Goal: Information Seeking & Learning: Learn about a topic

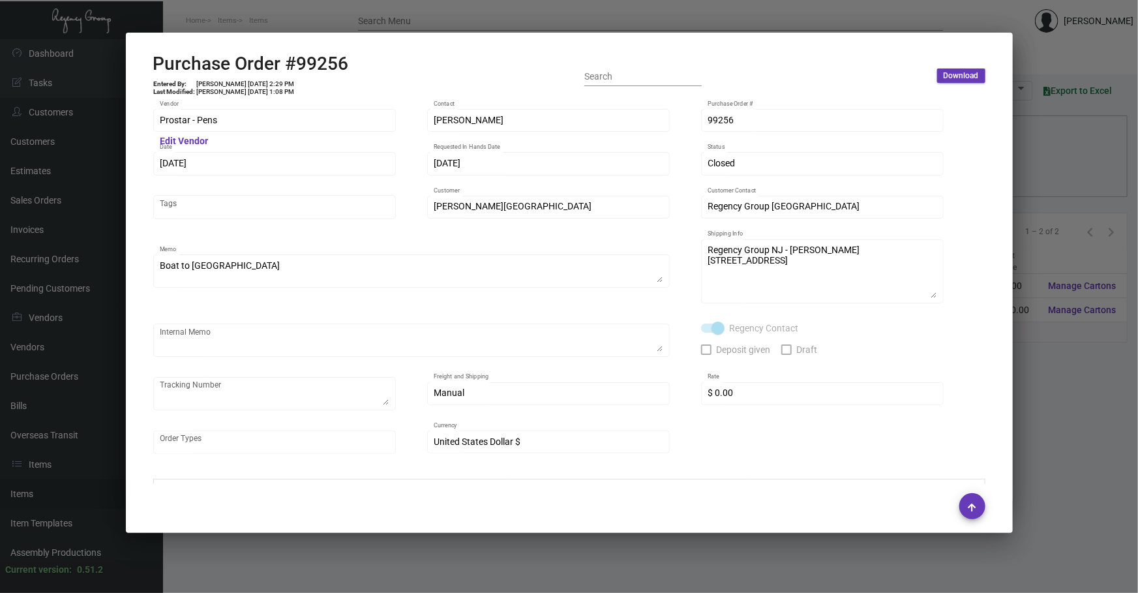
scroll to position [690, 0]
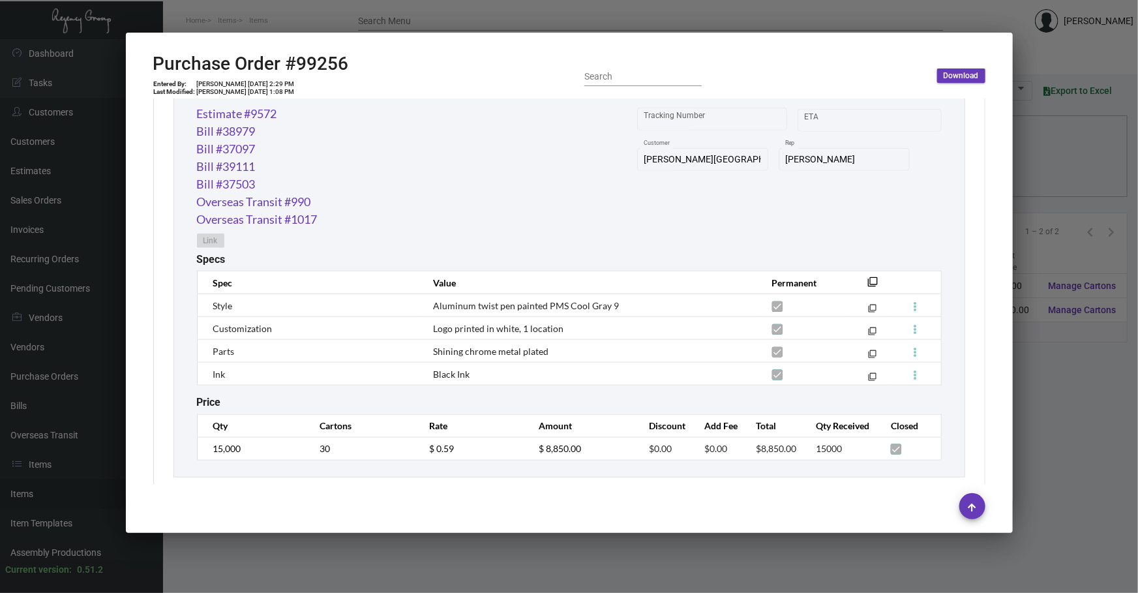
click at [344, 568] on div at bounding box center [569, 296] width 1138 height 593
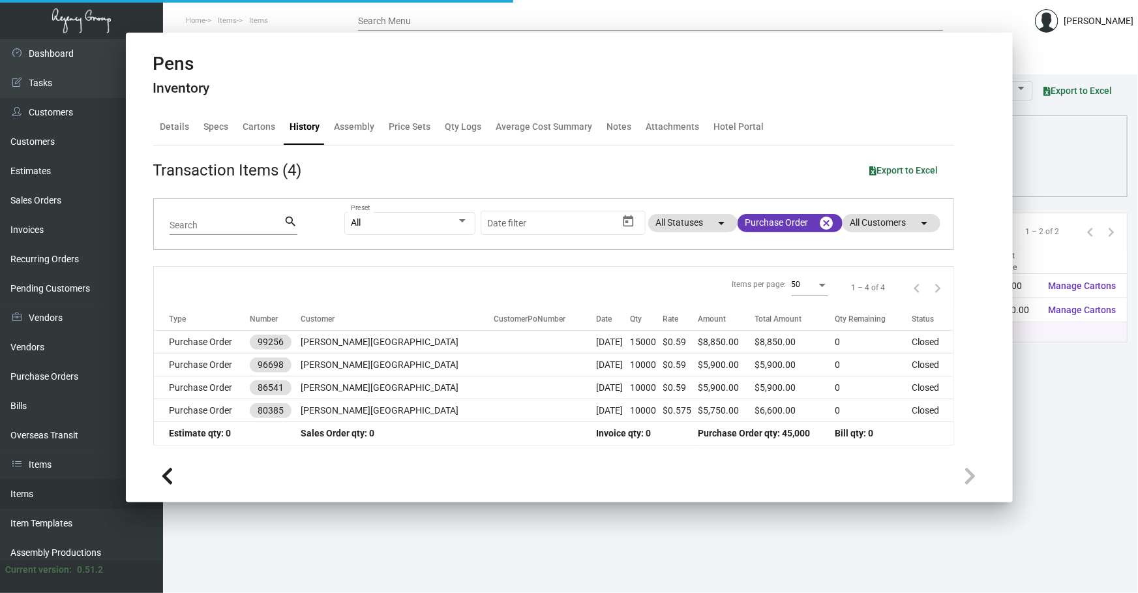
click at [346, 568] on main "Items Item Templates Assembly Productions Cartons Items (2) Accept Transfer Pri…" at bounding box center [650, 315] width 975 height 553
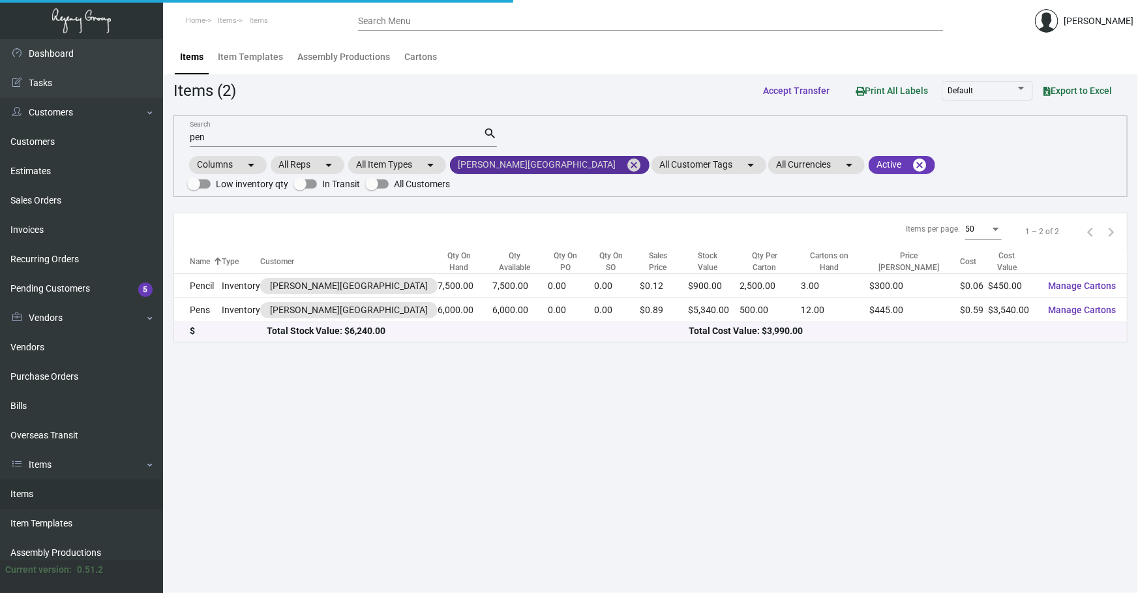
click at [626, 160] on mat-icon "cancel" at bounding box center [634, 165] width 16 height 16
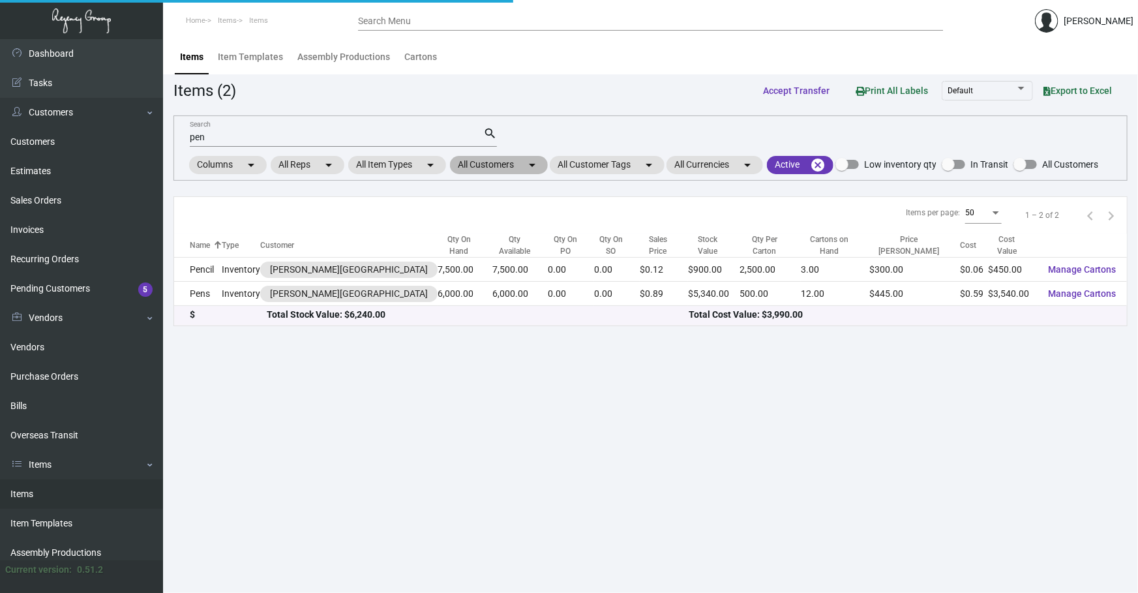
click at [503, 164] on mat-chip "All Customers arrow_drop_down" at bounding box center [499, 165] width 98 height 18
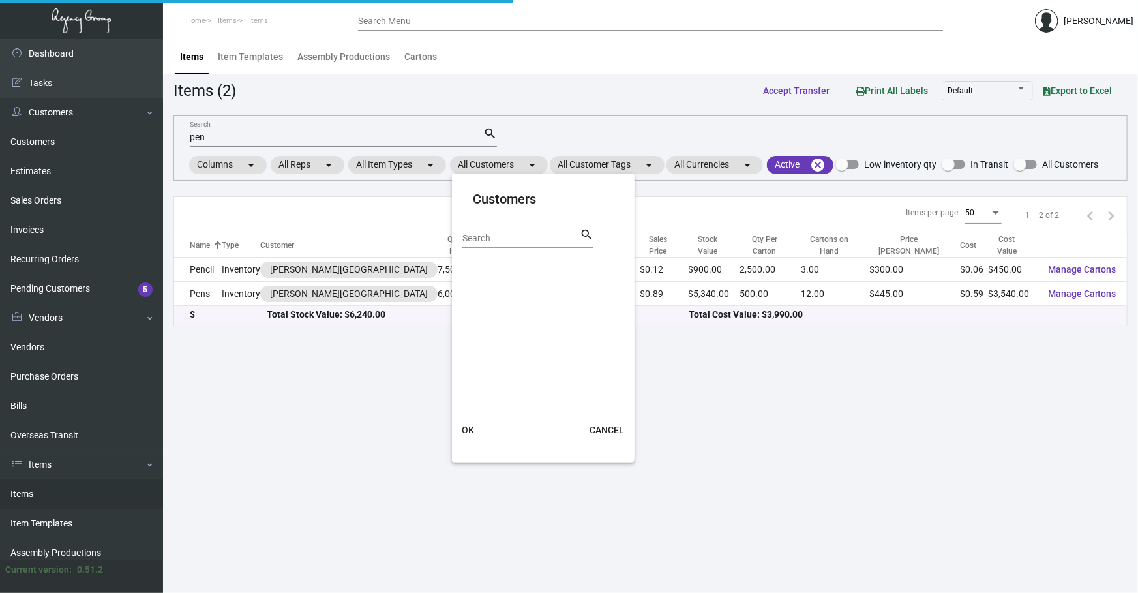
click at [489, 233] on input "Search" at bounding box center [520, 238] width 117 height 10
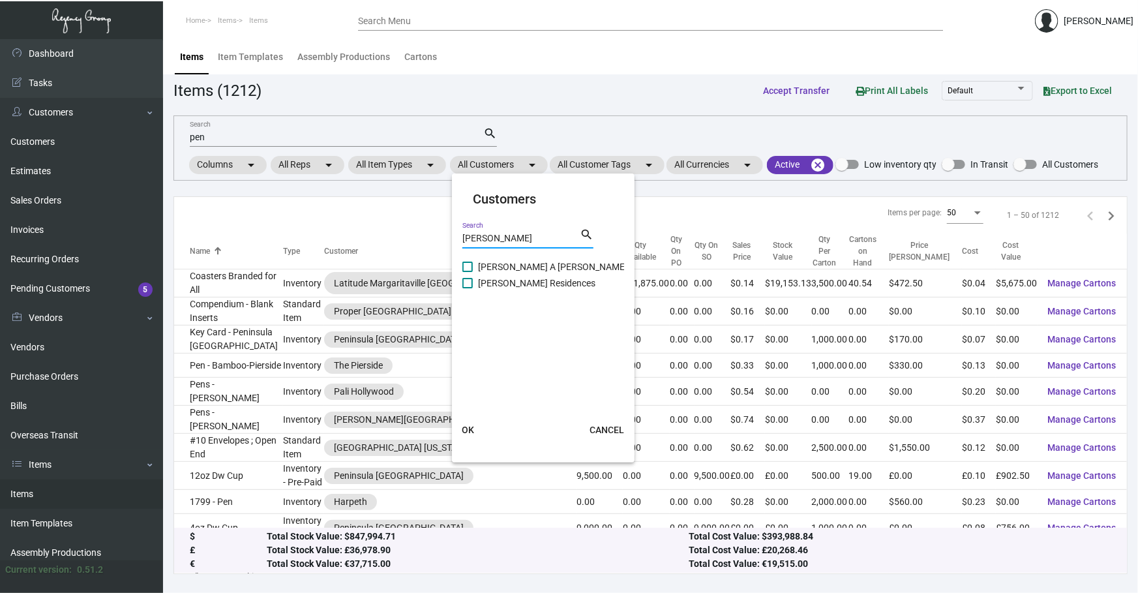
type input "[PERSON_NAME]"
drag, startPoint x: 516, startPoint y: 267, endPoint x: 509, endPoint y: 263, distance: 8.7
click at [517, 267] on span "[PERSON_NAME] A [PERSON_NAME][GEOGRAPHIC_DATA]" at bounding box center [596, 267] width 237 height 16
click at [467, 272] on input "[PERSON_NAME] A [PERSON_NAME][GEOGRAPHIC_DATA]" at bounding box center [467, 272] width 1 height 1
checkbox input "true"
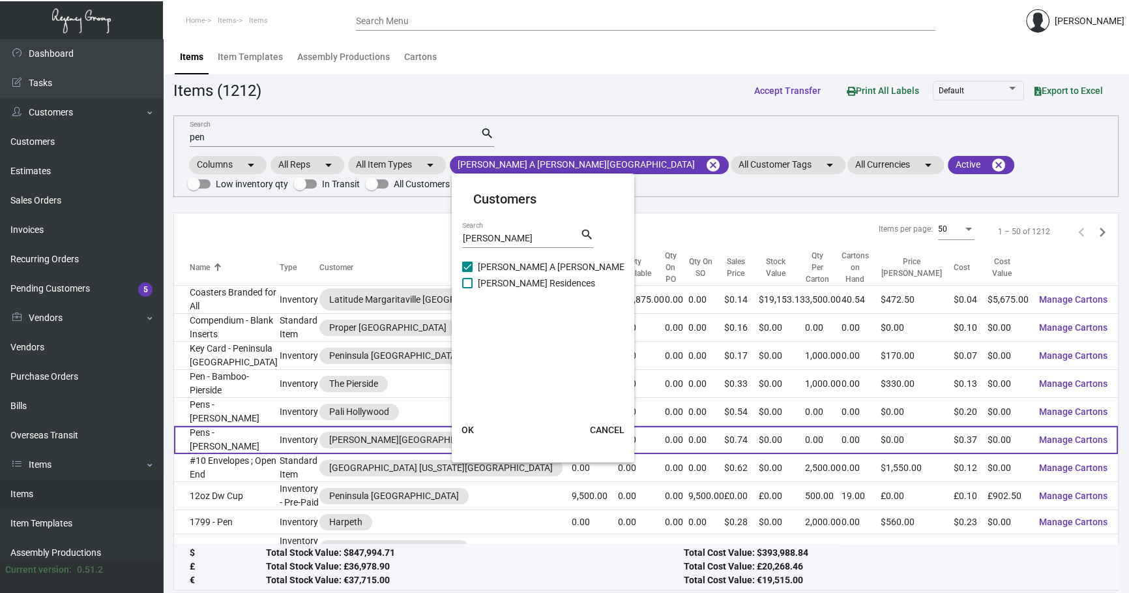
click at [464, 428] on span "OK" at bounding box center [468, 429] width 12 height 10
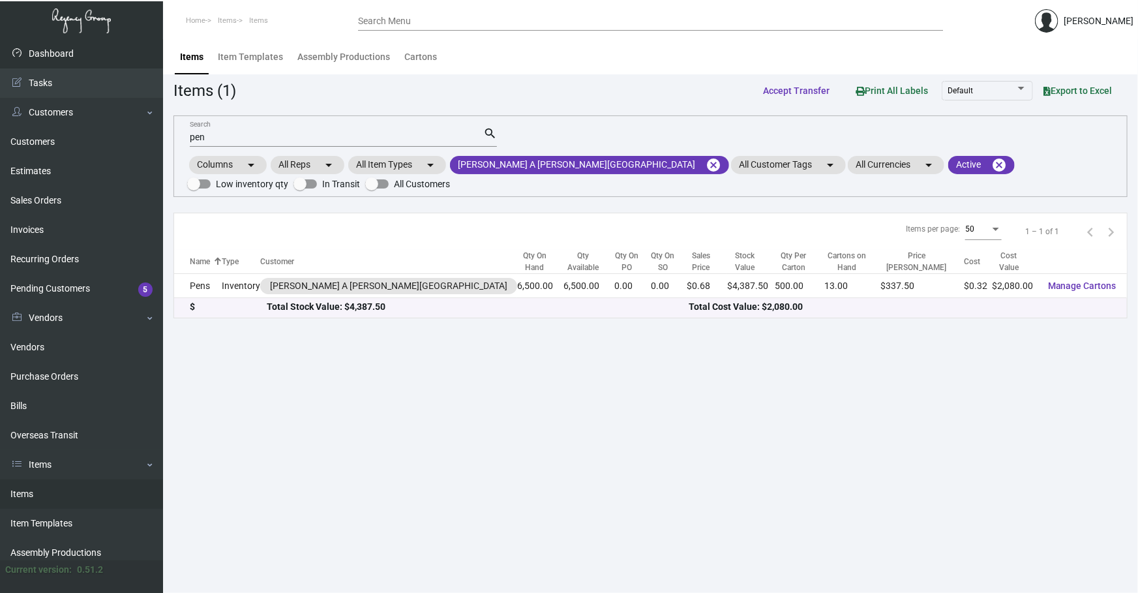
drag, startPoint x: 246, startPoint y: 137, endPoint x: 0, endPoint y: 64, distance: 257.0
click at [0, 138] on div "Dashboard Dashboard Tasks Customers Customers Estimates Sales Orders Invoices R…" at bounding box center [569, 315] width 1138 height 553
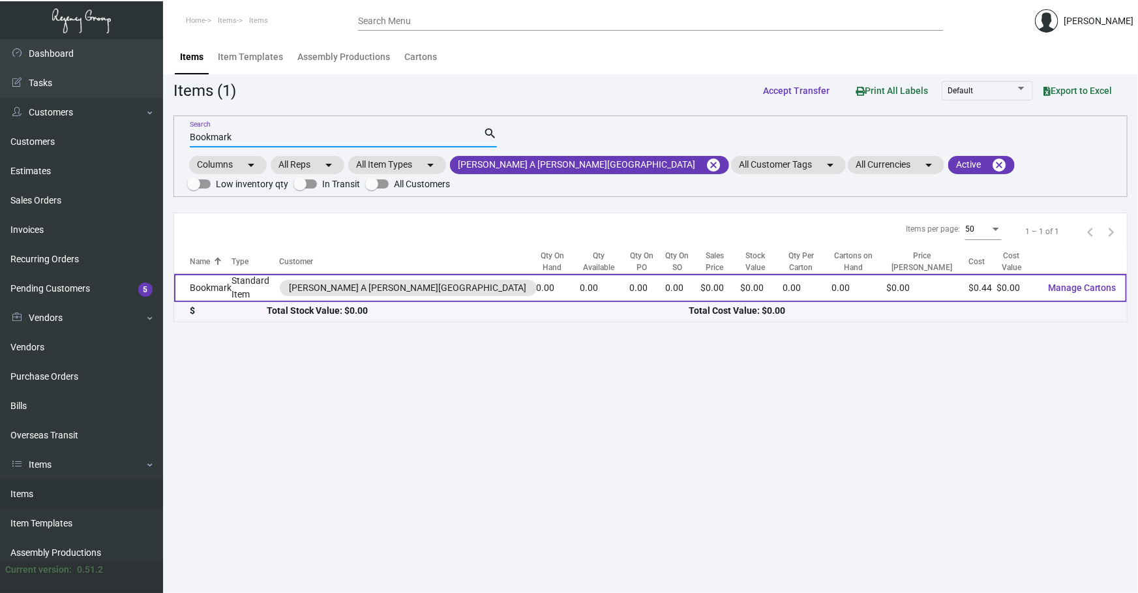
type input "Bookmark"
click at [240, 286] on td "Standard Item" at bounding box center [255, 288] width 48 height 28
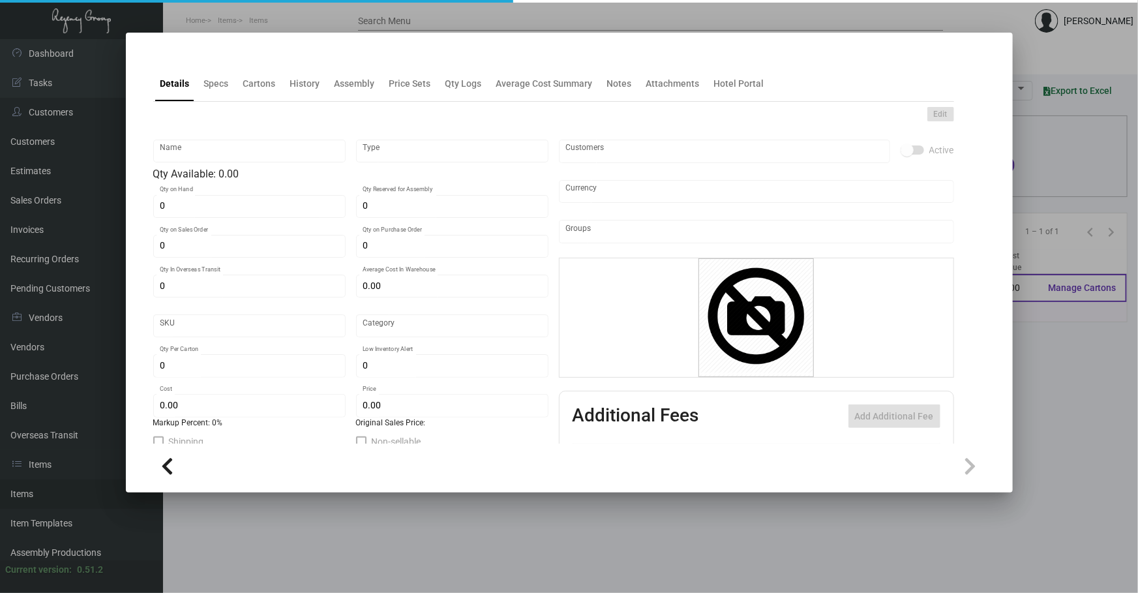
type input "Bookmark"
type input "Standard Item"
type input "$ 0.00"
type input "Standard"
type input "$ 0.436"
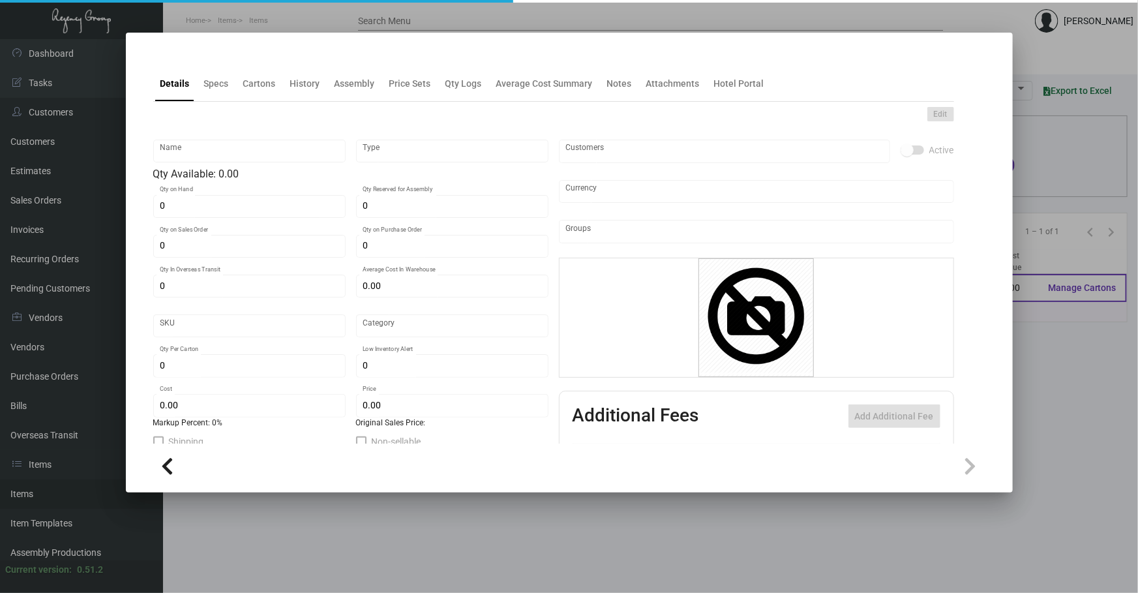
type input "$ 0.00"
checkbox input "true"
type input "United States Dollar $"
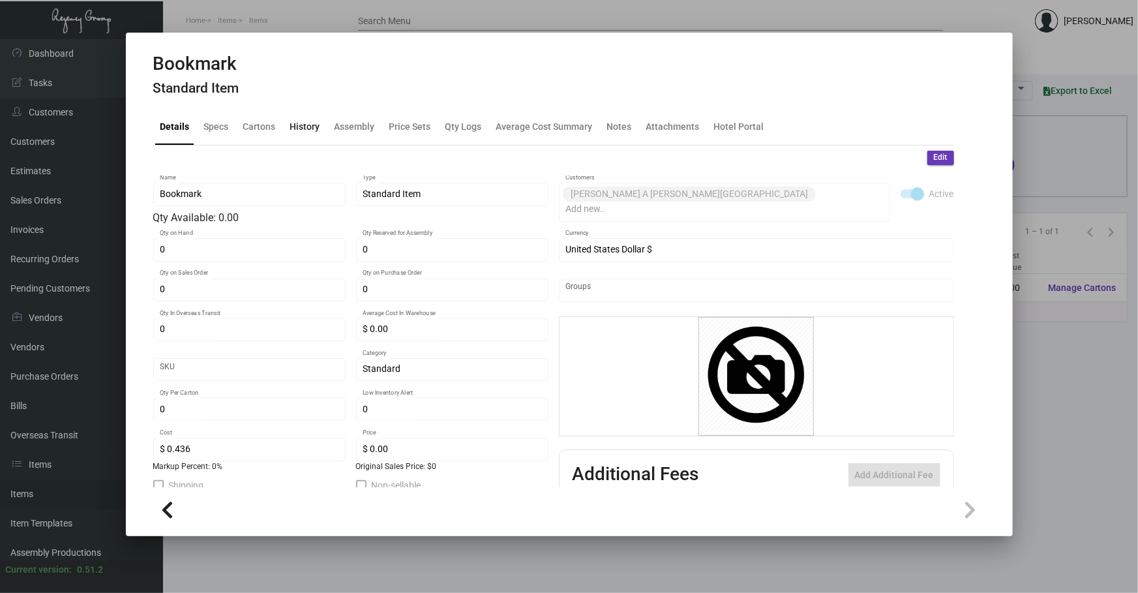
click at [301, 129] on div "History" at bounding box center [305, 127] width 30 height 14
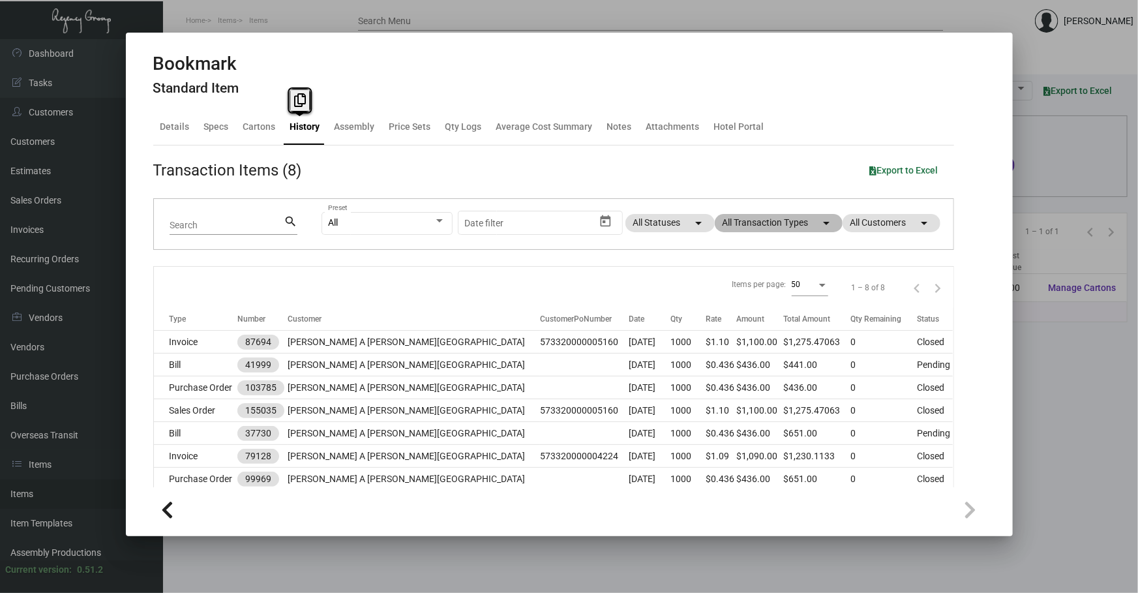
click at [776, 217] on mat-chip "All Transaction Types arrow_drop_down" at bounding box center [779, 223] width 128 height 18
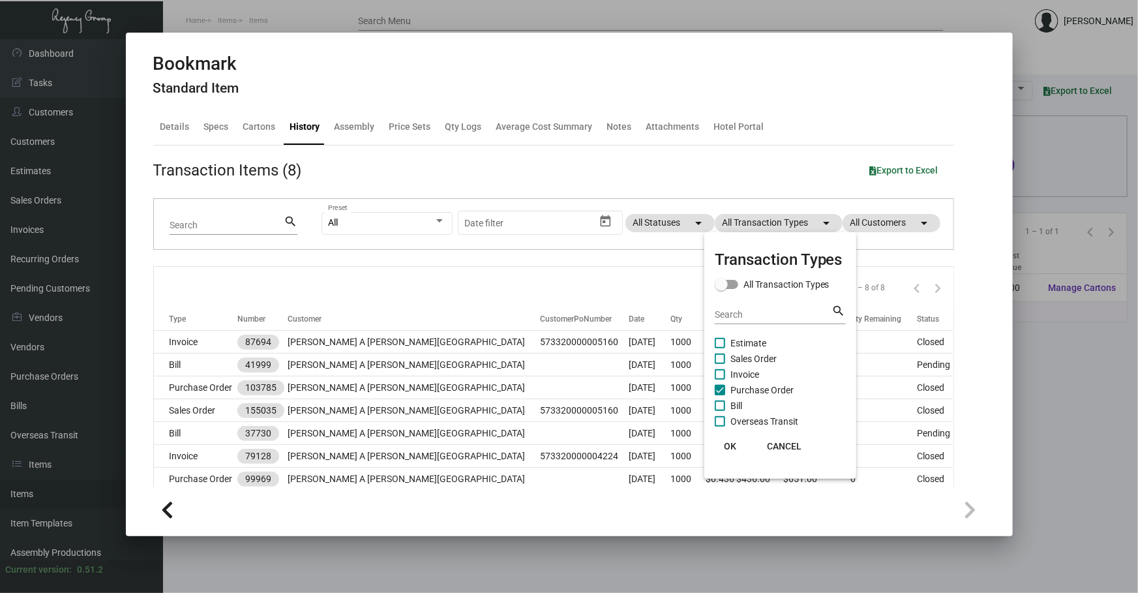
click at [767, 385] on span "Purchase Order" at bounding box center [761, 390] width 63 height 16
click at [720, 395] on input "Purchase Order" at bounding box center [719, 395] width 1 height 1
click at [767, 385] on span "Purchase Order" at bounding box center [761, 390] width 63 height 16
click at [720, 395] on input "Purchase Order" at bounding box center [719, 395] width 1 height 1
checkbox input "true"
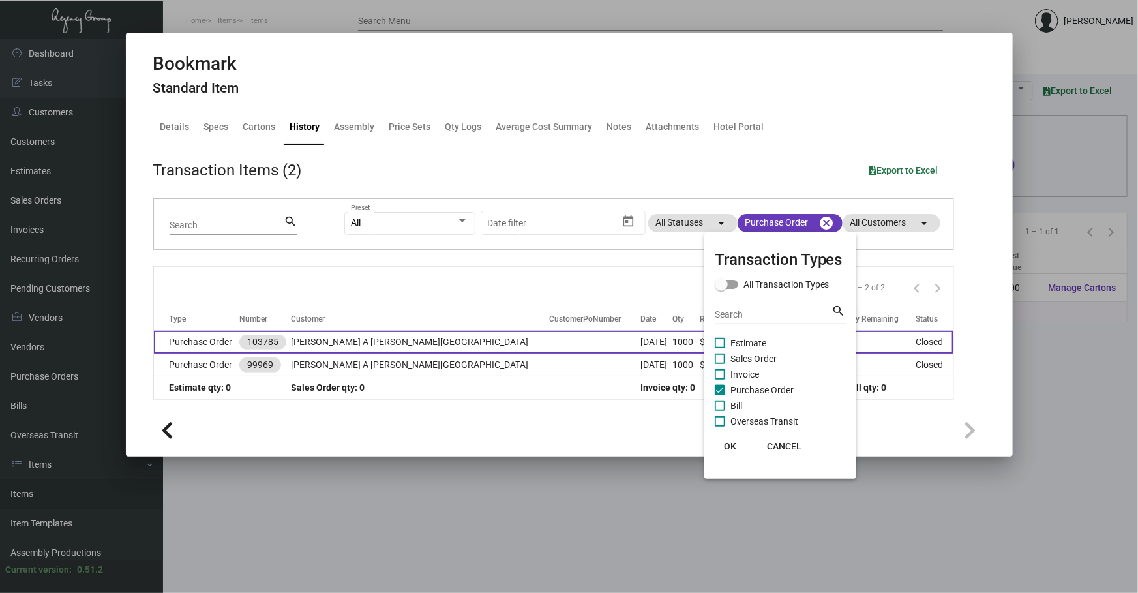
click at [404, 346] on div at bounding box center [569, 296] width 1138 height 593
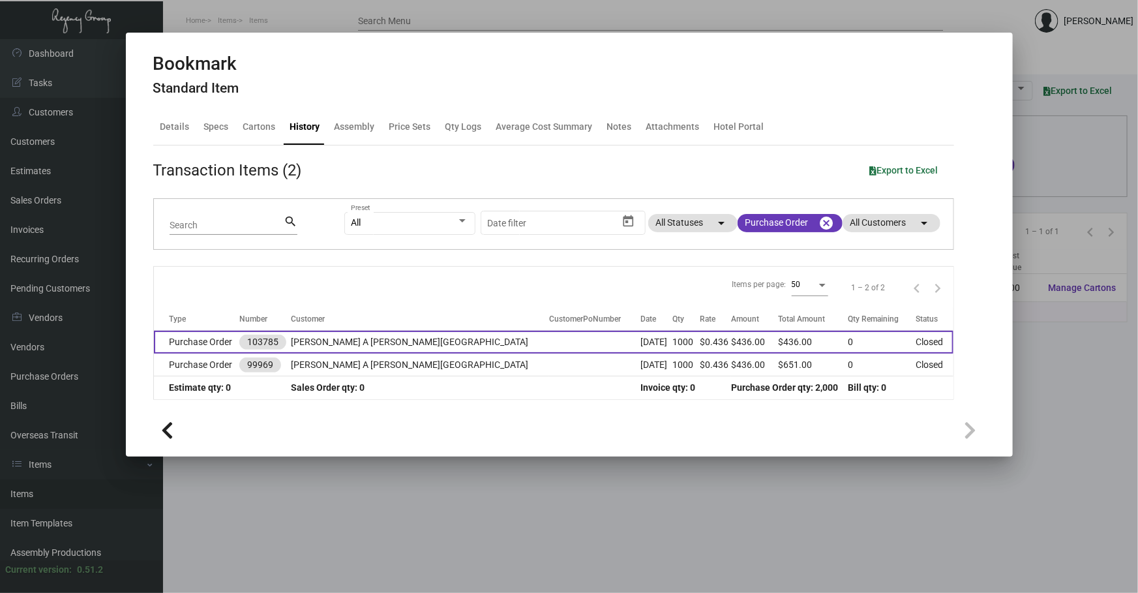
click at [404, 346] on td "[PERSON_NAME] A [PERSON_NAME][GEOGRAPHIC_DATA]" at bounding box center [420, 342] width 259 height 23
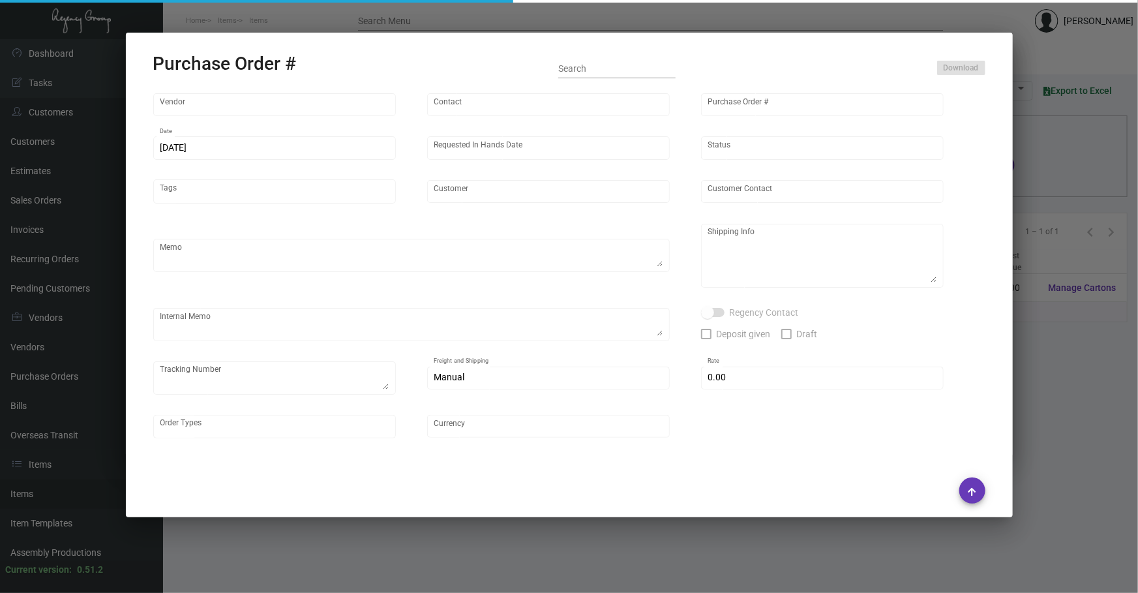
type input "[PERSON_NAME] Printing"
type input "[PERSON_NAME]"
type input "103785"
type input "[DATE]"
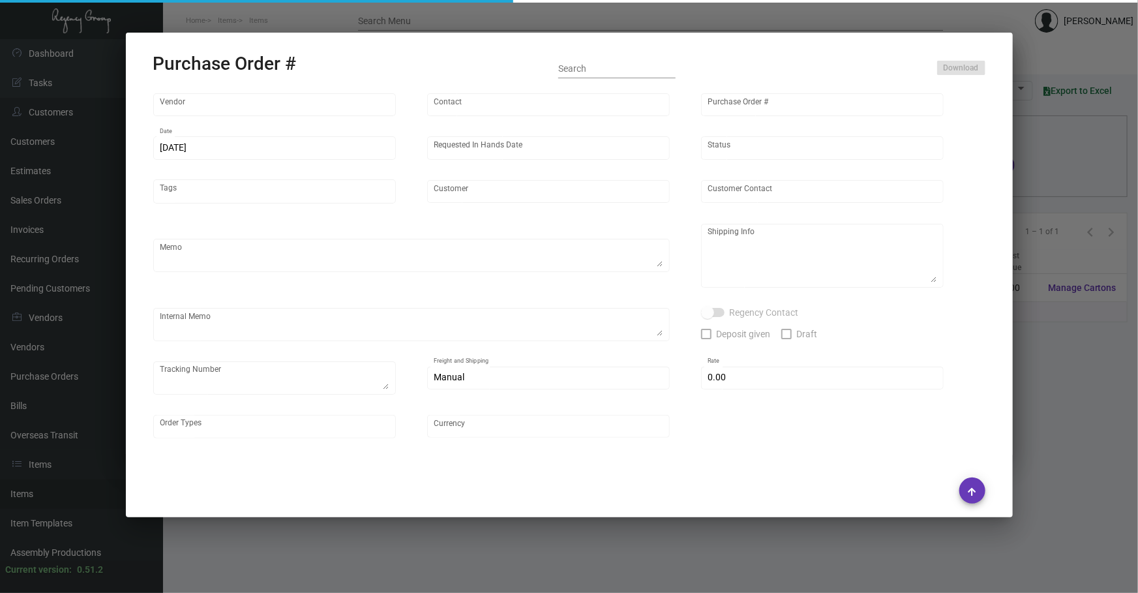
type input "[PERSON_NAME] A [PERSON_NAME][GEOGRAPHIC_DATA]"
type input "Receiving Department"
type textarea "Reference quote dated [DATE]. Please send proof for approval to [EMAIL_ADDRESS]…"
type textarea "[PERSON_NAME] A [PERSON_NAME][GEOGRAPHIC_DATA] - Receiving Department [STREET_A…"
type input "$ 0.00"
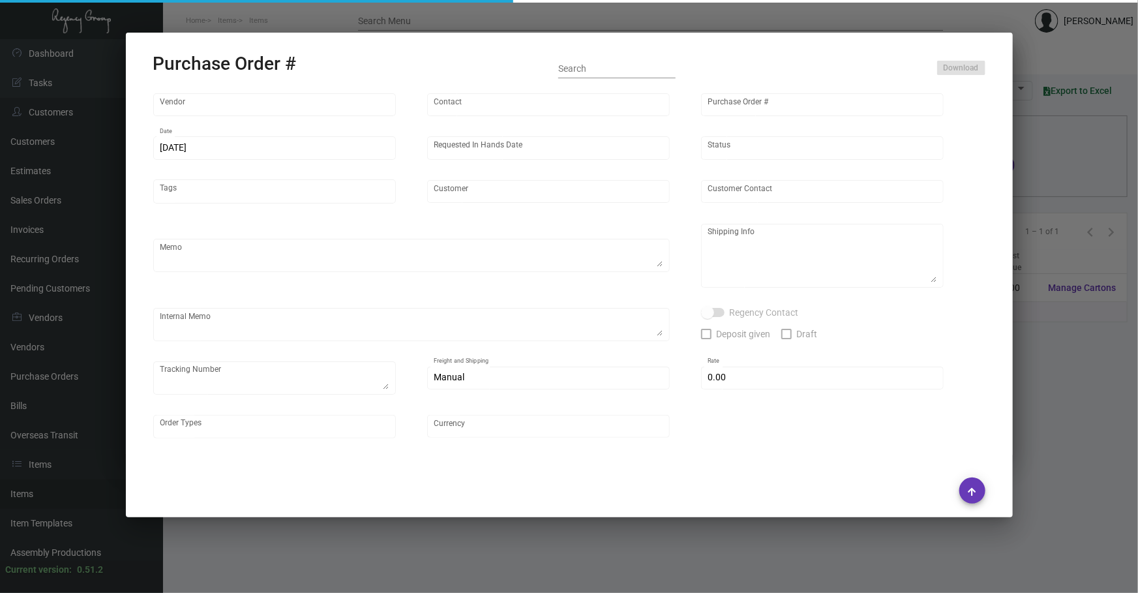
type input "United States Dollar $"
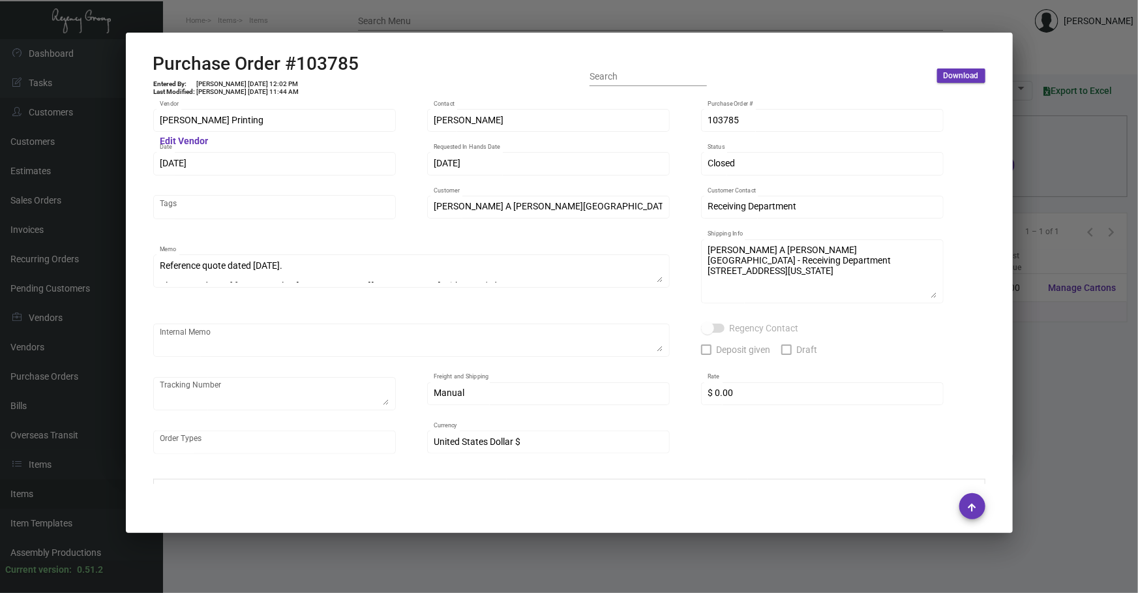
drag, startPoint x: 453, startPoint y: 247, endPoint x: 456, endPoint y: 552, distance: 305.1
click at [455, 552] on div at bounding box center [569, 296] width 1138 height 593
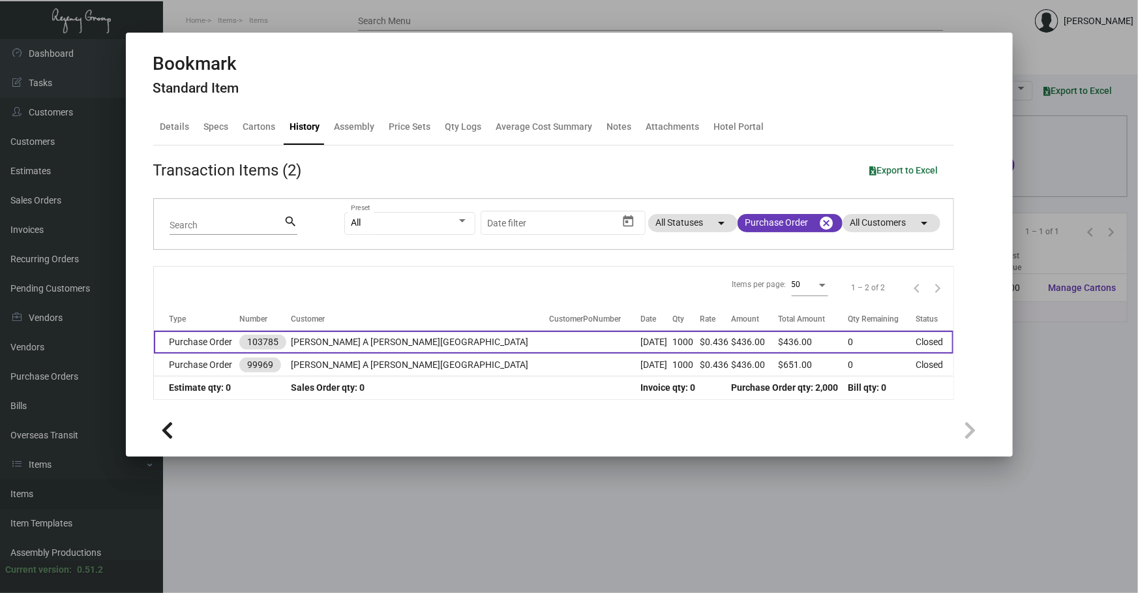
click at [549, 338] on td at bounding box center [594, 342] width 91 height 23
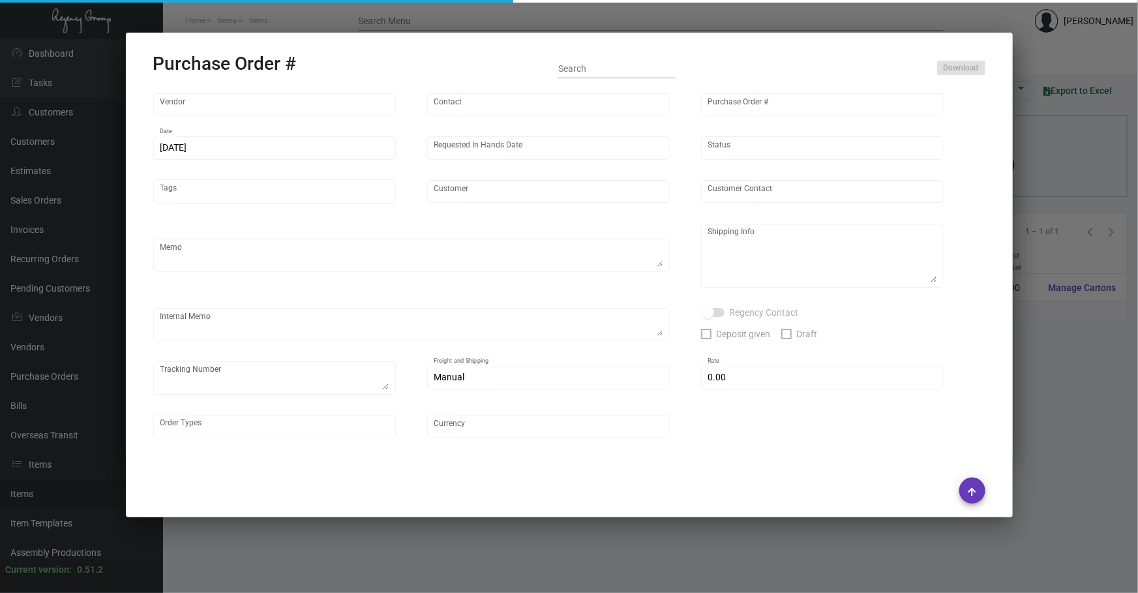
type input "[PERSON_NAME] Printing"
type input "[PERSON_NAME]"
type input "103785"
type input "[DATE]"
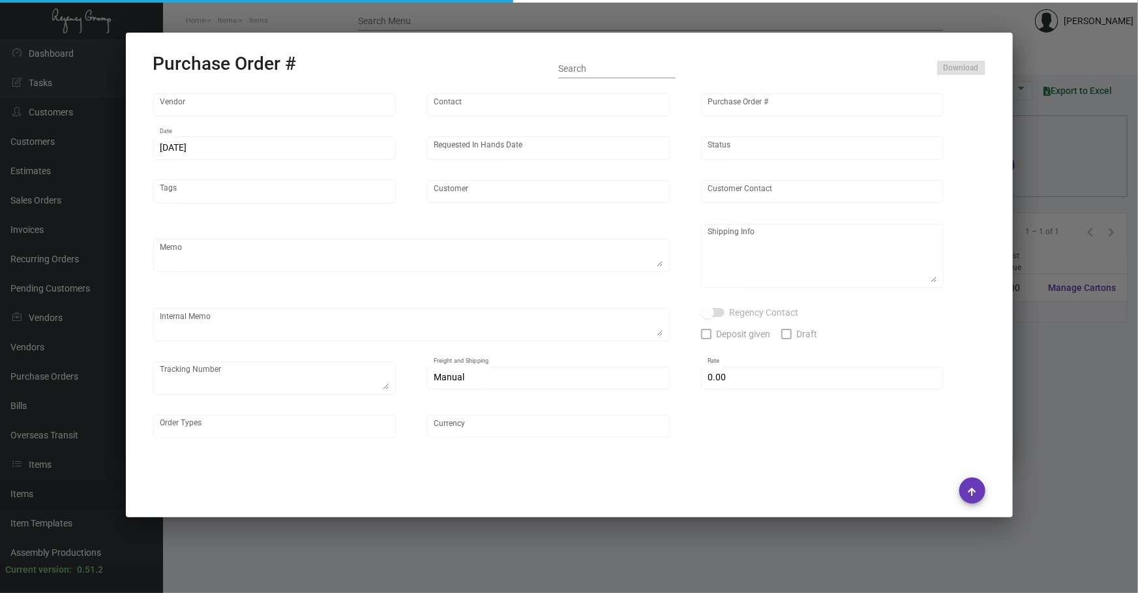
type input "[PERSON_NAME] A [PERSON_NAME][GEOGRAPHIC_DATA]"
type input "Receiving Department"
type textarea "Reference quote dated [DATE]. Please send proof for approval to [EMAIL_ADDRESS]…"
type textarea "[PERSON_NAME] A [PERSON_NAME][GEOGRAPHIC_DATA] - Receiving Department [STREET_A…"
type input "$ 0.00"
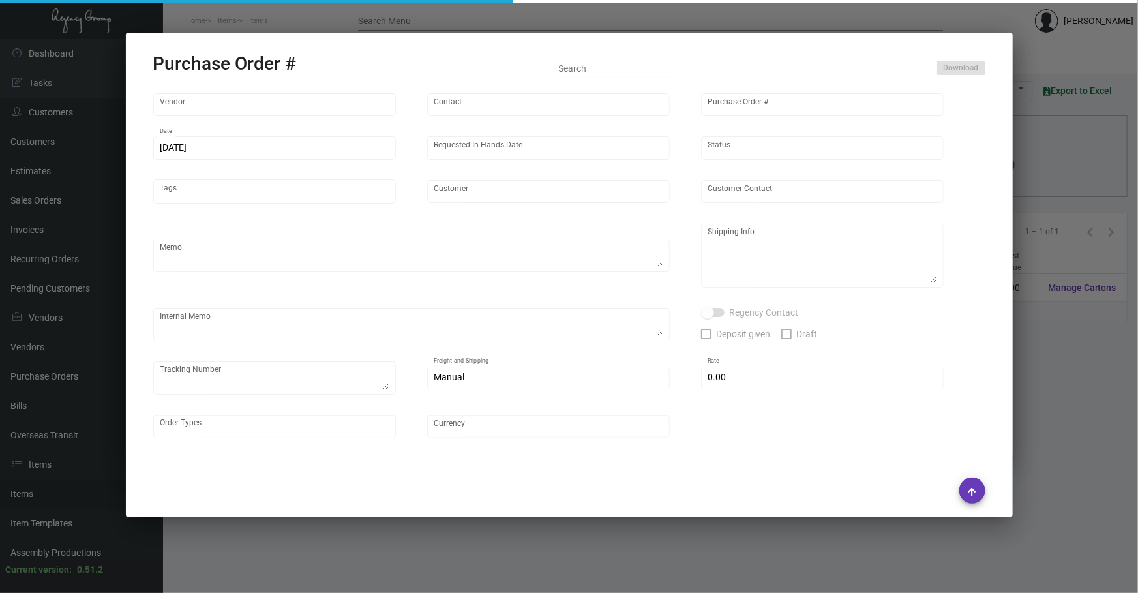
type input "United States Dollar $"
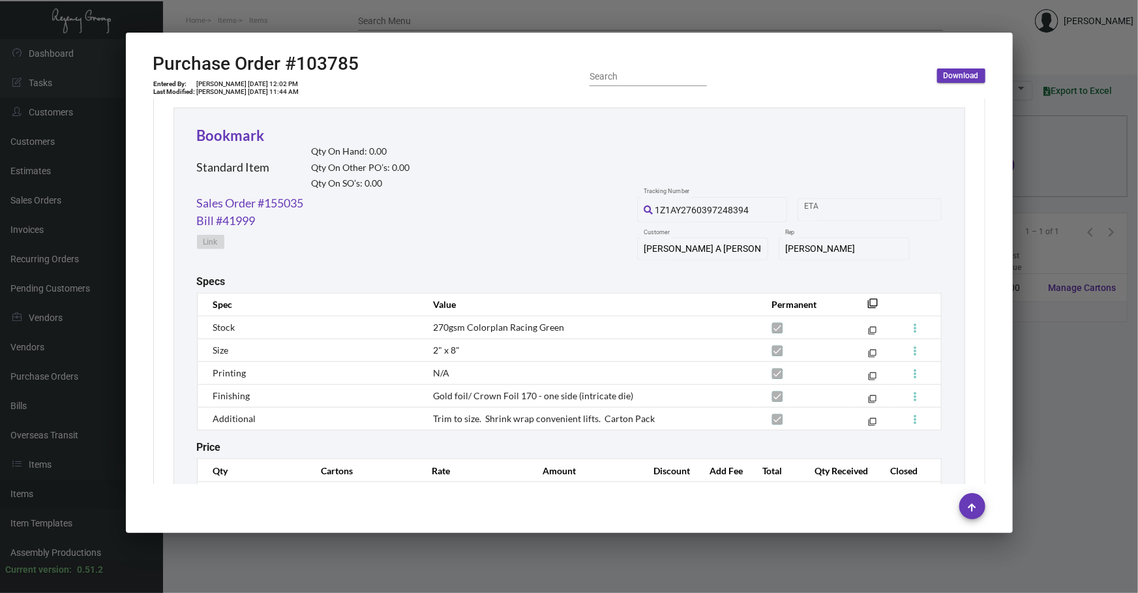
scroll to position [663, 0]
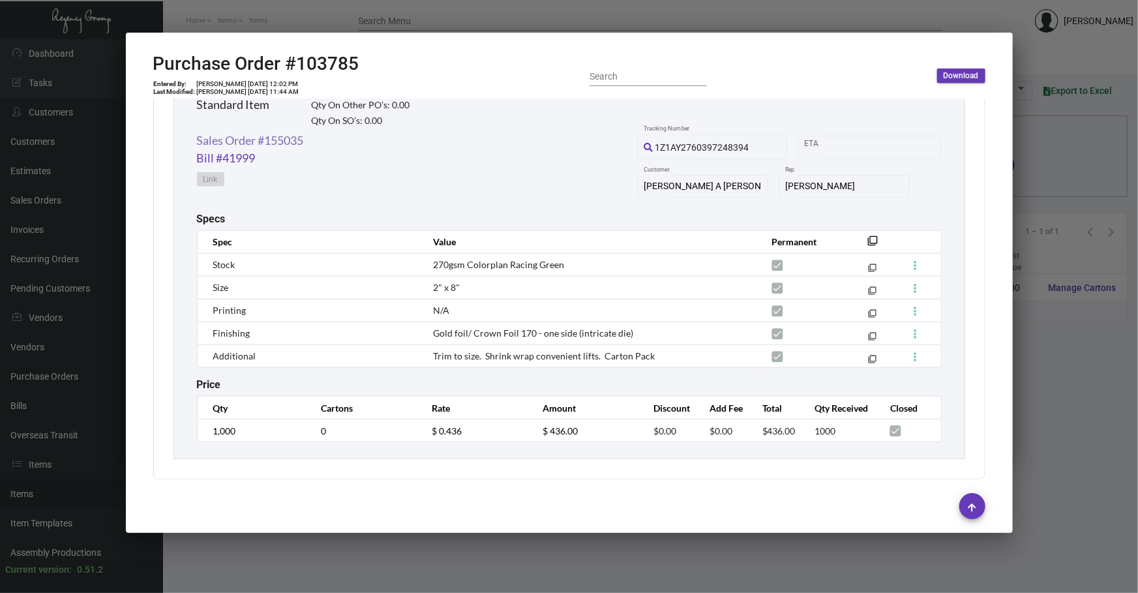
click at [280, 139] on link "Sales Order #155035" at bounding box center [250, 141] width 107 height 18
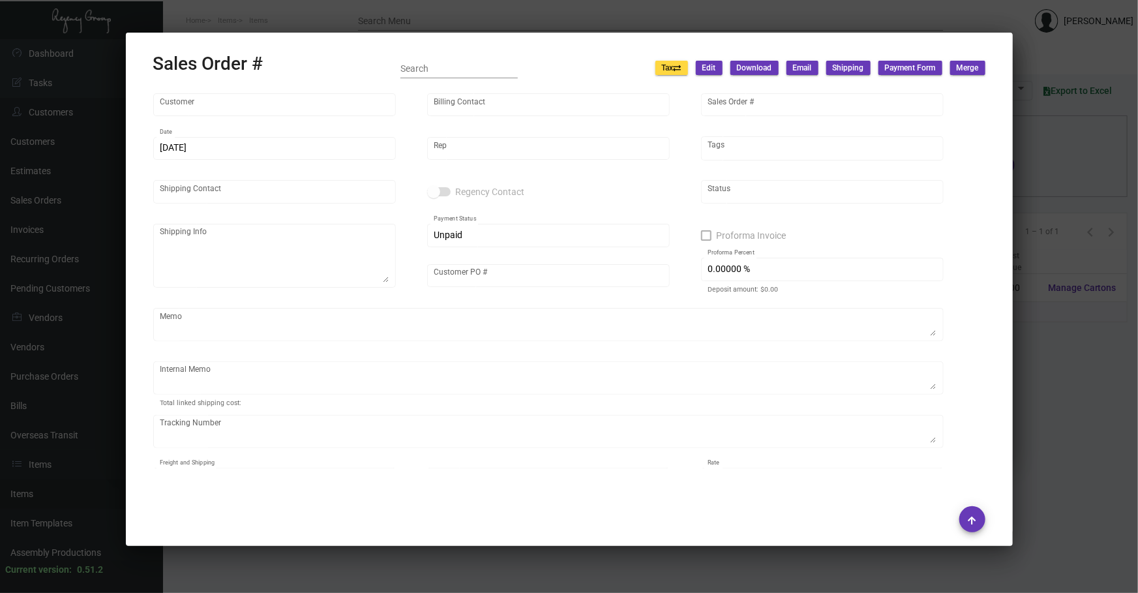
type input "[PERSON_NAME] A [PERSON_NAME][GEOGRAPHIC_DATA]"
type input "Accounts Payable"
type input "155035"
type input "[DATE]"
type input "[PERSON_NAME]"
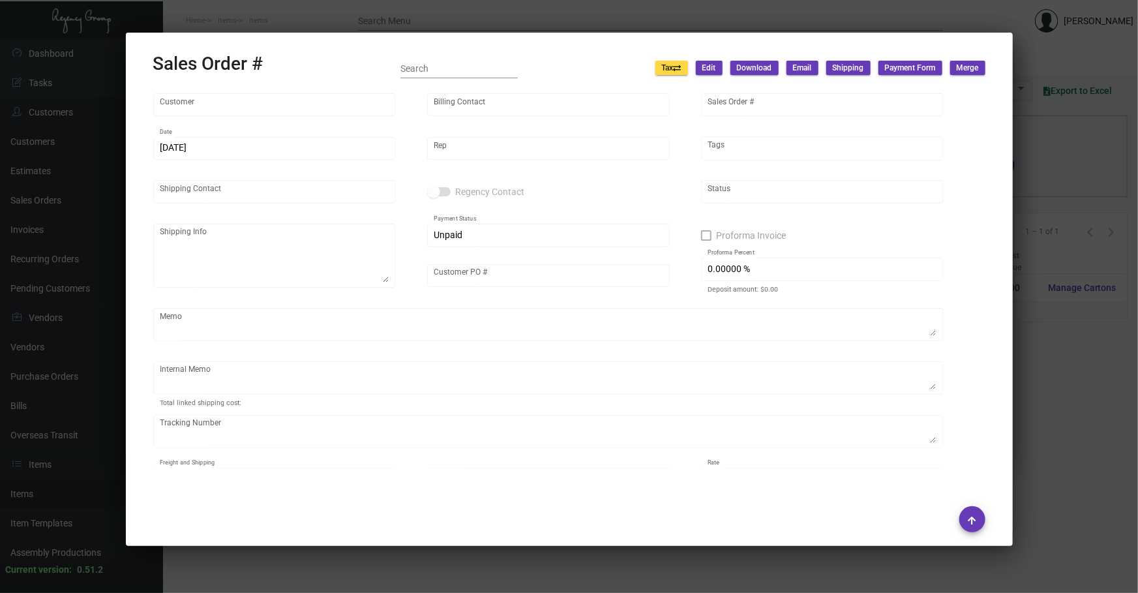
type input "Receiving Department"
type textarea "[PERSON_NAME] A [PERSON_NAME][GEOGRAPHIC_DATA] - Receiving Department [STREET_A…"
type input "573320000005160"
type textarea "Customer PO attached. [DATE] Shipped from [PERSON_NAME] Printing by UPS Ground …"
type input "United States Dollar $"
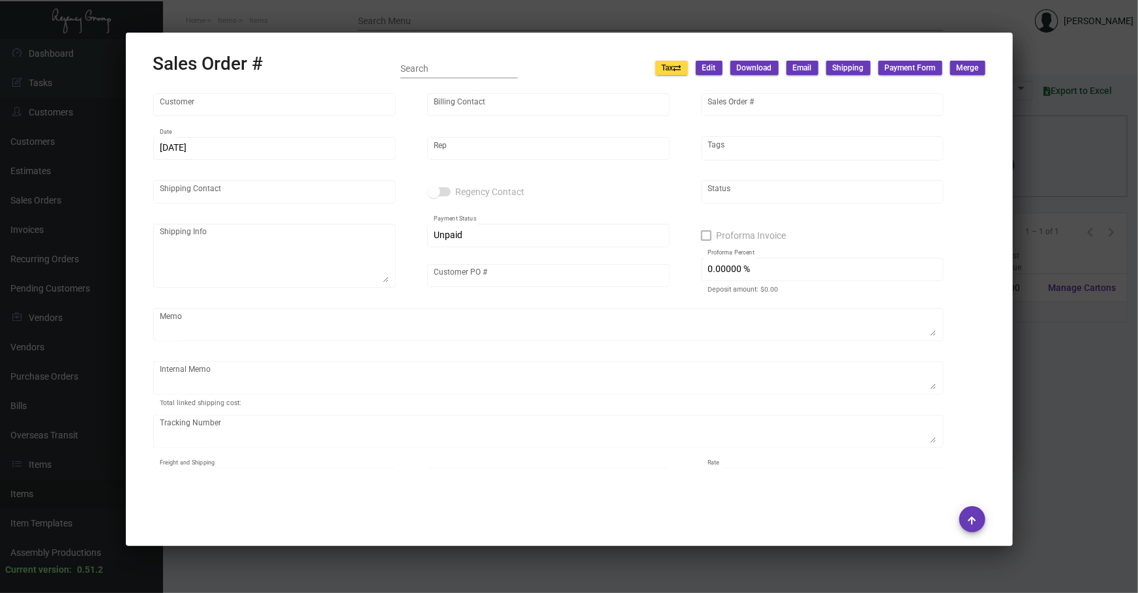
type input "6.50000 %"
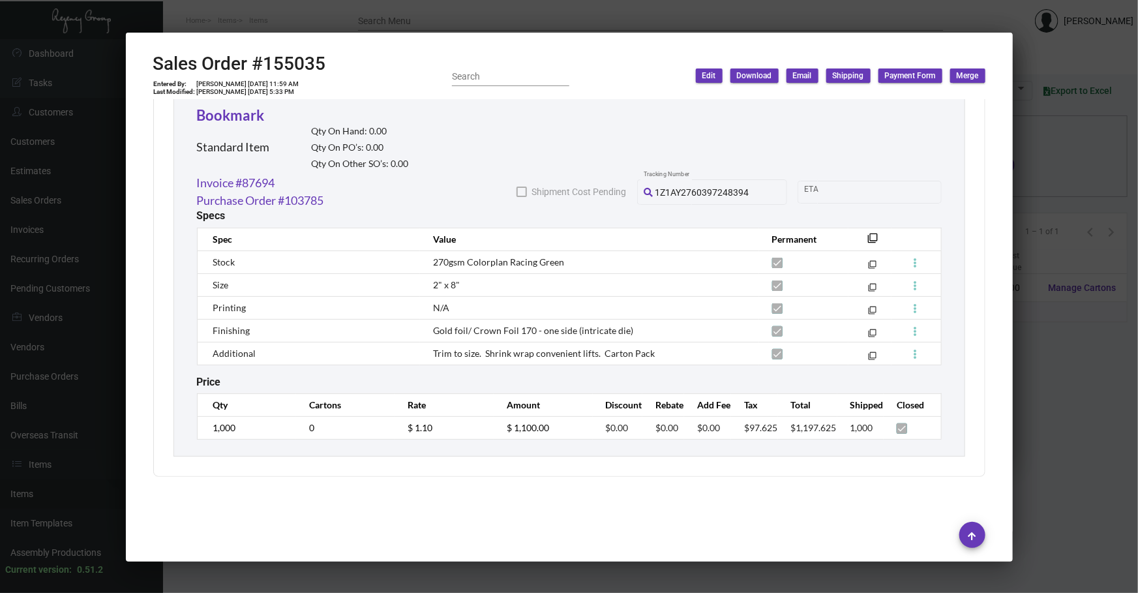
scroll to position [740, 0]
click at [868, 224] on mat-tooltip-component "Copy all item specs" at bounding box center [862, 208] width 83 height 36
click at [868, 237] on mat-icon "filter_none" at bounding box center [873, 242] width 10 height 10
click at [1029, 184] on div at bounding box center [569, 296] width 1138 height 593
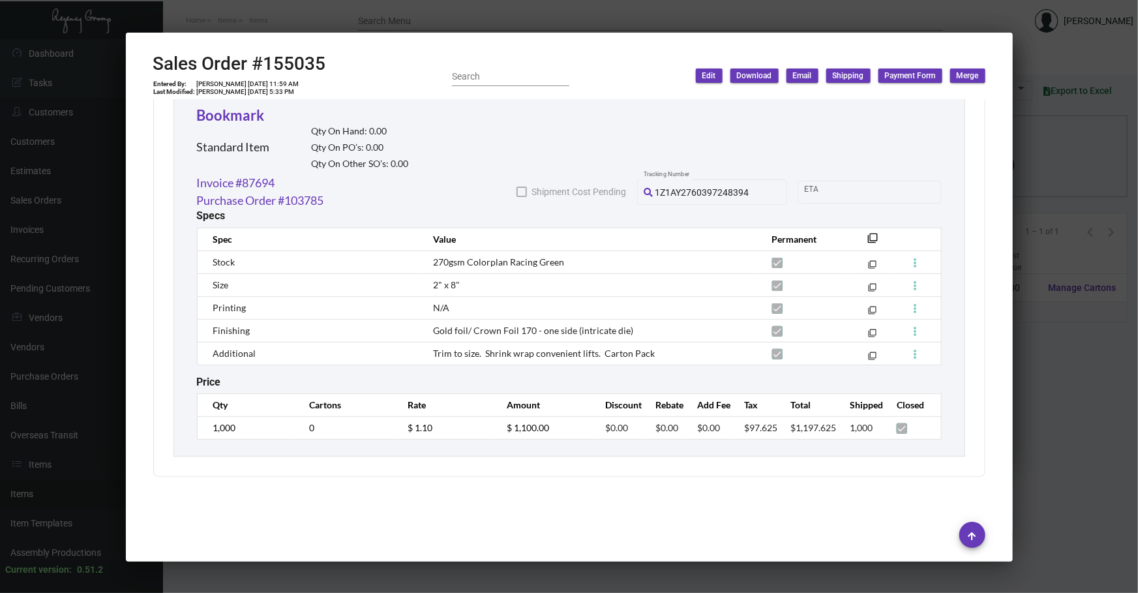
click at [1029, 184] on div at bounding box center [569, 296] width 1138 height 593
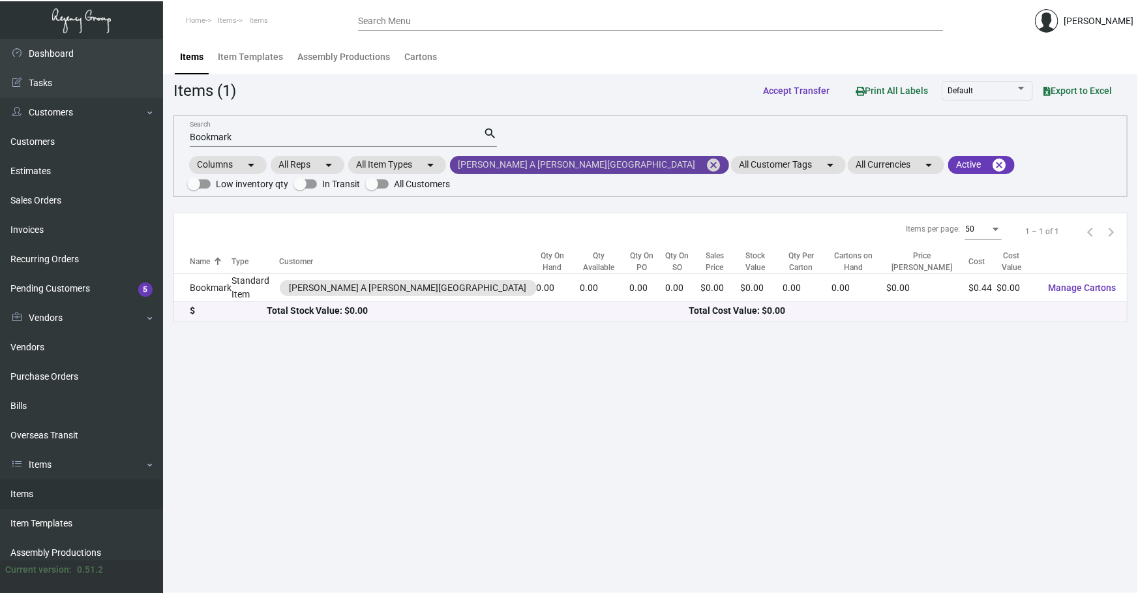
click at [705, 160] on mat-icon "cancel" at bounding box center [713, 165] width 16 height 16
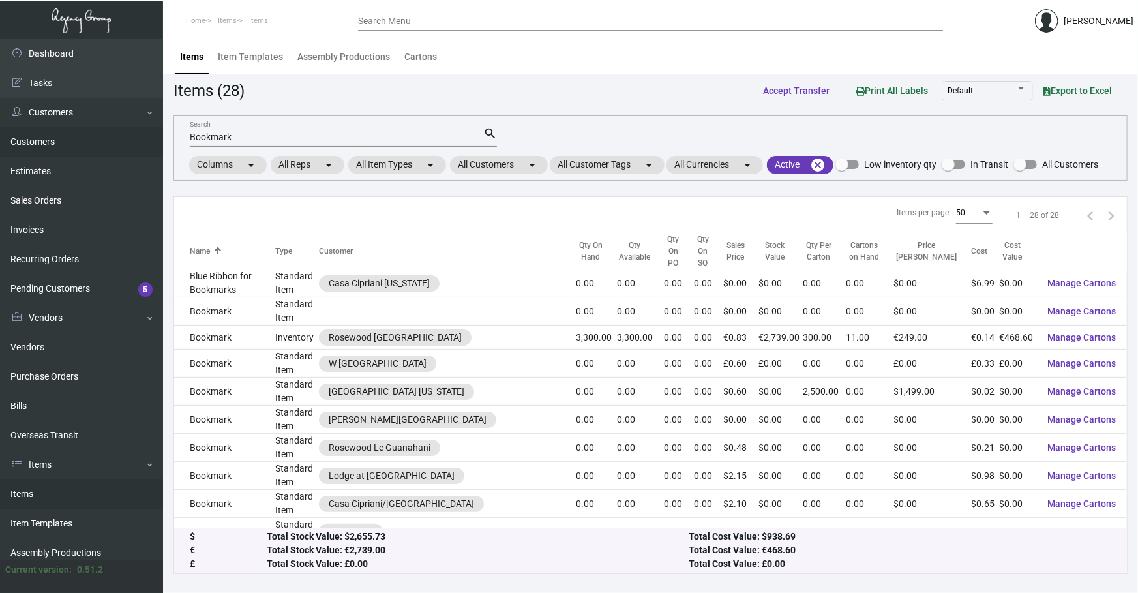
drag, startPoint x: 344, startPoint y: 130, endPoint x: 0, endPoint y: 151, distance: 344.8
click at [0, 151] on div "Dashboard Dashboard Tasks Customers Customers Estimates Sales Orders Invoices R…" at bounding box center [569, 315] width 1138 height 553
click at [507, 88] on div "Items (28) Accept Transfer Print All Labels Default Export to Excel" at bounding box center [650, 90] width 954 height 24
drag, startPoint x: 329, startPoint y: 138, endPoint x: 0, endPoint y: 189, distance: 332.5
click at [0, 174] on div "Dashboard Dashboard Tasks Customers Customers Estimates Sales Orders Invoices R…" at bounding box center [569, 315] width 1138 height 553
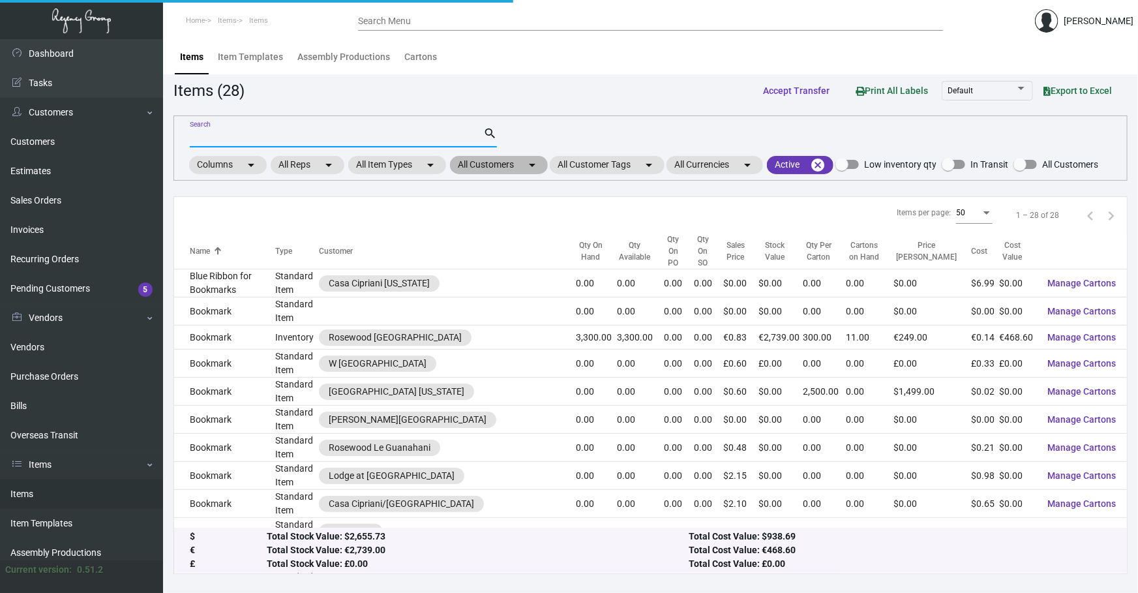
click at [531, 161] on mat-icon "arrow_drop_down" at bounding box center [532, 165] width 16 height 16
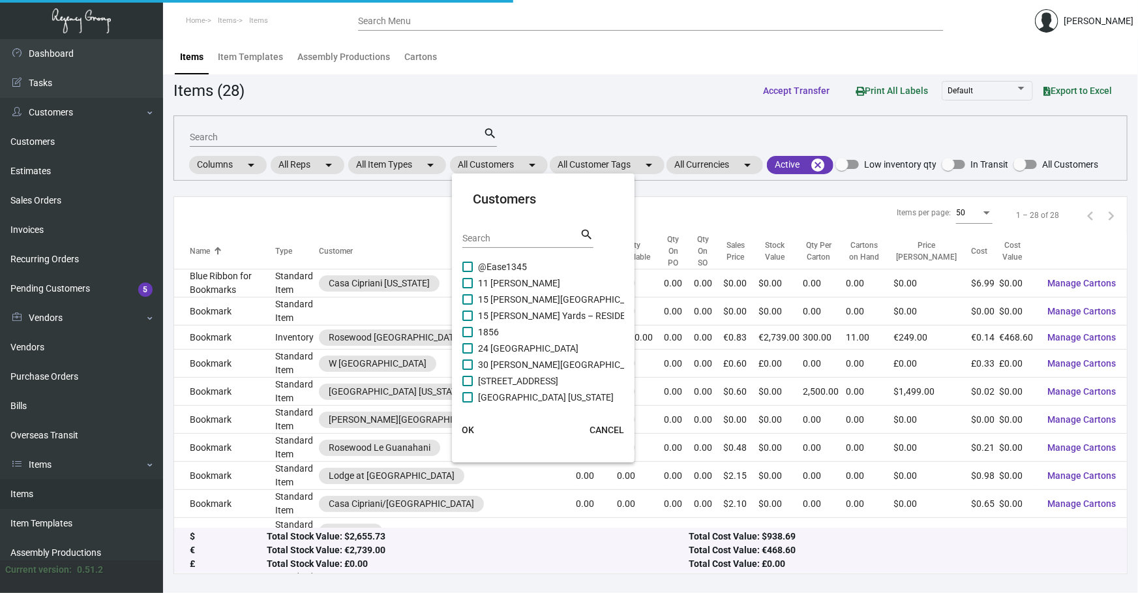
click at [513, 234] on input "Search" at bounding box center [520, 238] width 117 height 10
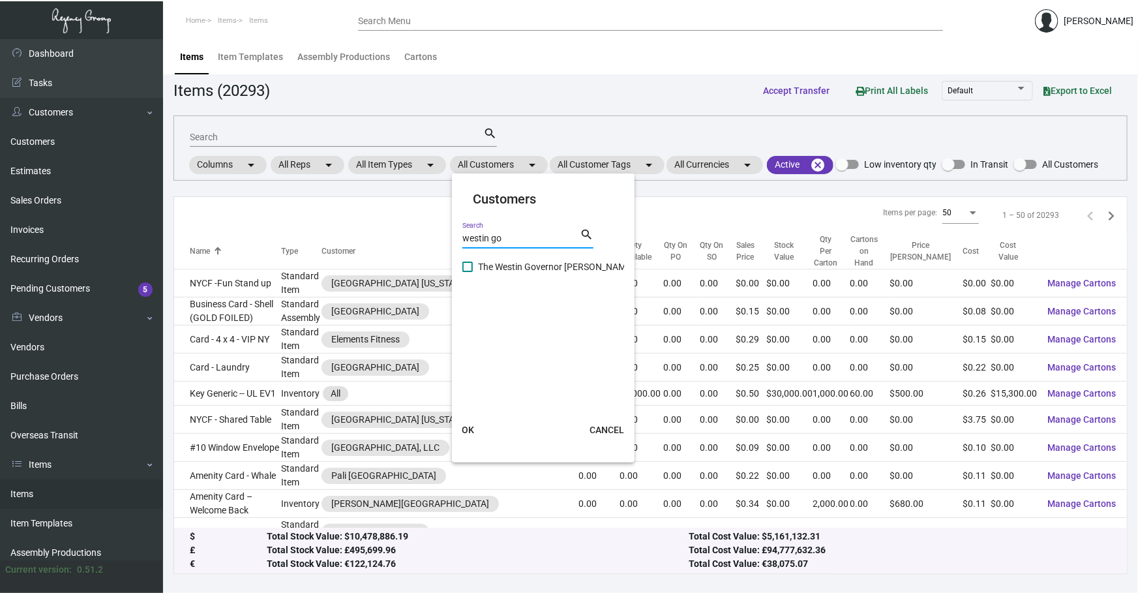
type input "westin go"
drag, startPoint x: 537, startPoint y: 267, endPoint x: 478, endPoint y: 355, distance: 105.8
click at [535, 267] on span "The Westin Governor [PERSON_NAME]" at bounding box center [556, 267] width 156 height 16
click at [467, 272] on input "The Westin Governor [PERSON_NAME]" at bounding box center [467, 272] width 1 height 1
checkbox input "true"
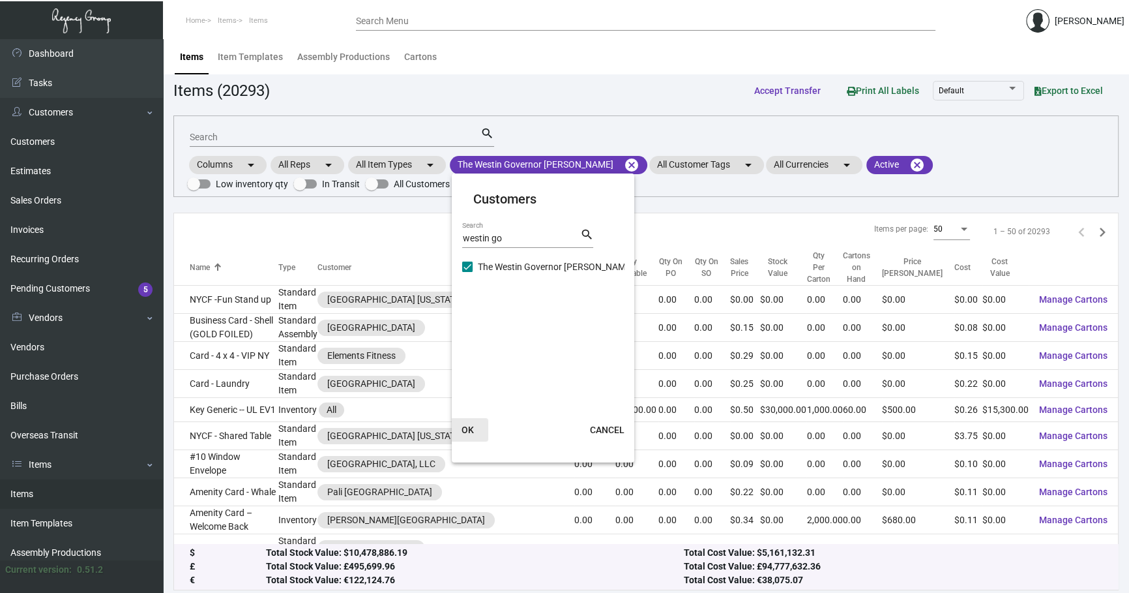
click at [467, 429] on span "OK" at bounding box center [468, 429] width 12 height 10
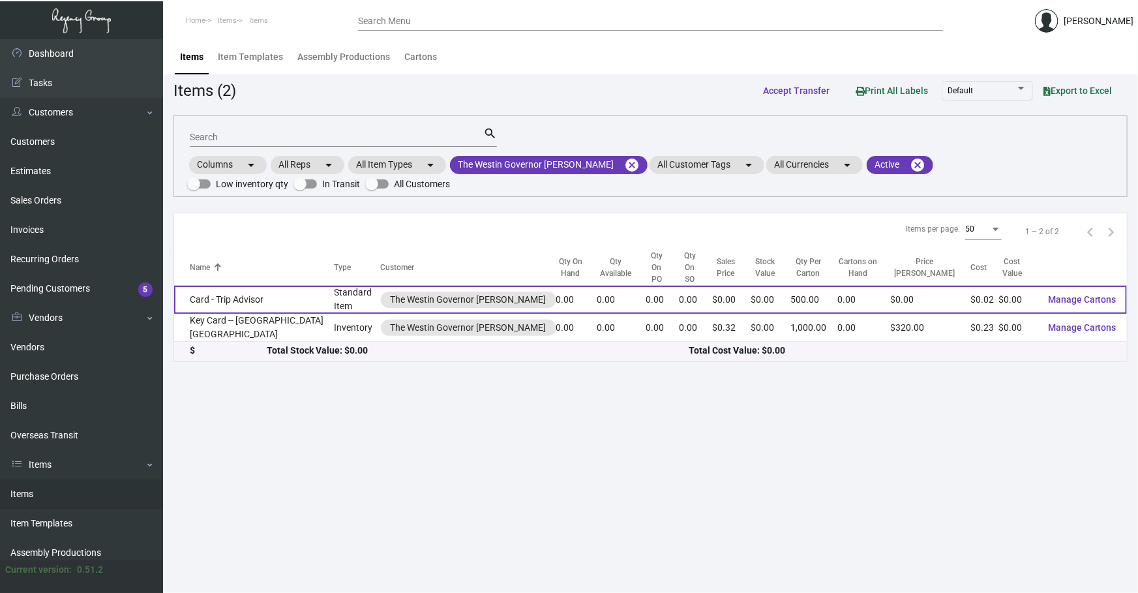
click at [267, 291] on td "Card - Trip Advisor" at bounding box center [254, 300] width 160 height 28
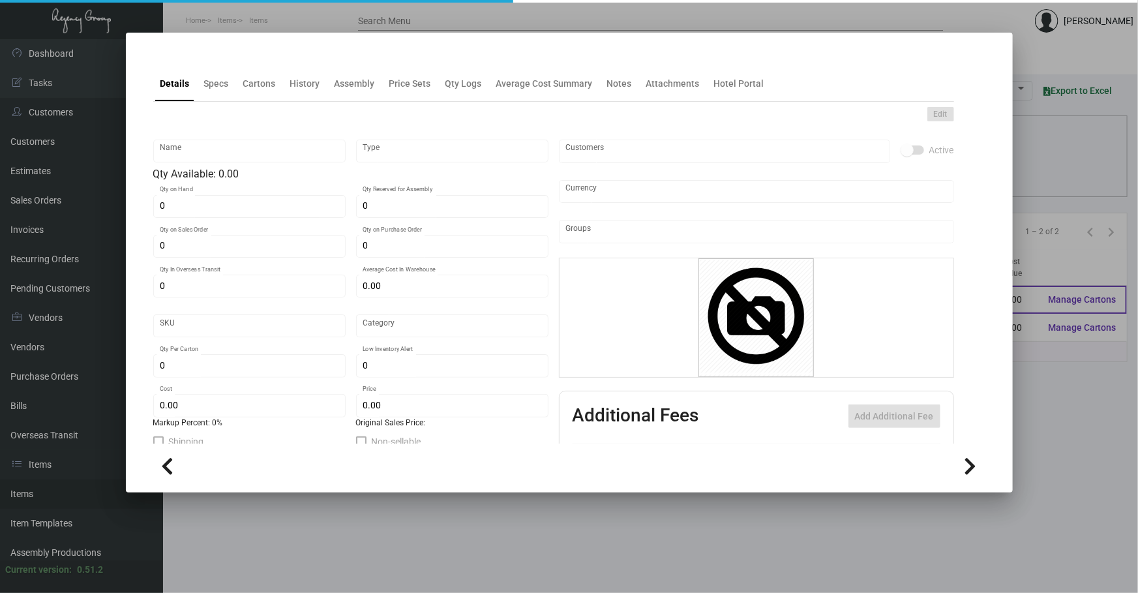
type input "Card - Trip Advisor"
type input "Standard Item"
type input "$ 0.00"
type input "Standard"
type input "500"
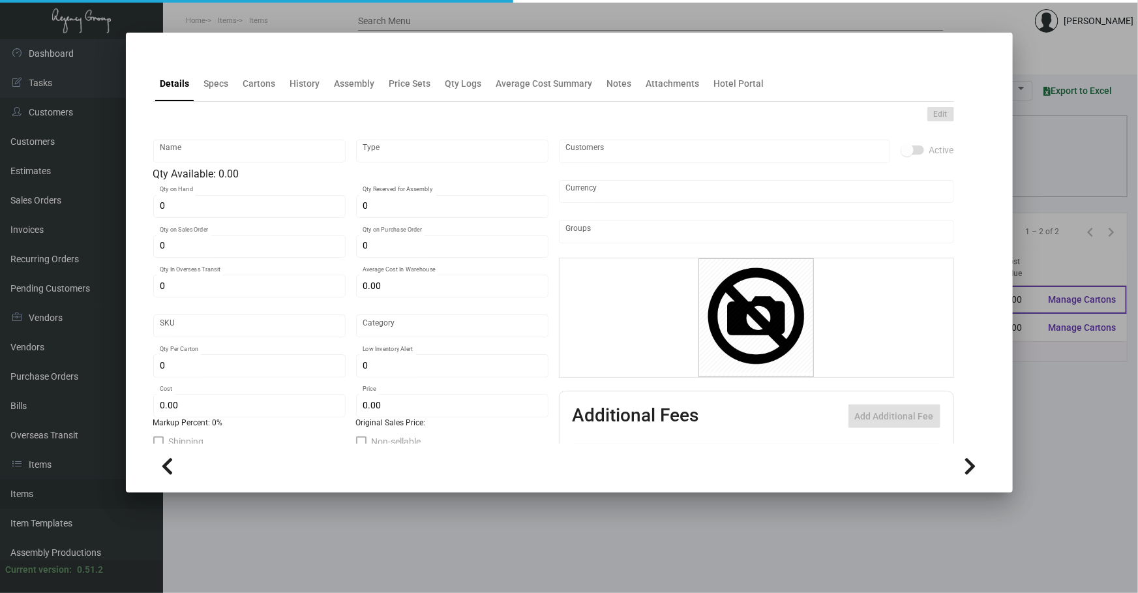
type input "$ 0.0231"
type input "$ 0.00"
checkbox input "true"
type input "United States Dollar $"
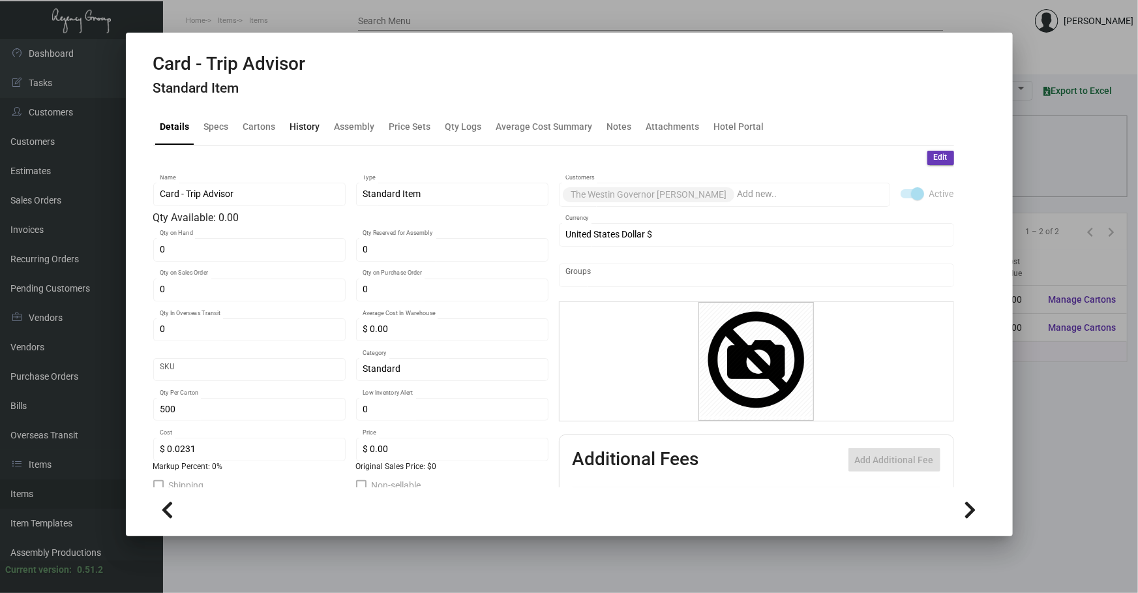
click at [285, 130] on div "History" at bounding box center [305, 126] width 40 height 31
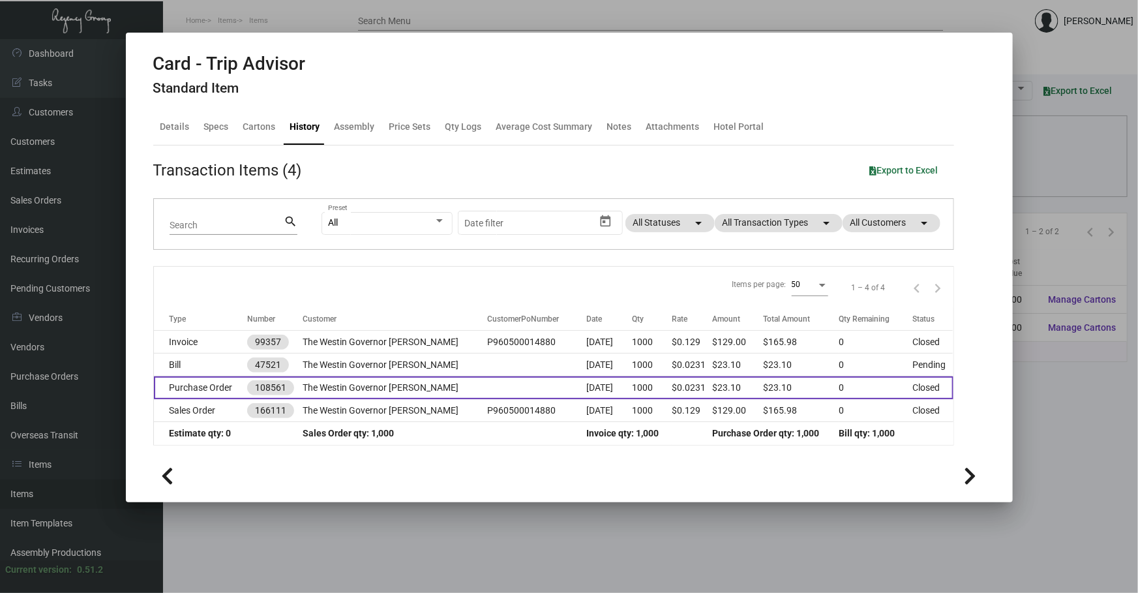
click at [603, 385] on td "[DATE]" at bounding box center [609, 387] width 46 height 23
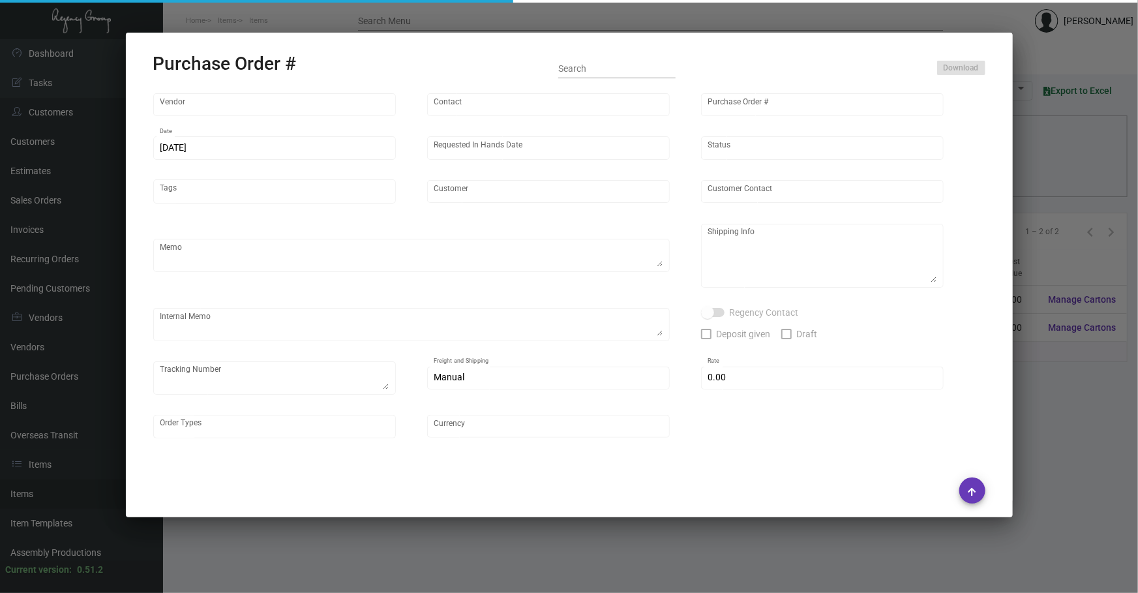
type input "4 Over"
type input "Accounting 4over"
type input "108561"
type input "[DATE]"
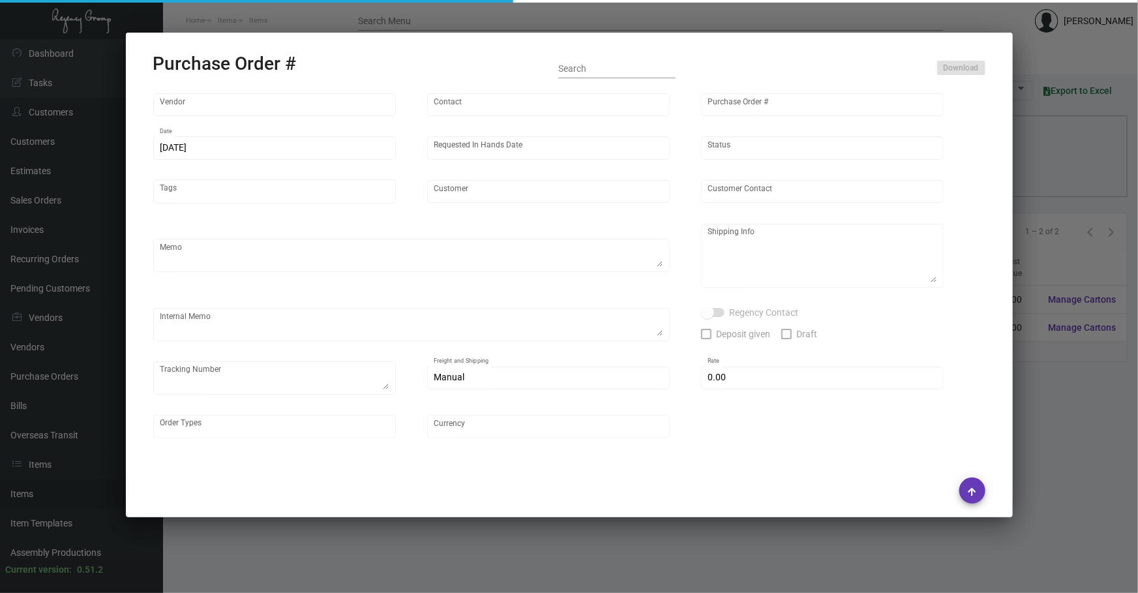
type input "The Westin Governor [PERSON_NAME]"
type input "[PERSON_NAME]"
type textarea "“PLEASE SEND PDF PROOFS TO OUR ART TEAM; [EMAIL_ADDRESS][DOMAIN_NAME] WITH ME I…"
type textarea "The Westin Governor [PERSON_NAME] - [PERSON_NAME] [STREET_ADDRESS]"
type textarea "Order Number: 008846877 Job ID: J4738063263-001"
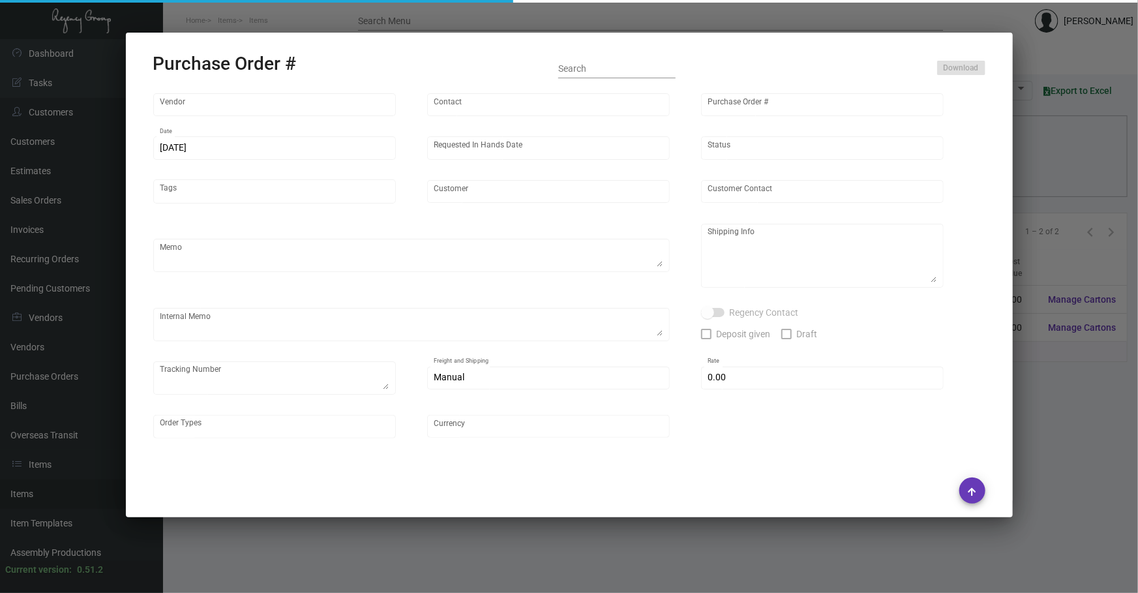
type textarea "1Z2A61010318744655"
type input "$ 0.00"
type input "United States Dollar $"
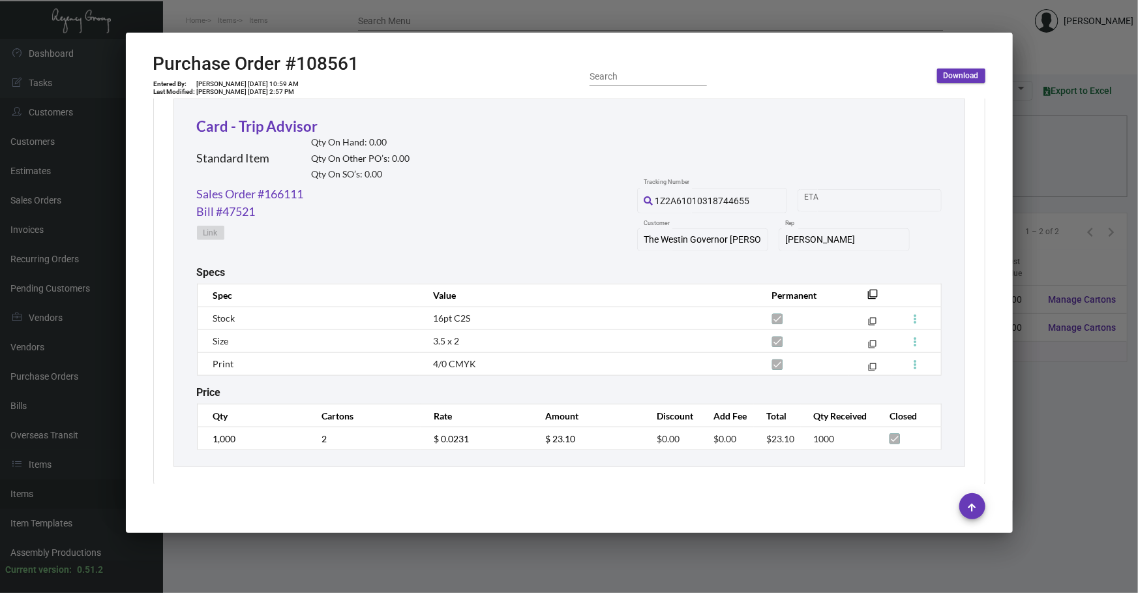
scroll to position [617, 0]
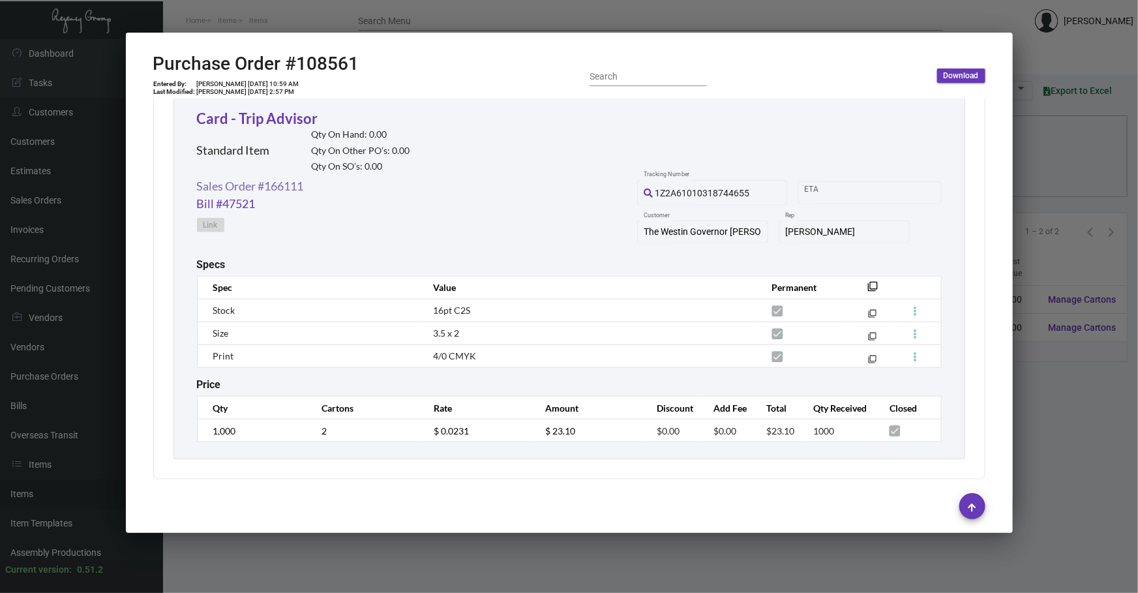
click at [261, 180] on link "Sales Order #166111" at bounding box center [250, 186] width 107 height 18
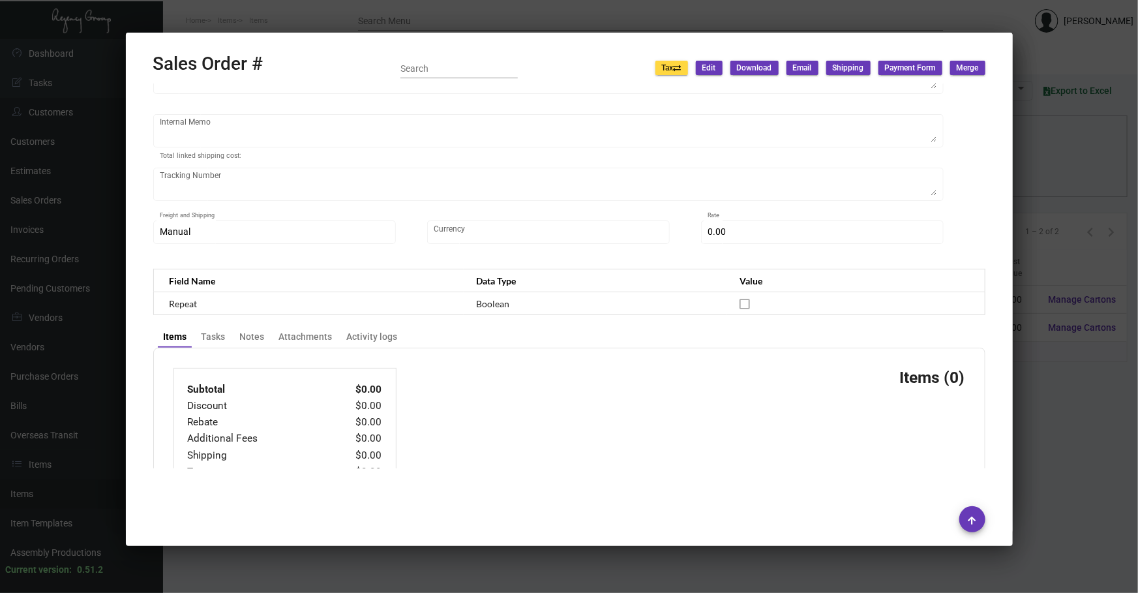
type input "The Westin Governor [PERSON_NAME]"
type input "[PERSON_NAME]"
type input "166111"
type input "[DATE]"
type input "[PERSON_NAME]"
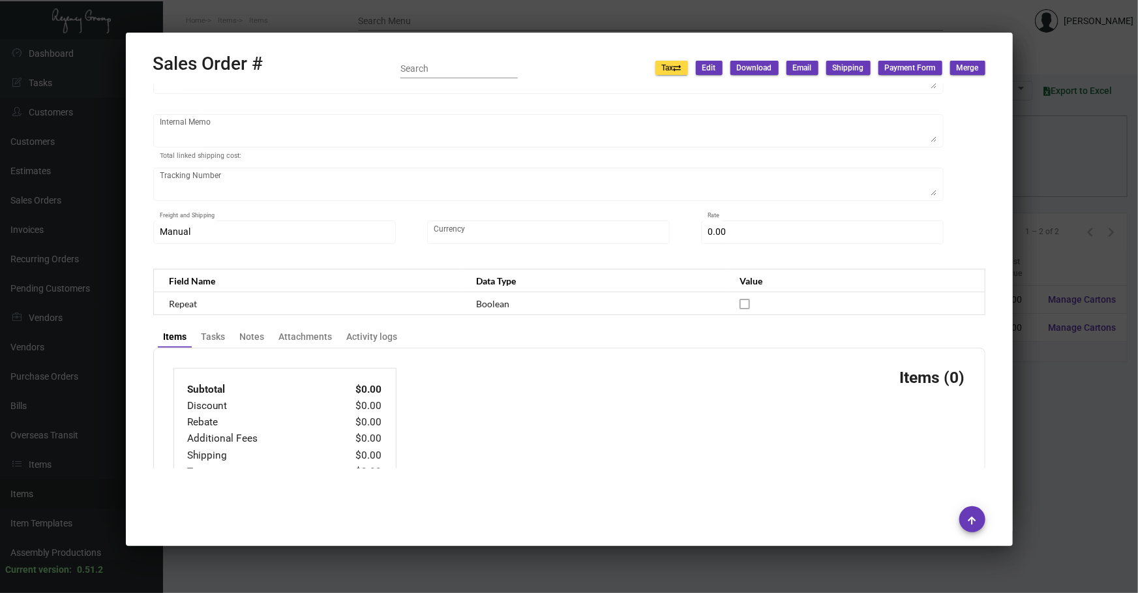
type input "[PERSON_NAME]"
type textarea "The Westin Governor [PERSON_NAME] - [PERSON_NAME] [STREET_ADDRESS]"
type input "P960500014880"
type textarea "Dropship from 4OVER"
type input "United States Dollar $"
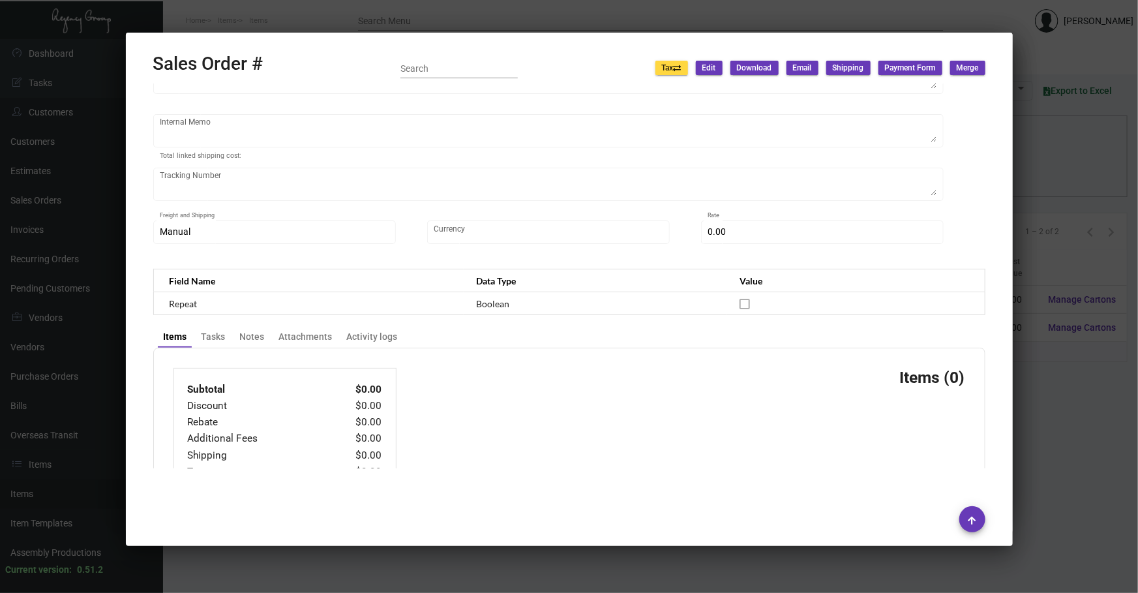
type input "$ 36.98"
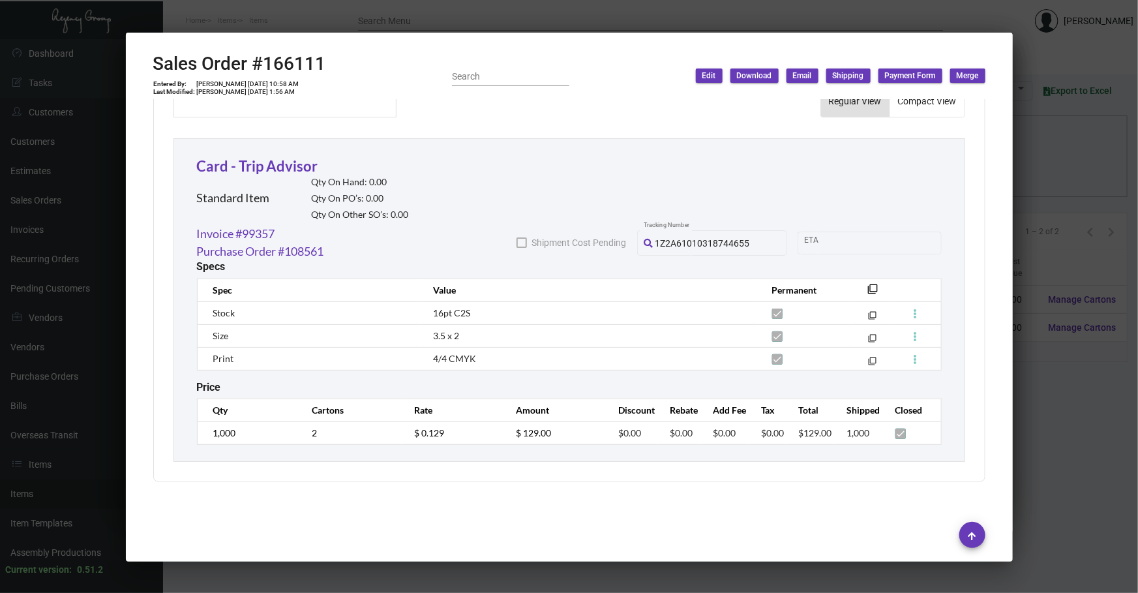
scroll to position [674, 0]
click at [868, 286] on mat-icon "filter_none" at bounding box center [873, 290] width 10 height 10
click at [630, 570] on div at bounding box center [569, 296] width 1138 height 593
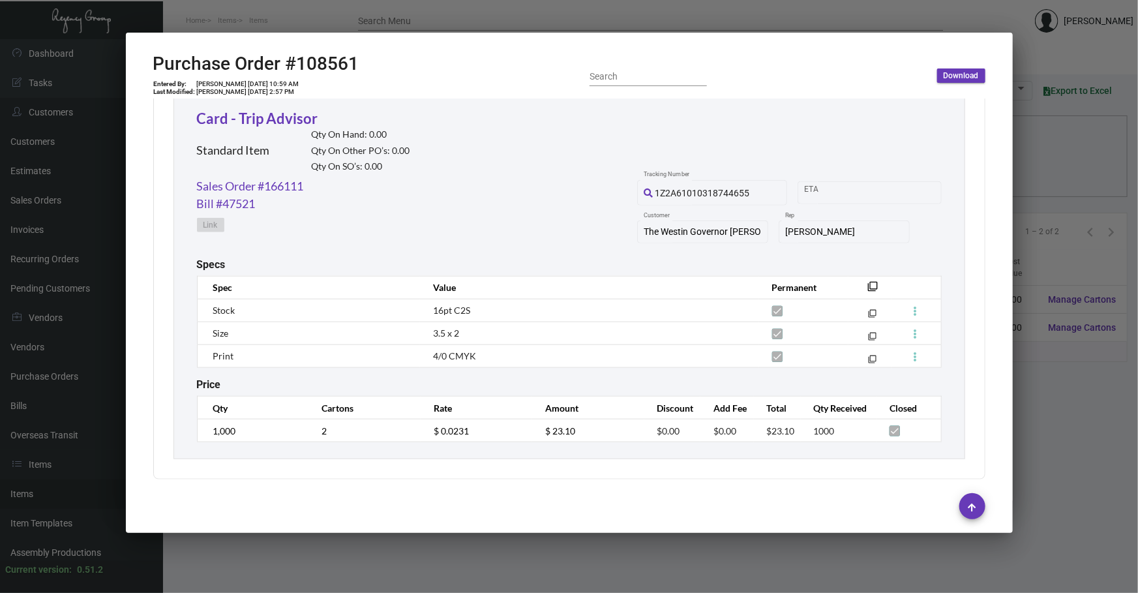
click at [630, 570] on div at bounding box center [569, 296] width 1138 height 593
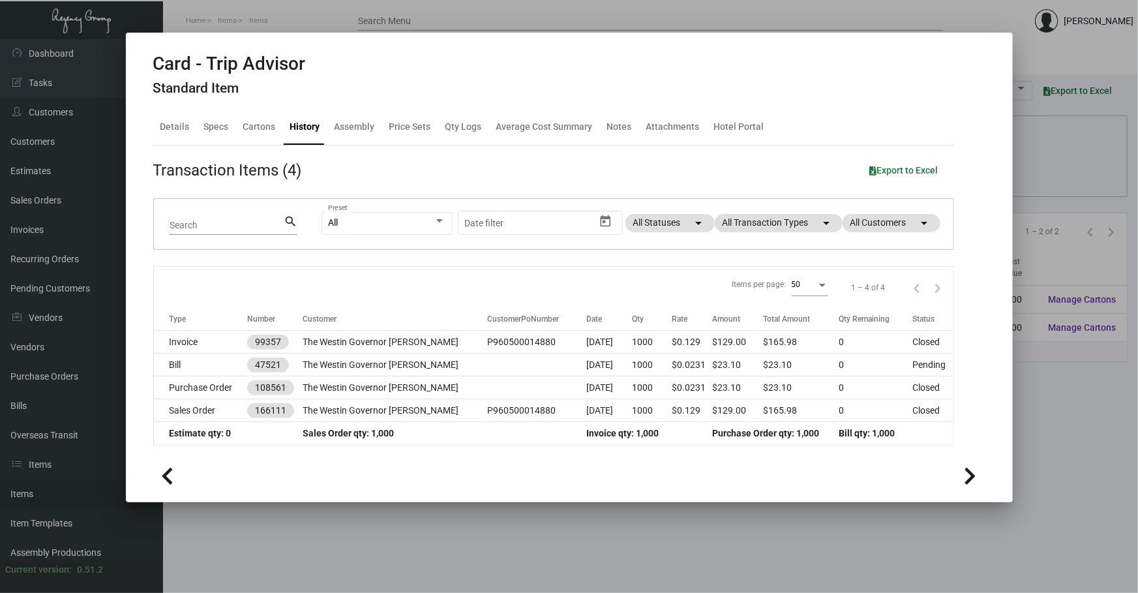
click at [540, 553] on div at bounding box center [569, 296] width 1138 height 593
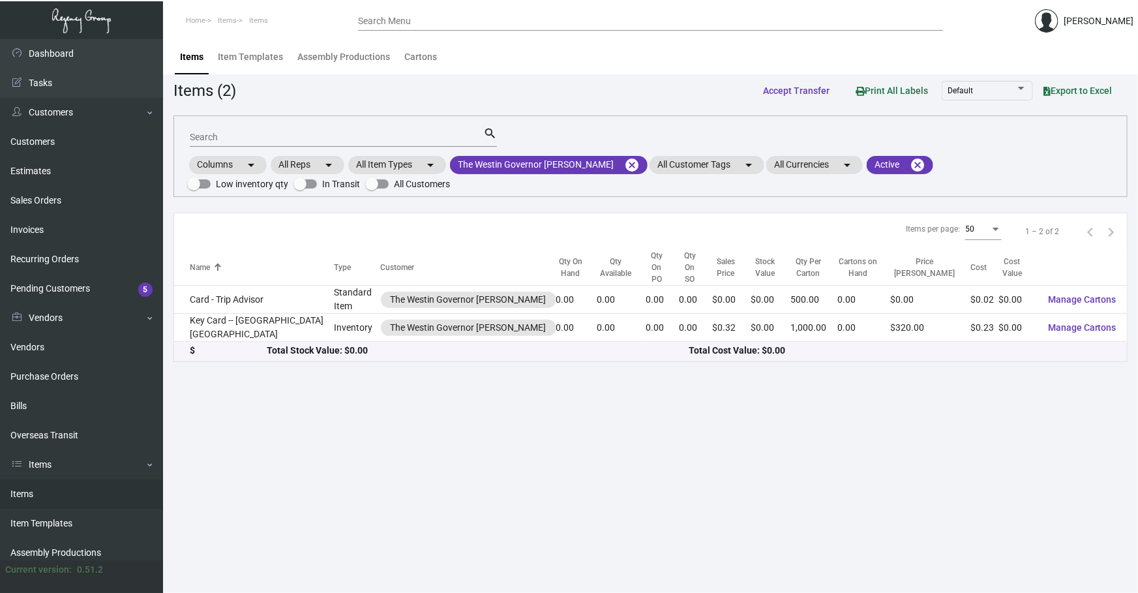
click at [528, 580] on main "Items Item Templates Assembly Productions Cartons Items (2) Accept Transfer Pri…" at bounding box center [650, 315] width 975 height 553
click at [624, 168] on mat-icon "cancel" at bounding box center [632, 165] width 16 height 16
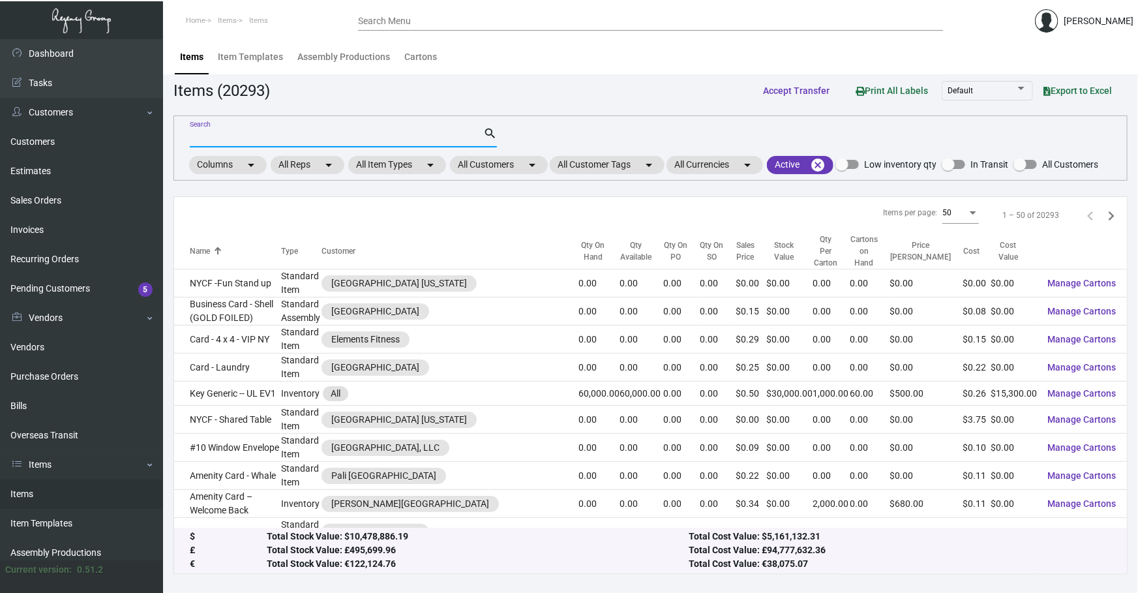
drag, startPoint x: 419, startPoint y: 139, endPoint x: 398, endPoint y: 126, distance: 24.8
click at [419, 138] on input "Search" at bounding box center [336, 137] width 293 height 10
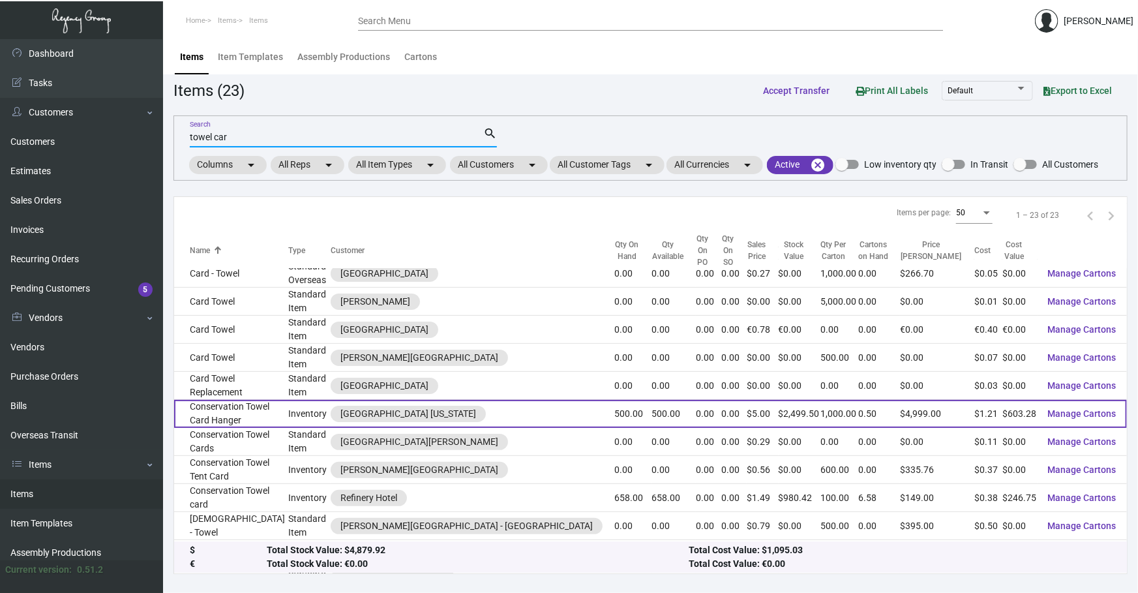
scroll to position [78, 0]
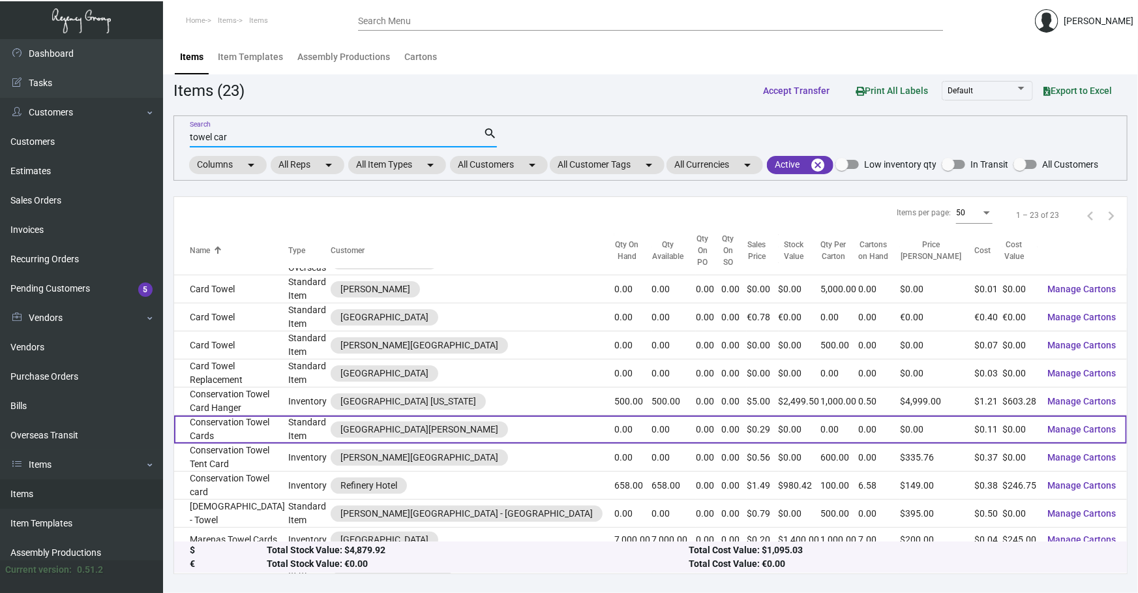
type input "towel car"
click at [285, 415] on td "Conservation Towel Cards" at bounding box center [231, 429] width 114 height 28
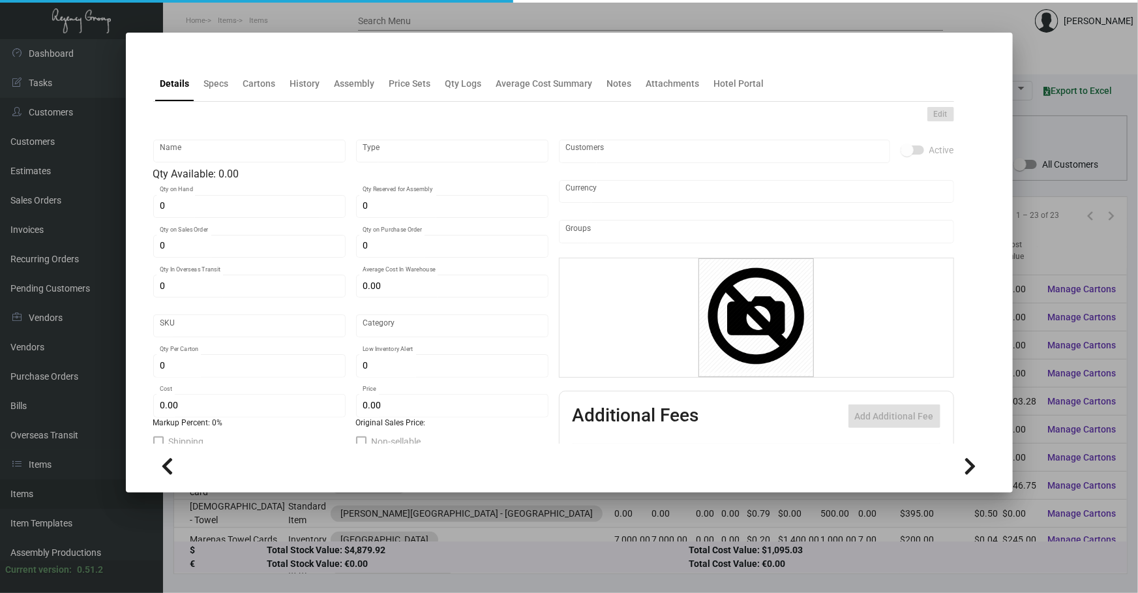
type input "Conservation Towel Cards"
type input "Standard Item"
type input "$ 0.00"
type input "Standard"
type input "$ 0.108"
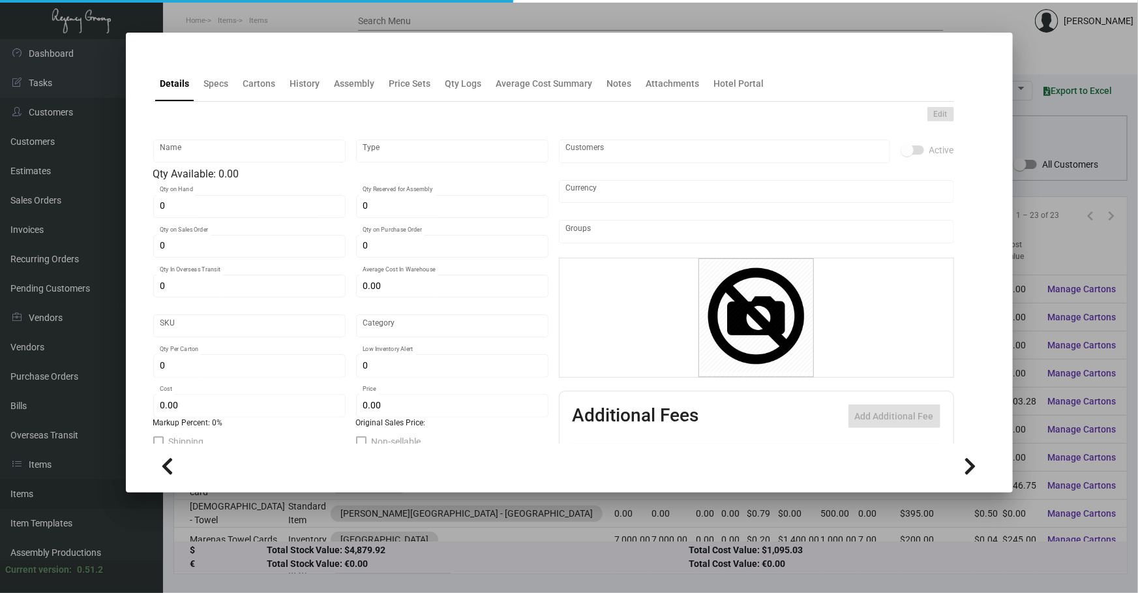
type input "$ 0.29"
checkbox input "true"
type input "United States Dollar $"
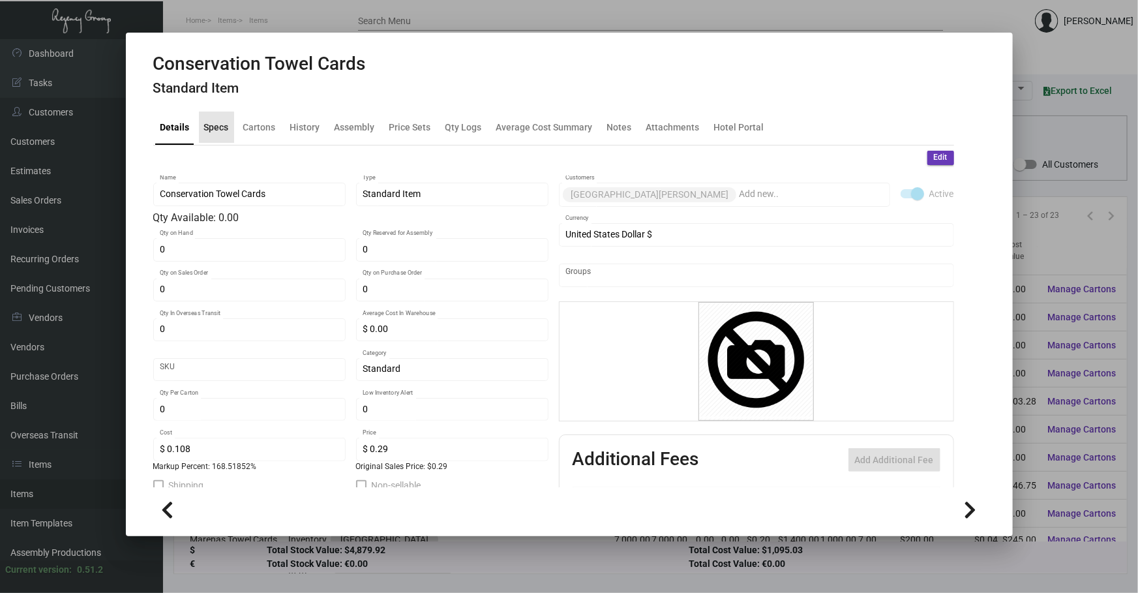
click at [205, 128] on div "Specs" at bounding box center [216, 127] width 25 height 14
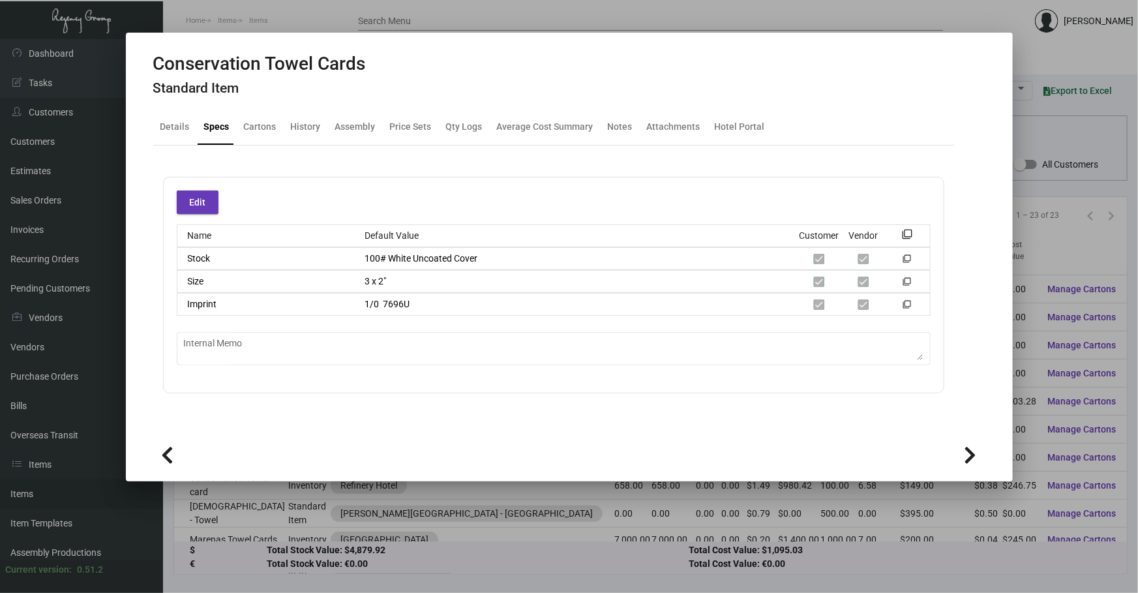
click at [1039, 129] on div at bounding box center [569, 296] width 1138 height 593
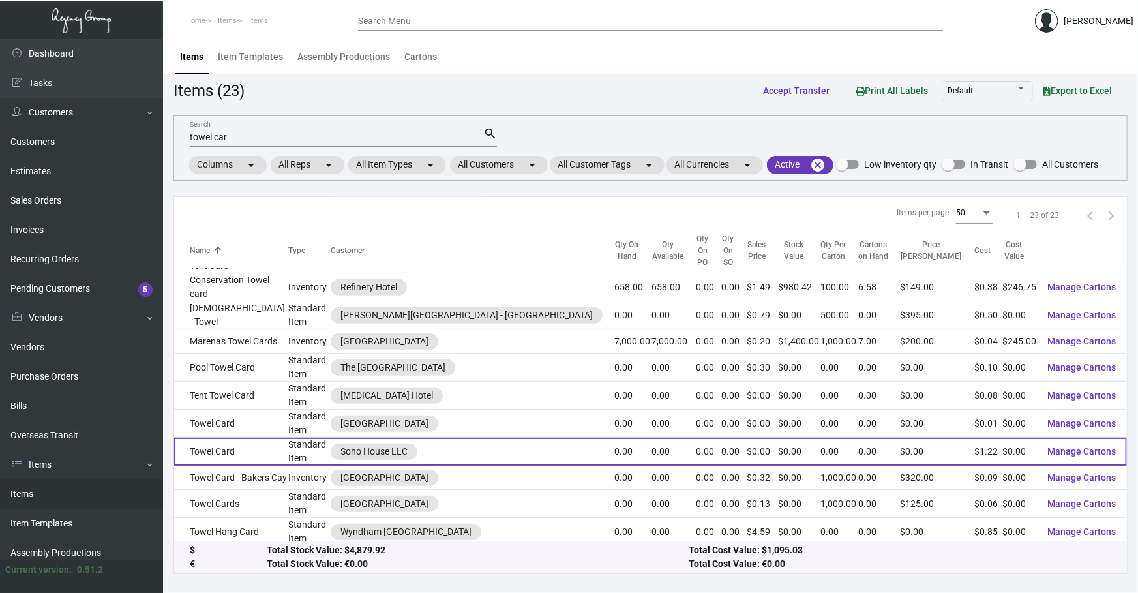
scroll to position [297, 0]
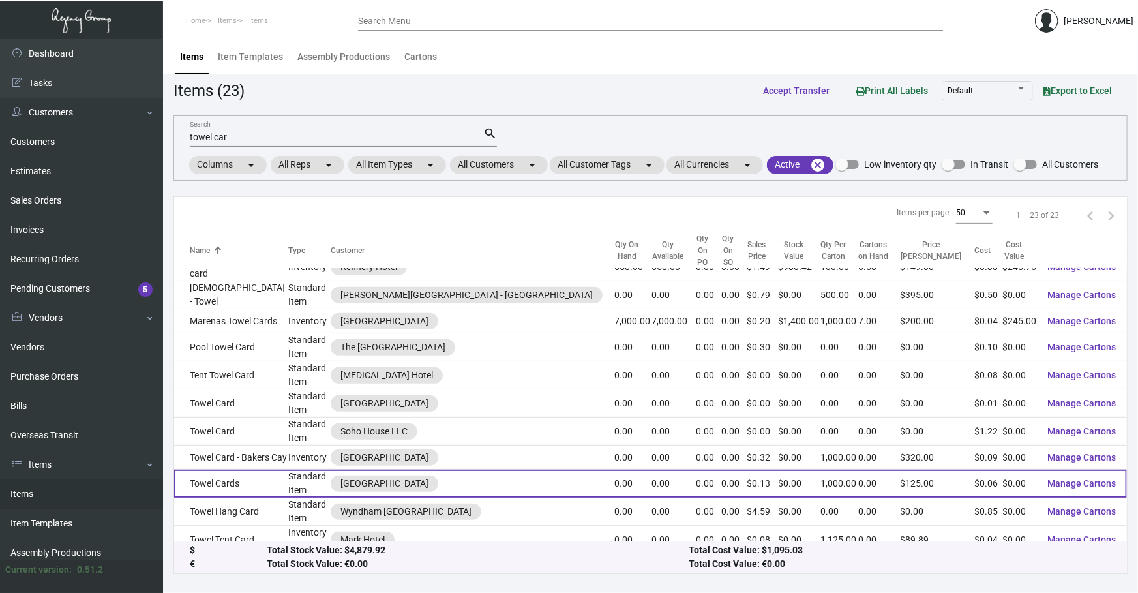
click at [314, 469] on td "Standard Item" at bounding box center [309, 483] width 42 height 28
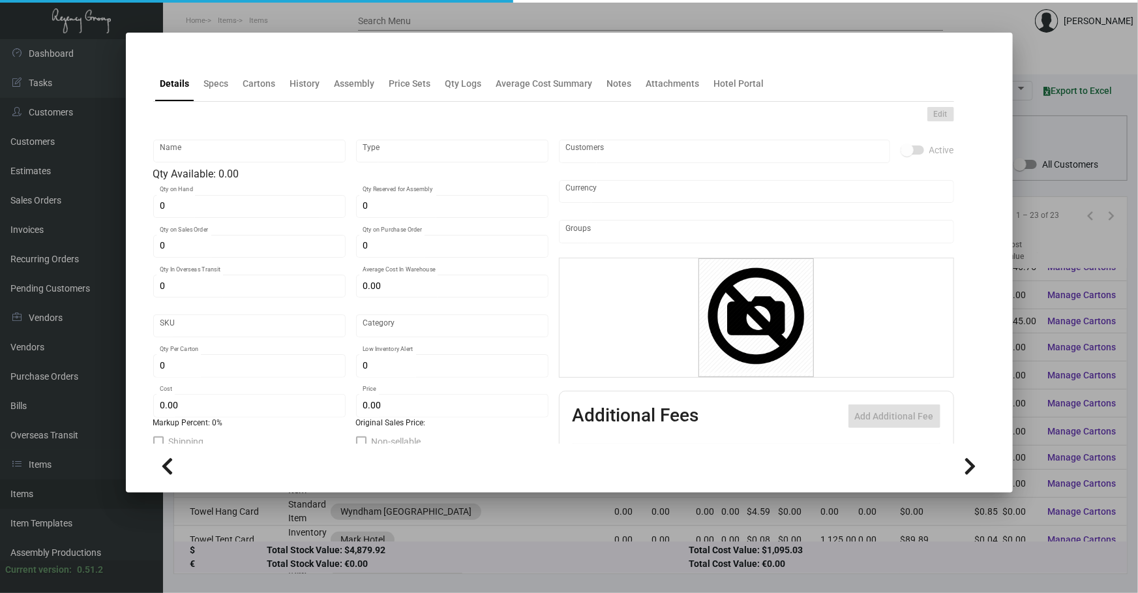
type input "Towel Cards"
type input "Standard Item"
type input "10,000"
type input "$ 0.03"
type input "MTC"
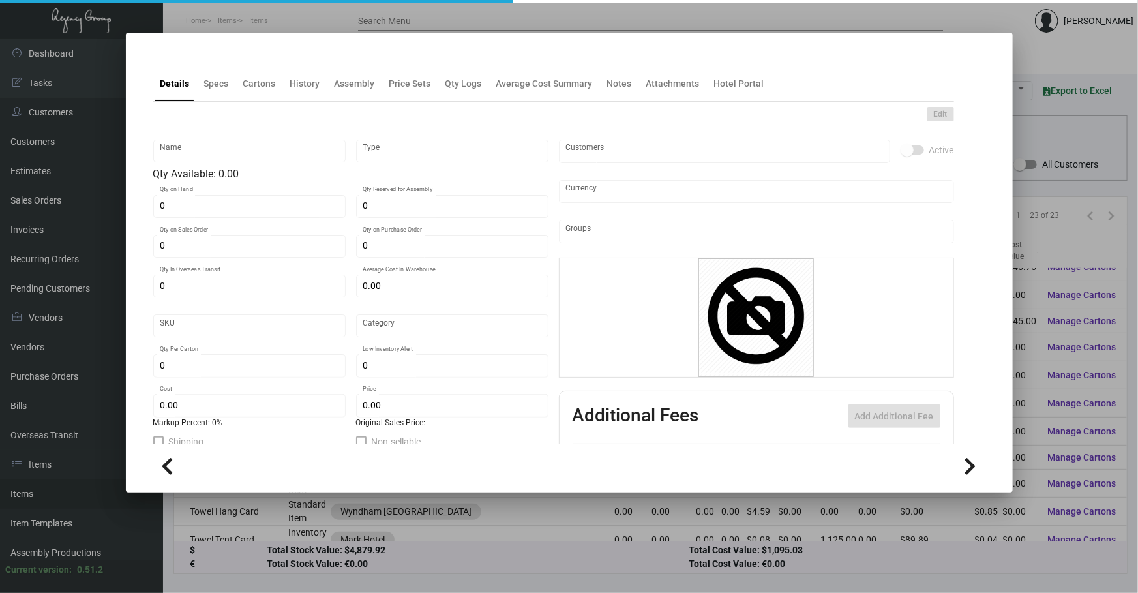
type input "Standard"
type input "1,000"
type input "$ 0.06145"
type input "$ 0.125"
checkbox input "true"
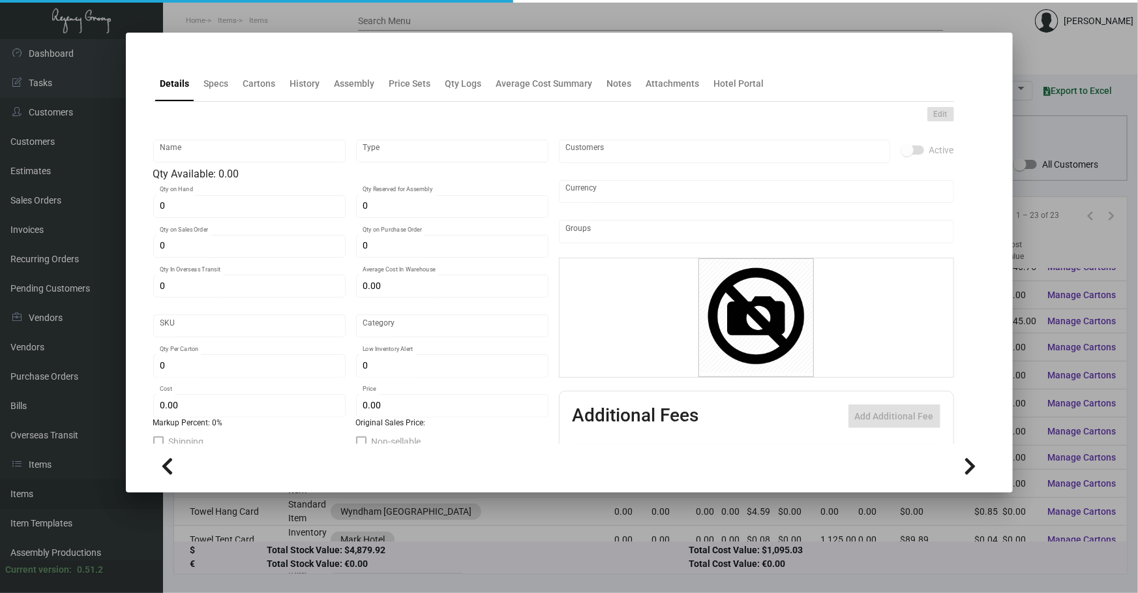
checkbox input "true"
type input "United States Dollar $"
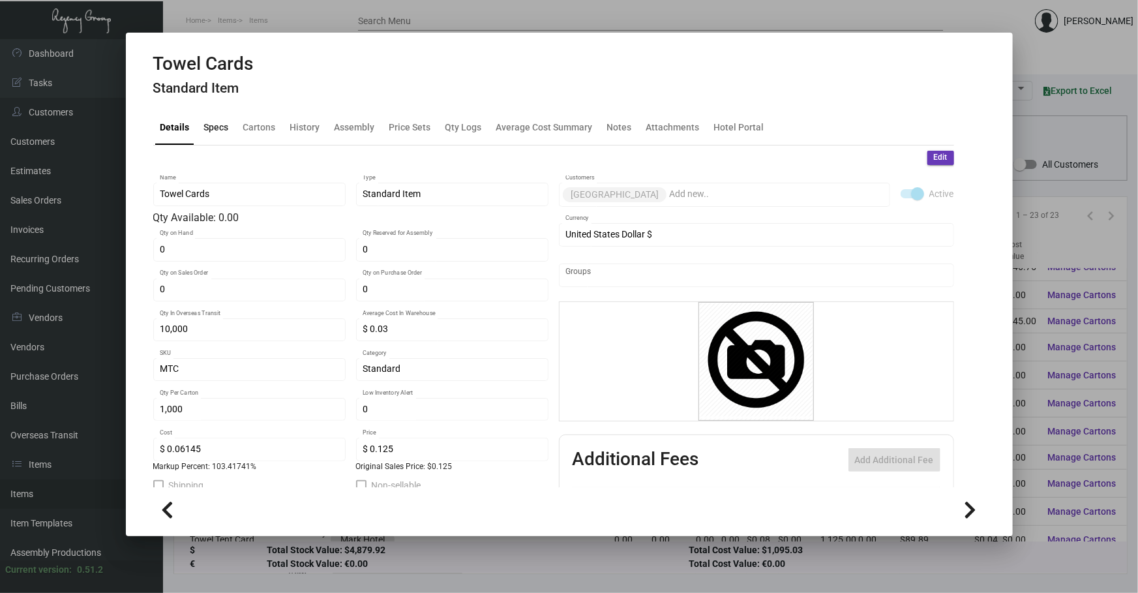
drag, startPoint x: 208, startPoint y: 131, endPoint x: 218, endPoint y: 149, distance: 20.7
click at [209, 132] on div "Specs" at bounding box center [216, 127] width 25 height 14
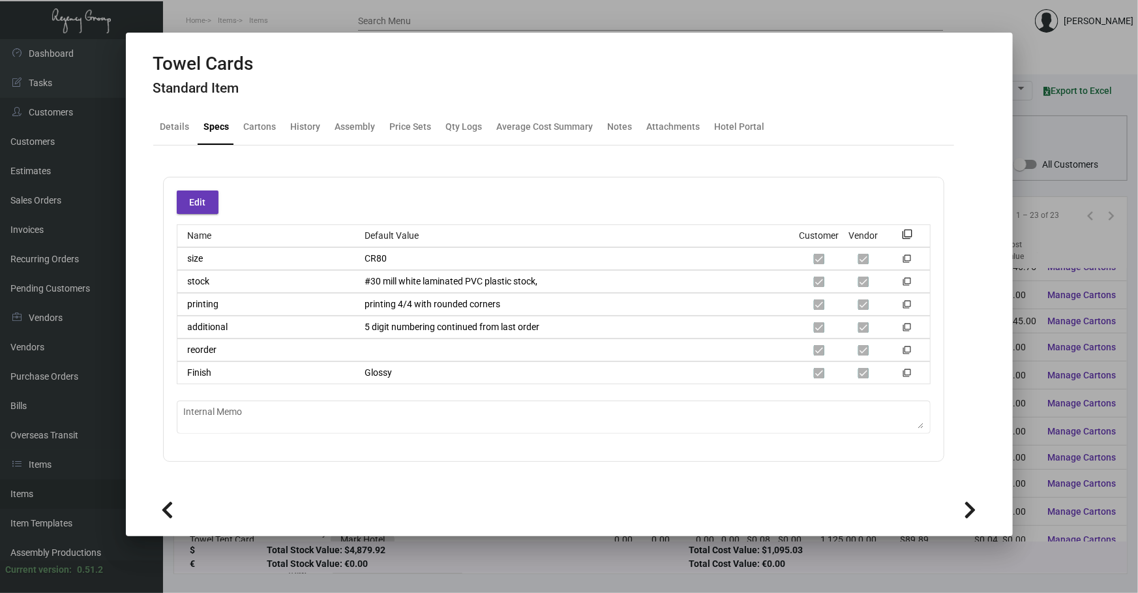
click at [1054, 141] on div at bounding box center [569, 296] width 1138 height 593
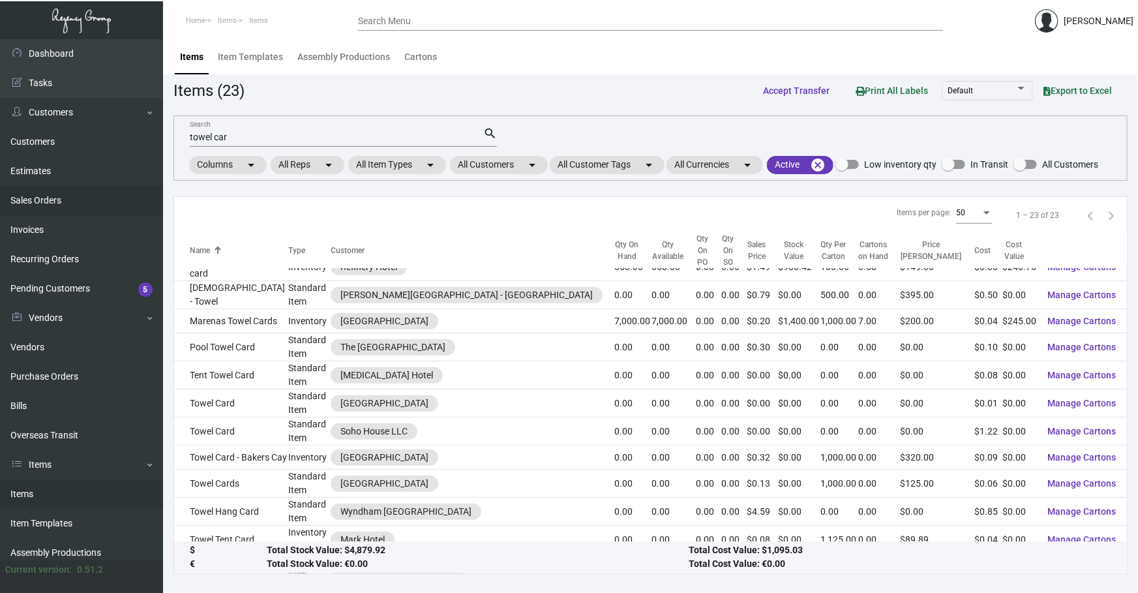
click at [125, 179] on div "Dashboard Dashboard Tasks Customers Customers Estimates Sales Orders Invoices R…" at bounding box center [569, 315] width 1138 height 553
click at [407, 122] on mat-form-field "towel car Search search" at bounding box center [343, 136] width 307 height 40
drag, startPoint x: 378, startPoint y: 139, endPoint x: 0, endPoint y: 237, distance: 390.6
click at [199, 133] on input "towel car" at bounding box center [336, 137] width 293 height 10
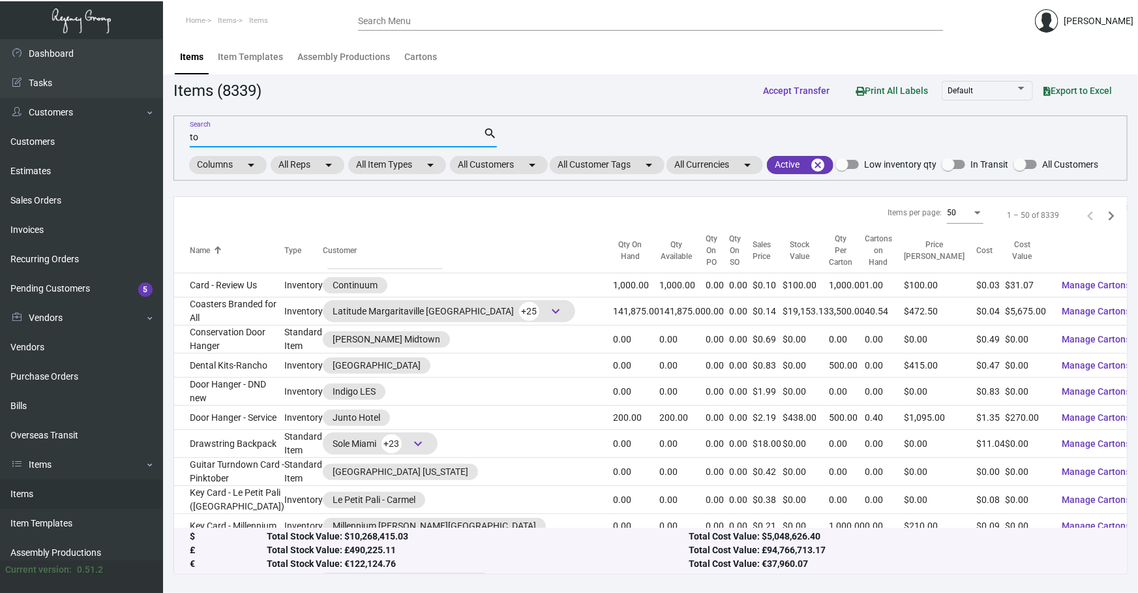
scroll to position [308, 0]
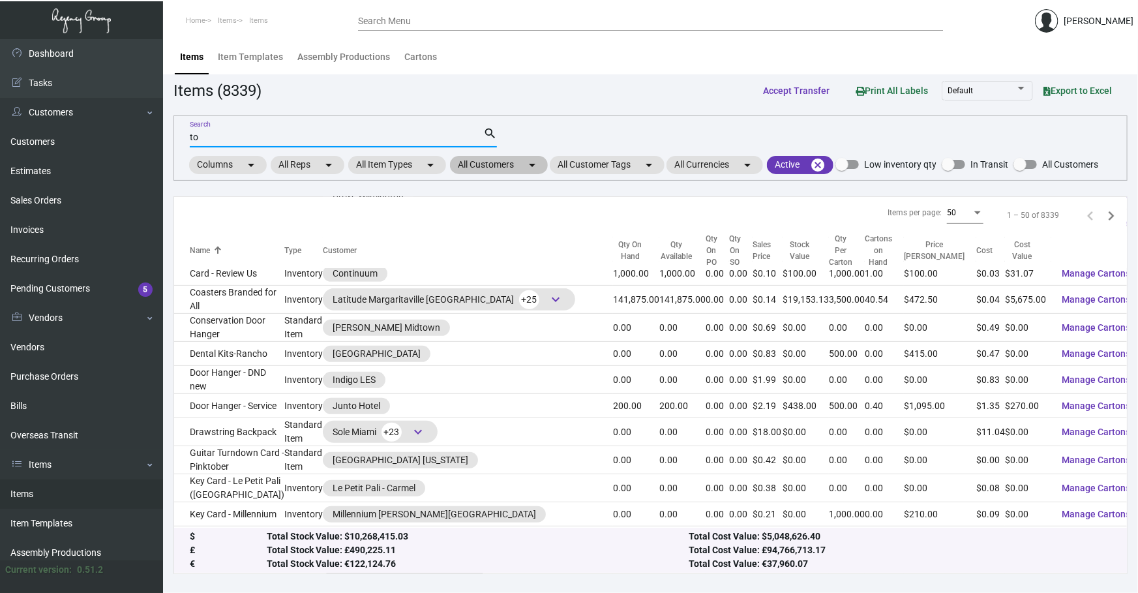
type input "to"
click at [478, 167] on mat-chip "All Customers arrow_drop_down" at bounding box center [499, 165] width 98 height 18
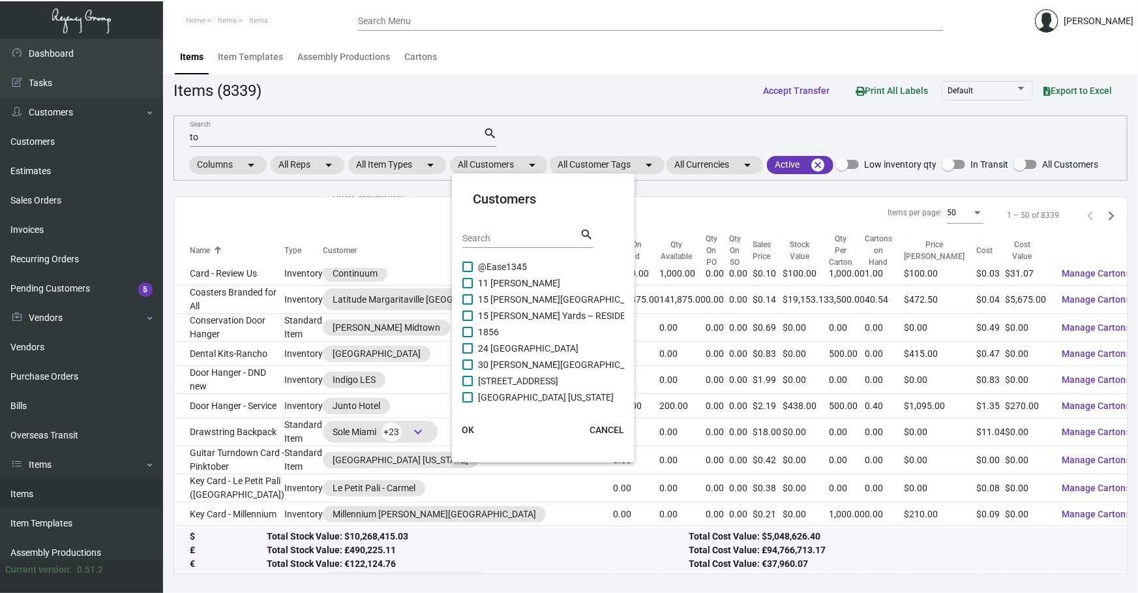
click at [475, 233] on input "Search" at bounding box center [520, 238] width 117 height 10
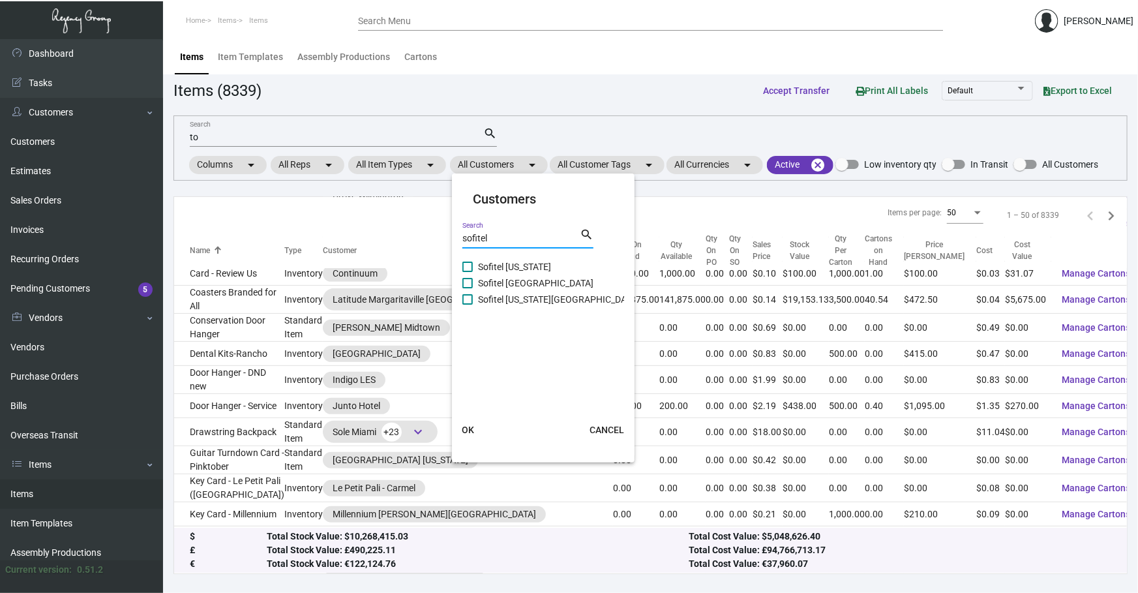
type input "sofitel"
click at [527, 270] on span "Sofitel [US_STATE]" at bounding box center [514, 267] width 73 height 16
click at [467, 272] on input "Sofitel [US_STATE]" at bounding box center [467, 272] width 1 height 1
checkbox input "true"
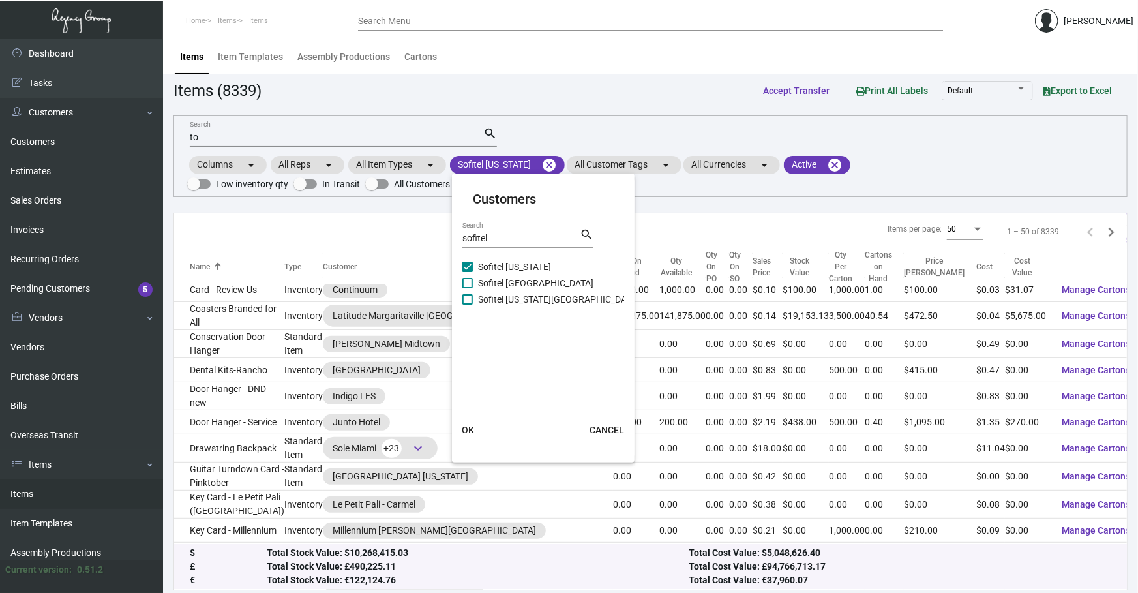
click at [477, 439] on button "OK" at bounding box center [468, 429] width 42 height 23
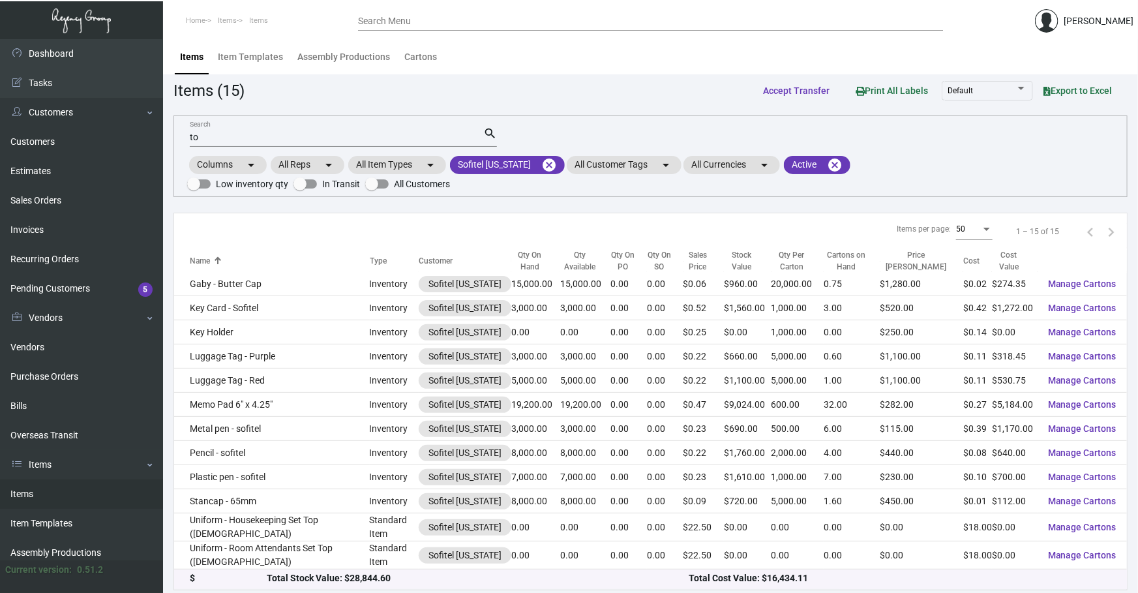
scroll to position [73, 0]
drag, startPoint x: 330, startPoint y: 134, endPoint x: 242, endPoint y: 113, distance: 90.4
click at [297, 130] on div "to Search" at bounding box center [336, 136] width 293 height 20
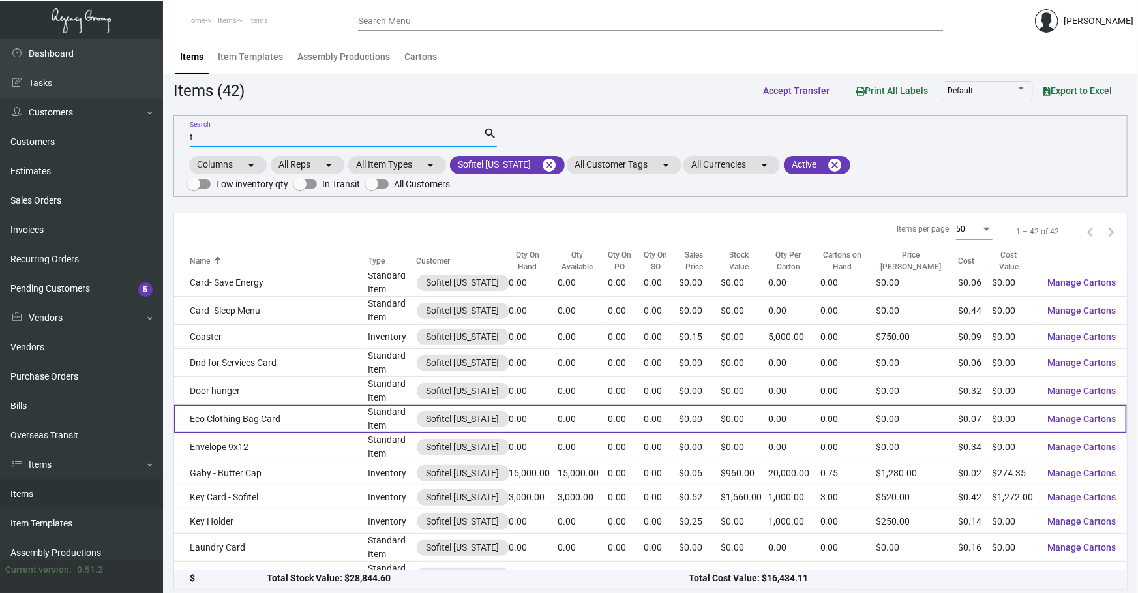
scroll to position [336, 0]
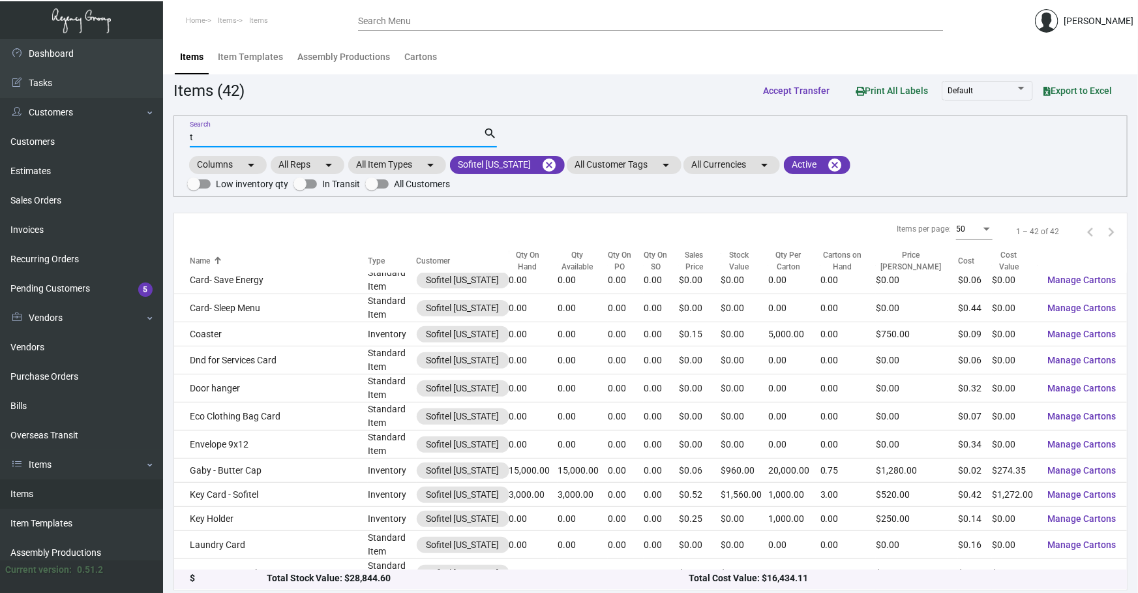
type input "t"
drag, startPoint x: 303, startPoint y: 136, endPoint x: 0, endPoint y: 189, distance: 307.8
click at [0, 220] on div "Dashboard Dashboard Tasks Customers Customers Estimates Sales Orders Invoices R…" at bounding box center [569, 317] width 1138 height 557
type input "è"
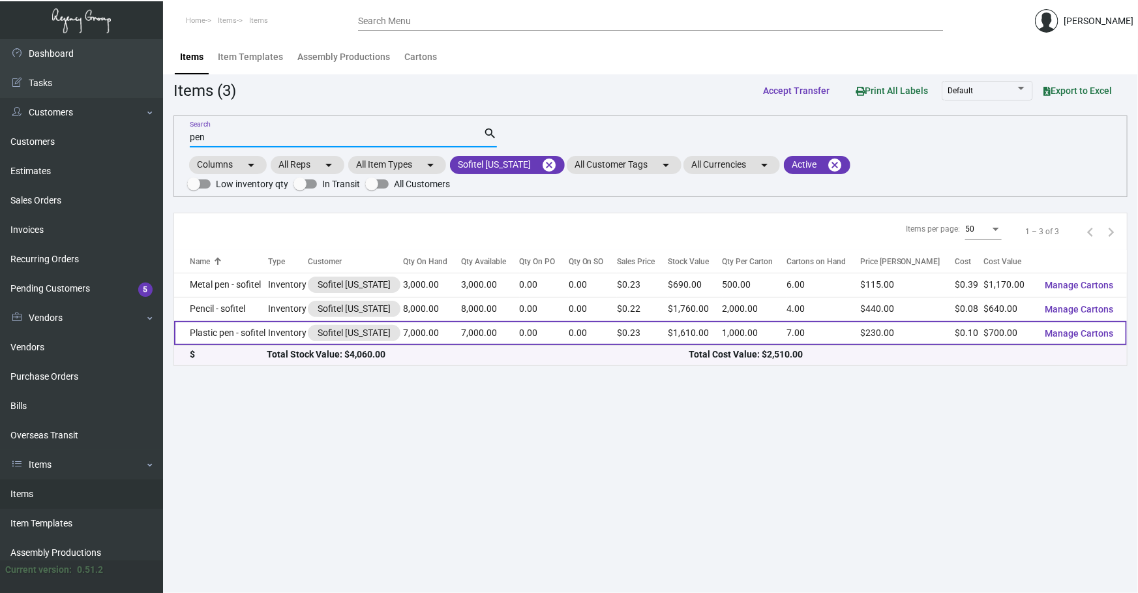
type input "pen"
click at [244, 321] on td "Plastic pen - sofitel" at bounding box center [221, 333] width 94 height 24
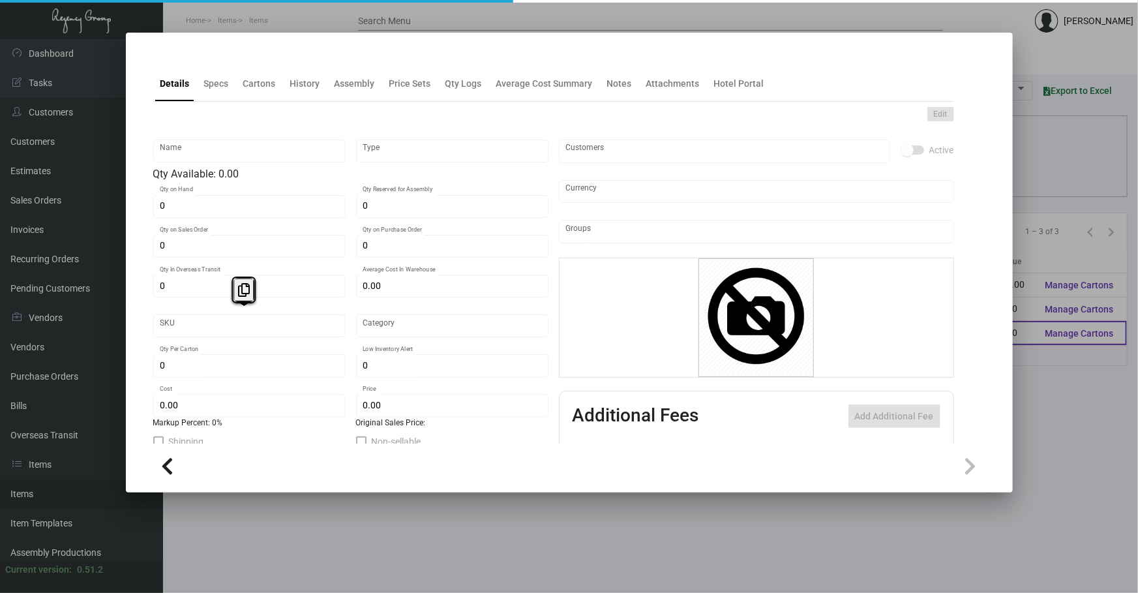
type input "Plastic pen - sofitel"
type input "Inventory"
type input "7,000"
type input "$ 0.00"
type input "Overseas"
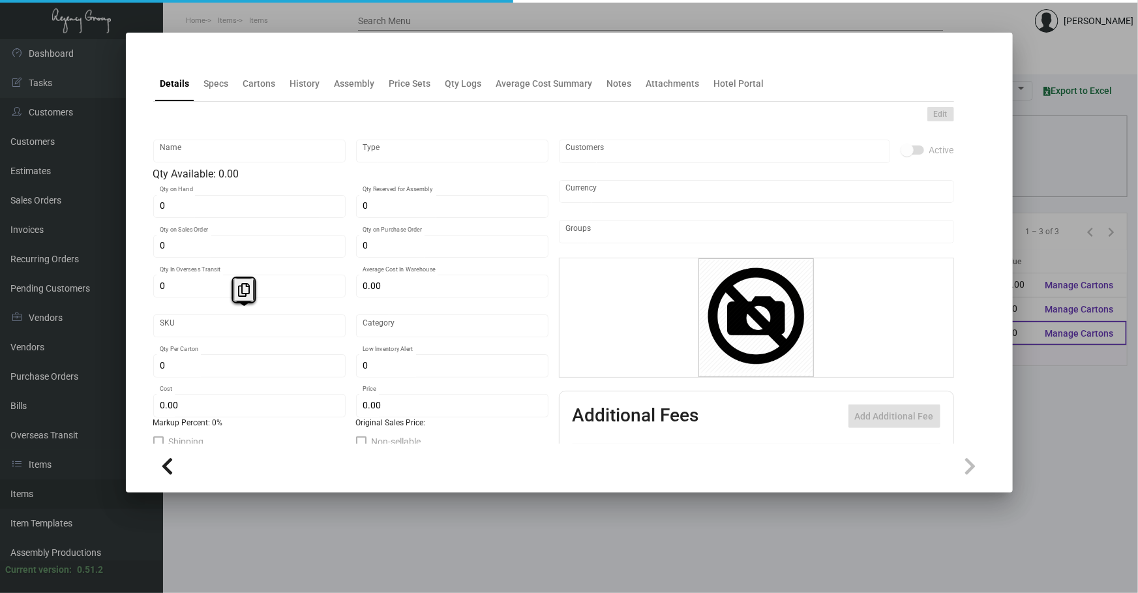
type input "1,000"
type input "$ 0.10"
type input "$ 0.23"
checkbox input "true"
type input "United States Dollar $"
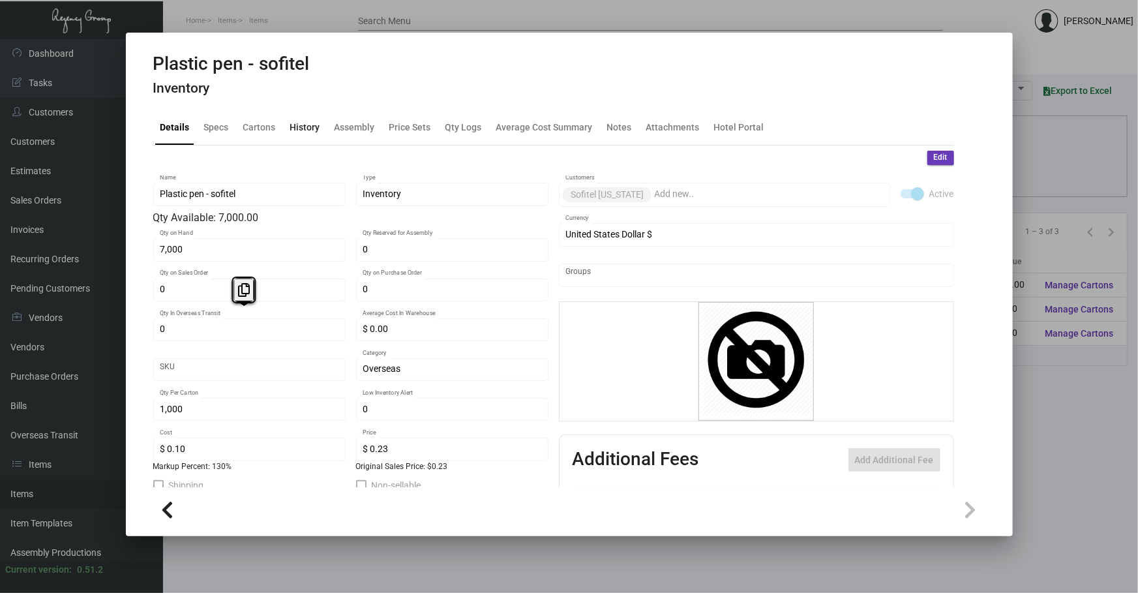
click at [302, 135] on div "History" at bounding box center [305, 126] width 40 height 31
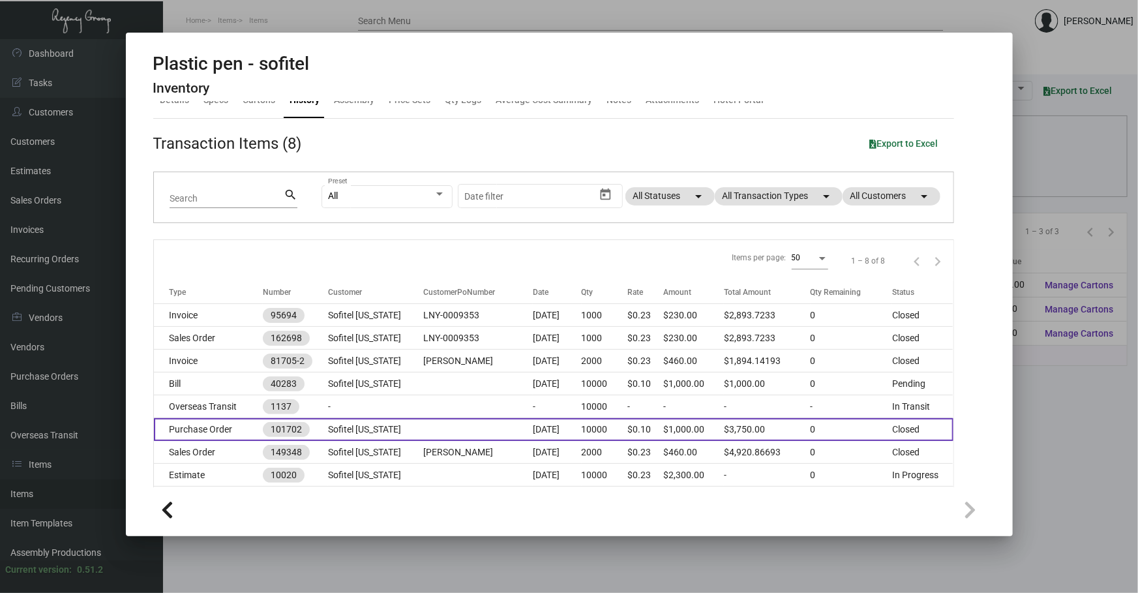
scroll to position [56, 0]
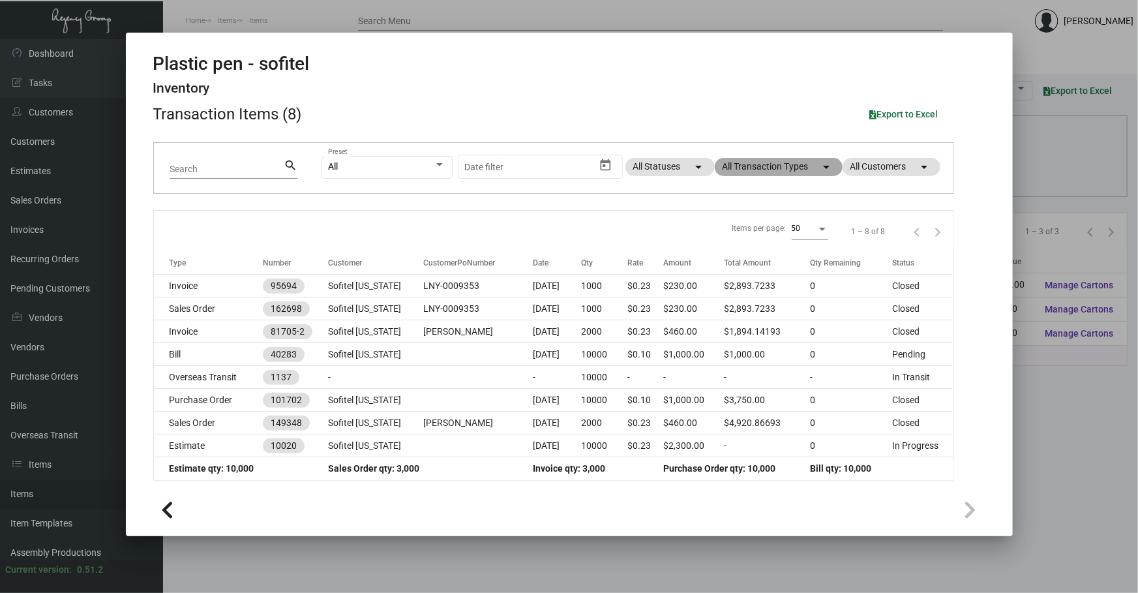
click at [797, 165] on mat-chip "All Transaction Types arrow_drop_down" at bounding box center [779, 167] width 128 height 18
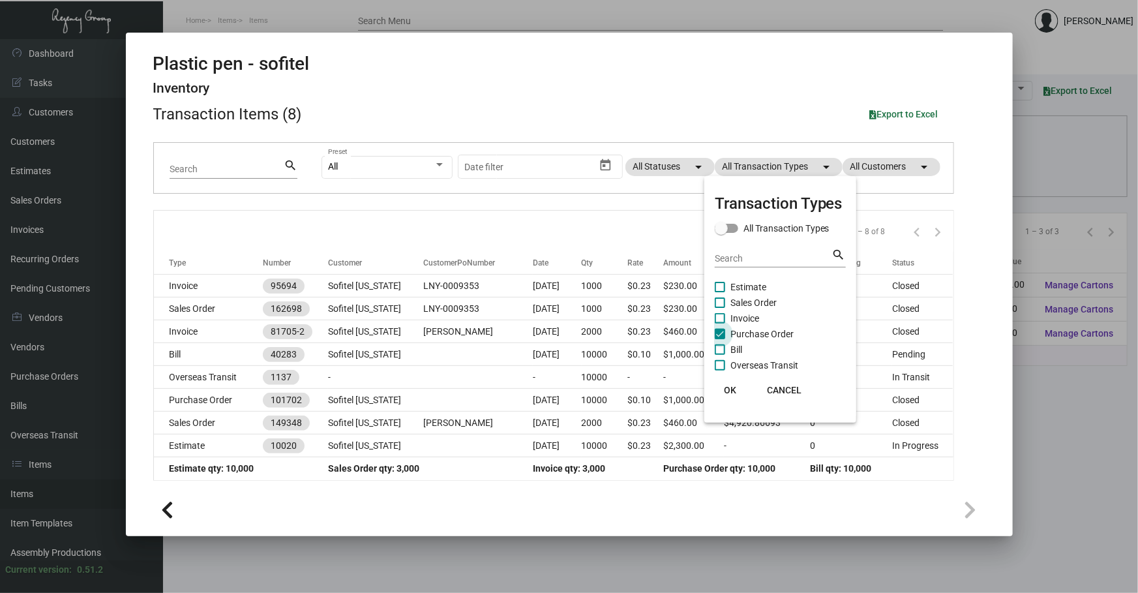
click at [774, 331] on span "Purchase Order" at bounding box center [761, 334] width 63 height 16
click at [720, 339] on input "Purchase Order" at bounding box center [719, 339] width 1 height 1
click at [774, 331] on span "Purchase Order" at bounding box center [761, 334] width 63 height 16
click at [720, 339] on input "Purchase Order" at bounding box center [719, 339] width 1 height 1
checkbox input "true"
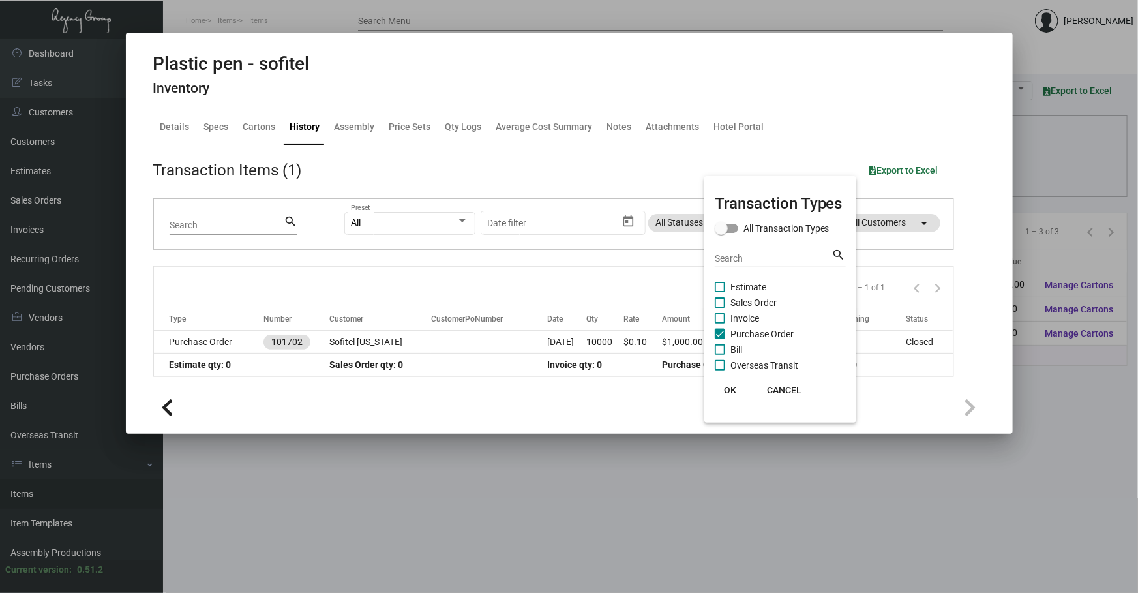
scroll to position [0, 0]
click at [486, 346] on div at bounding box center [569, 296] width 1138 height 593
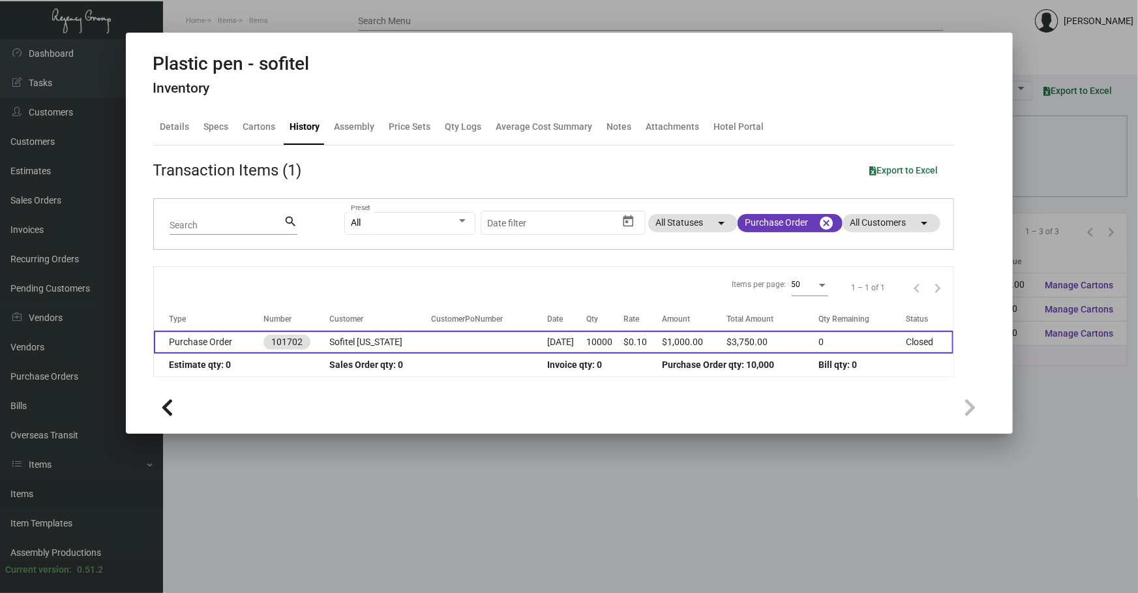
click at [486, 346] on td at bounding box center [489, 342] width 117 height 23
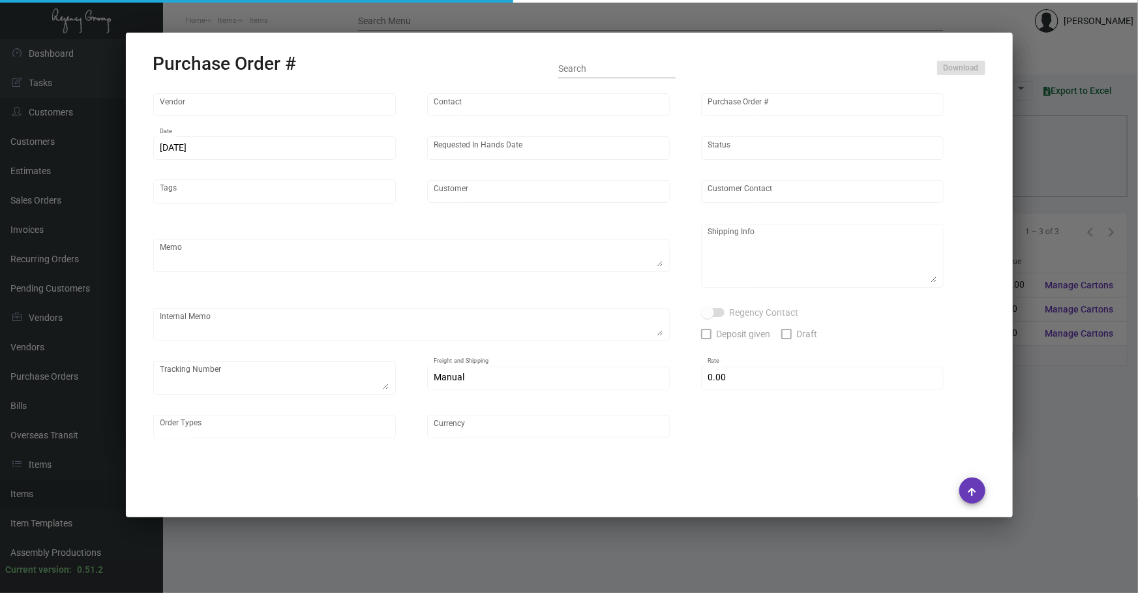
type input "Prostar - Pens"
type input "[PERSON_NAME]"
type input "101702"
type input "[DATE]"
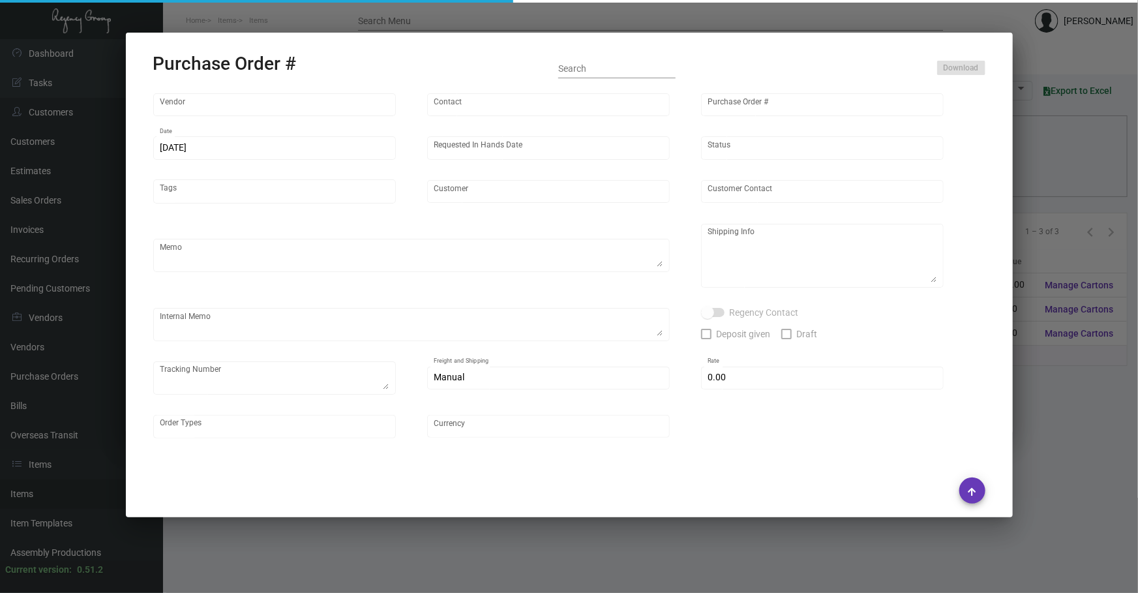
type input "Sofitel [US_STATE]"
type textarea "Boat to [GEOGRAPHIC_DATA]"
type textarea "Regency Group NJ - [PERSON_NAME] [STREET_ADDRESS]"
checkbox input "true"
type input "$ 0.00"
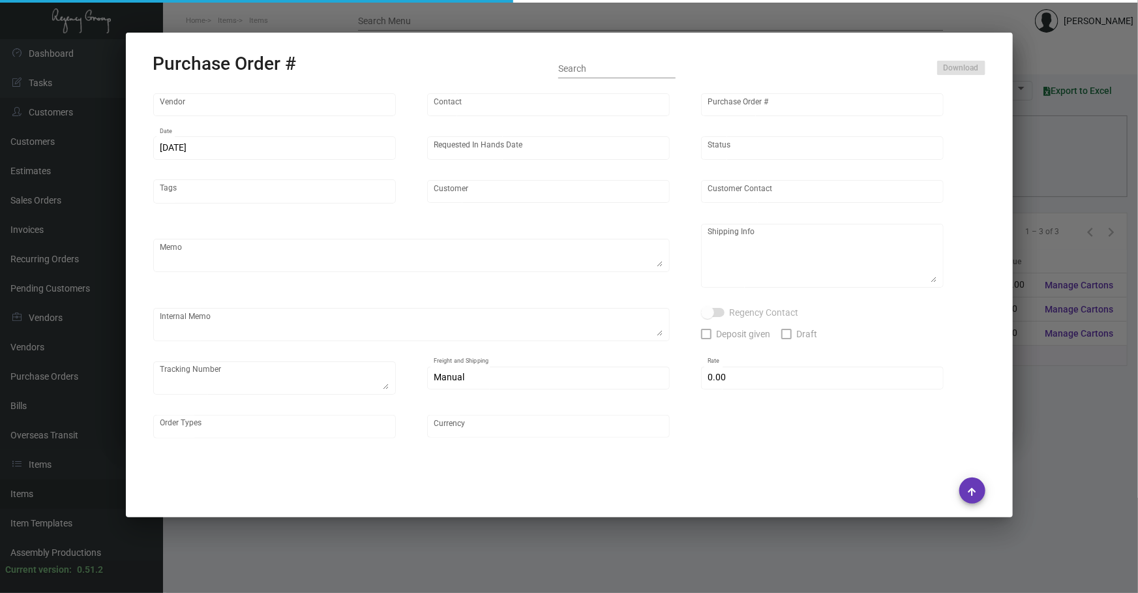
type input "United States Dollar $"
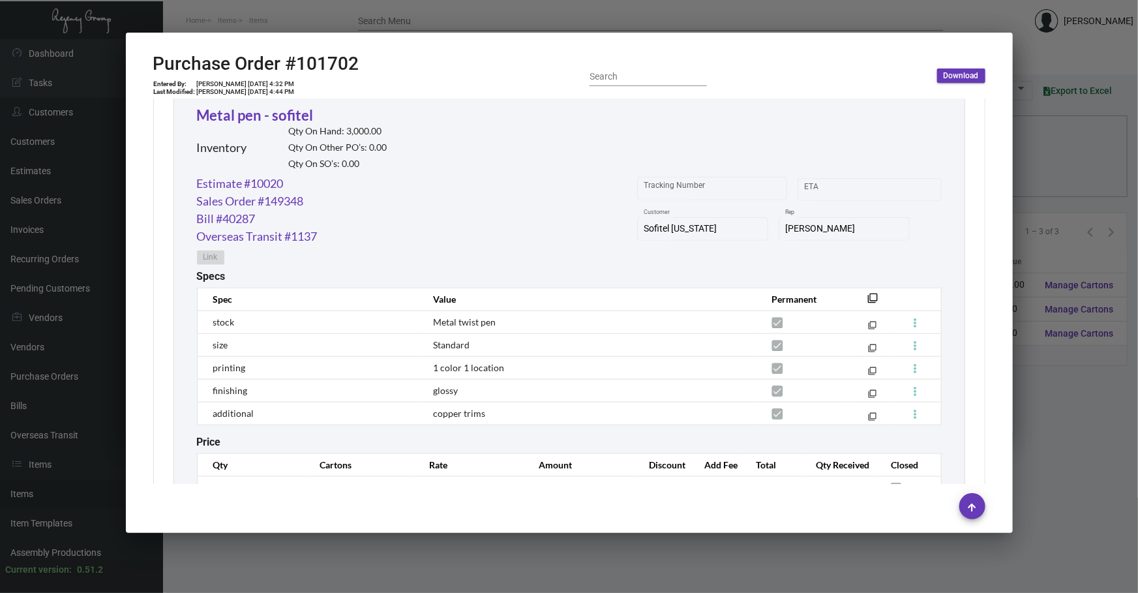
scroll to position [691, 0]
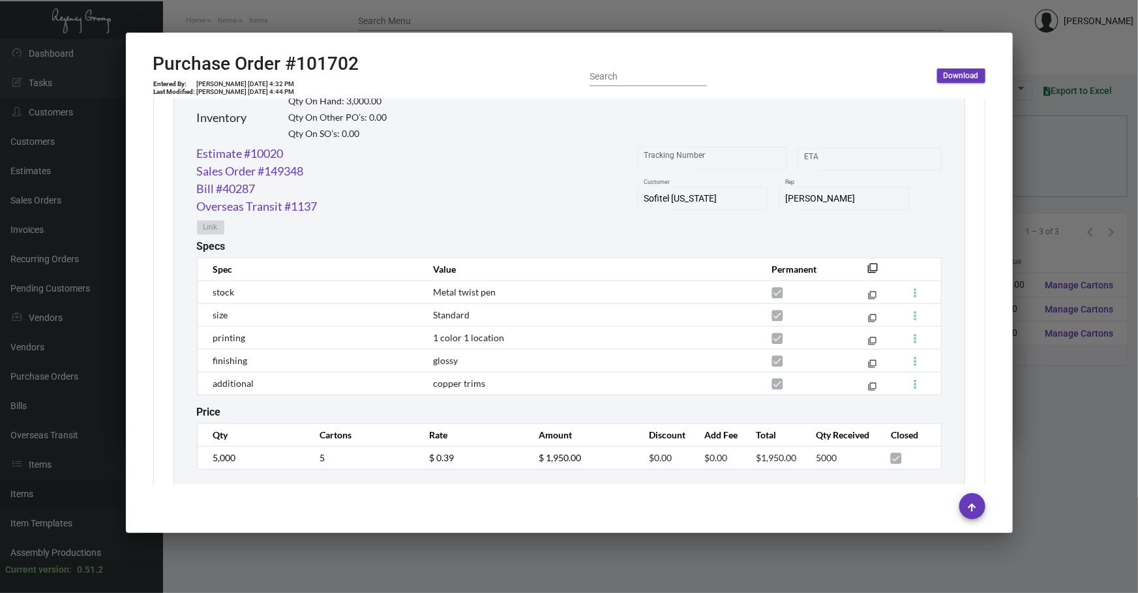
drag, startPoint x: 763, startPoint y: 546, endPoint x: 749, endPoint y: 538, distance: 15.8
click at [763, 546] on div at bounding box center [569, 296] width 1138 height 593
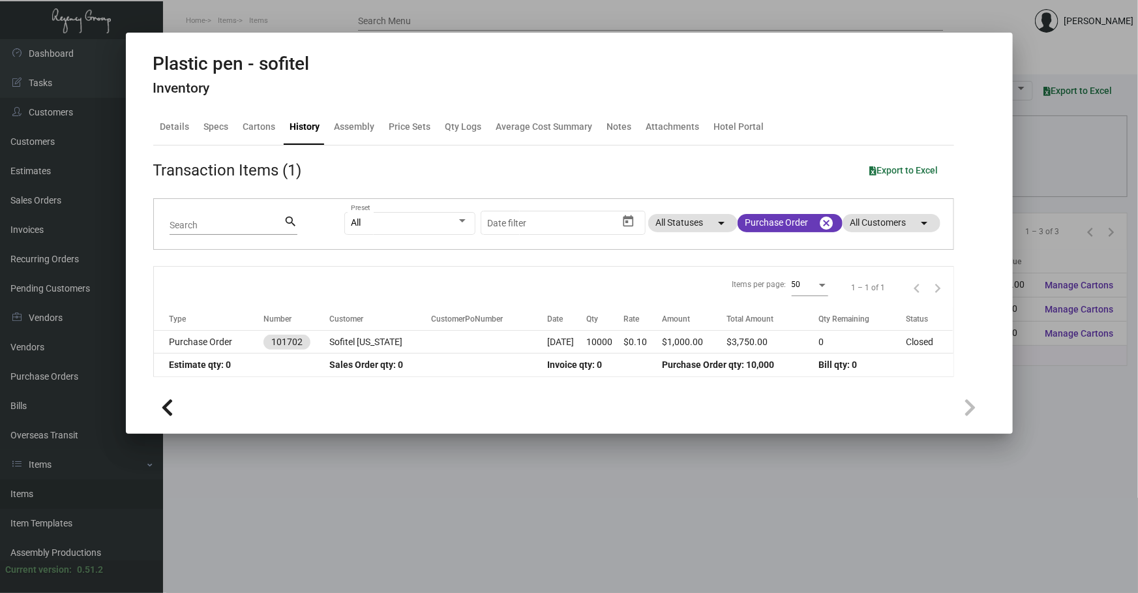
click at [289, 430] on mat-dialog-container "Plastic pen - sofitel Inventory Details Specs Cartons History Assembly Price Se…" at bounding box center [569, 233] width 887 height 401
click at [287, 473] on div at bounding box center [569, 296] width 1138 height 593
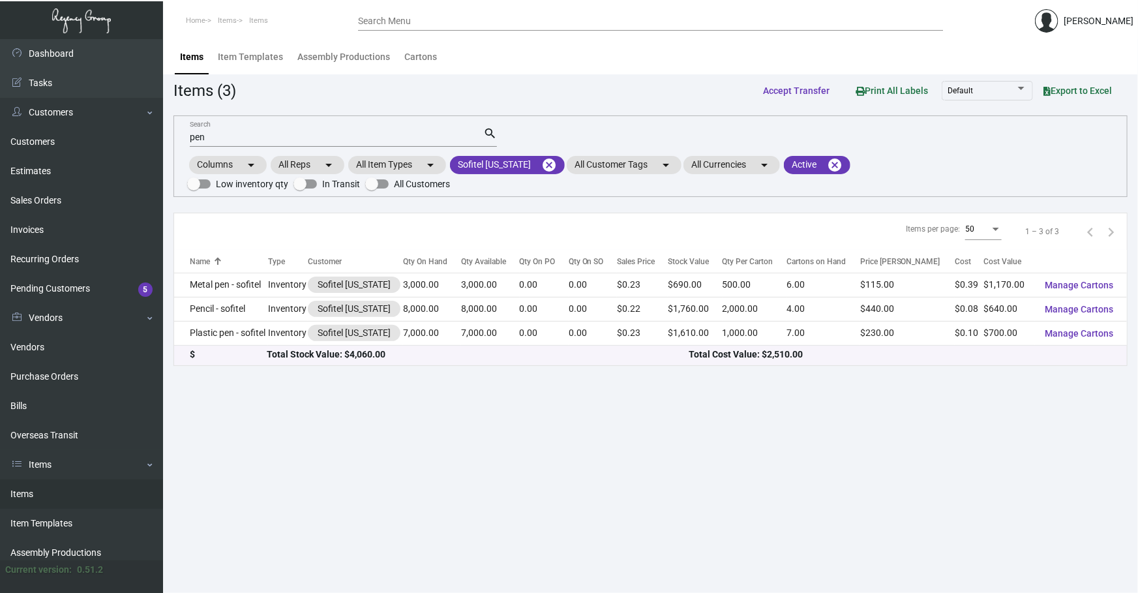
drag, startPoint x: 277, startPoint y: 137, endPoint x: 0, endPoint y: 19, distance: 301.1
click at [0, 113] on div "Dashboard Dashboard Tasks Customers Customers Estimates Sales Orders Invoices R…" at bounding box center [569, 315] width 1138 height 553
type input "s"
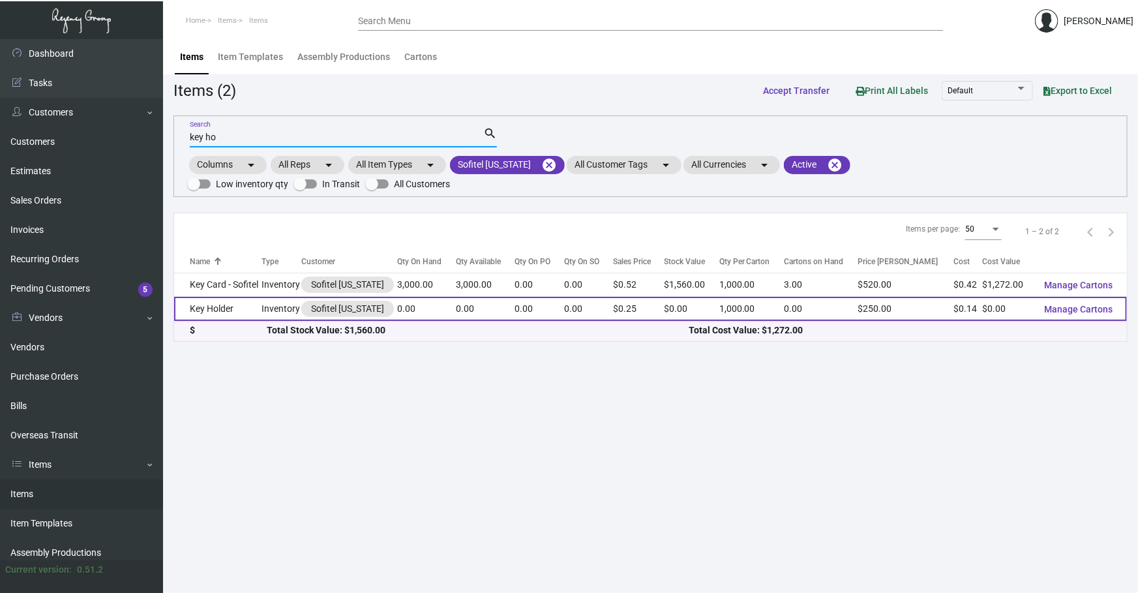
type input "key ho"
click at [261, 297] on td "Key Holder" at bounding box center [217, 309] width 87 height 24
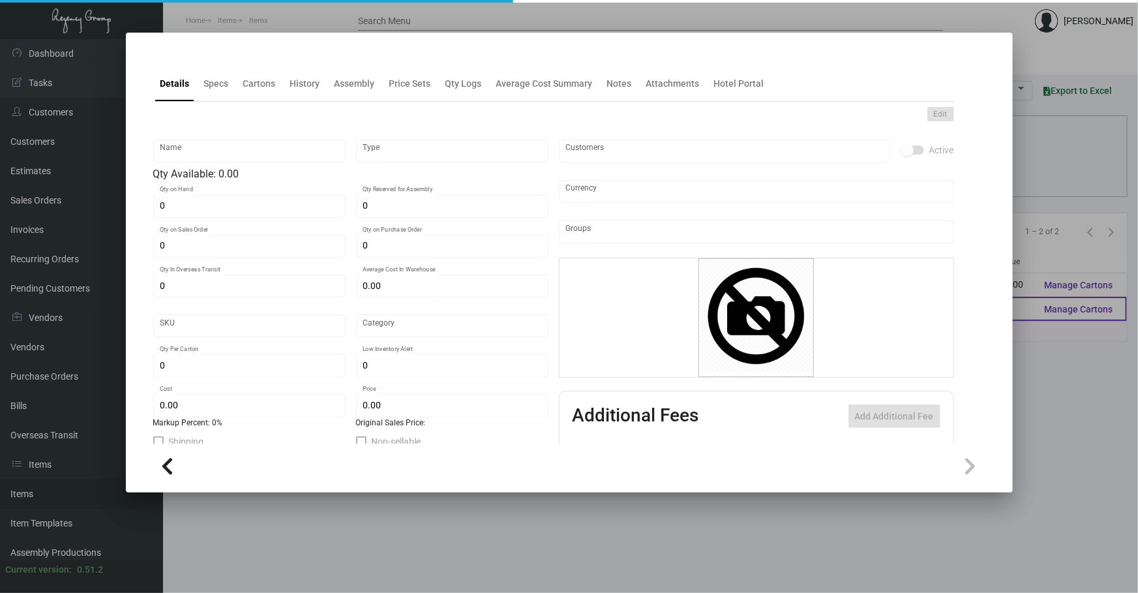
type input "Key Holder"
type input "Inventory"
type input "$ 0.13743"
type input "Standard"
type input "1,000"
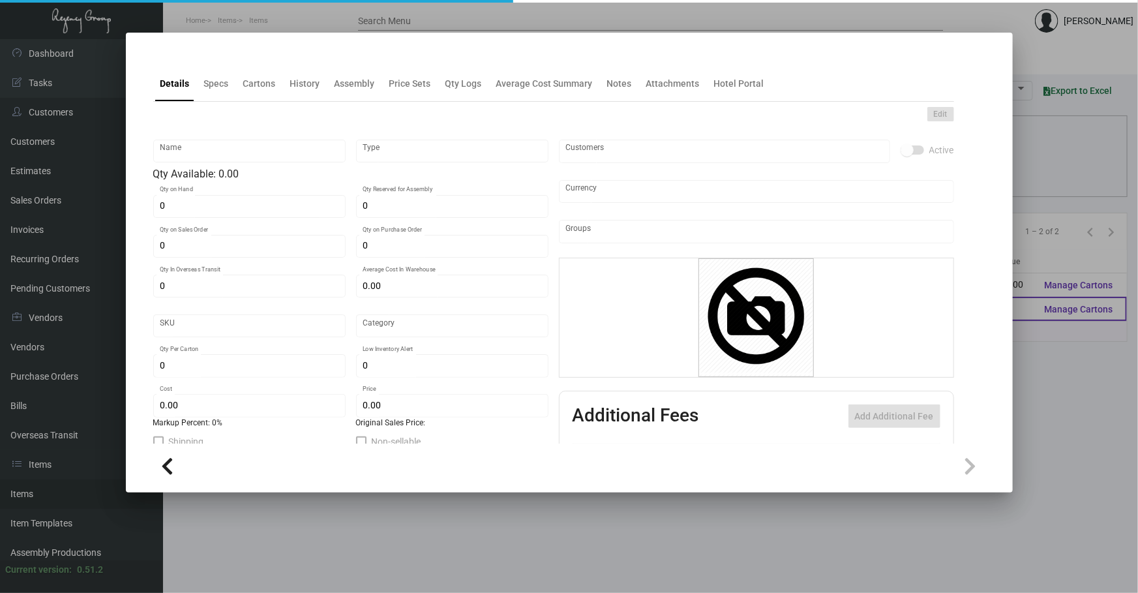
type input "$ 0.13782"
type input "$ 0.25"
checkbox input "true"
type input "United States Dollar $"
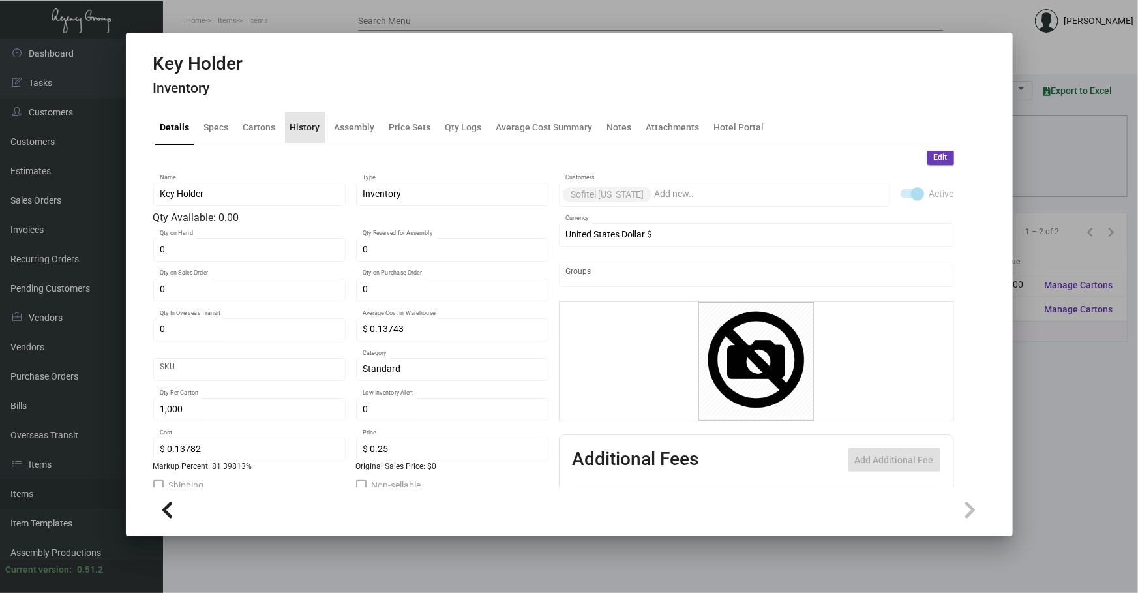
click at [302, 129] on div "History" at bounding box center [305, 127] width 30 height 14
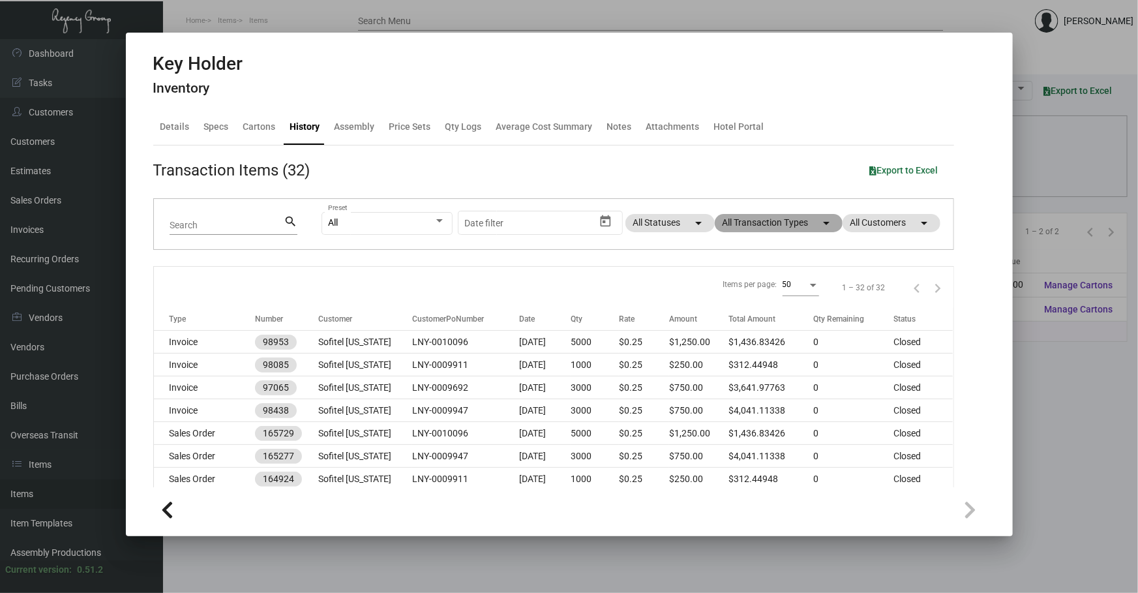
click at [771, 224] on mat-chip "All Transaction Types arrow_drop_down" at bounding box center [779, 223] width 128 height 18
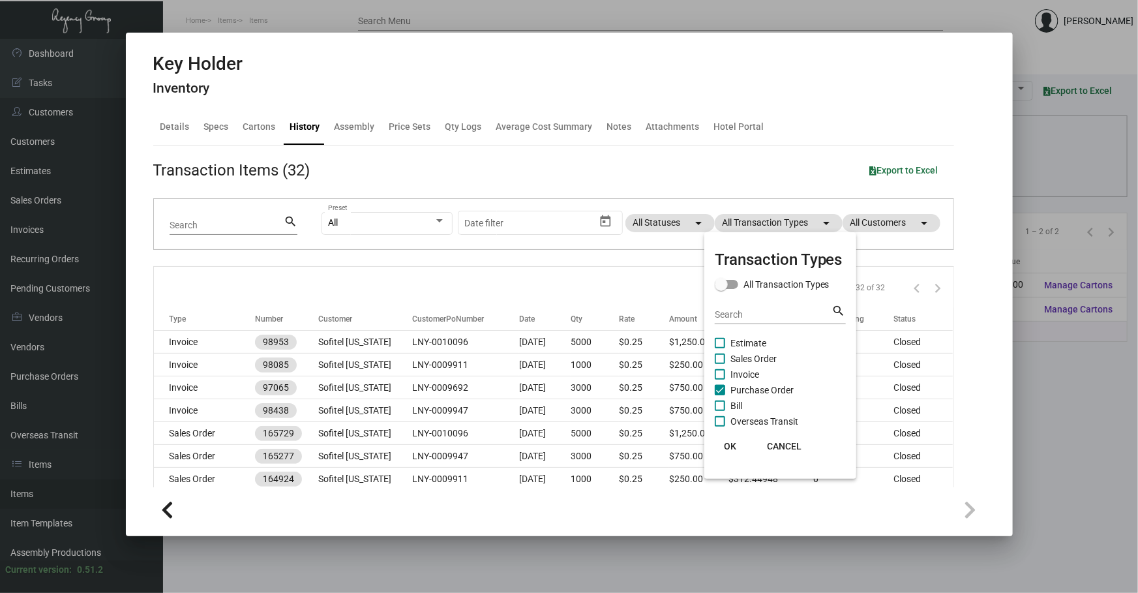
click at [763, 391] on span "Purchase Order" at bounding box center [761, 390] width 63 height 16
click at [720, 395] on input "Purchase Order" at bounding box center [719, 395] width 1 height 1
checkbox input "false"
click at [603, 571] on div at bounding box center [569, 296] width 1138 height 593
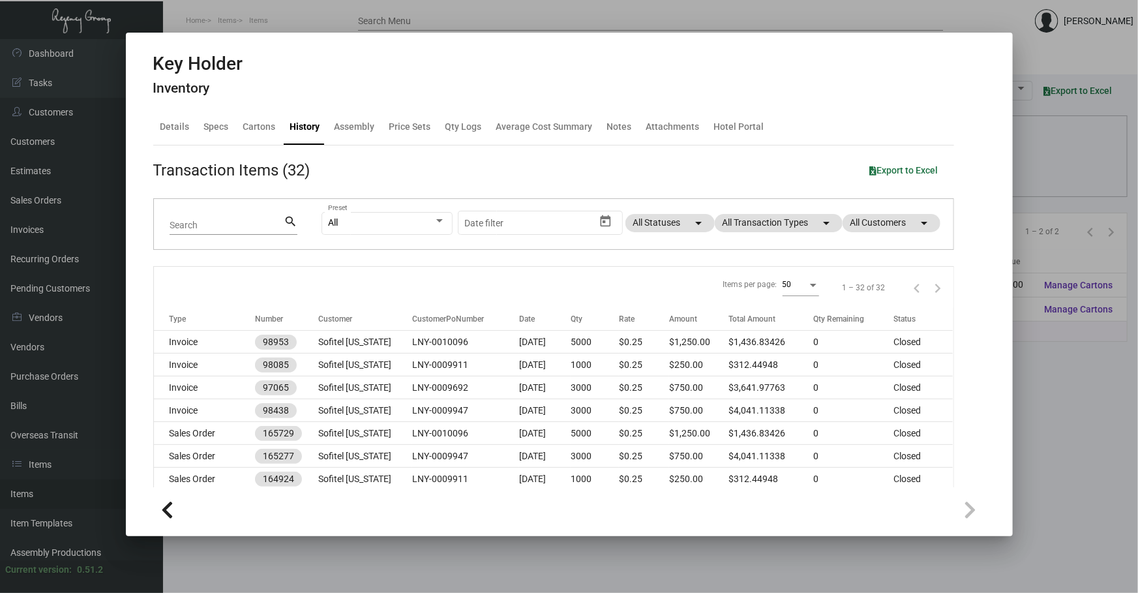
click at [327, 552] on div at bounding box center [569, 296] width 1138 height 593
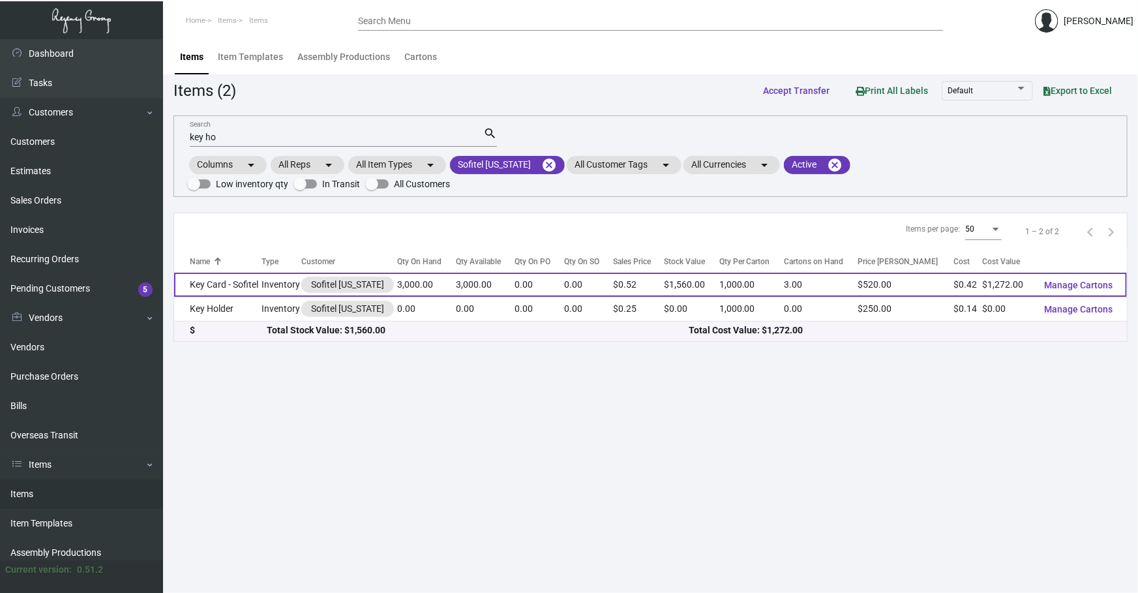
click at [232, 273] on td "Key Card - Sofitel" at bounding box center [217, 285] width 87 height 24
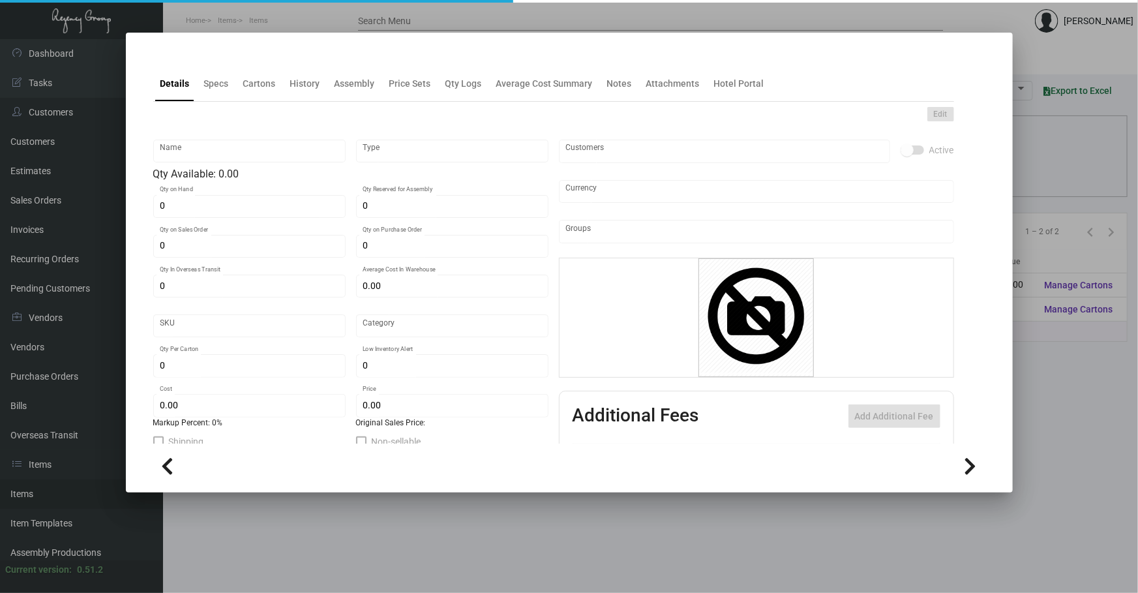
type input "Key Card - Sofitel"
type input "Inventory"
type input "3,000"
type input "$ 0.424"
type input "Overseas"
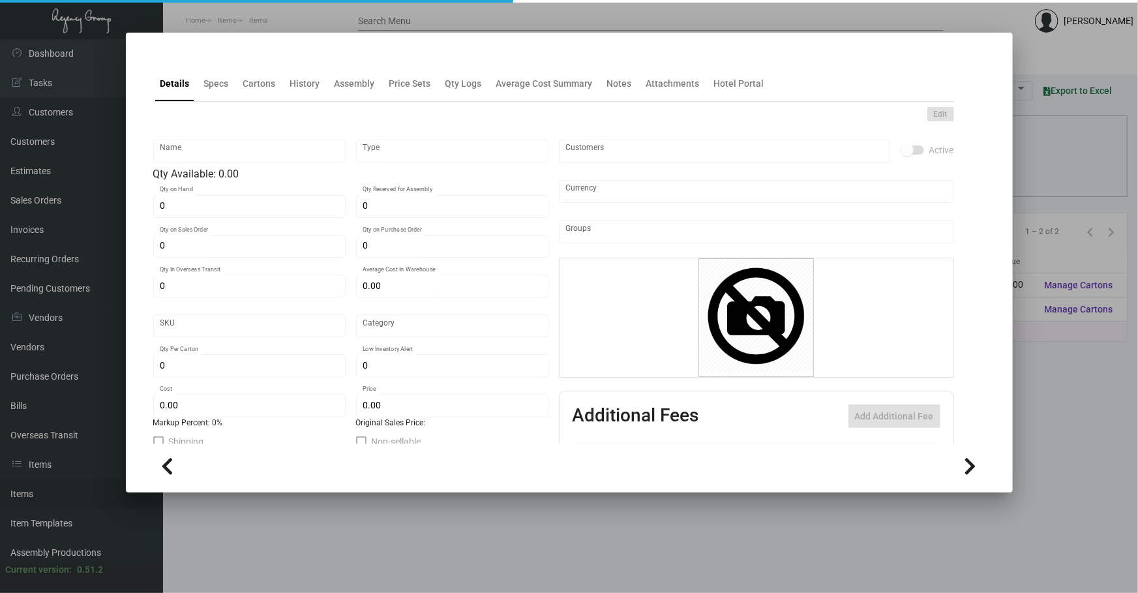
type input "1,000"
type input "$ 0.424"
type input "$ 0.52"
checkbox input "true"
type input "United States Dollar $"
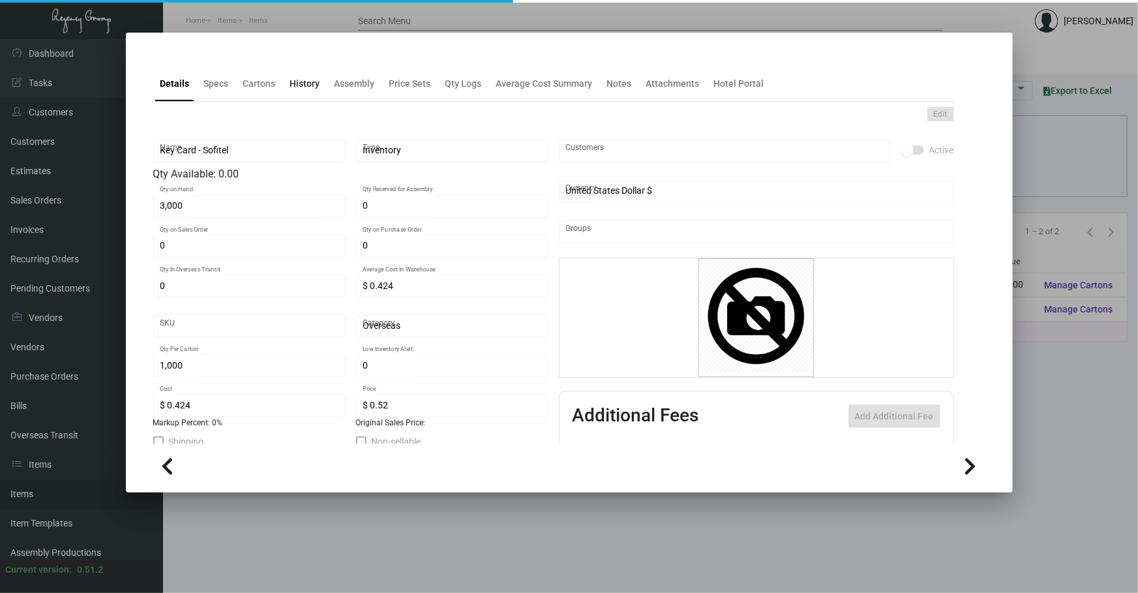
click at [299, 93] on div "History" at bounding box center [305, 83] width 40 height 31
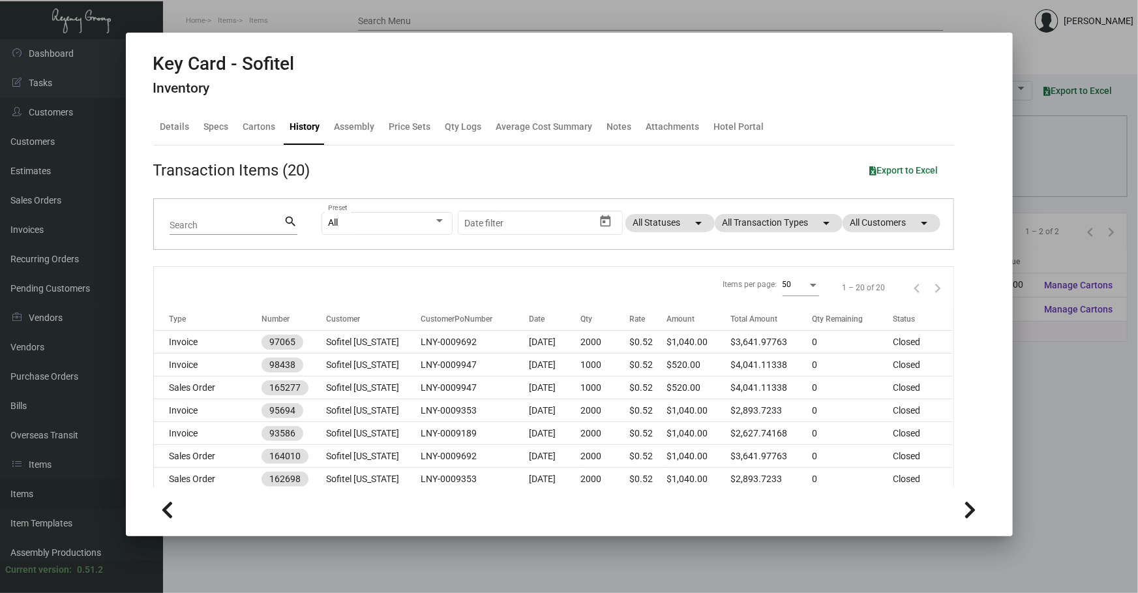
click at [786, 210] on div "All Preset Start date – Date filter All Statuses arrow_drop_down All Transactio…" at bounding box center [629, 224] width 616 height 51
click at [783, 223] on mat-chip "All Transaction Types arrow_drop_down" at bounding box center [779, 223] width 128 height 18
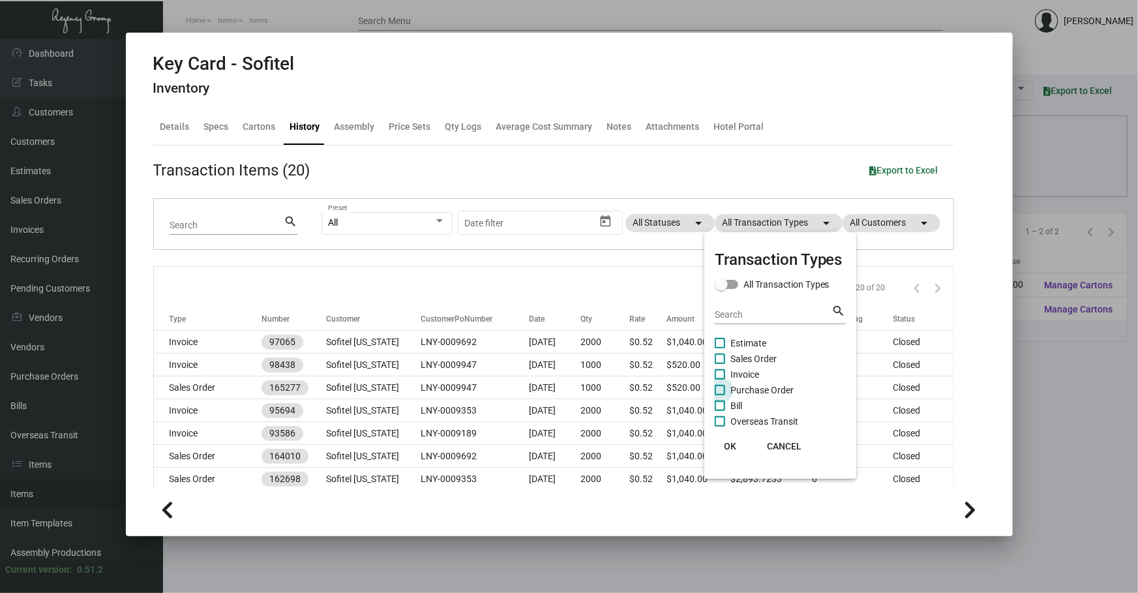
click at [757, 385] on span "Purchase Order" at bounding box center [761, 390] width 63 height 16
click at [720, 395] on input "Purchase Order" at bounding box center [719, 395] width 1 height 1
checkbox input "true"
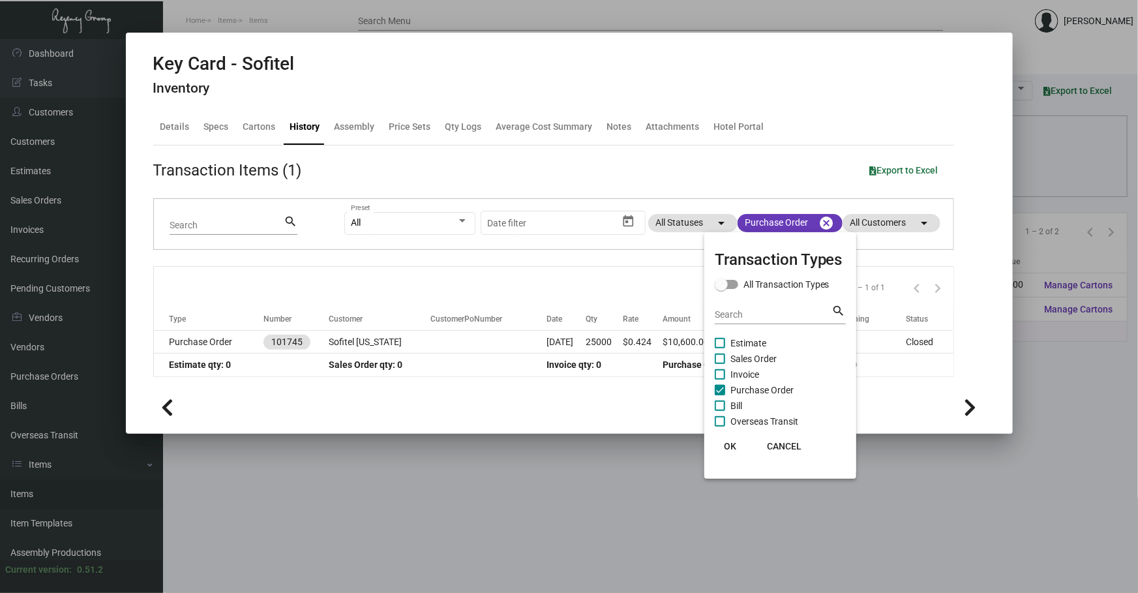
click at [430, 329] on div at bounding box center [569, 296] width 1138 height 593
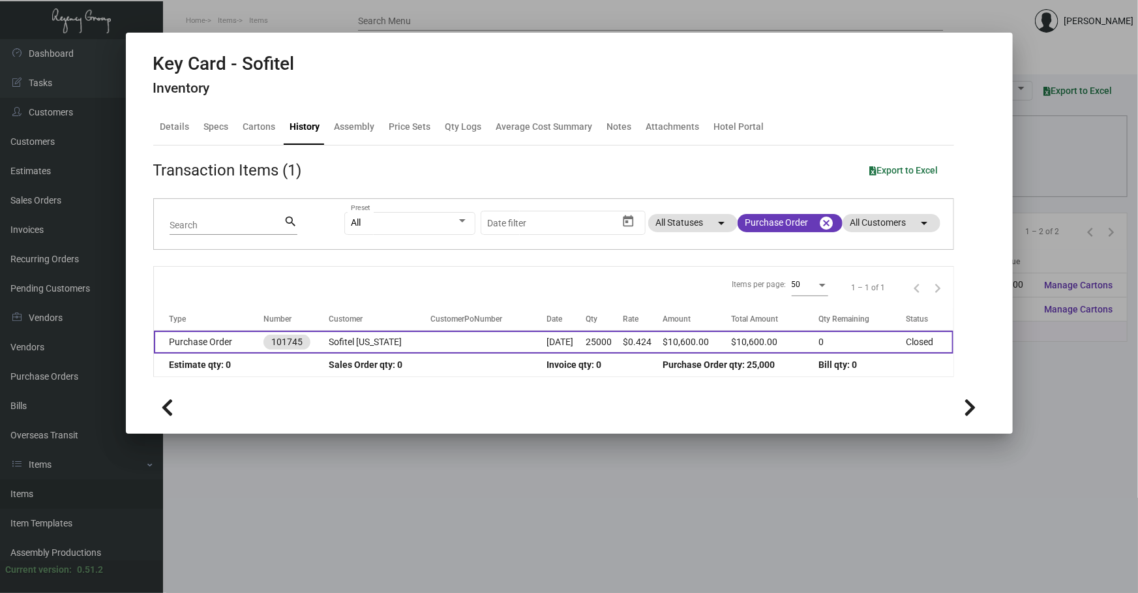
click at [430, 342] on td at bounding box center [488, 342] width 116 height 23
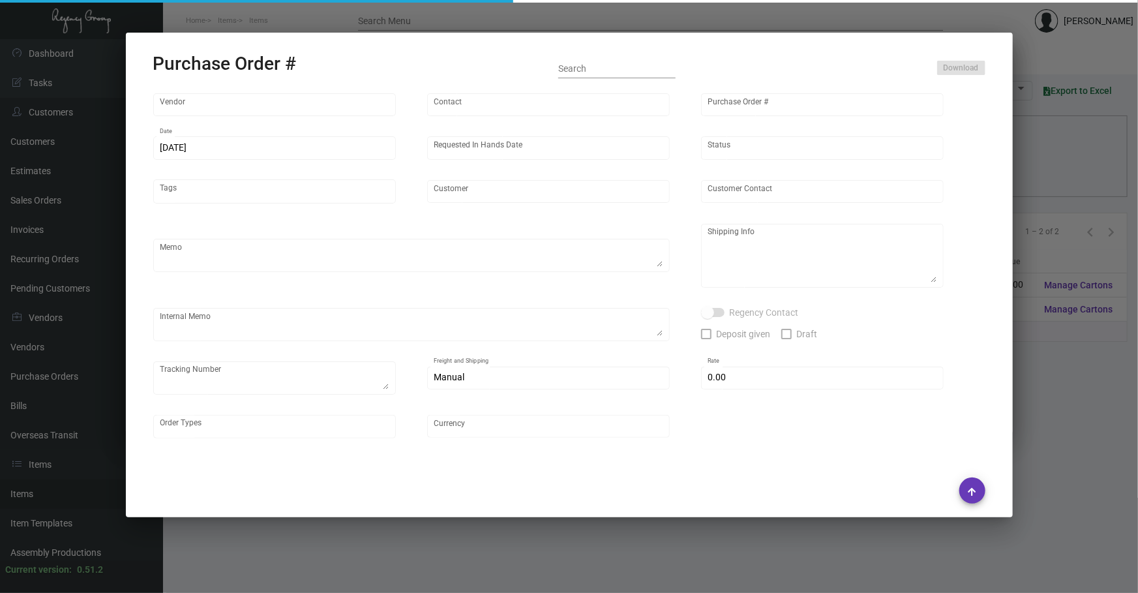
type input "CHENGDU MIND IOT TECHNOLOGY"
type input "[PERSON_NAME]"
type input "101745"
type input "[DATE]"
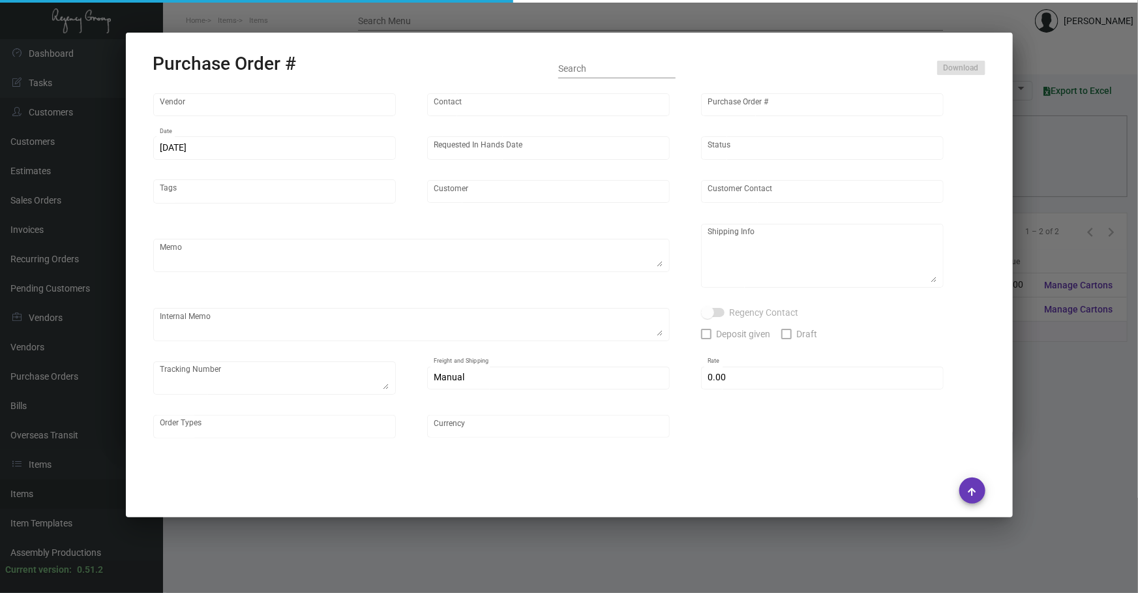
type input "Sofitel [US_STATE]"
type textarea "Air 5k to [GEOGRAPHIC_DATA], rest by boat to [GEOGRAPHIC_DATA]"
type textarea "Regency Group NJ - [PERSON_NAME] [STREET_ADDRESS]"
type textarea "10/16 ACH deposit received $2,411.58"
checkbox input "true"
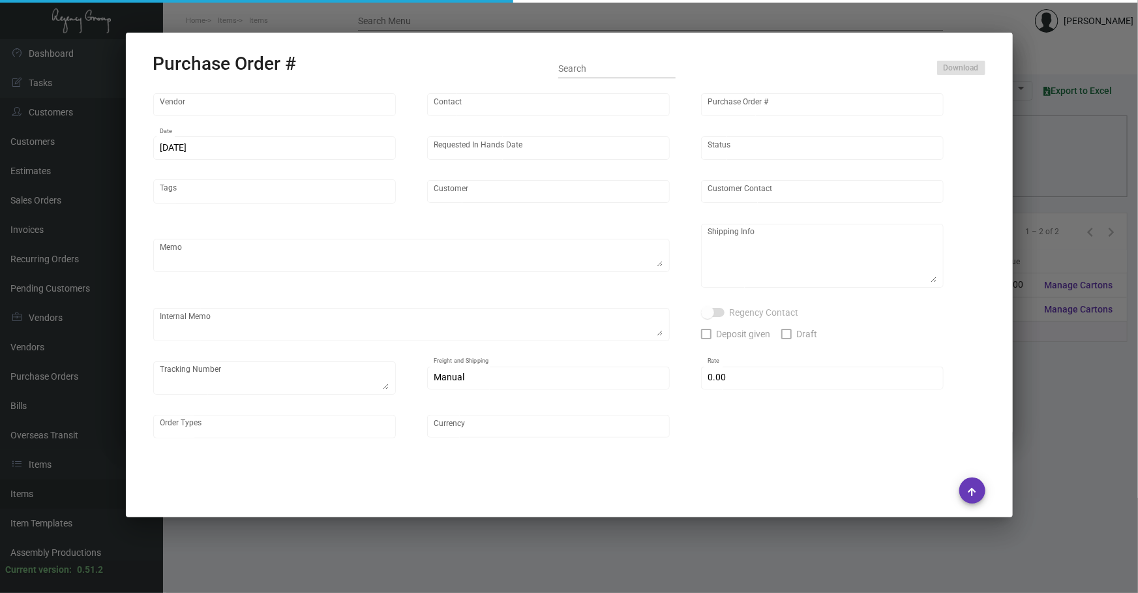
type input "$ 0.00"
type input "United States Dollar $"
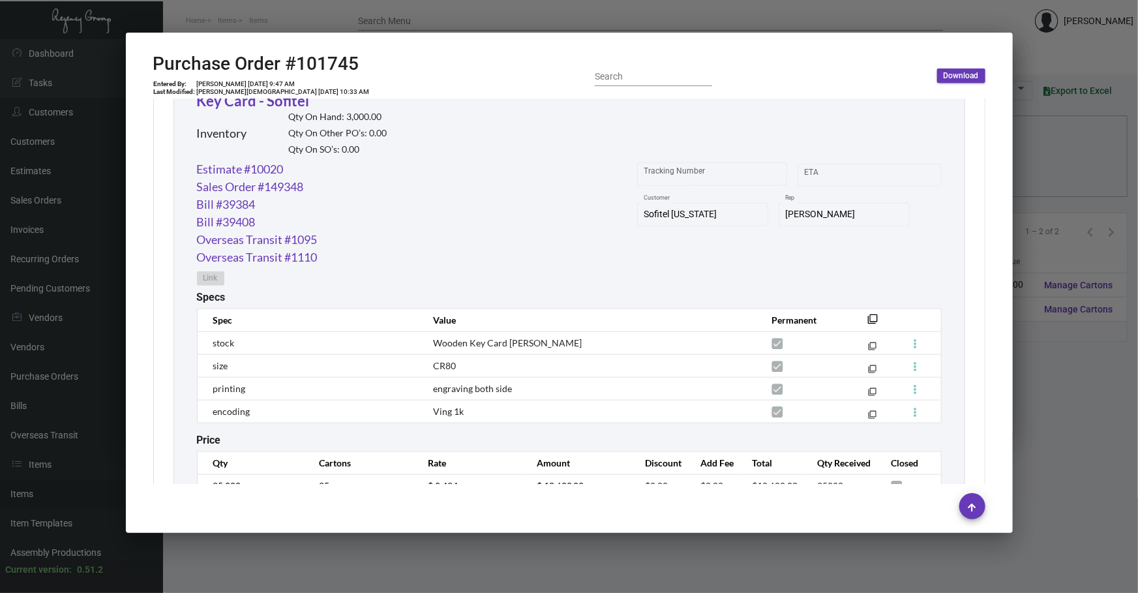
scroll to position [707, 0]
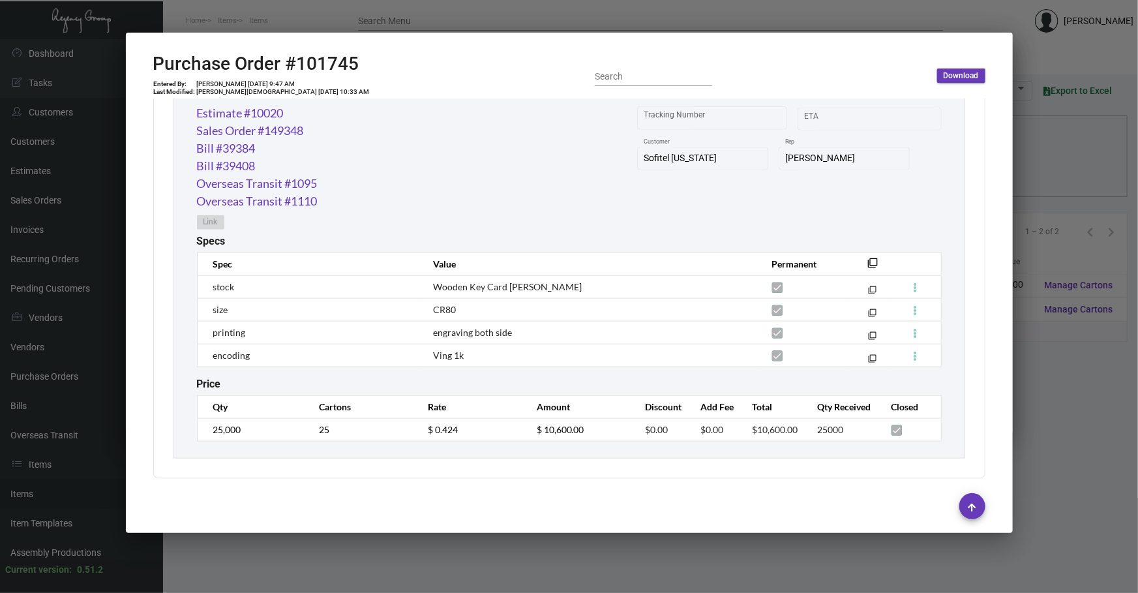
click at [196, 561] on div at bounding box center [569, 296] width 1138 height 593
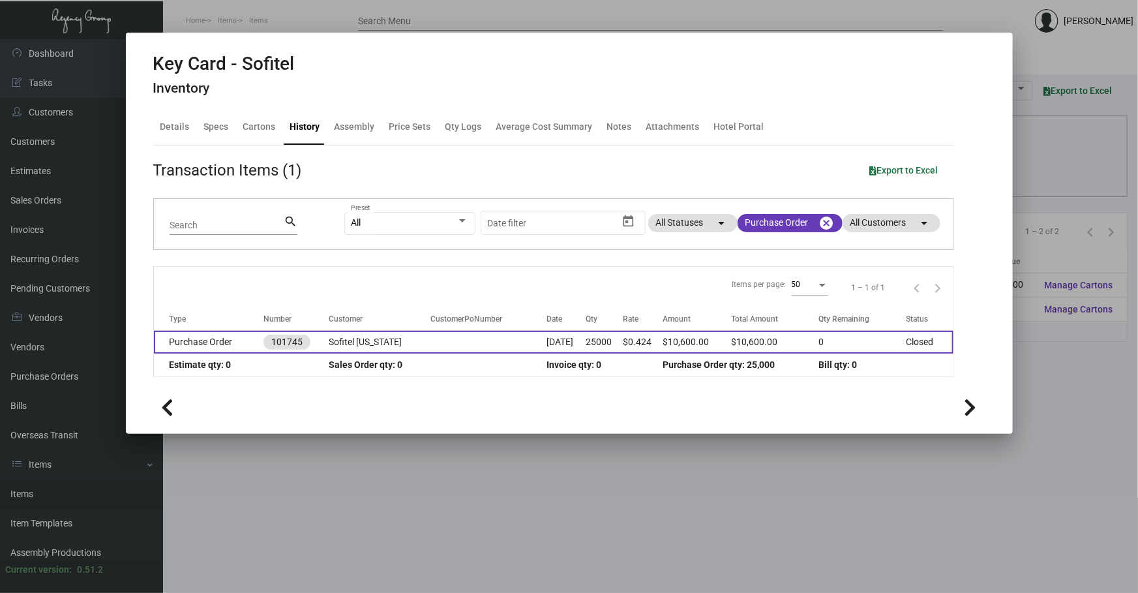
click at [430, 344] on td at bounding box center [488, 342] width 116 height 23
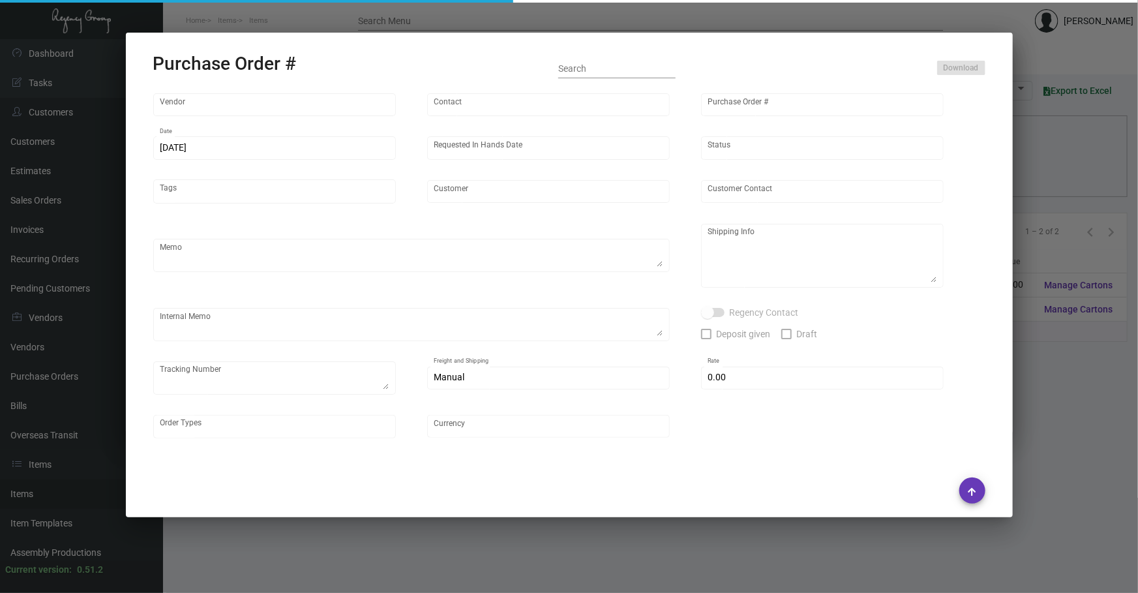
type input "CHENGDU MIND IOT TECHNOLOGY"
type input "[PERSON_NAME]"
type input "101745"
type input "[DATE]"
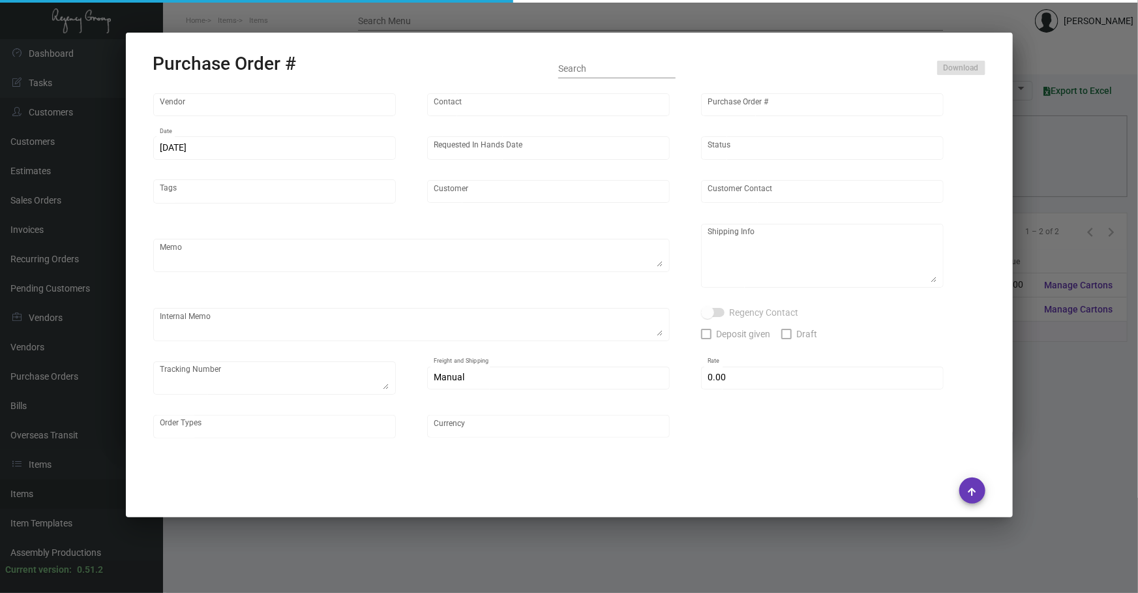
type input "Sofitel [US_STATE]"
type textarea "Air 5k to [GEOGRAPHIC_DATA], rest by boat to [GEOGRAPHIC_DATA]"
type textarea "Regency Group NJ - [PERSON_NAME] [STREET_ADDRESS]"
type textarea "10/16 ACH deposit received $2,411.58"
checkbox input "true"
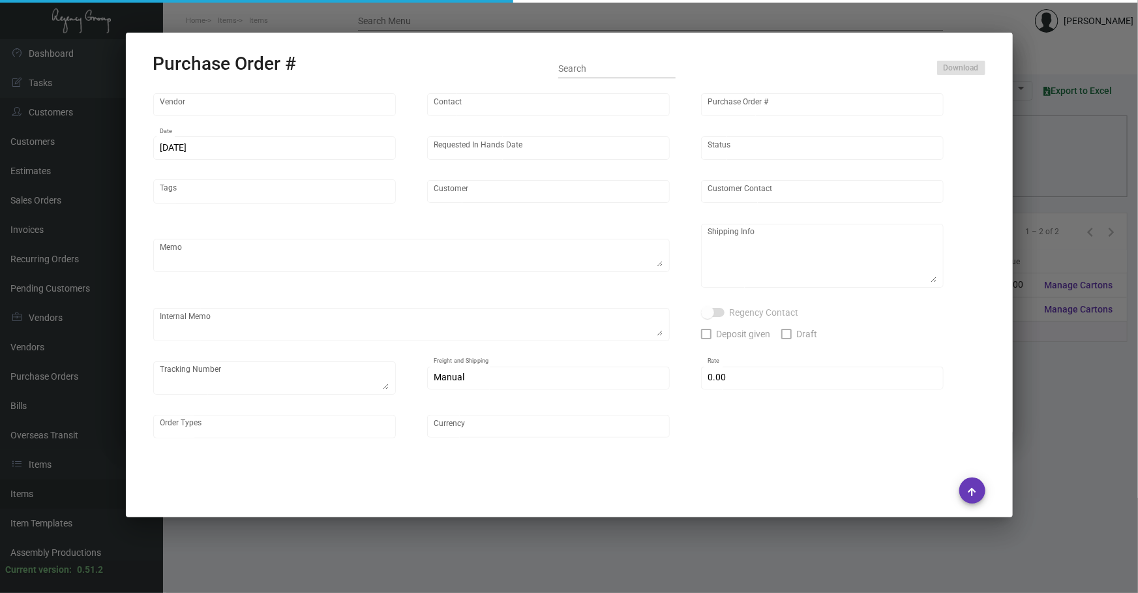
type input "$ 0.00"
type input "United States Dollar $"
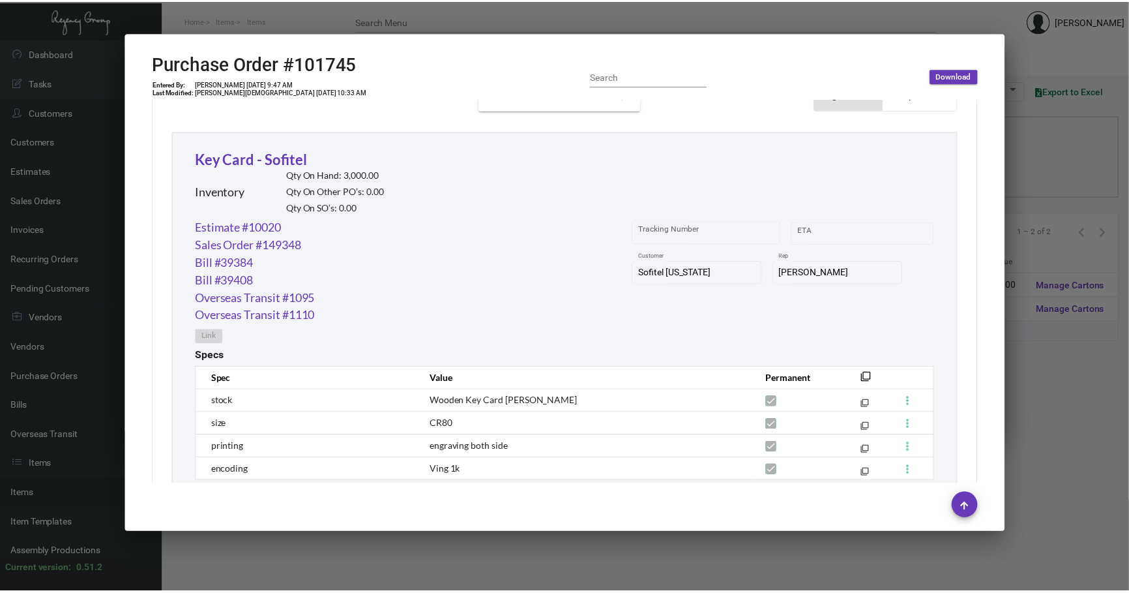
scroll to position [632, 0]
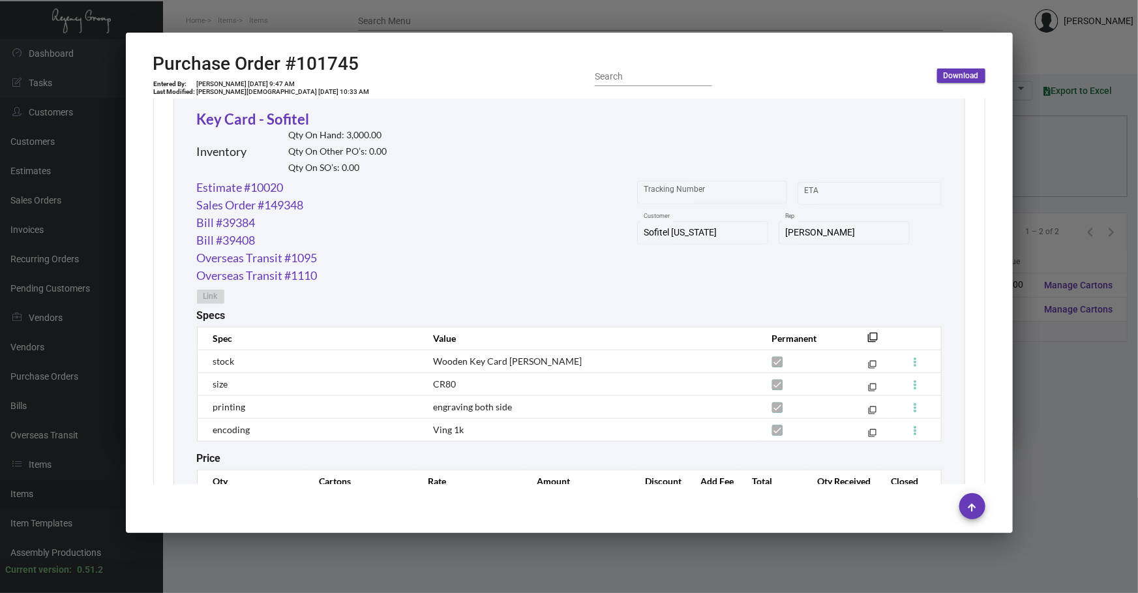
click at [516, 560] on div at bounding box center [569, 296] width 1138 height 593
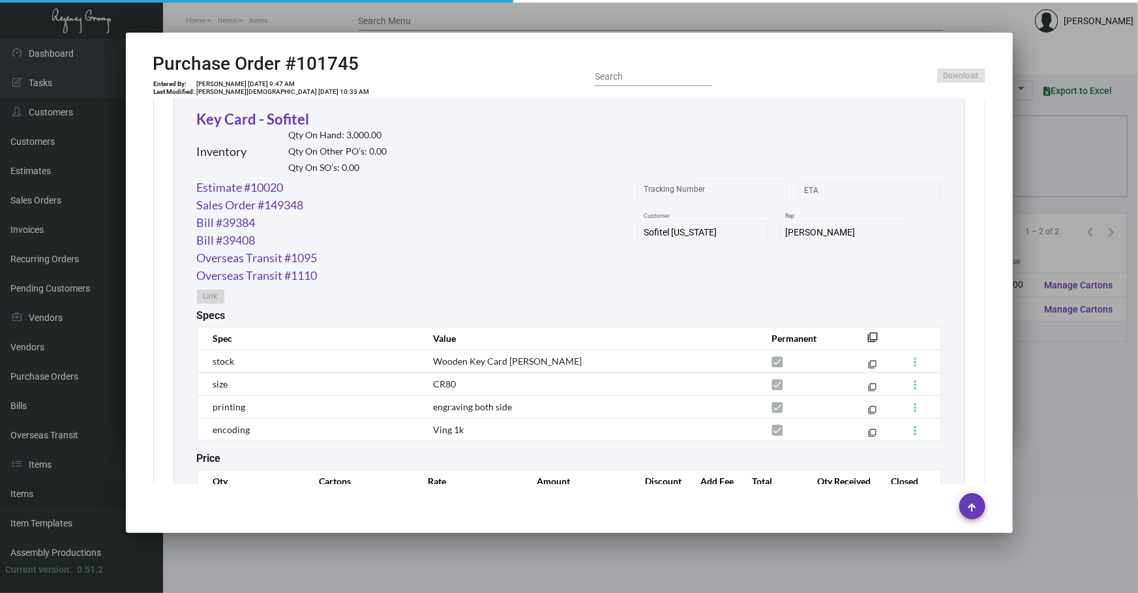
click at [516, 560] on div at bounding box center [569, 296] width 1138 height 593
click at [516, 560] on main "Items Item Templates Assembly Productions Cartons Items (2) Accept Transfer Pri…" at bounding box center [650, 315] width 975 height 553
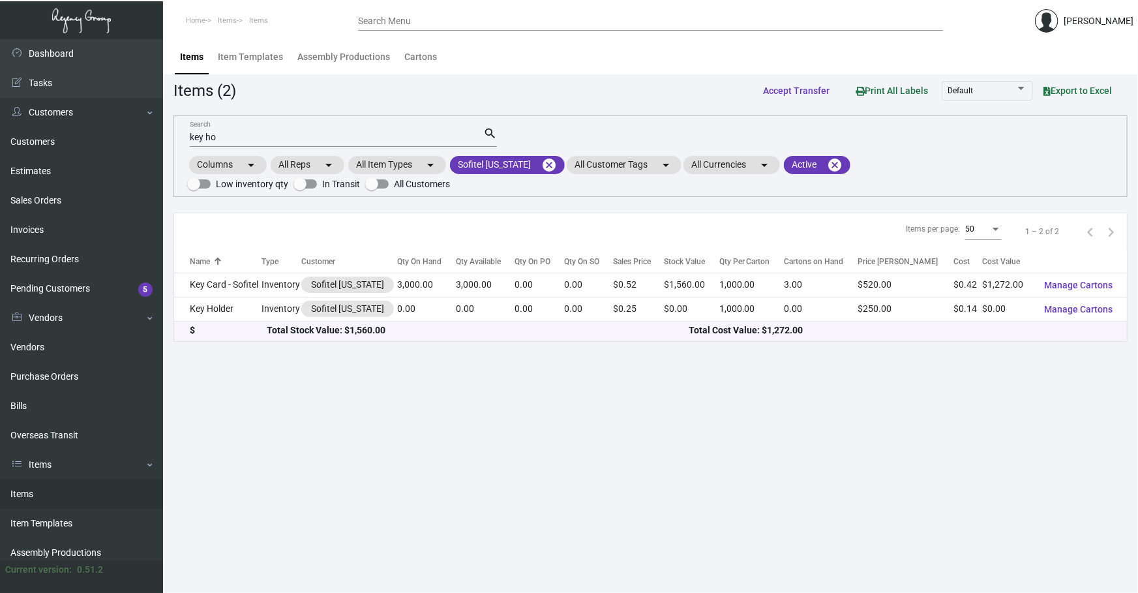
click at [1134, 424] on main "Items Item Templates Assembly Productions Cartons Items (2) Accept Transfer Pri…" at bounding box center [650, 315] width 975 height 553
drag, startPoint x: 1114, startPoint y: 378, endPoint x: 1119, endPoint y: 391, distance: 13.4
click at [1114, 378] on main "Items Item Templates Assembly Productions Cartons Items (2) Accept Transfer Pri…" at bounding box center [650, 315] width 975 height 553
drag, startPoint x: 548, startPoint y: 168, endPoint x: 396, endPoint y: 162, distance: 152.0
click at [548, 167] on mat-icon "cancel" at bounding box center [549, 165] width 16 height 16
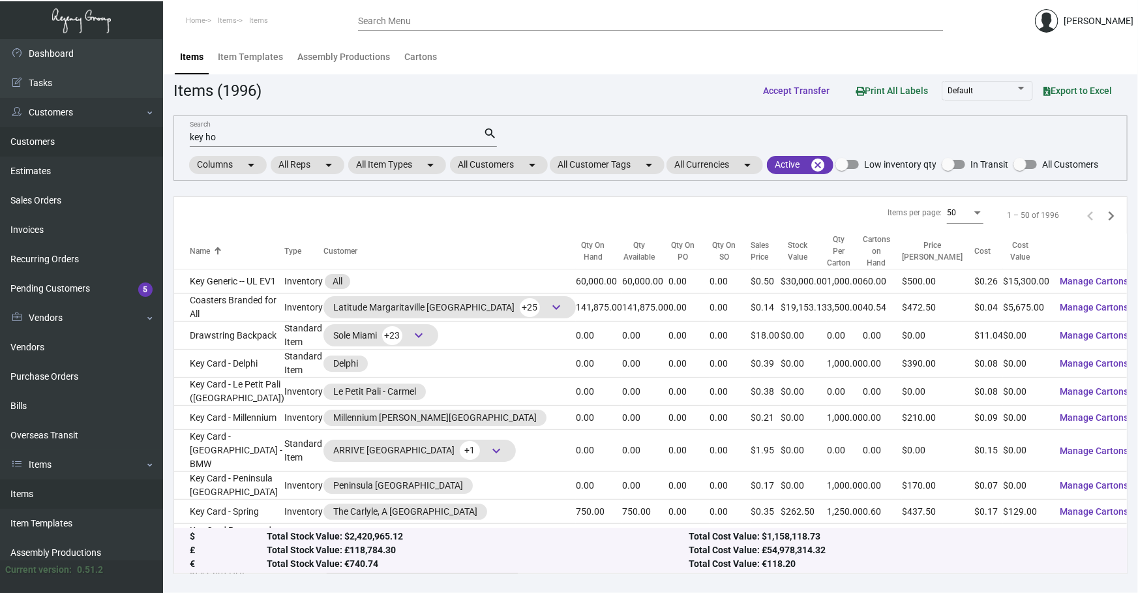
drag, startPoint x: 329, startPoint y: 142, endPoint x: 0, endPoint y: 144, distance: 328.6
click at [0, 144] on div "Dashboard Dashboard Tasks Customers Customers Estimates Sales Orders Invoices R…" at bounding box center [569, 315] width 1138 height 553
click at [437, 106] on app-items "Items (1996) Accept Transfer Print All Labels Default Export to Excel key ho Se…" at bounding box center [650, 325] width 954 height 495
drag, startPoint x: 379, startPoint y: 128, endPoint x: 0, endPoint y: 161, distance: 380.8
click at [0, 198] on div "Dashboard Dashboard Tasks Customers Customers Estimates Sales Orders Invoices R…" at bounding box center [569, 315] width 1138 height 553
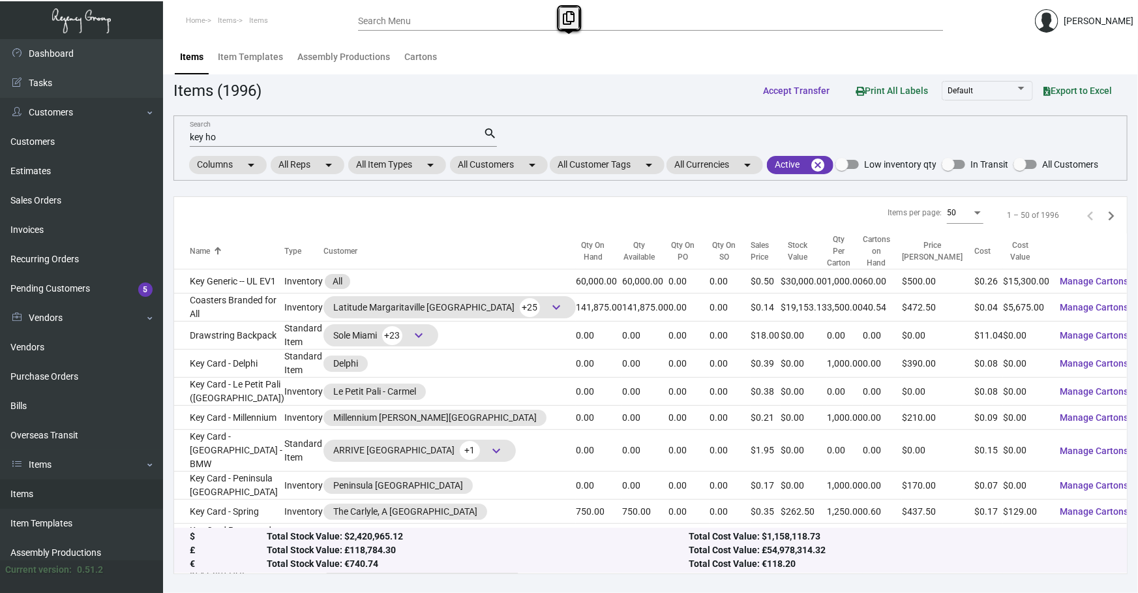
click at [510, 64] on div "Items Item Templates Assembly Productions Cartons" at bounding box center [650, 56] width 955 height 35
drag, startPoint x: 340, startPoint y: 141, endPoint x: 109, endPoint y: 130, distance: 231.0
click at [108, 141] on div "Dashboard Dashboard Tasks Customers Customers Estimates Sales Orders Invoices R…" at bounding box center [569, 315] width 1138 height 553
drag, startPoint x: 109, startPoint y: 130, endPoint x: 419, endPoint y: 118, distance: 309.9
click at [419, 118] on mat-form-field "key ho Search search" at bounding box center [343, 136] width 307 height 40
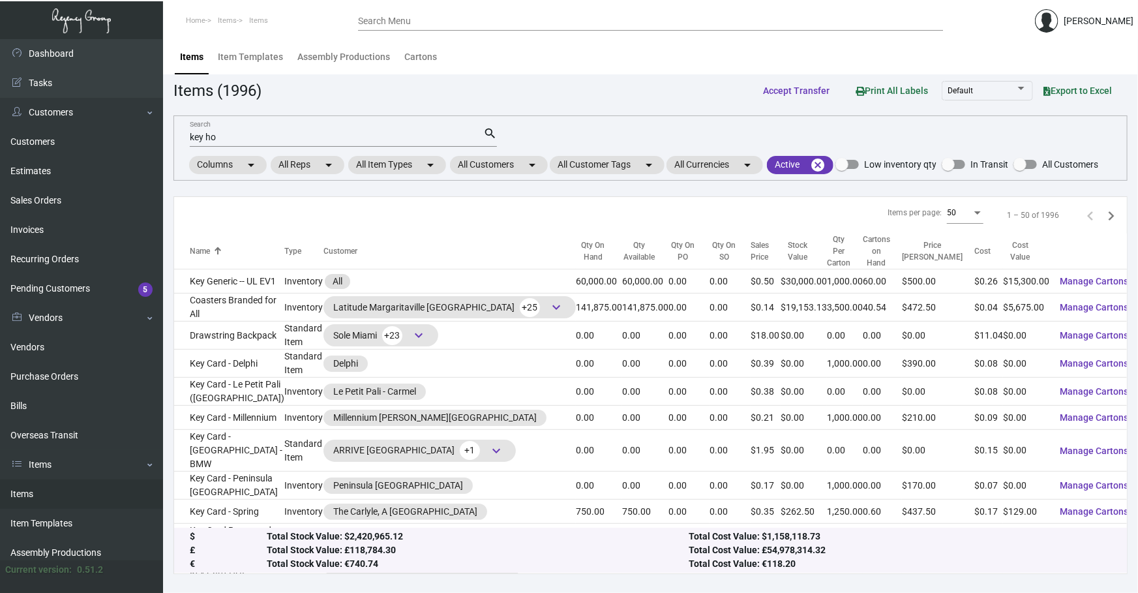
click at [402, 132] on input "key ho" at bounding box center [336, 137] width 293 height 10
type input "k"
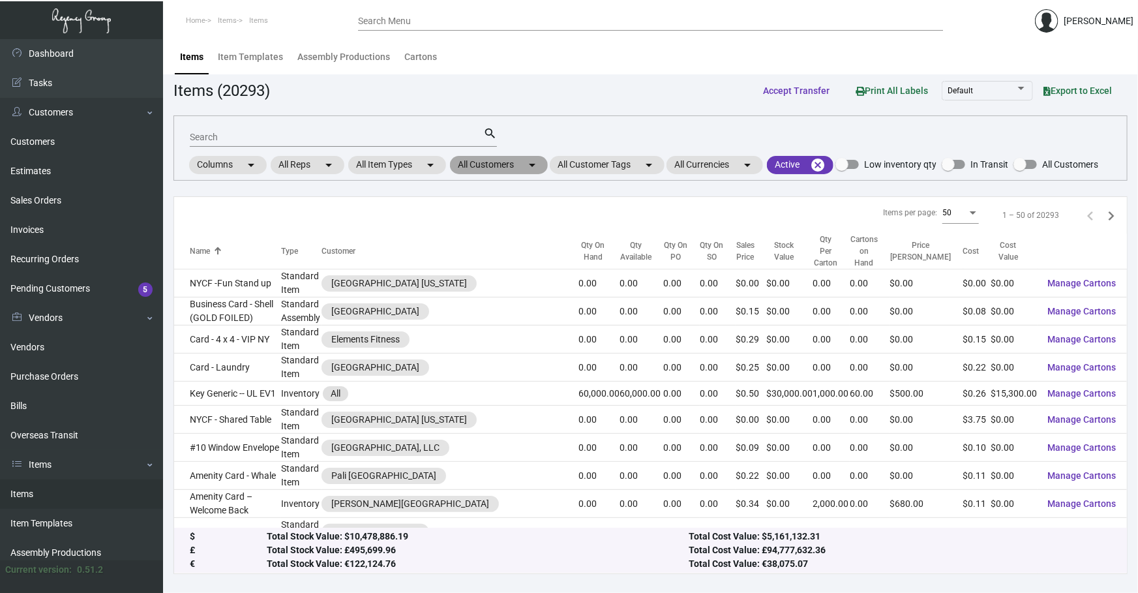
click at [548, 166] on mat-chip "All Customers arrow_drop_down" at bounding box center [499, 165] width 98 height 18
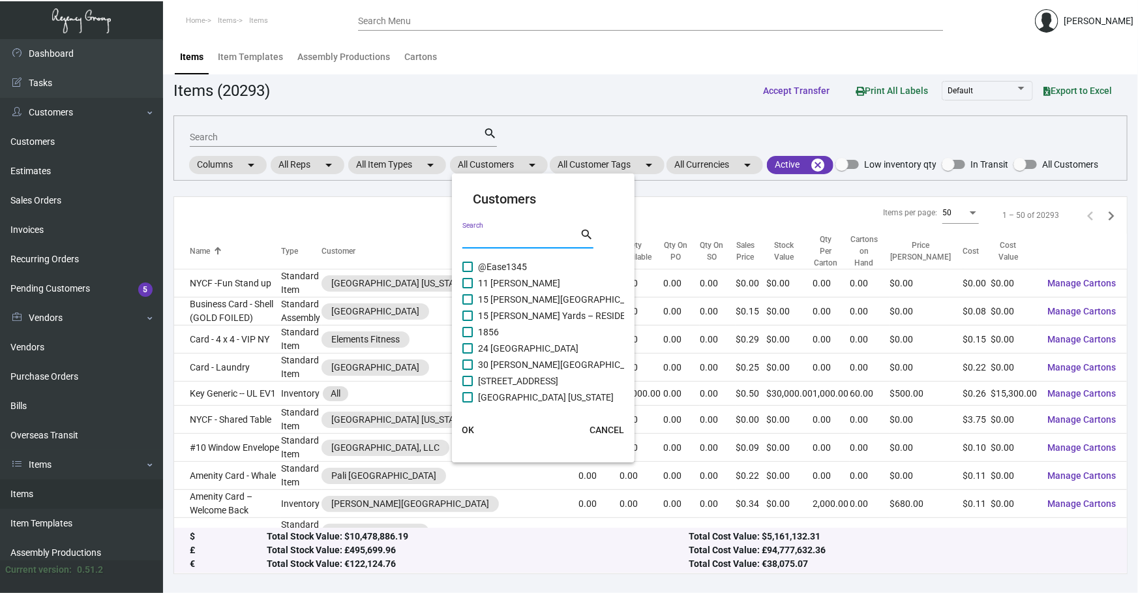
click at [528, 237] on input "Search" at bounding box center [520, 238] width 117 height 10
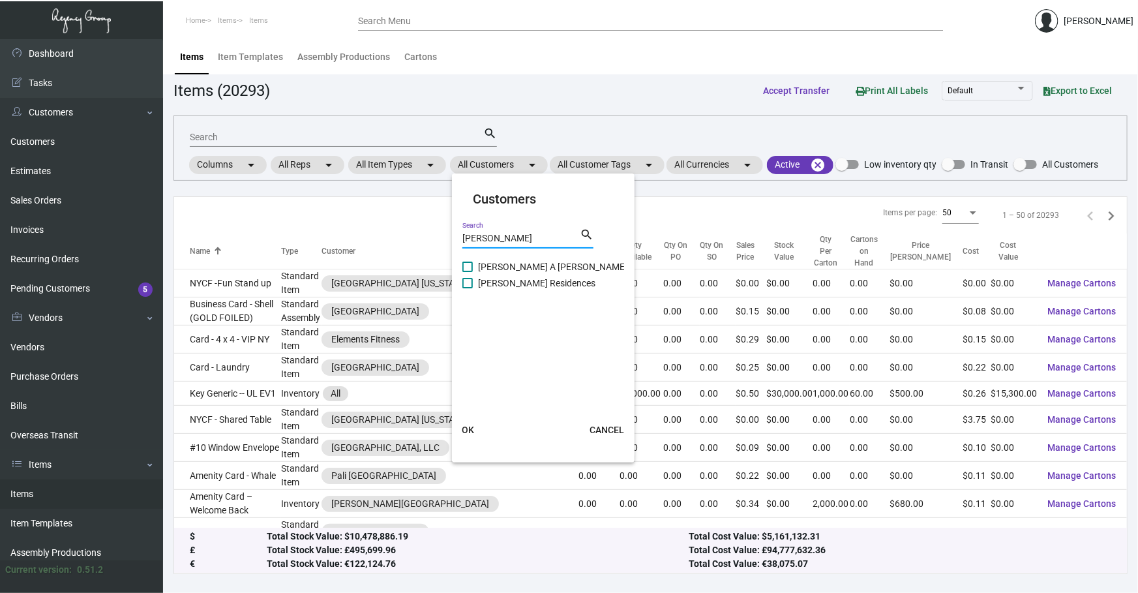
type input "[PERSON_NAME]"
click at [498, 271] on span "[PERSON_NAME] A [PERSON_NAME][GEOGRAPHIC_DATA]" at bounding box center [596, 267] width 237 height 16
click at [467, 272] on input "[PERSON_NAME] A [PERSON_NAME][GEOGRAPHIC_DATA]" at bounding box center [467, 272] width 1 height 1
checkbox input "true"
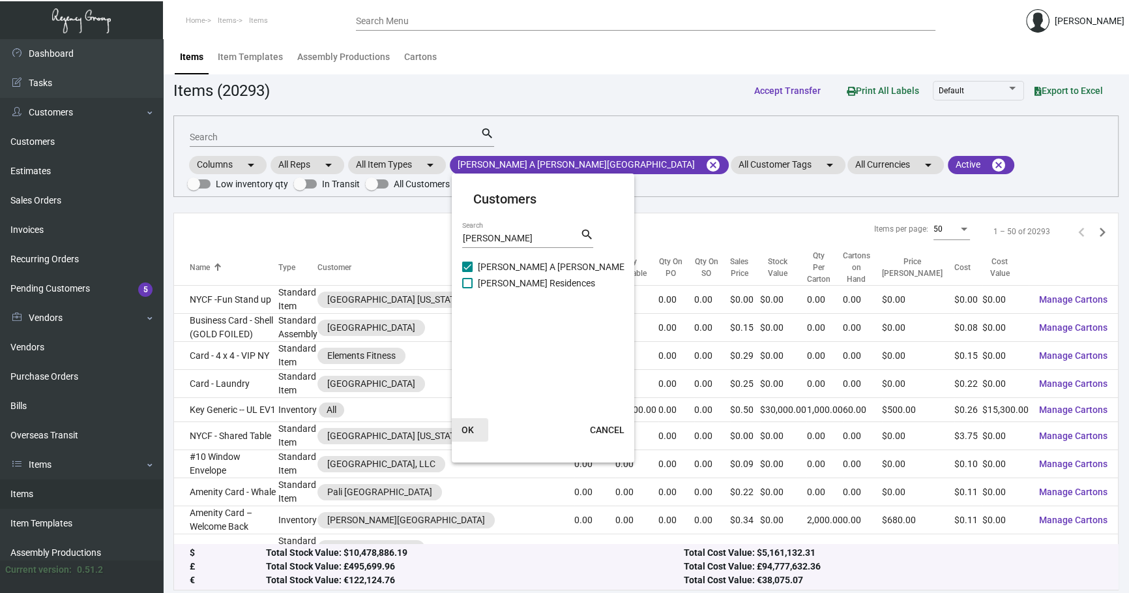
click at [467, 432] on span "OK" at bounding box center [468, 429] width 12 height 10
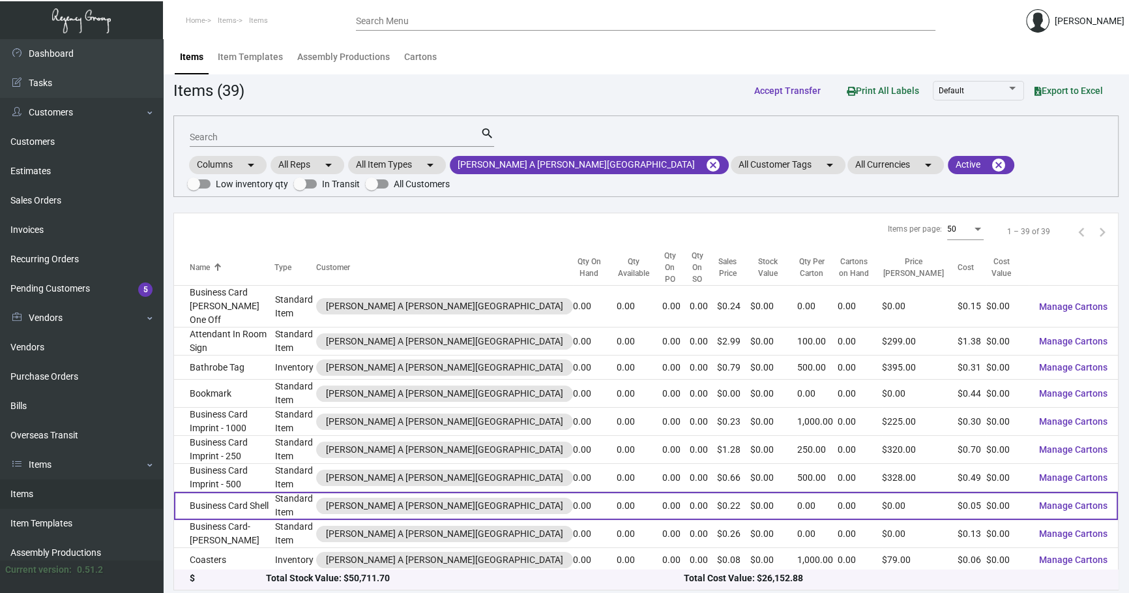
click at [268, 492] on td "Business Card Shell" at bounding box center [224, 506] width 100 height 28
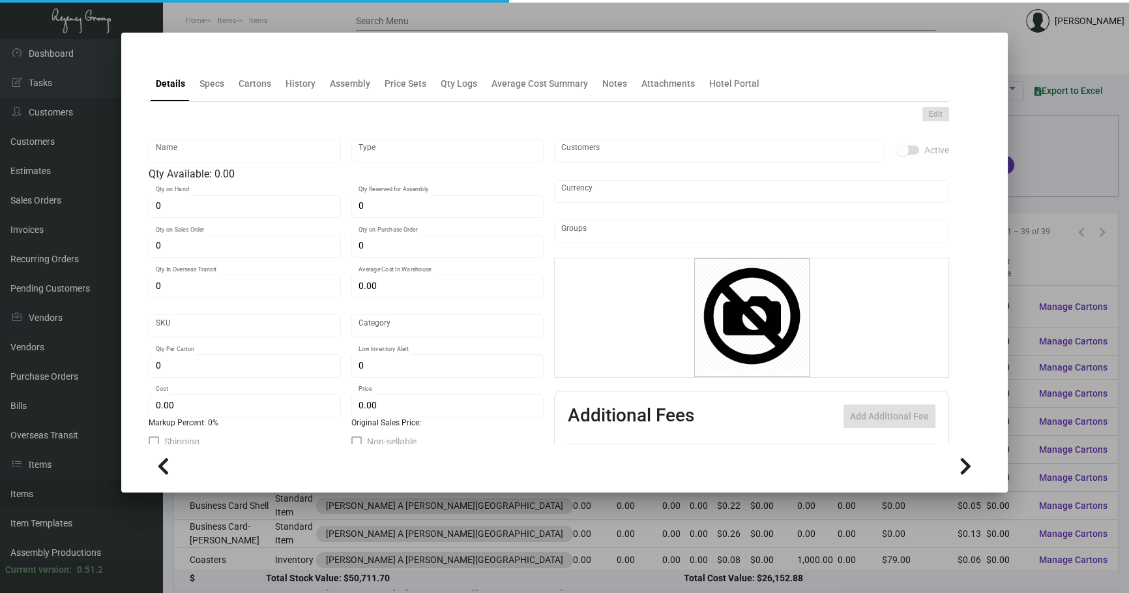
type input "Business Card Shell"
type input "Standard Item"
type input "$ 0.00"
type input "Standard"
type input "$ 0.045"
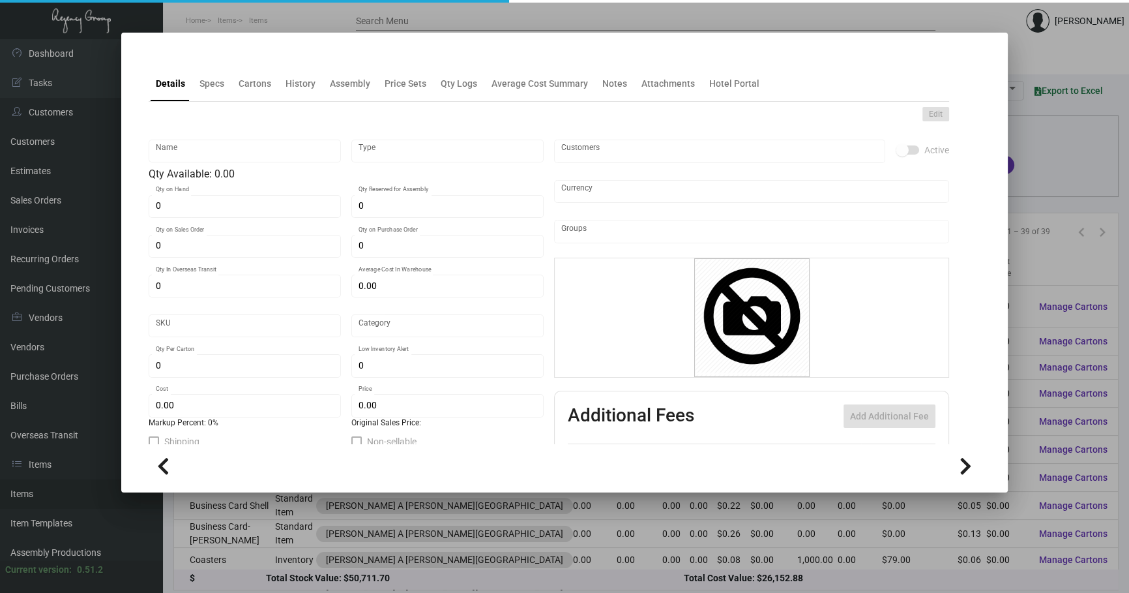
type input "$ 0.22"
checkbox input "true"
type input "United States Dollar $"
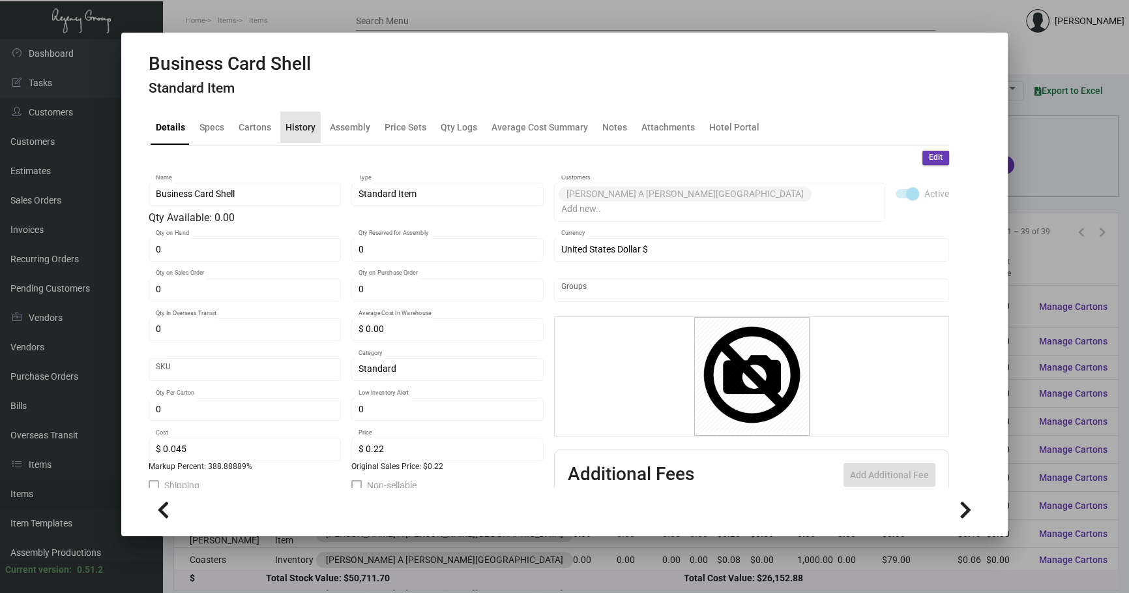
click at [286, 136] on div "History" at bounding box center [300, 126] width 40 height 31
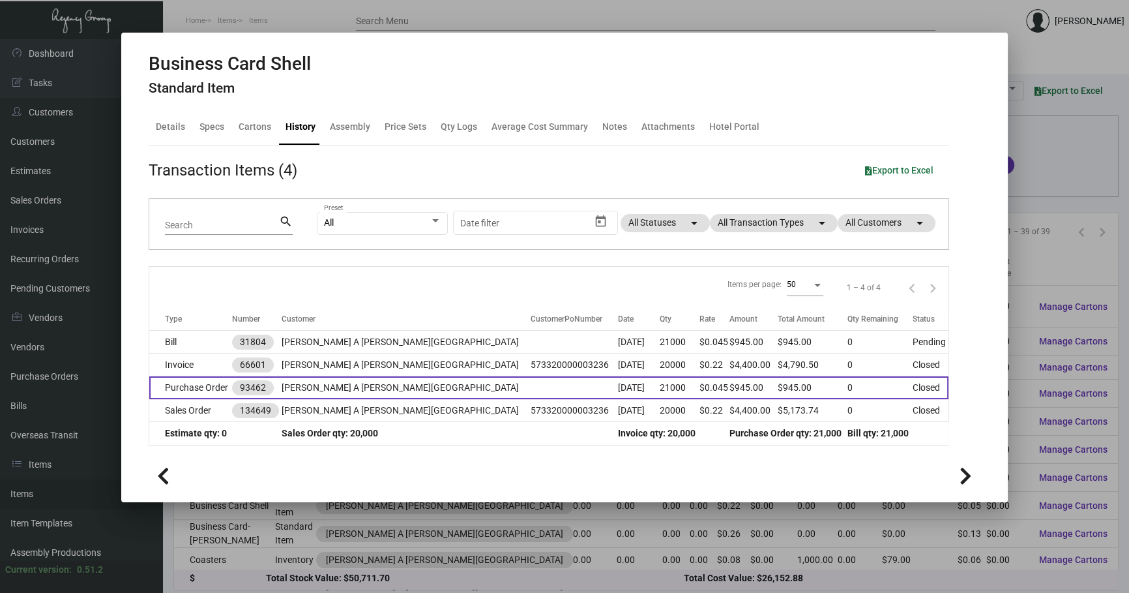
click at [407, 386] on td "[PERSON_NAME] A [PERSON_NAME][GEOGRAPHIC_DATA]" at bounding box center [406, 387] width 249 height 23
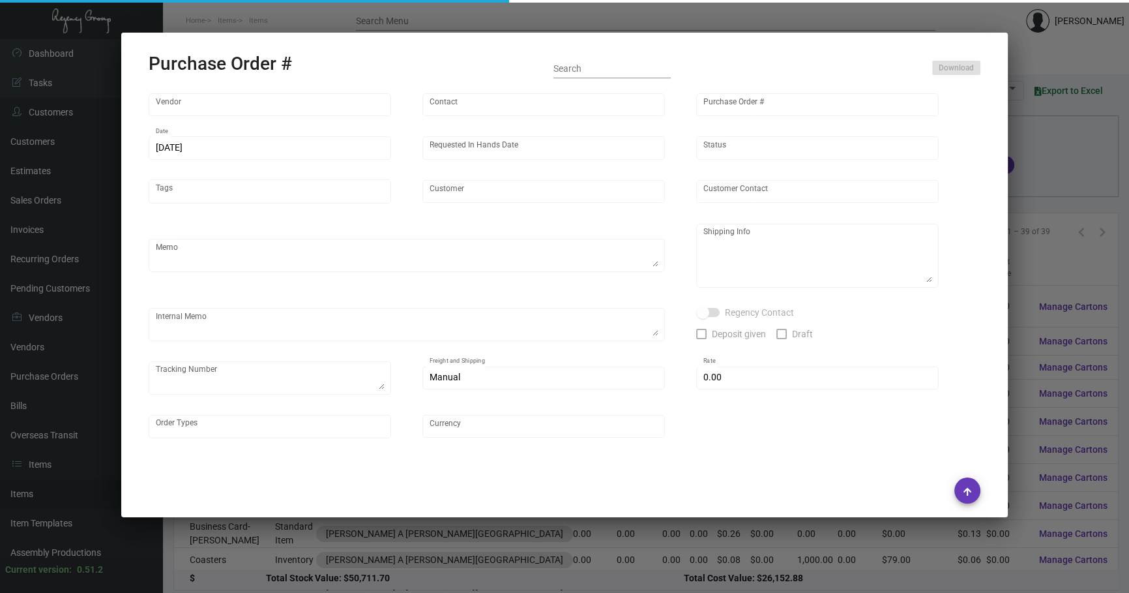
type input "[PERSON_NAME] Printing"
type input "[PERSON_NAME]"
type input "93462"
type input "[DATE]"
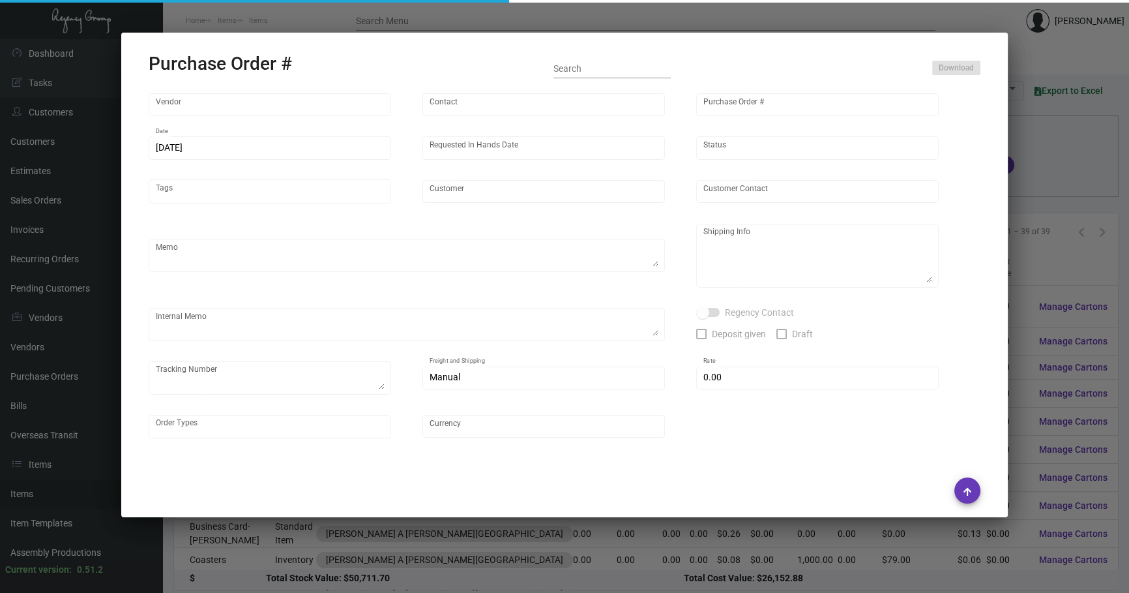
type input "[PERSON_NAME] A [PERSON_NAME][GEOGRAPHIC_DATA]"
type input "[PERSON_NAME]"
type textarea "[PERSON_NAME] A [PERSON_NAME][GEOGRAPHIC_DATA] - [PERSON_NAME] [STREET_ADDRESS]…"
type textarea "1 lot $230 2 lot $230 3 lot $460 4 lot $230"
type input "$ 0.00"
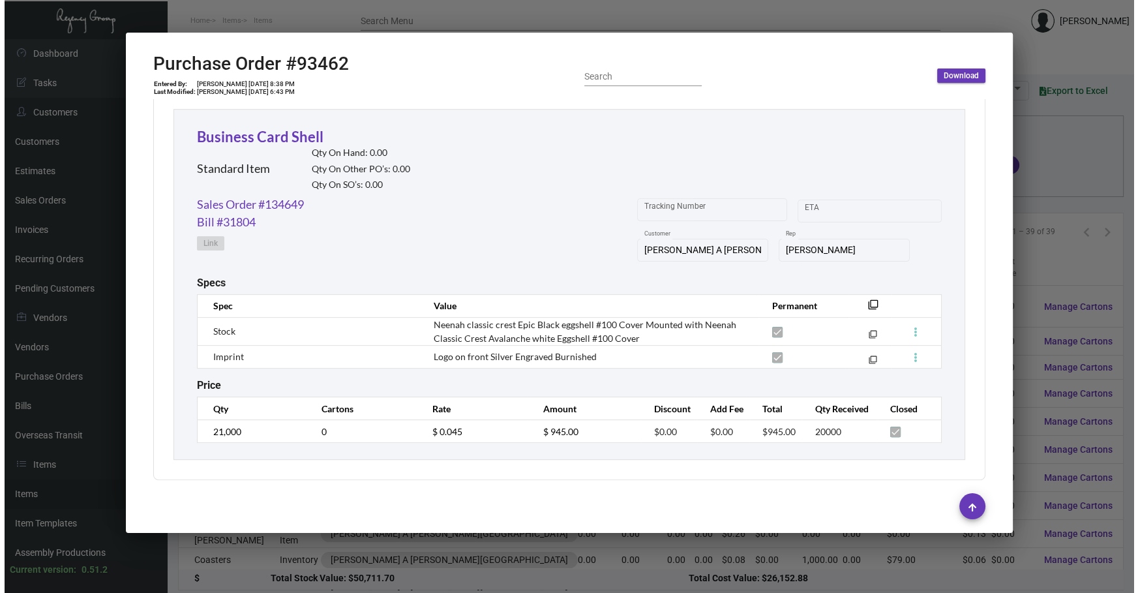
scroll to position [600, 0]
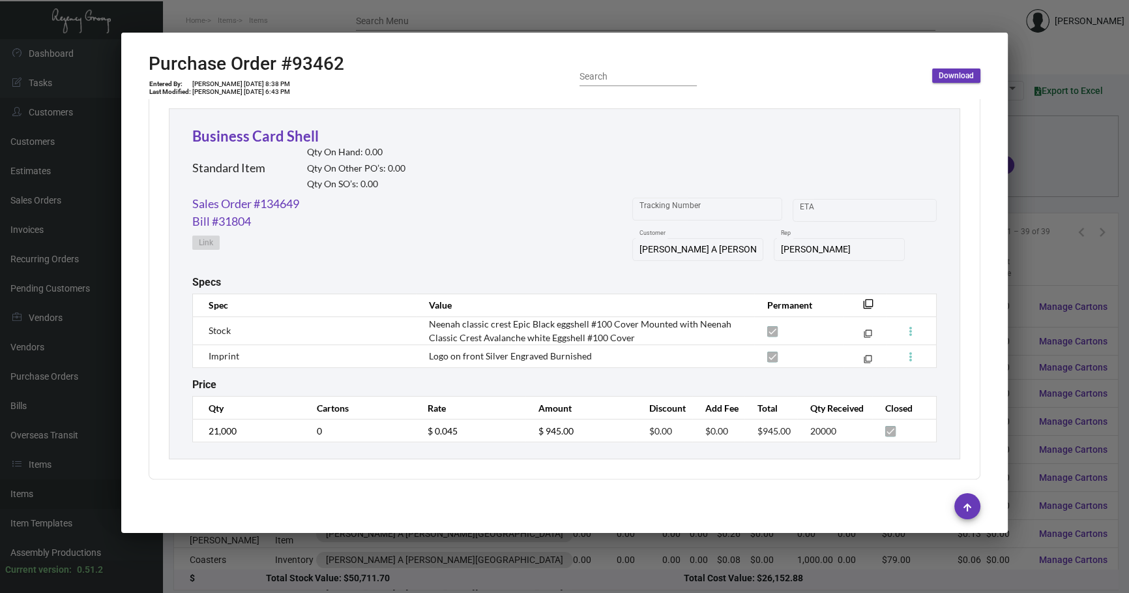
click at [1030, 176] on div at bounding box center [564, 296] width 1129 height 593
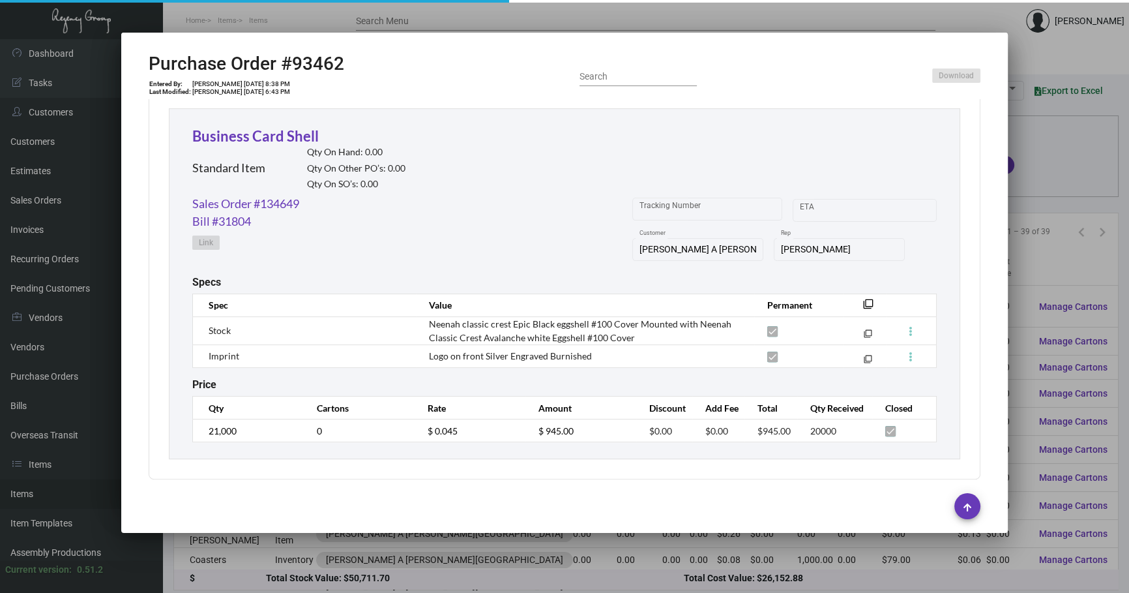
click at [1030, 176] on div at bounding box center [564, 296] width 1129 height 593
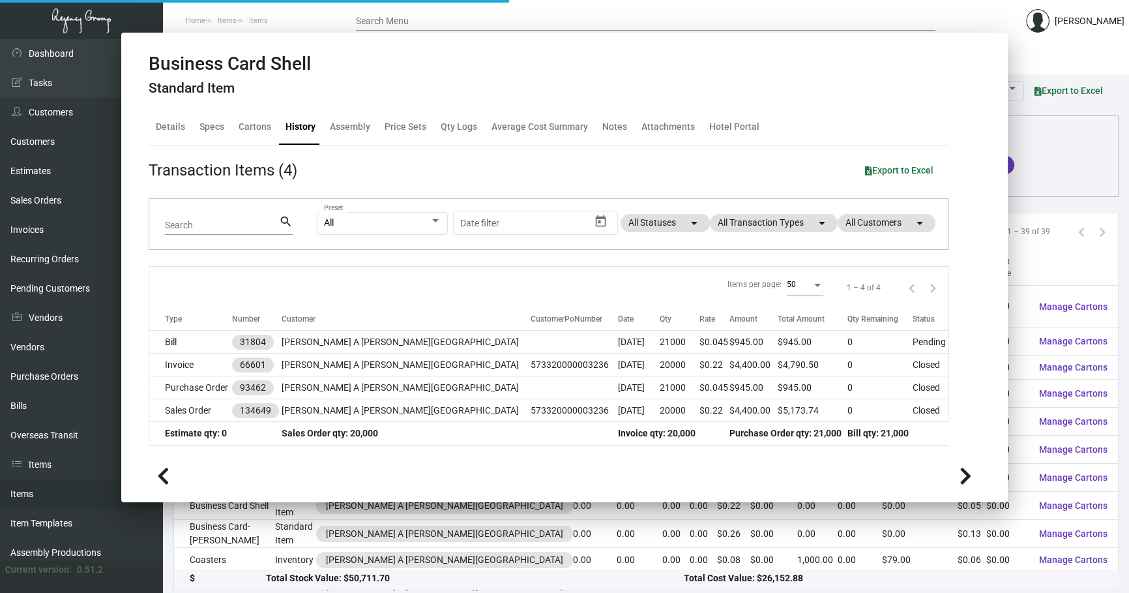
click at [1030, 176] on div "Columns arrow_drop_down All Reps arrow_drop_down All Item Types arrow_drop_down…" at bounding box center [646, 173] width 918 height 38
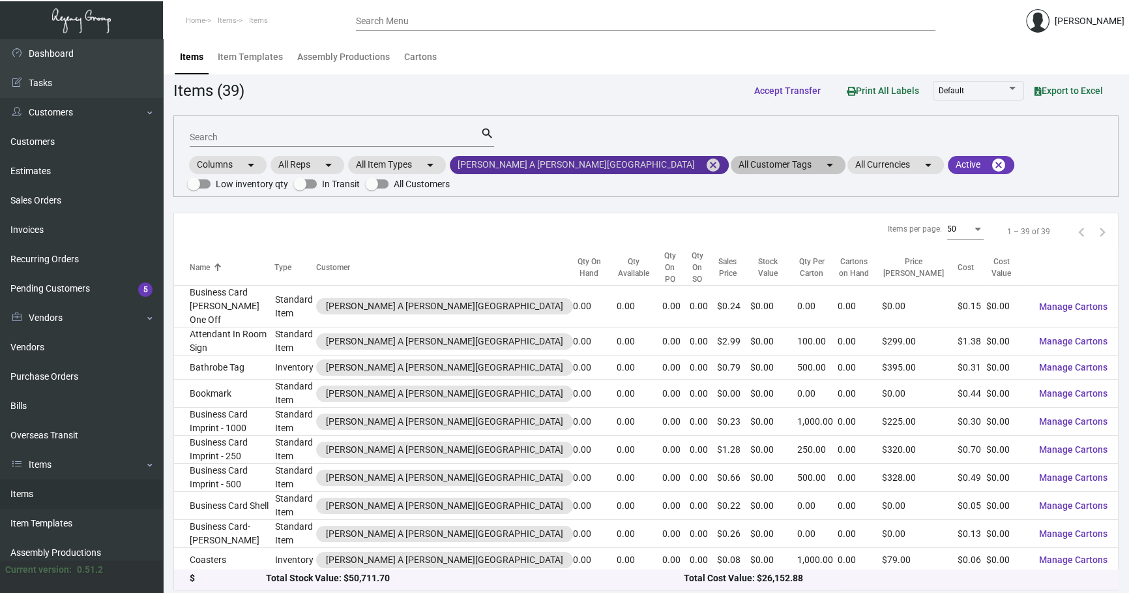
click at [705, 164] on mat-icon "cancel" at bounding box center [713, 165] width 16 height 16
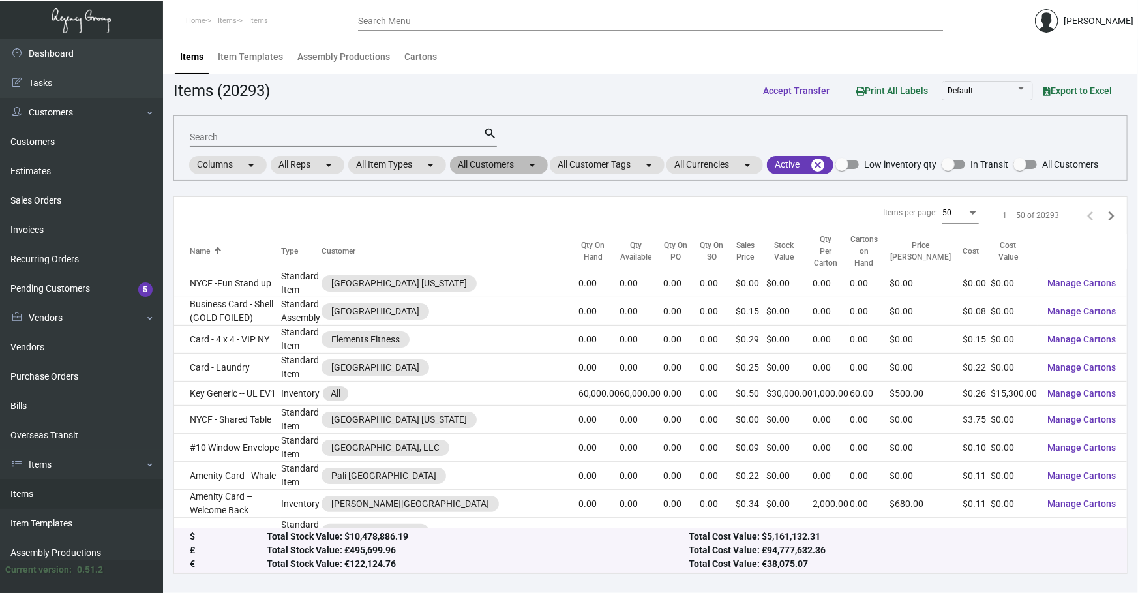
click at [510, 162] on mat-chip "All Customers arrow_drop_down" at bounding box center [499, 165] width 98 height 18
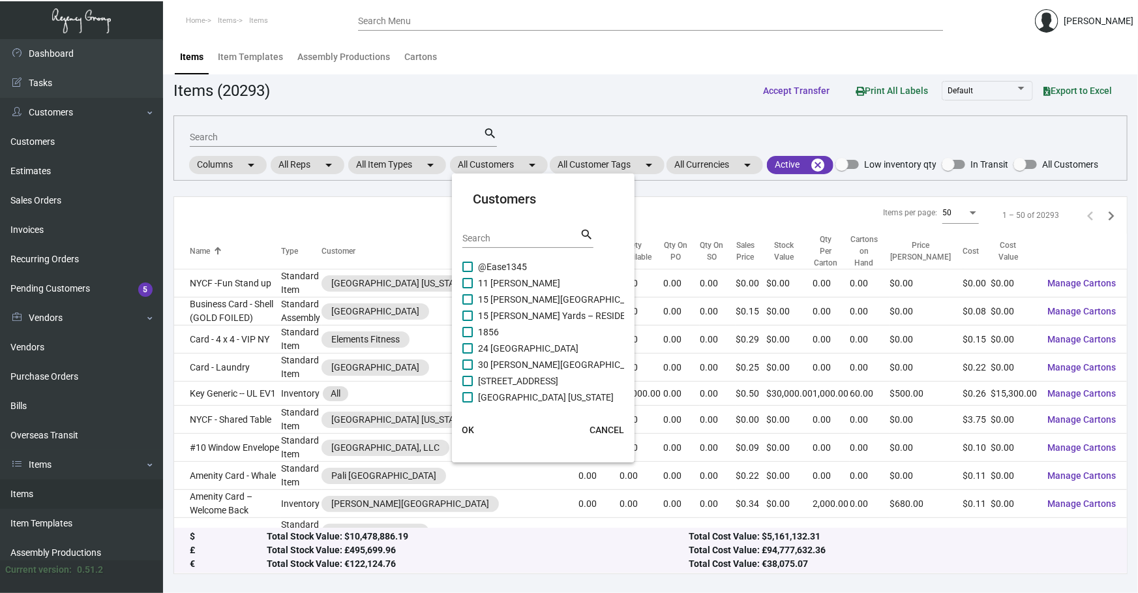
click at [503, 243] on div "Search" at bounding box center [520, 238] width 117 height 20
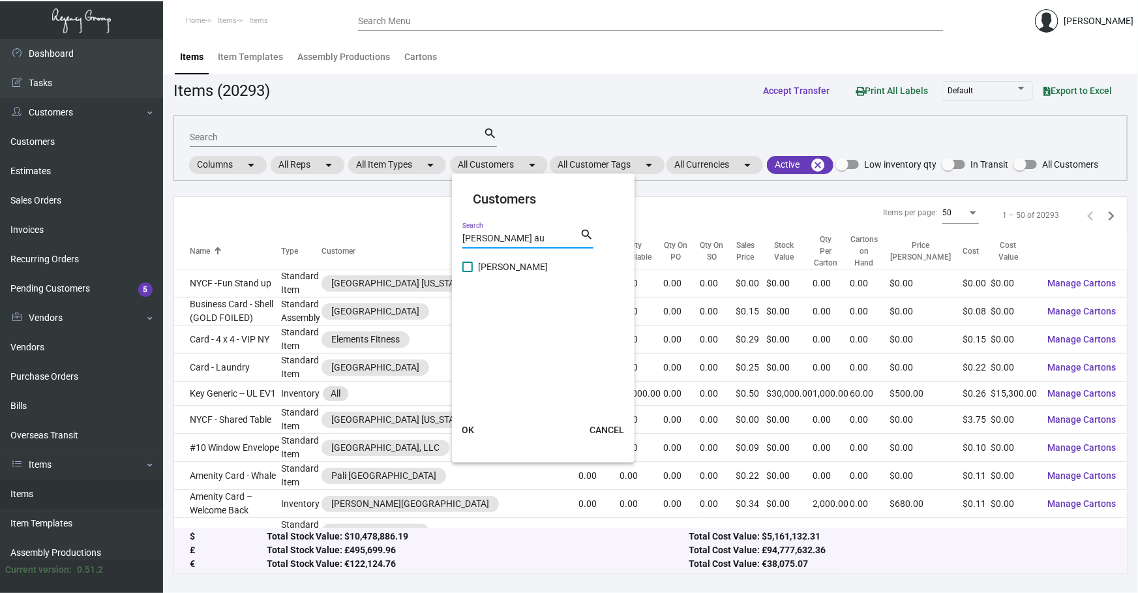
click at [515, 267] on span "[PERSON_NAME]" at bounding box center [513, 267] width 70 height 16
click at [467, 272] on input "[PERSON_NAME]" at bounding box center [467, 272] width 1 height 1
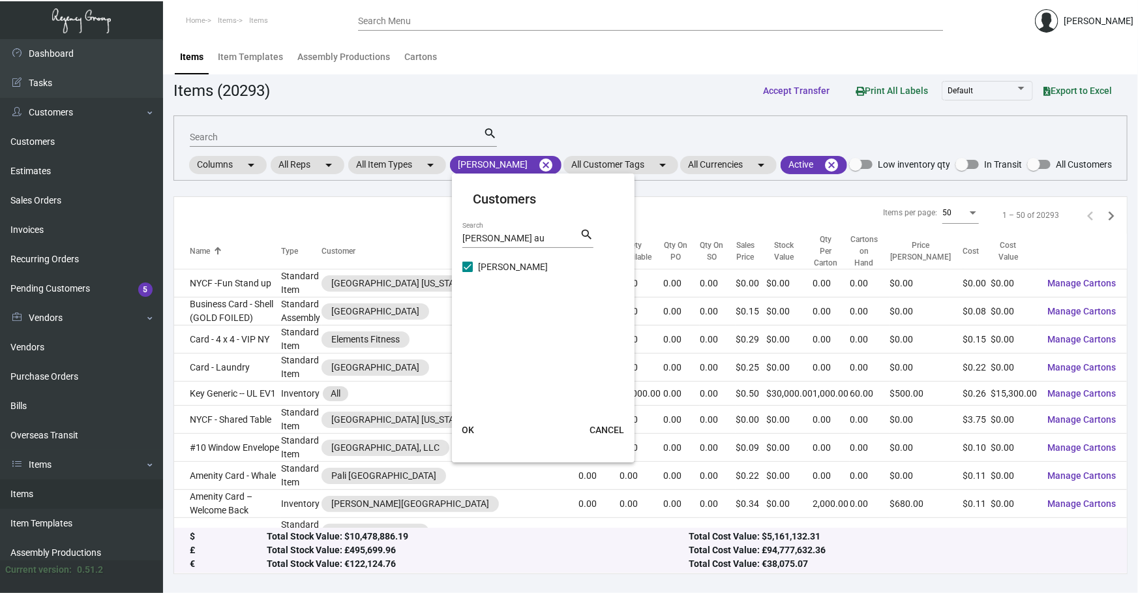
click at [474, 430] on button "OK" at bounding box center [468, 429] width 42 height 23
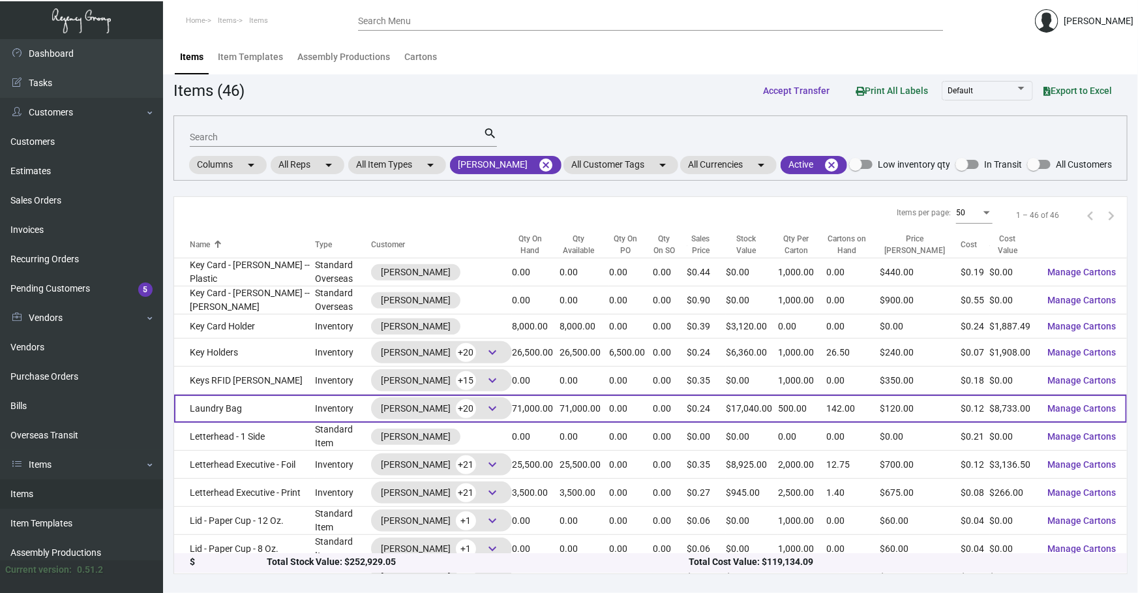
scroll to position [276, 0]
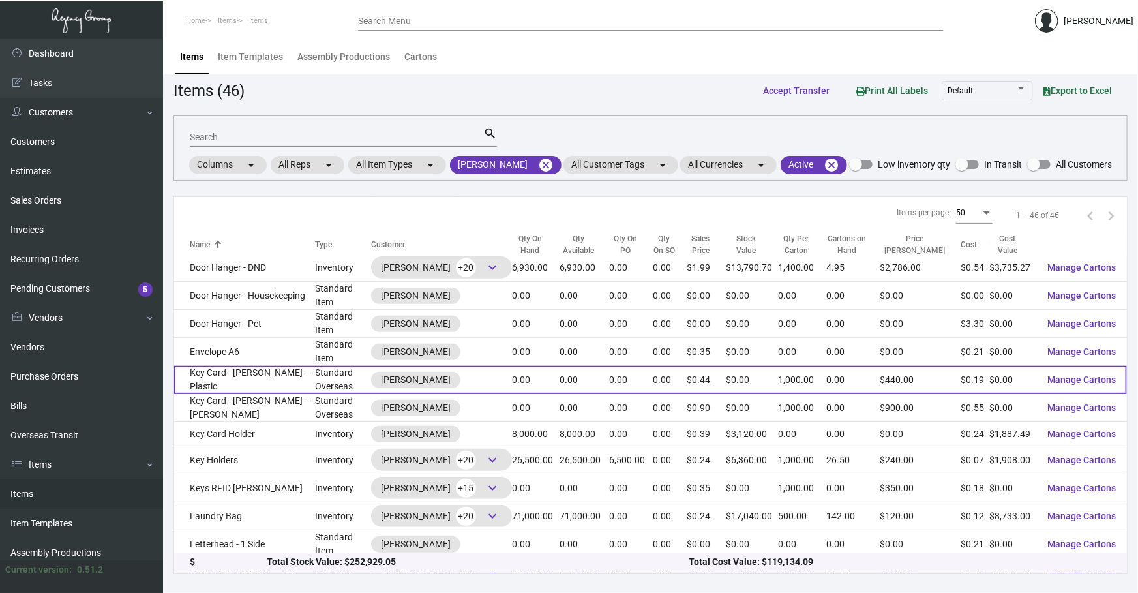
click at [235, 366] on td "Key Card - [PERSON_NAME] -- Plastic" at bounding box center [244, 380] width 141 height 28
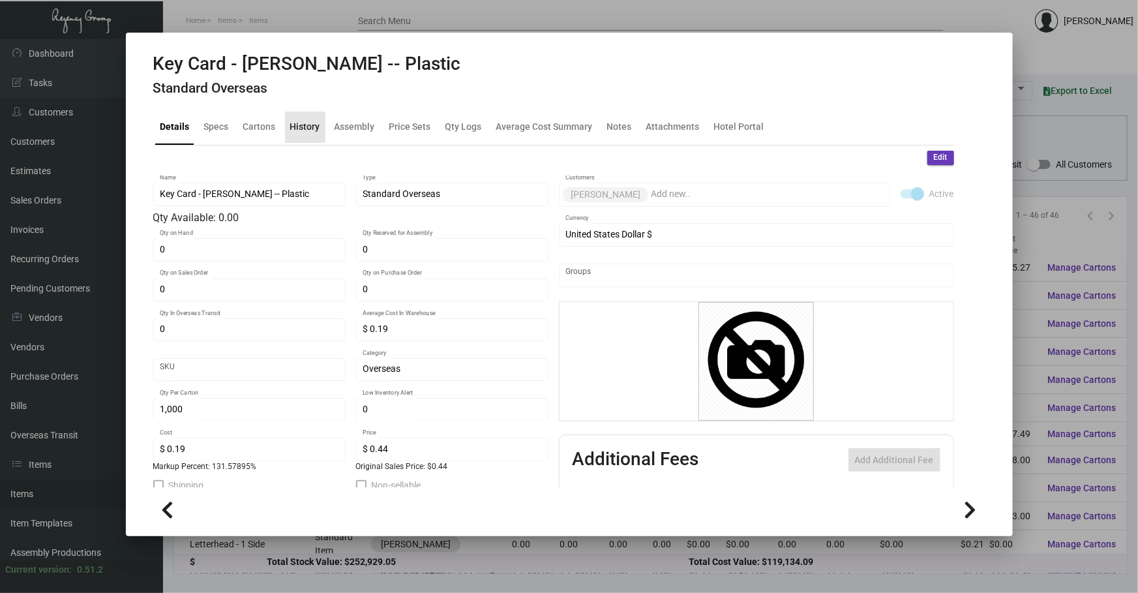
click at [295, 128] on div "History" at bounding box center [305, 127] width 30 height 14
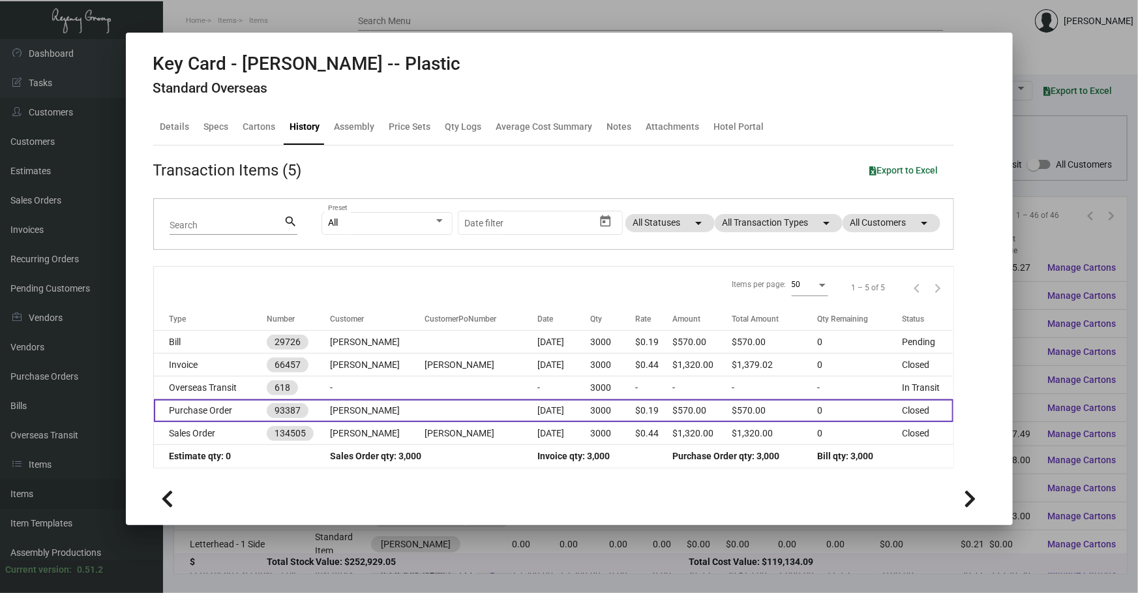
click at [589, 408] on td "[DATE]" at bounding box center [563, 410] width 53 height 23
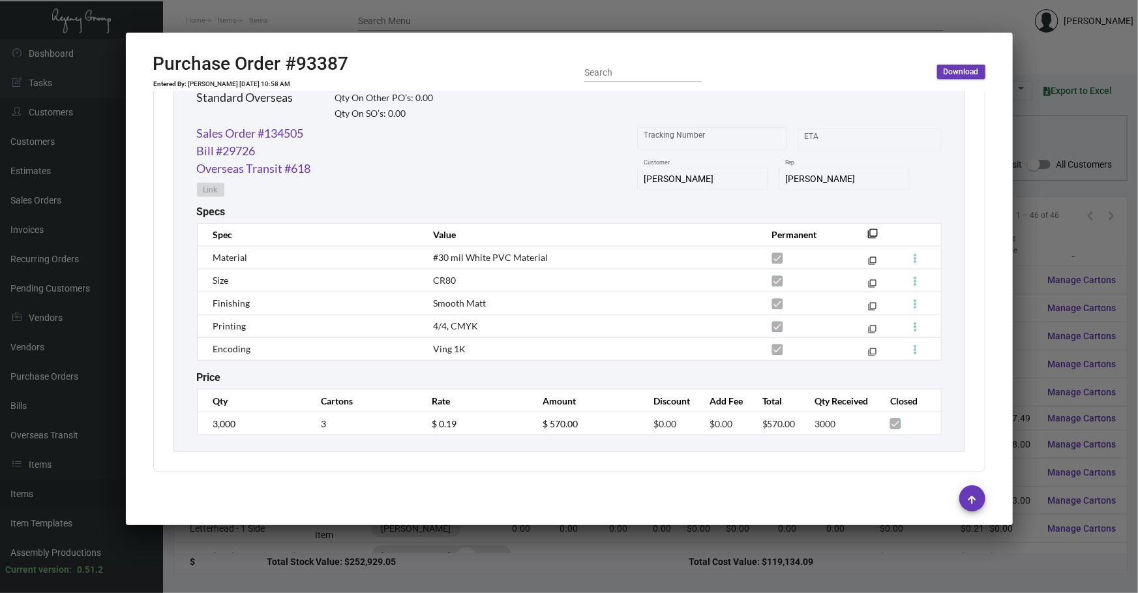
scroll to position [296, 0]
click at [1020, 227] on div at bounding box center [569, 296] width 1138 height 593
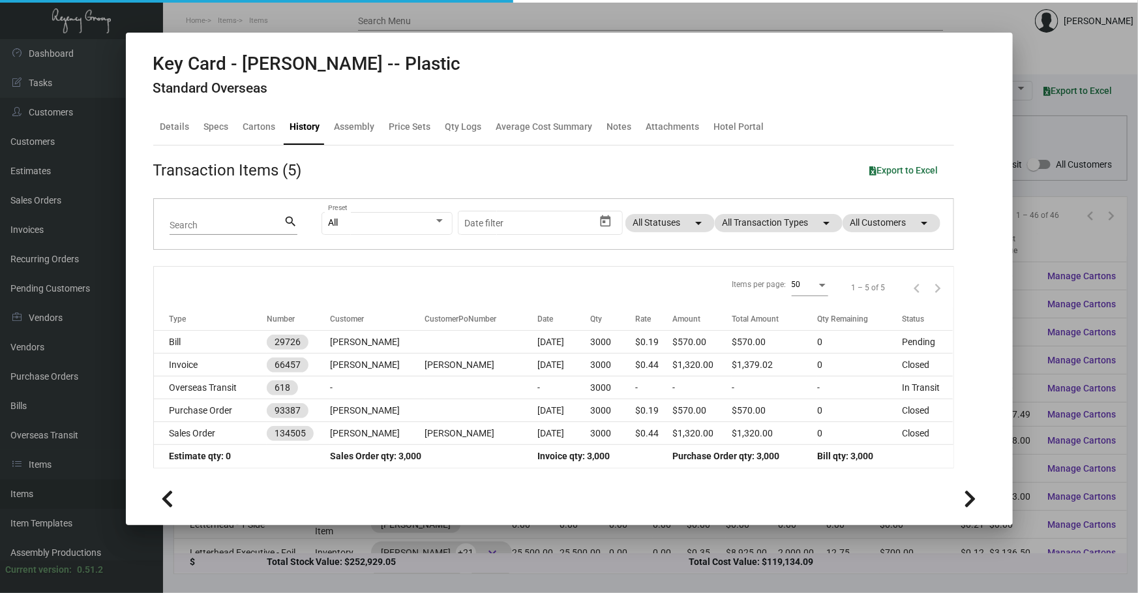
click at [1020, 227] on div at bounding box center [569, 296] width 1138 height 593
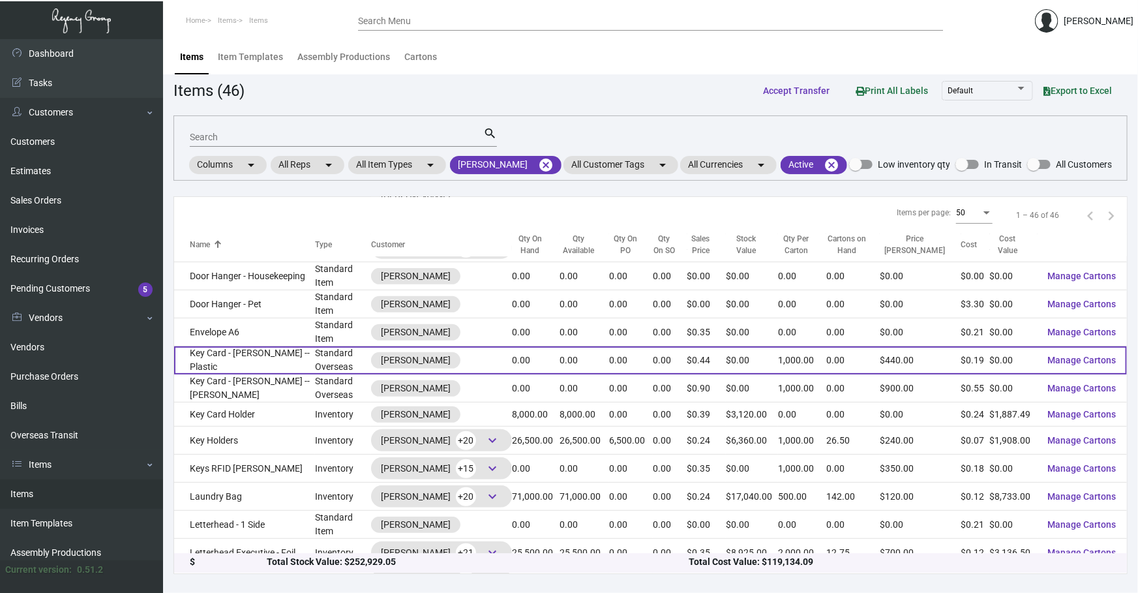
click at [289, 346] on td "Key Card - [PERSON_NAME] -- Plastic" at bounding box center [244, 360] width 141 height 28
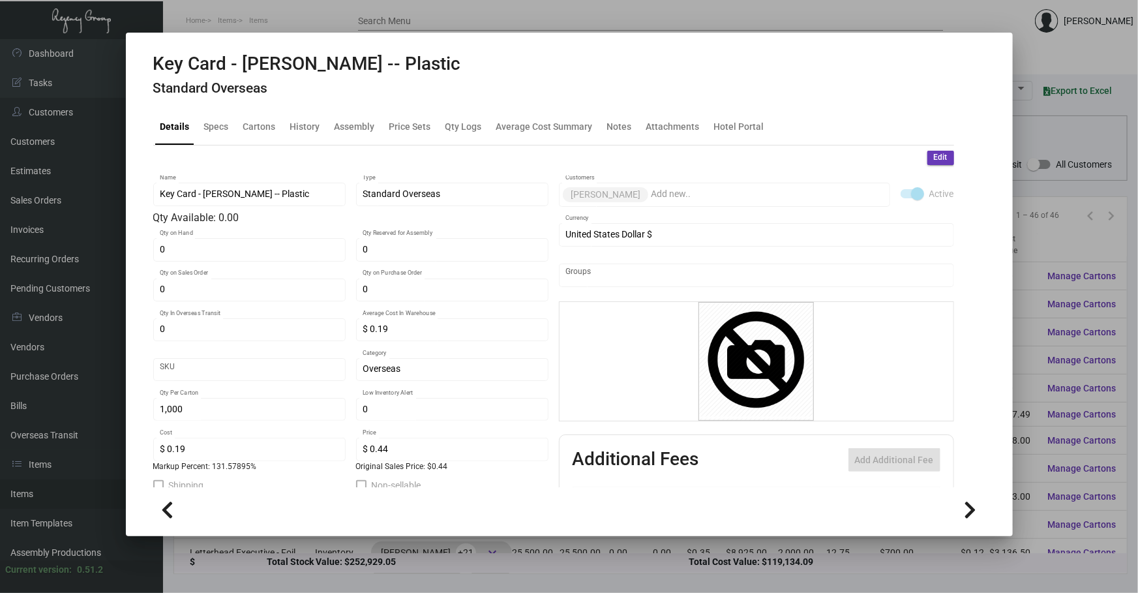
click at [299, 146] on div "Edit Key Card - [PERSON_NAME] -- Plastic Name Standard Overseas Type Qty Availa…" at bounding box center [553, 394] width 801 height 499
click at [297, 130] on div "History" at bounding box center [305, 127] width 30 height 14
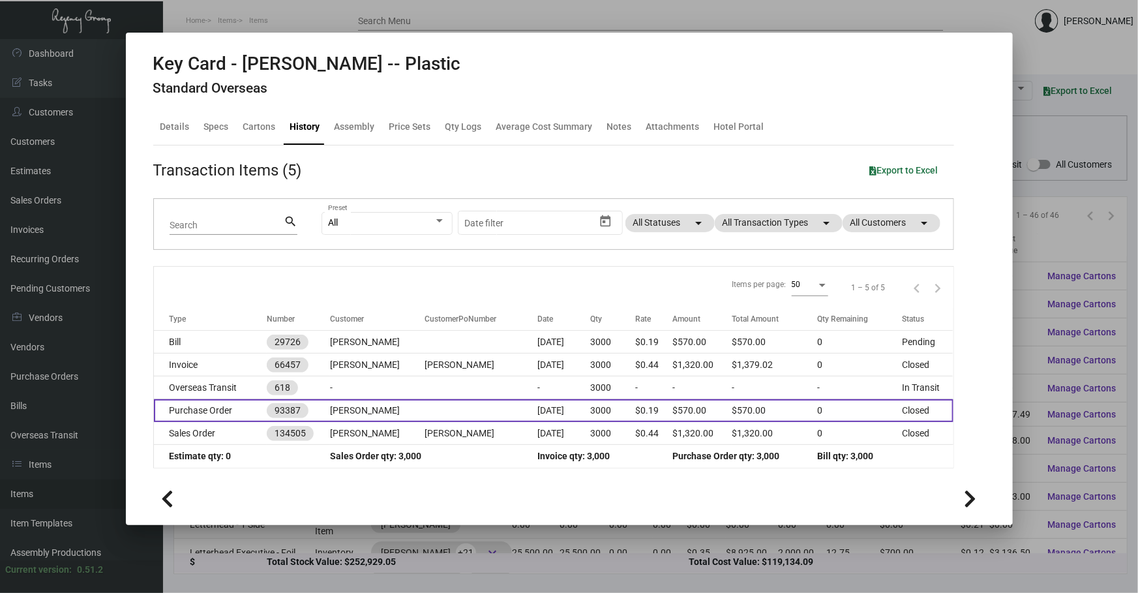
click at [546, 408] on td "[DATE]" at bounding box center [563, 410] width 53 height 23
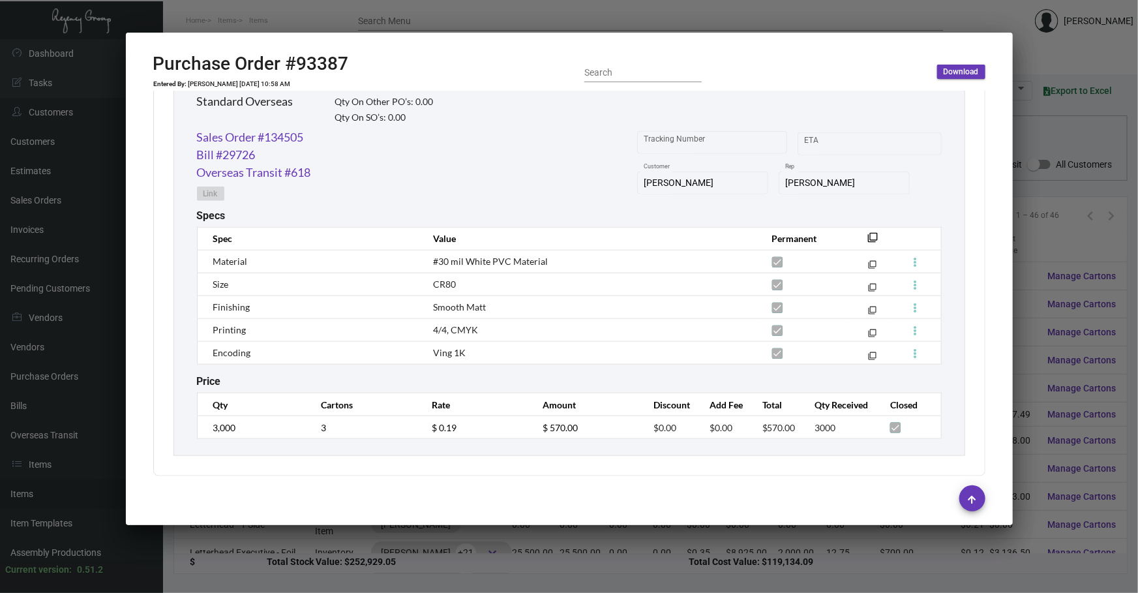
scroll to position [662, 0]
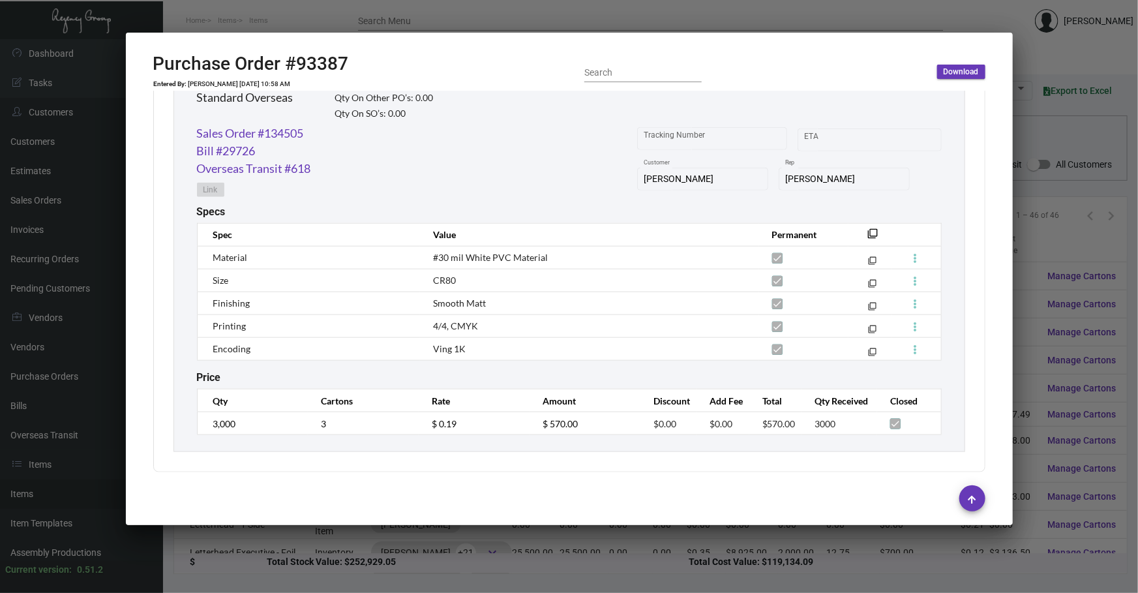
click at [1035, 223] on div at bounding box center [569, 296] width 1138 height 593
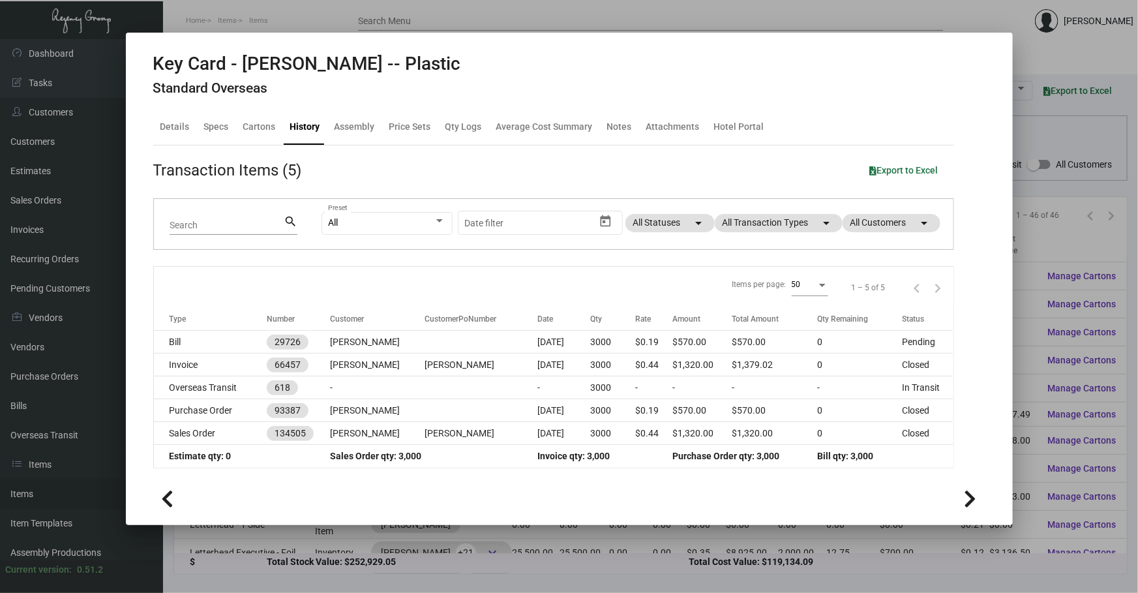
click at [291, 546] on div at bounding box center [569, 296] width 1138 height 593
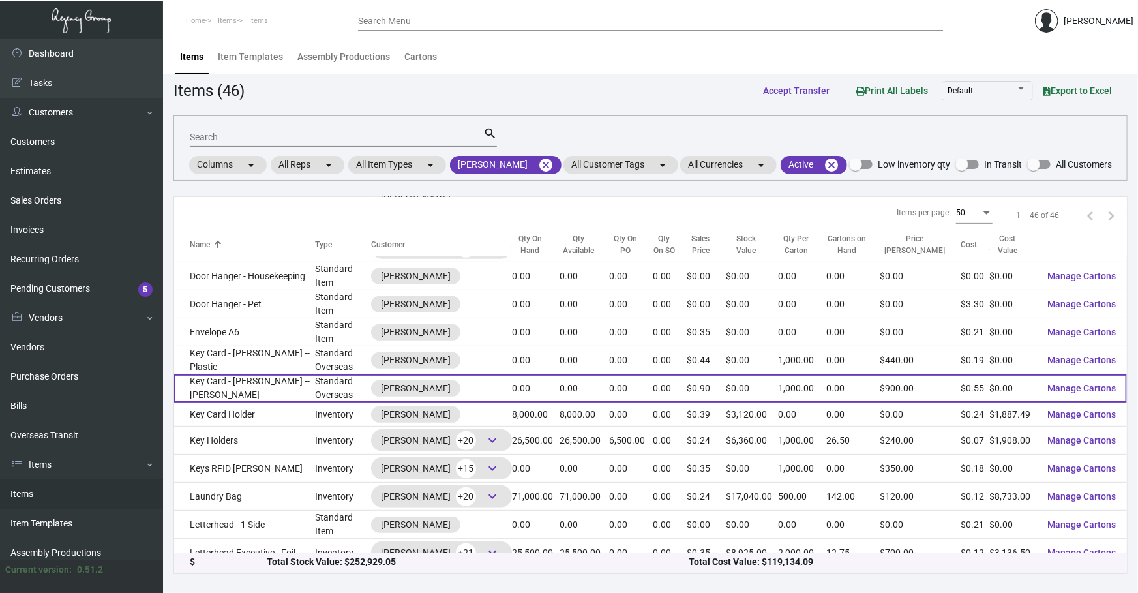
click at [233, 374] on td "Key Card - [PERSON_NAME] -- [PERSON_NAME]" at bounding box center [244, 388] width 141 height 28
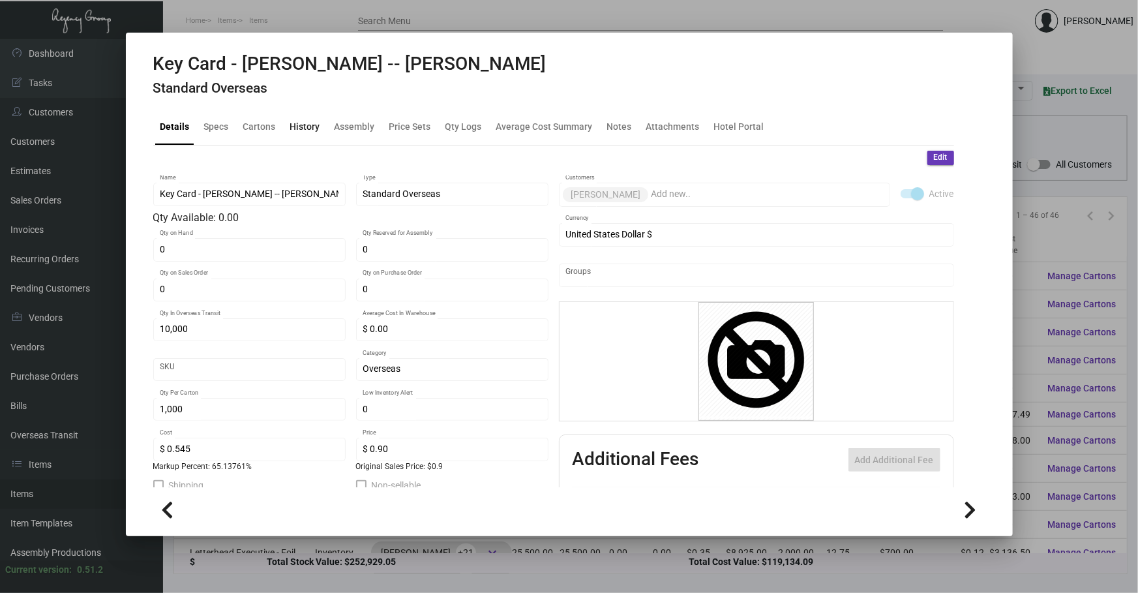
click at [306, 134] on div "History" at bounding box center [305, 126] width 40 height 31
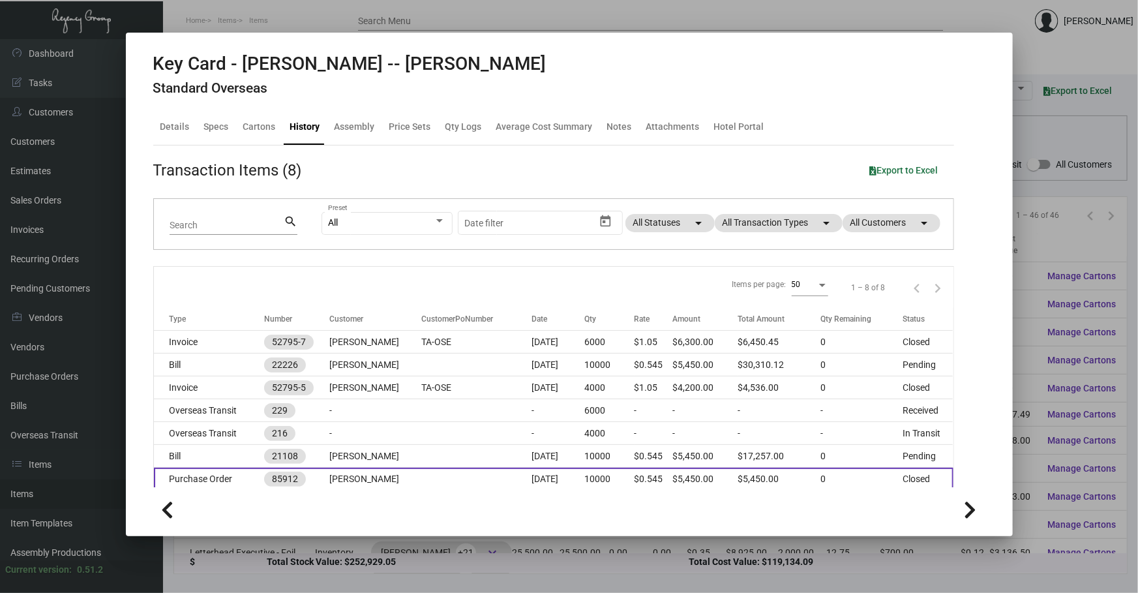
click at [600, 479] on td "10000" at bounding box center [609, 478] width 50 height 23
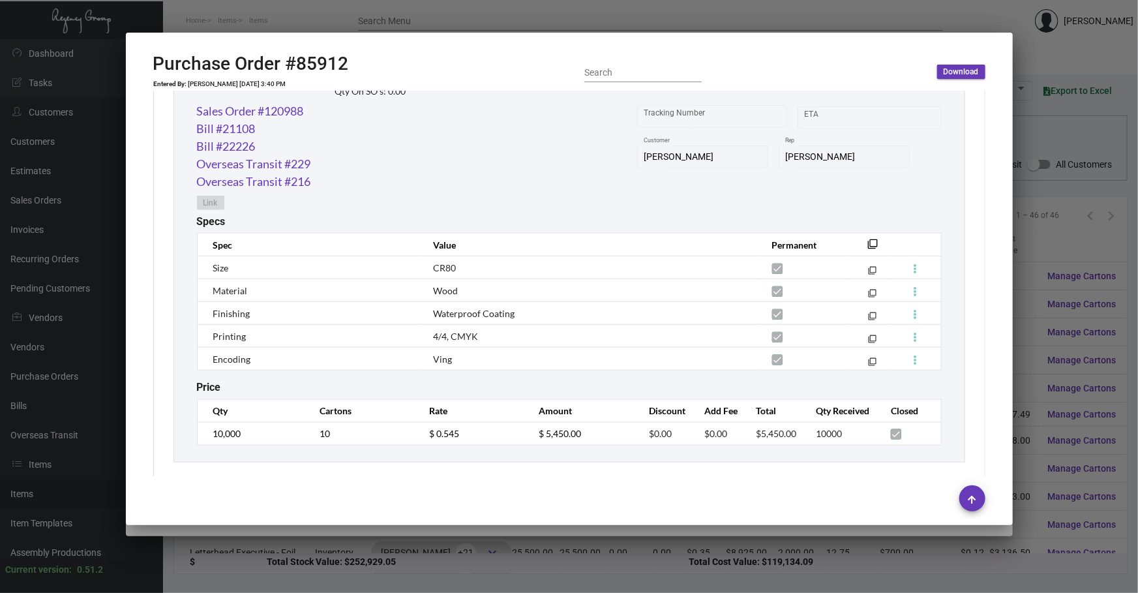
scroll to position [696, 0]
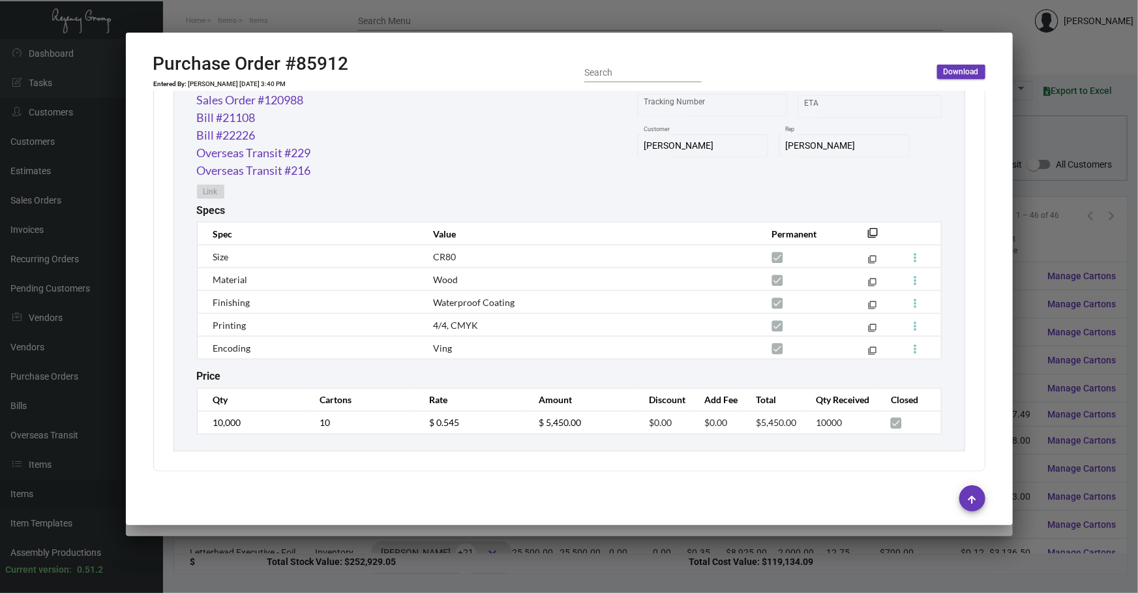
click at [1032, 139] on div at bounding box center [569, 296] width 1138 height 593
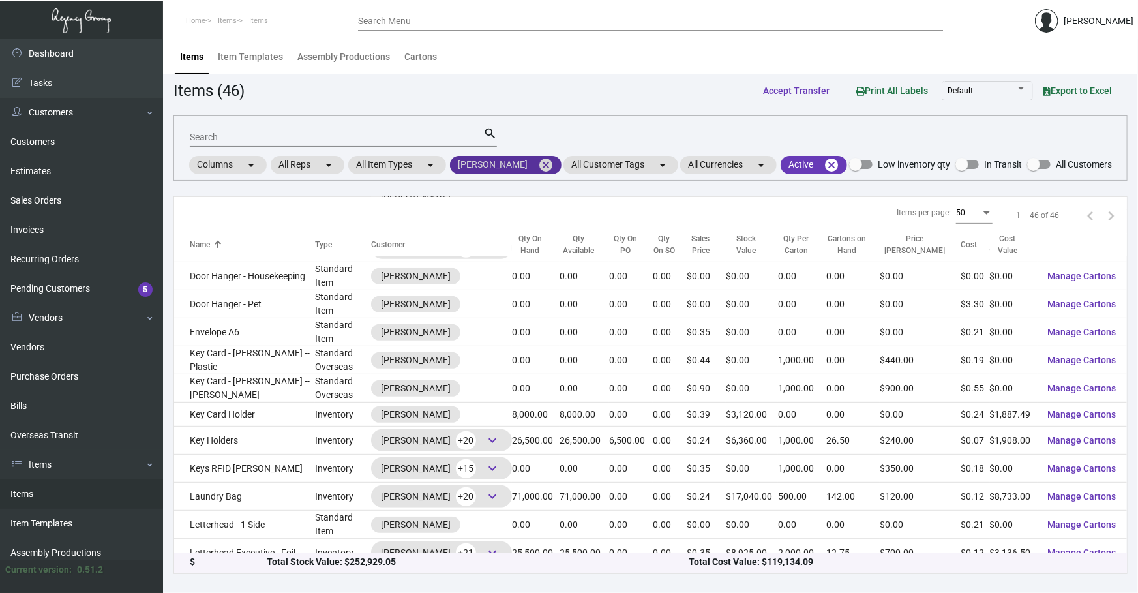
click at [538, 166] on mat-icon "cancel" at bounding box center [546, 165] width 16 height 16
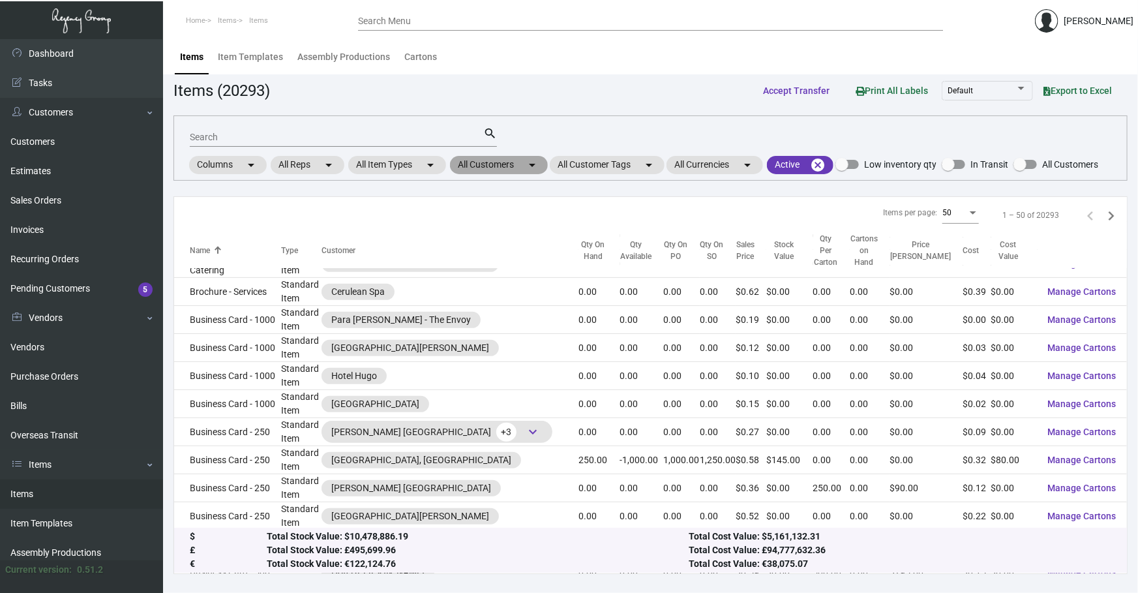
click at [497, 166] on mat-chip "All Customers arrow_drop_down" at bounding box center [499, 165] width 98 height 18
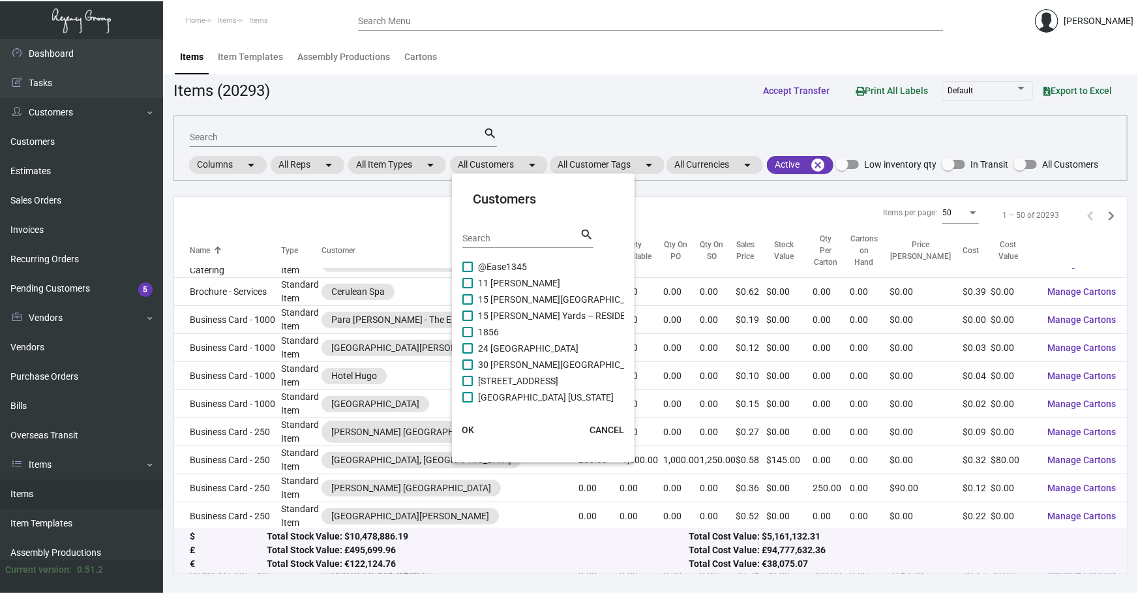
click at [497, 233] on input "Search" at bounding box center [520, 238] width 117 height 10
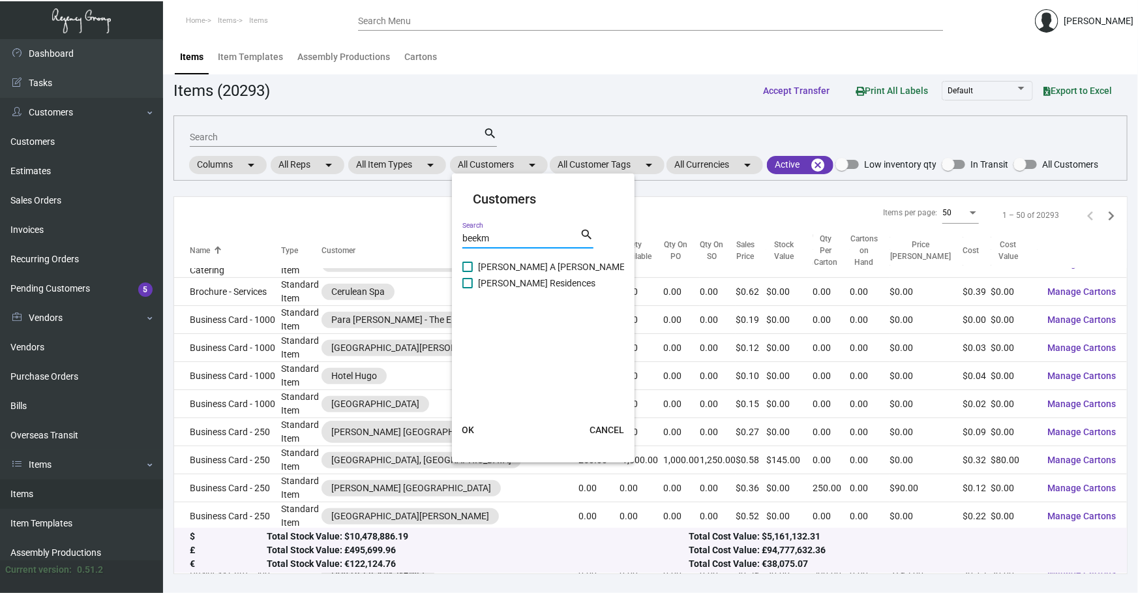
click at [492, 262] on span "[PERSON_NAME] A [PERSON_NAME][GEOGRAPHIC_DATA]" at bounding box center [596, 267] width 237 height 16
click at [467, 272] on input "[PERSON_NAME] A [PERSON_NAME][GEOGRAPHIC_DATA]" at bounding box center [467, 272] width 1 height 1
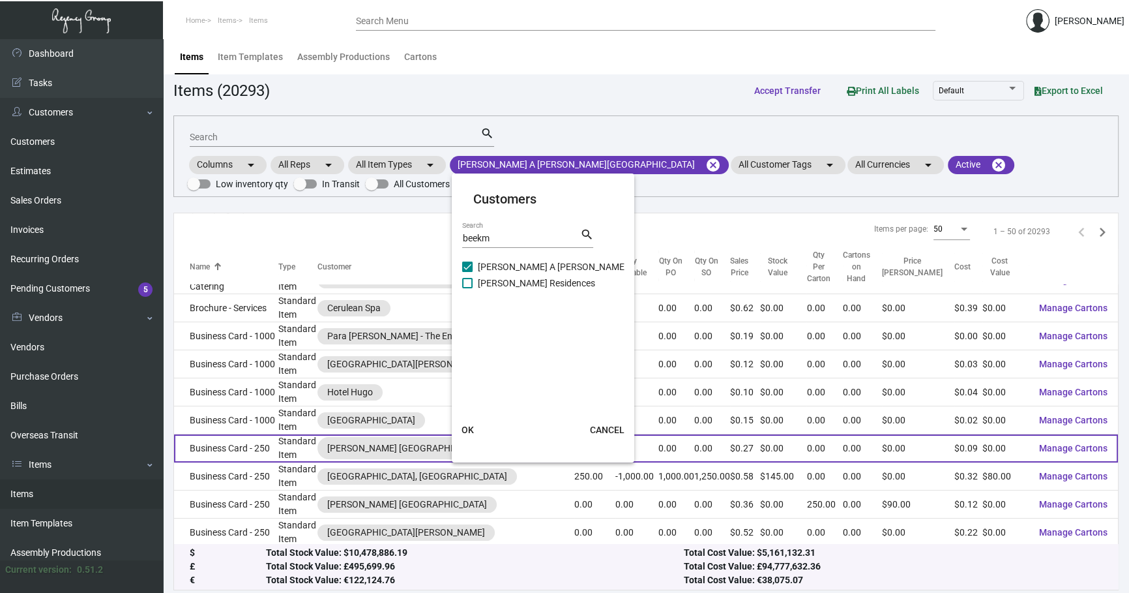
click at [468, 428] on span "OK" at bounding box center [468, 429] width 12 height 10
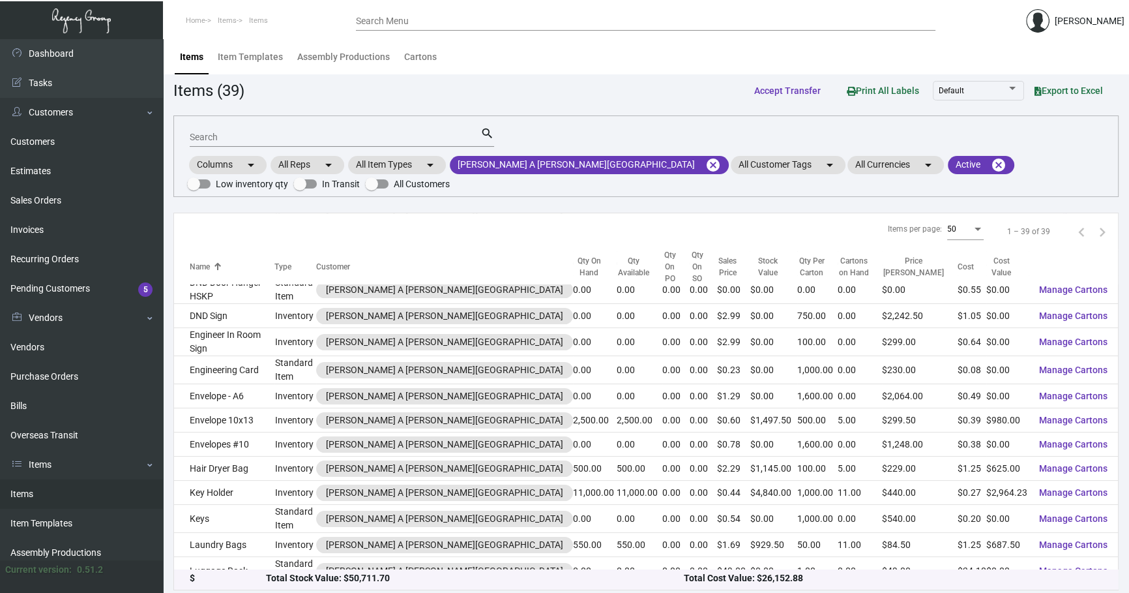
click at [312, 132] on input "Search" at bounding box center [335, 137] width 291 height 10
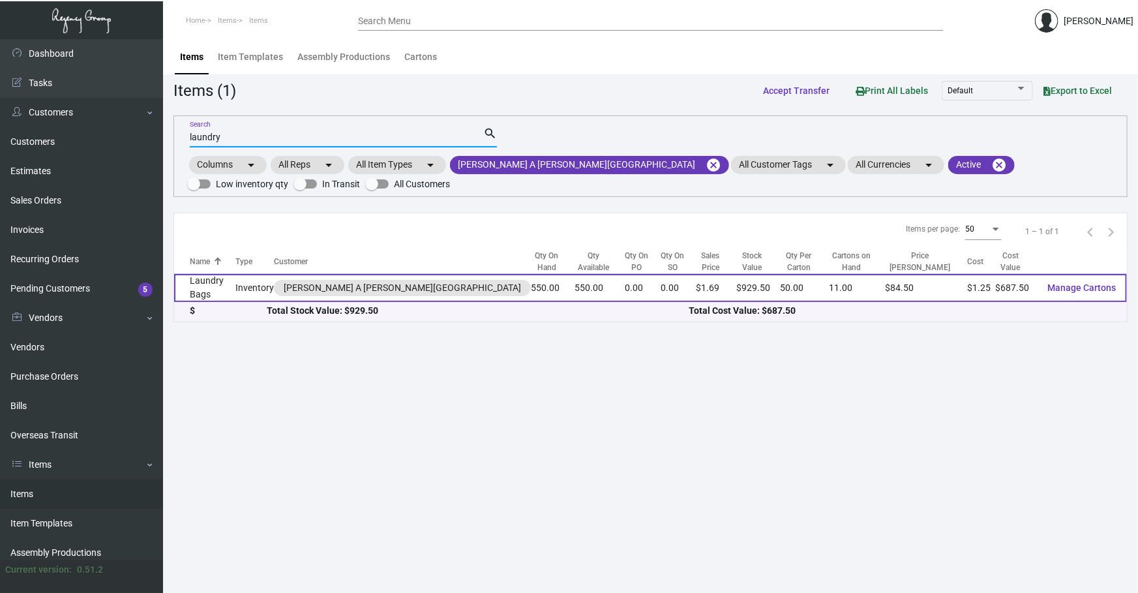
click at [235, 276] on td "Laundry Bags" at bounding box center [204, 288] width 61 height 28
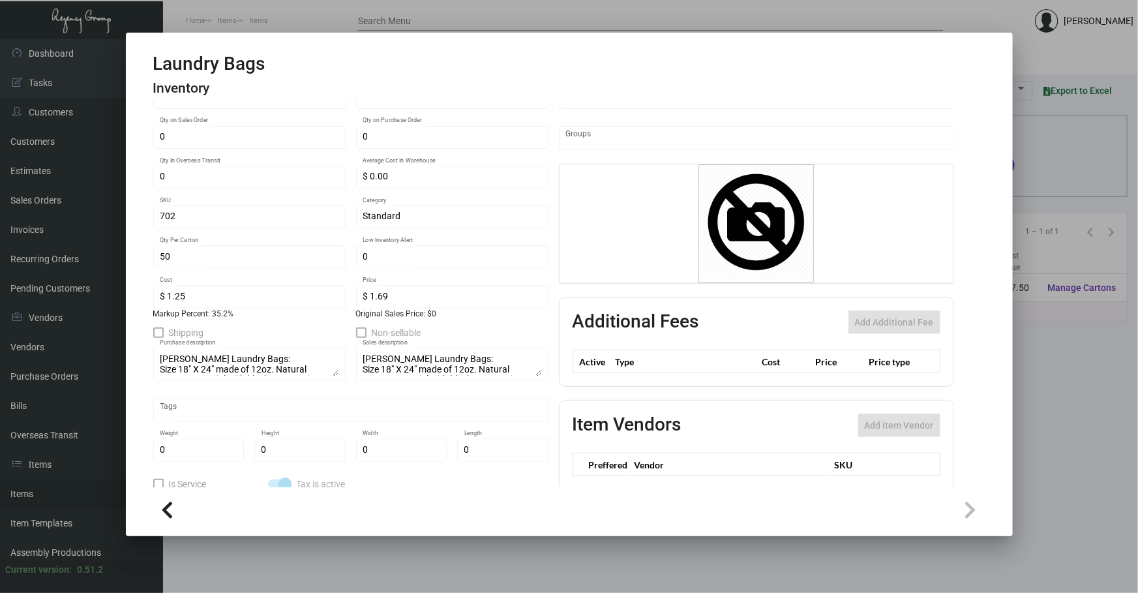
scroll to position [163, 0]
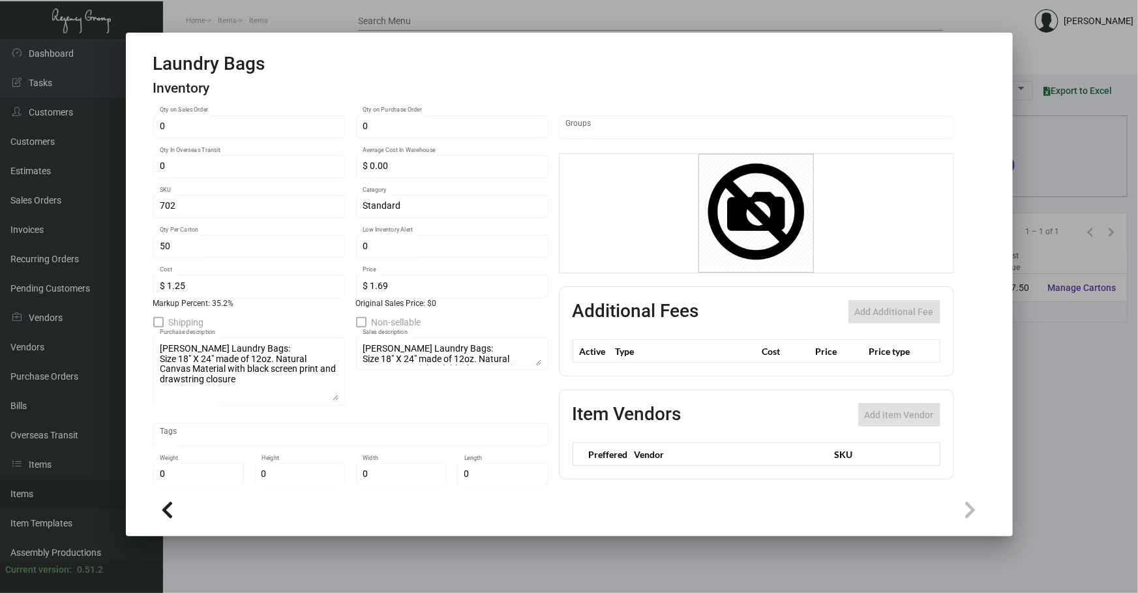
click at [339, 397] on div "[PERSON_NAME] Laundry Bags: Size 18" X 24" made of 12oz. Natural Canvas Materia…" at bounding box center [249, 370] width 192 height 70
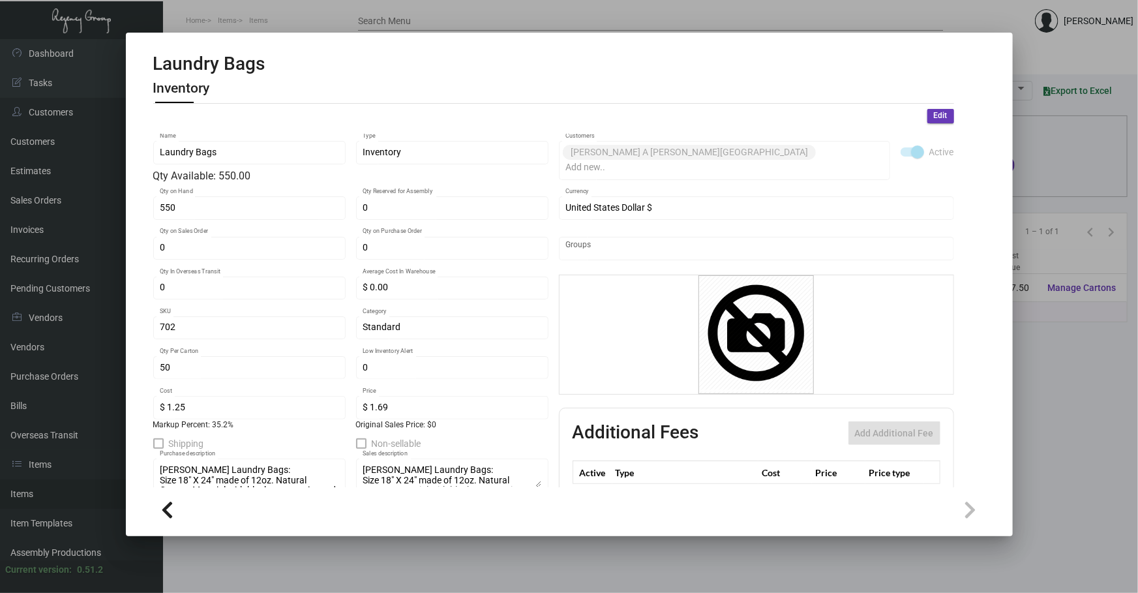
scroll to position [0, 0]
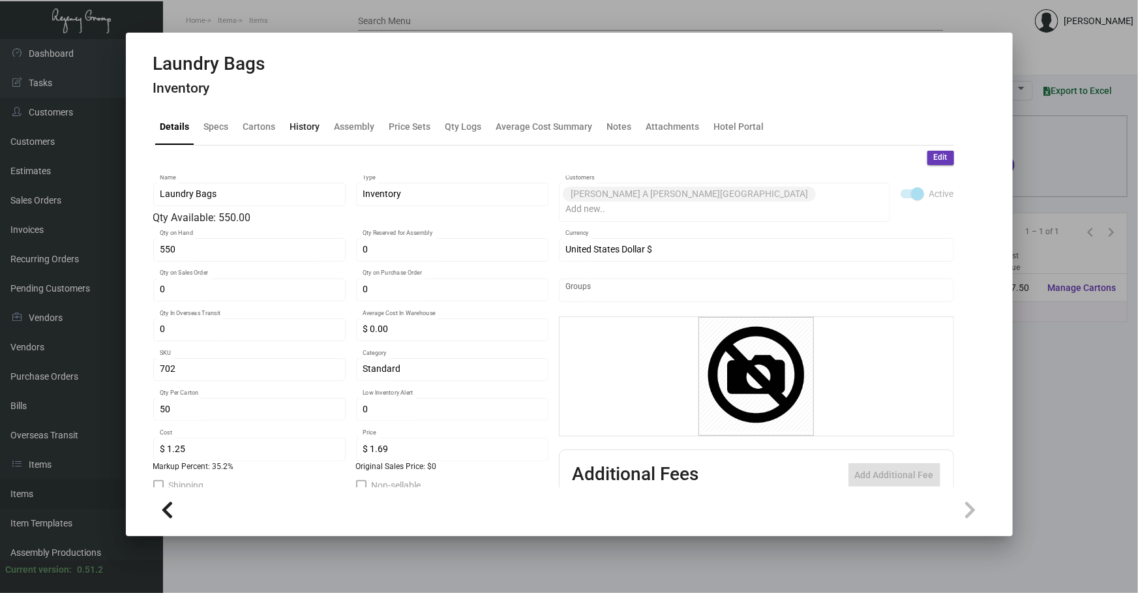
click at [304, 132] on div "History" at bounding box center [305, 127] width 30 height 14
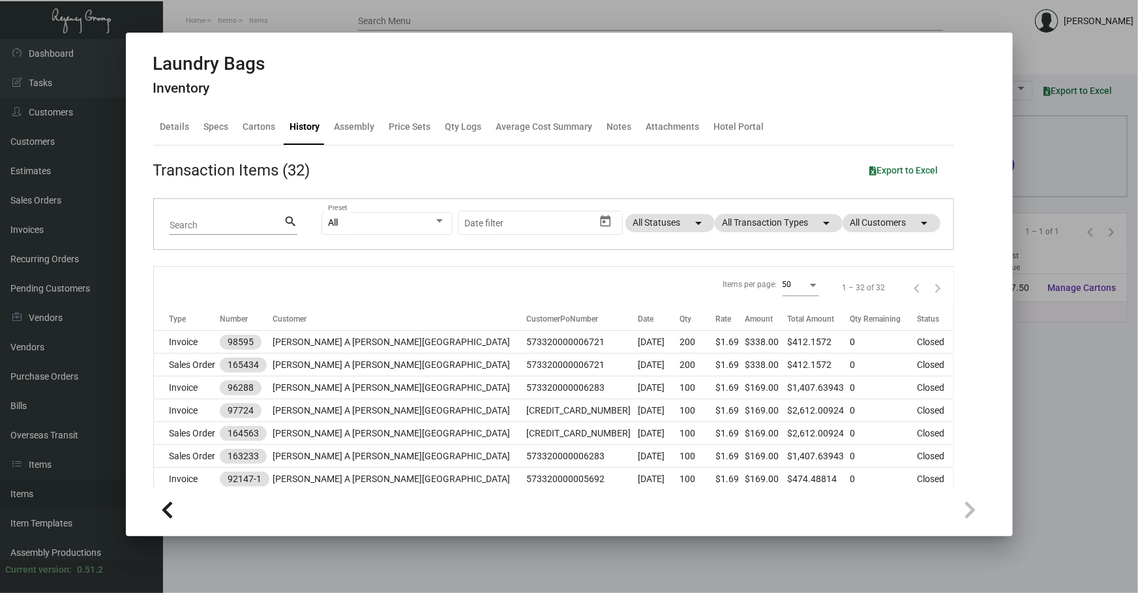
drag, startPoint x: 958, startPoint y: 216, endPoint x: 980, endPoint y: 302, distance: 88.7
click at [980, 302] on ng-component "Laundry Bags Inventory Details Specs Cartons History Assembly Price Sets Qty Lo…" at bounding box center [569, 292] width 832 height 479
click at [617, 270] on div "Items per page: 50 1 – 32 of 32" at bounding box center [553, 287] width 799 height 40
click at [600, 218] on icon "Open calendar" at bounding box center [605, 221] width 10 height 12
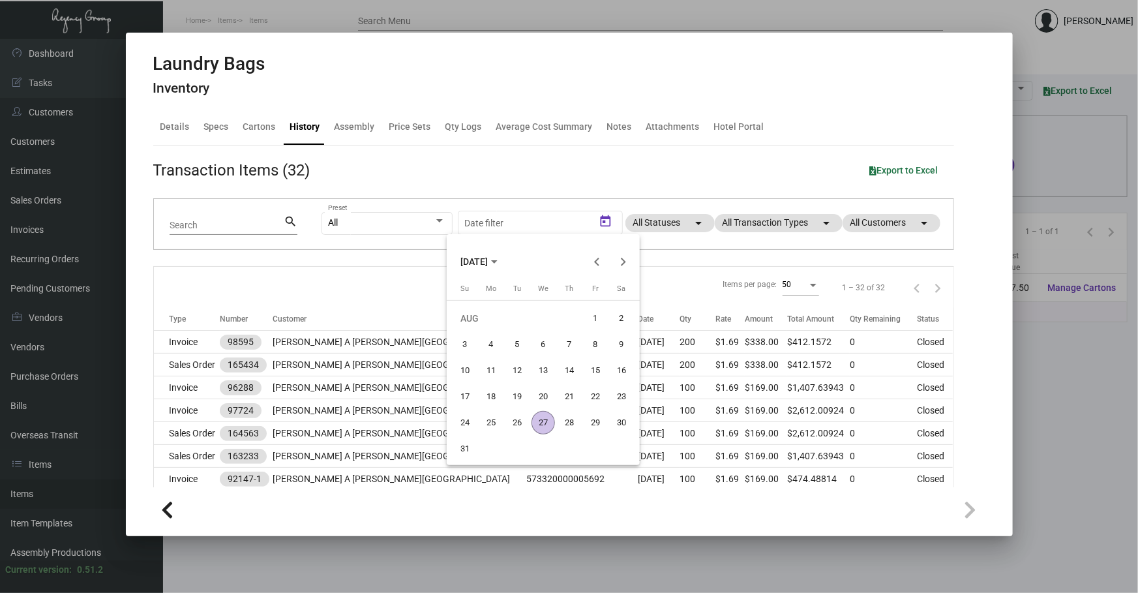
click at [497, 261] on span "[DATE]" at bounding box center [478, 261] width 37 height 10
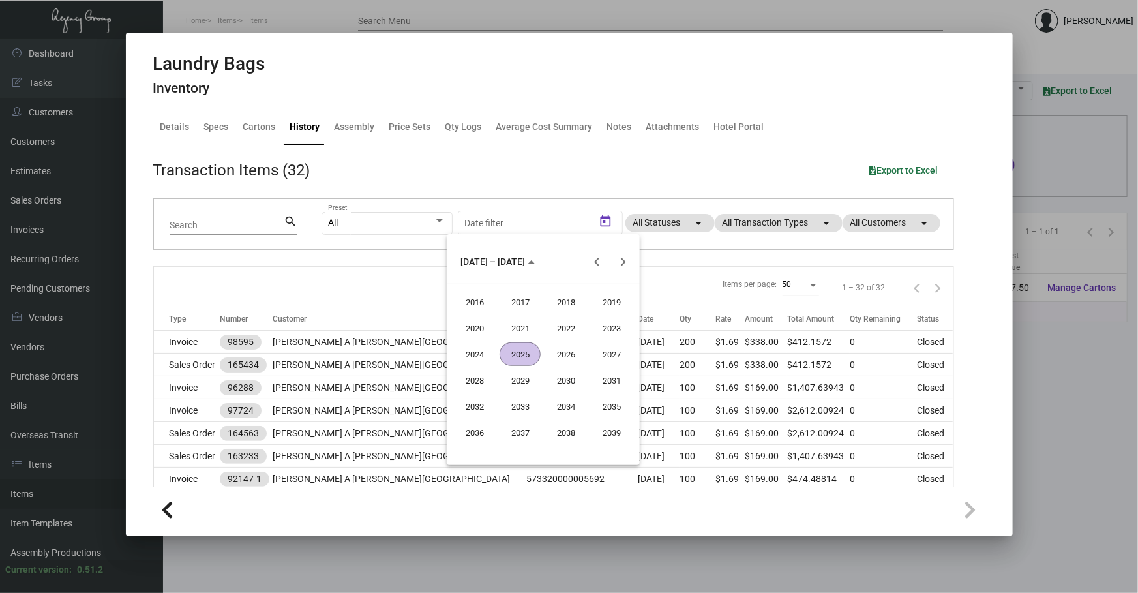
click at [475, 352] on div "2024" at bounding box center [474, 353] width 41 height 23
click at [481, 323] on div "JAN" at bounding box center [474, 327] width 41 height 23
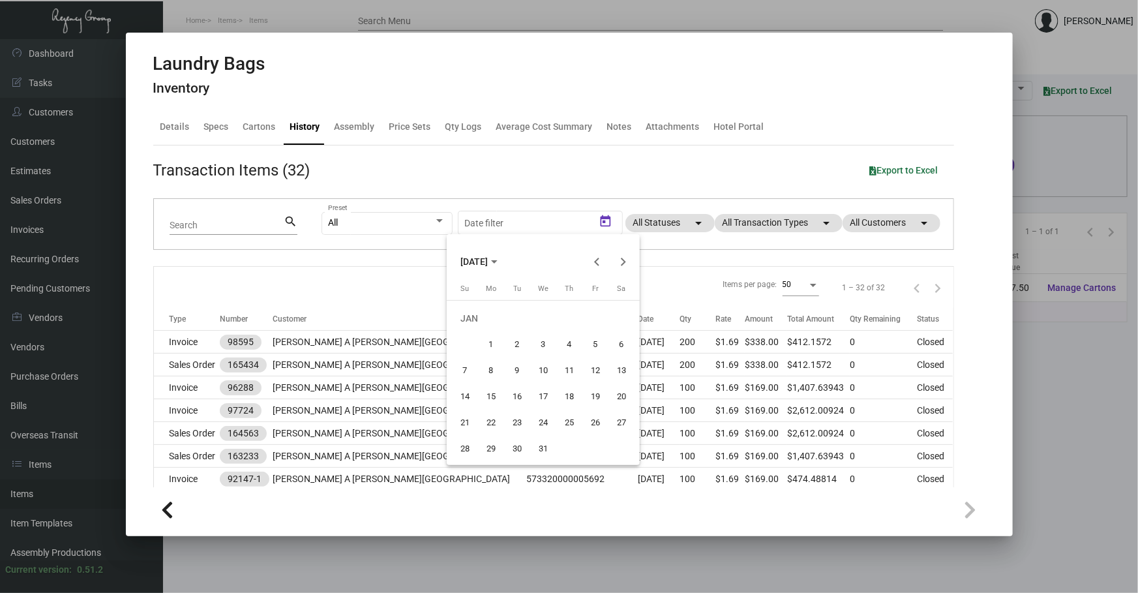
click at [501, 349] on div "1" at bounding box center [490, 343] width 23 height 23
click at [625, 259] on button "Next month" at bounding box center [623, 261] width 26 height 26
drag, startPoint x: 597, startPoint y: 259, endPoint x: 589, endPoint y: 261, distance: 7.4
click at [593, 259] on button "Previous month" at bounding box center [597, 261] width 26 height 26
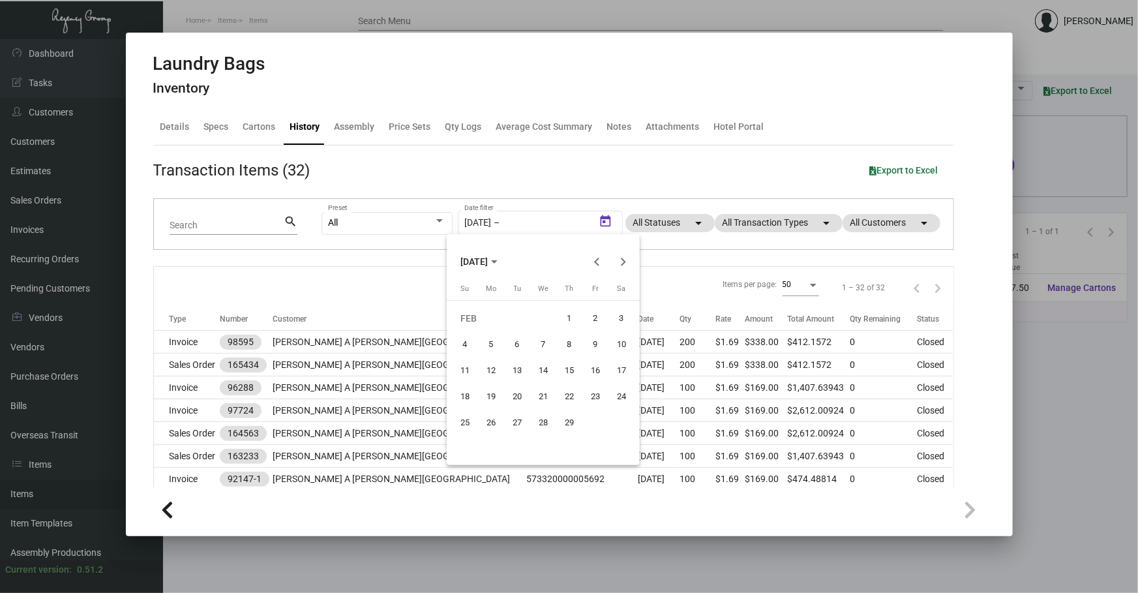
click at [453, 259] on button "[DATE]" at bounding box center [479, 261] width 58 height 26
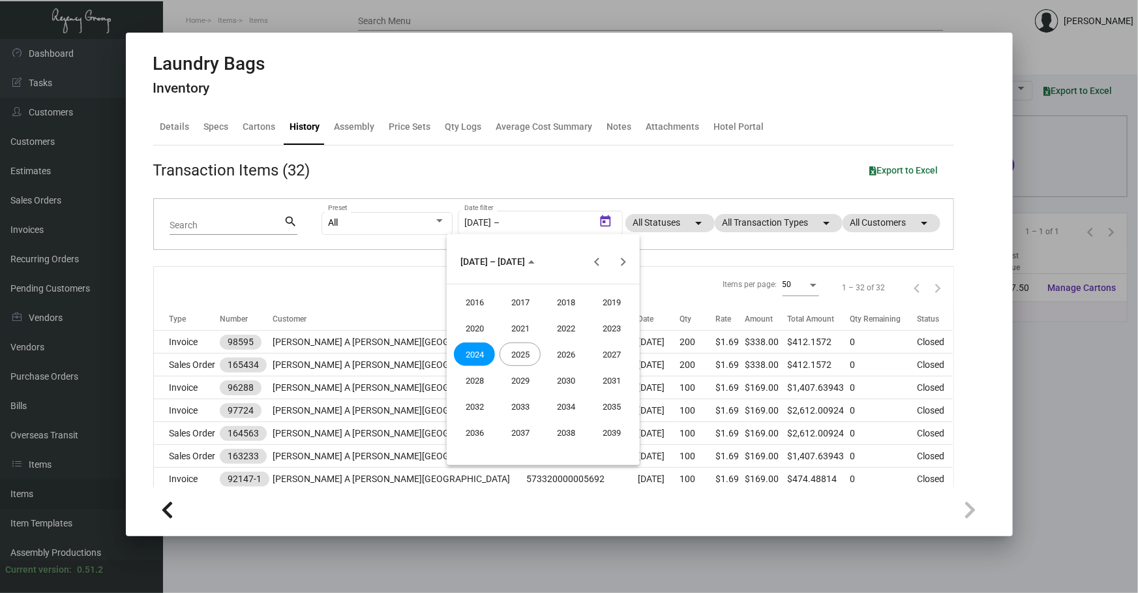
click at [521, 353] on div "2025" at bounding box center [519, 353] width 41 height 23
click at [612, 379] on div "DEC" at bounding box center [611, 379] width 41 height 23
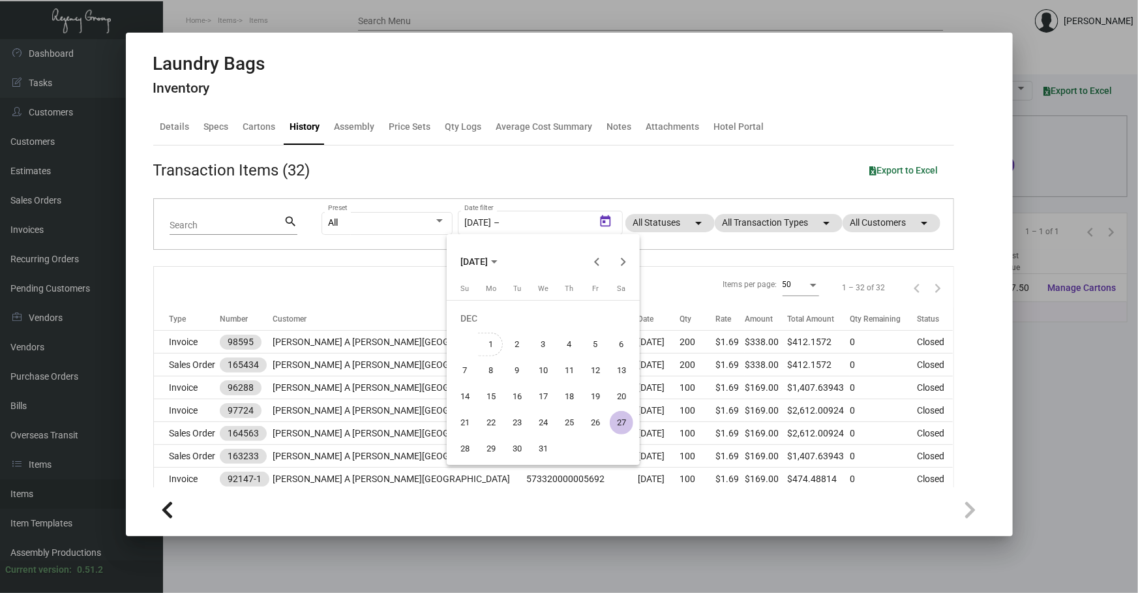
click at [509, 339] on div "2" at bounding box center [516, 343] width 23 height 23
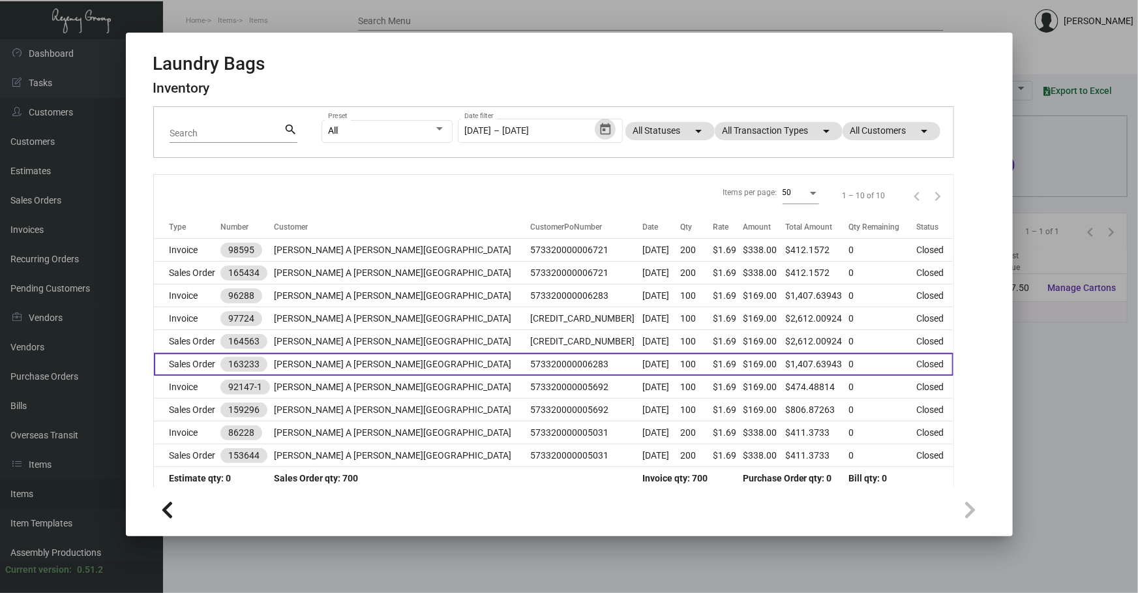
scroll to position [102, 0]
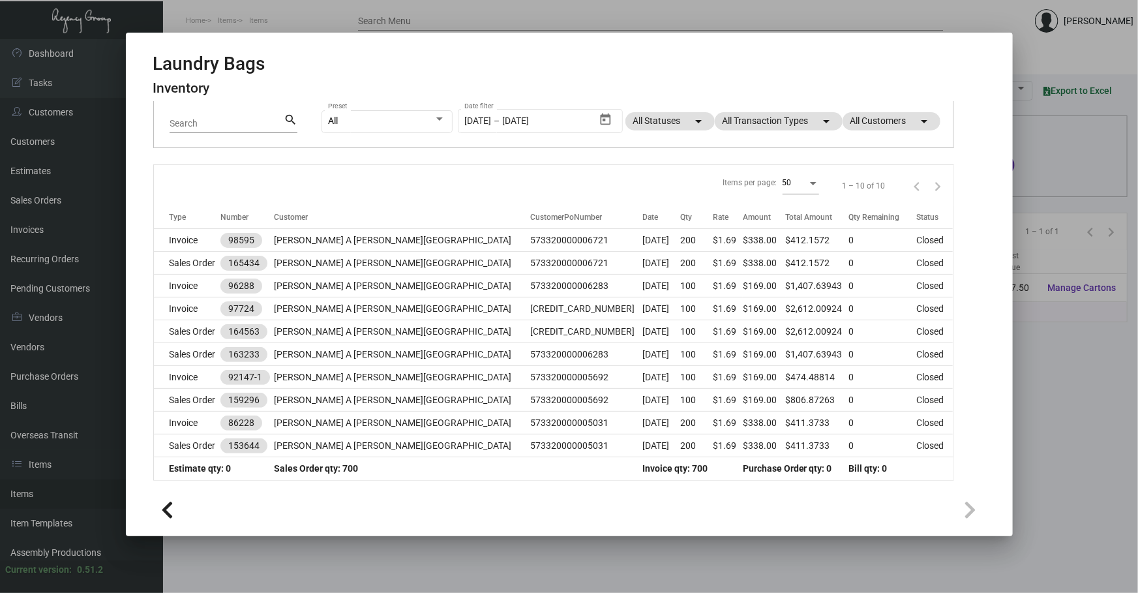
drag, startPoint x: 703, startPoint y: 563, endPoint x: 696, endPoint y: 563, distance: 7.8
click at [703, 563] on div at bounding box center [569, 296] width 1138 height 593
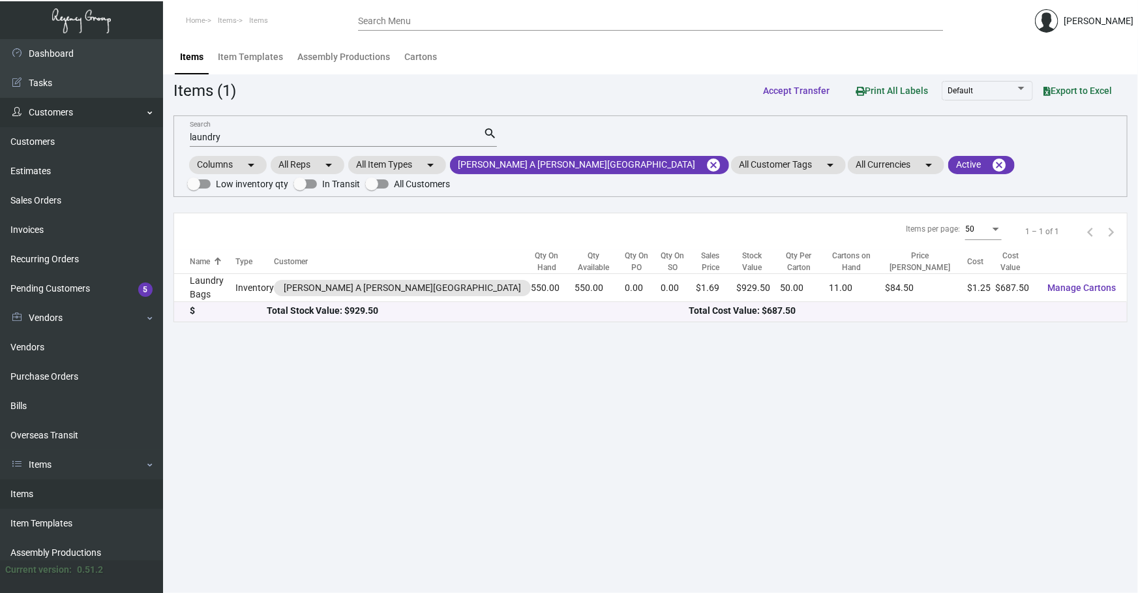
drag, startPoint x: 359, startPoint y: 139, endPoint x: 78, endPoint y: 103, distance: 283.9
click at [115, 120] on div "Dashboard Dashboard Tasks Customers Customers Estimates Sales Orders Invoices R…" at bounding box center [569, 315] width 1138 height 553
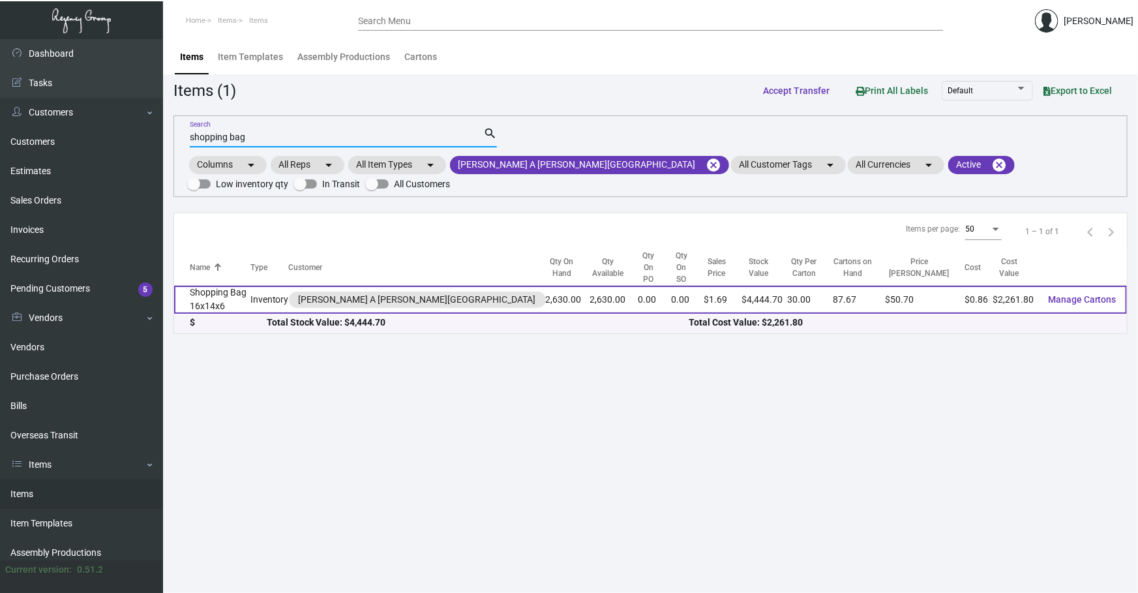
click at [236, 292] on td "Shopping Bag 16x14x6" at bounding box center [212, 300] width 76 height 28
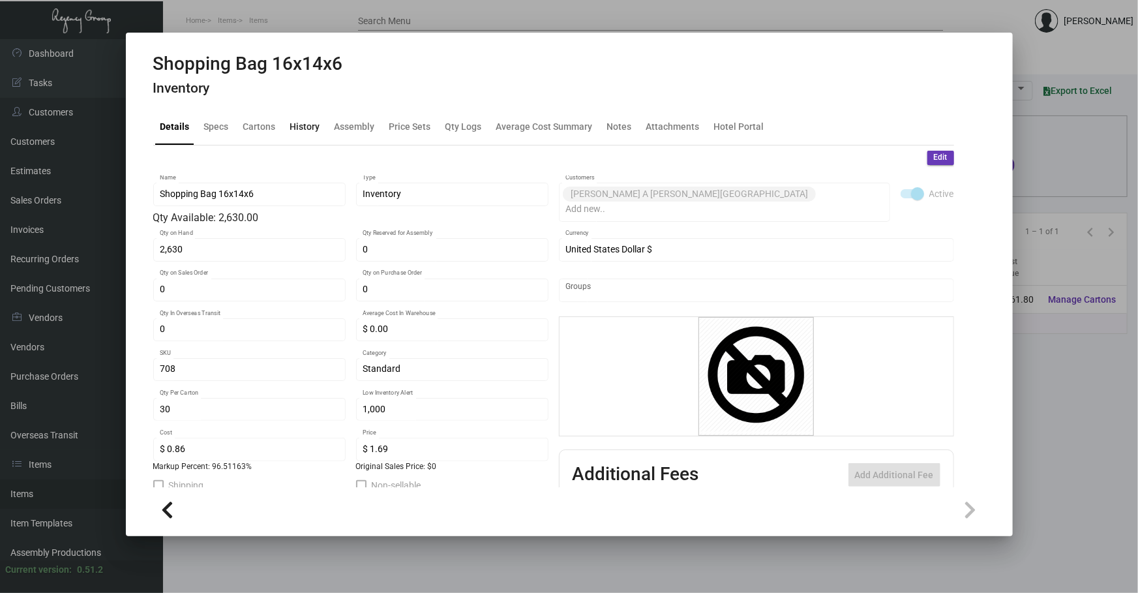
click at [307, 131] on div "History" at bounding box center [305, 127] width 30 height 14
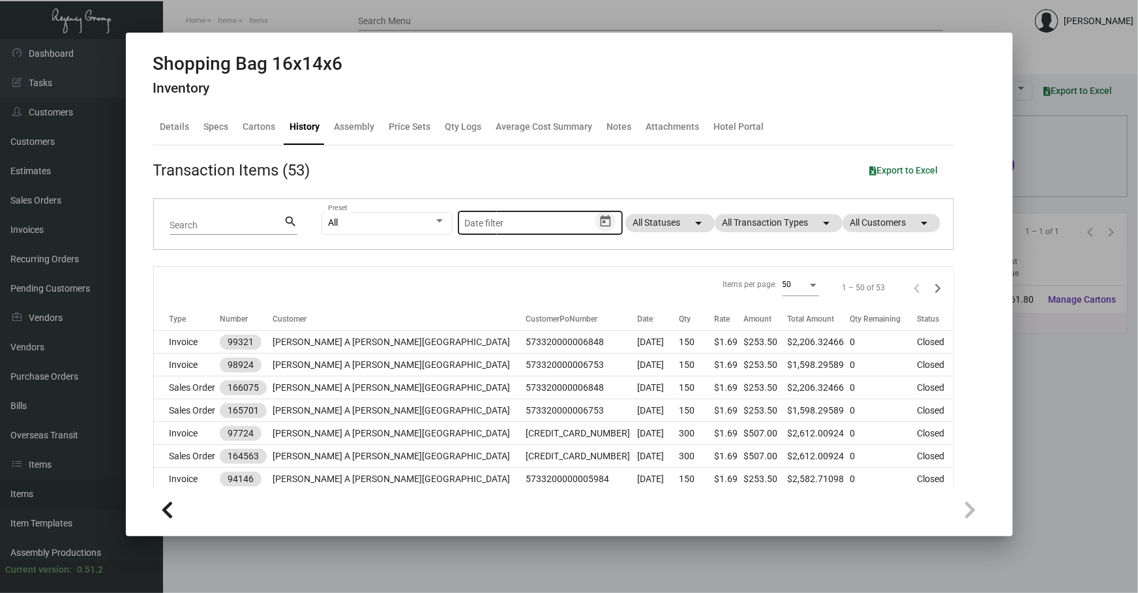
click at [598, 228] on icon "Open calendar" at bounding box center [605, 221] width 14 height 14
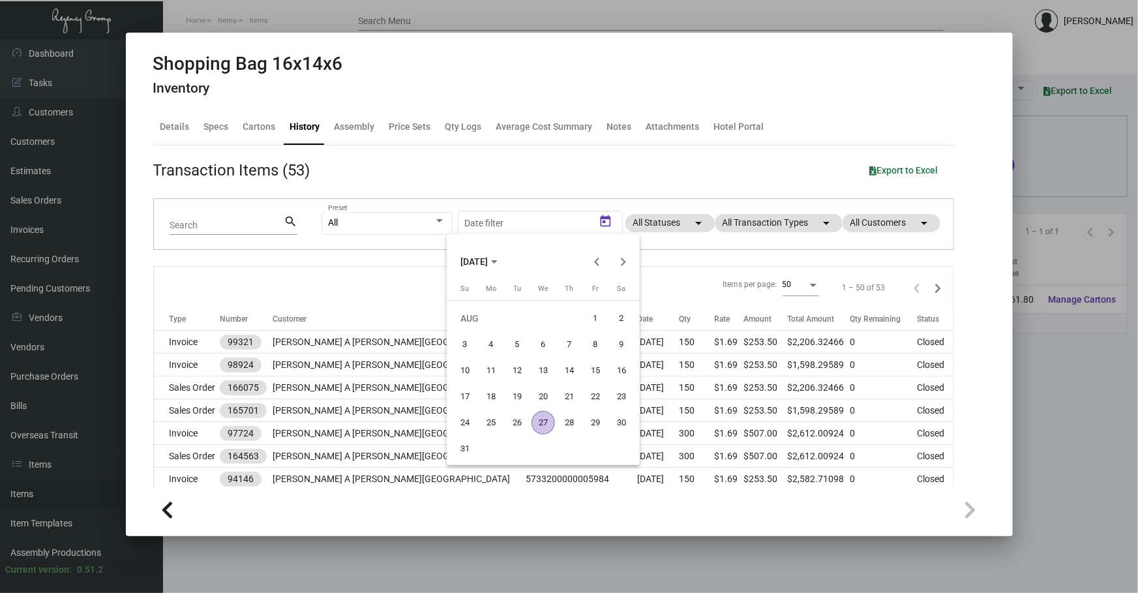
click at [497, 257] on span "[DATE]" at bounding box center [478, 261] width 37 height 10
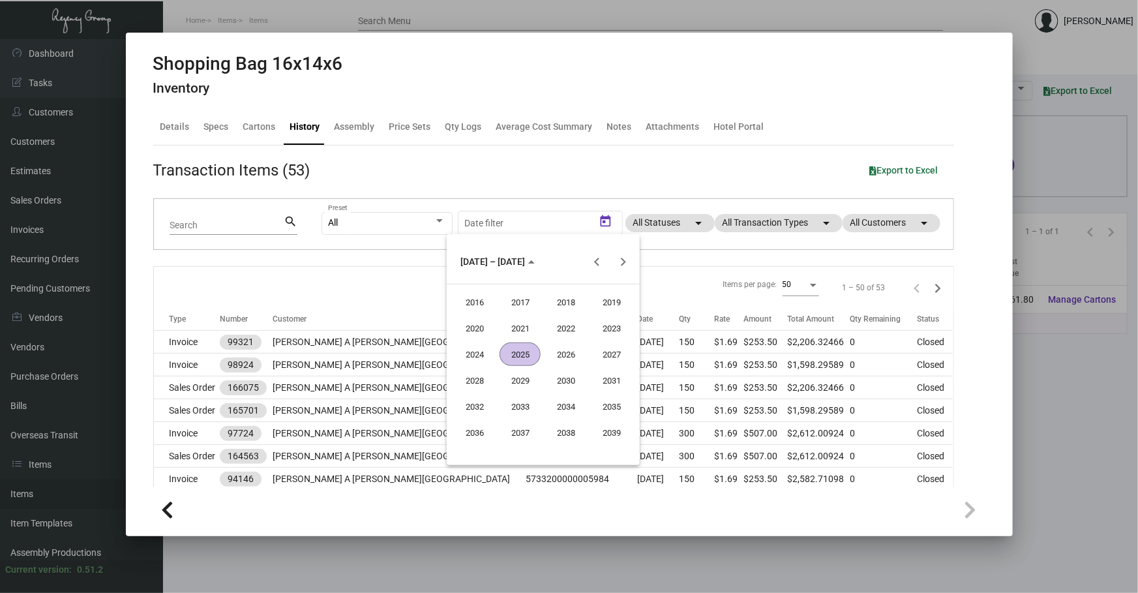
click at [482, 344] on div "2024" at bounding box center [474, 353] width 41 height 23
click at [481, 325] on div "JAN" at bounding box center [474, 327] width 41 height 23
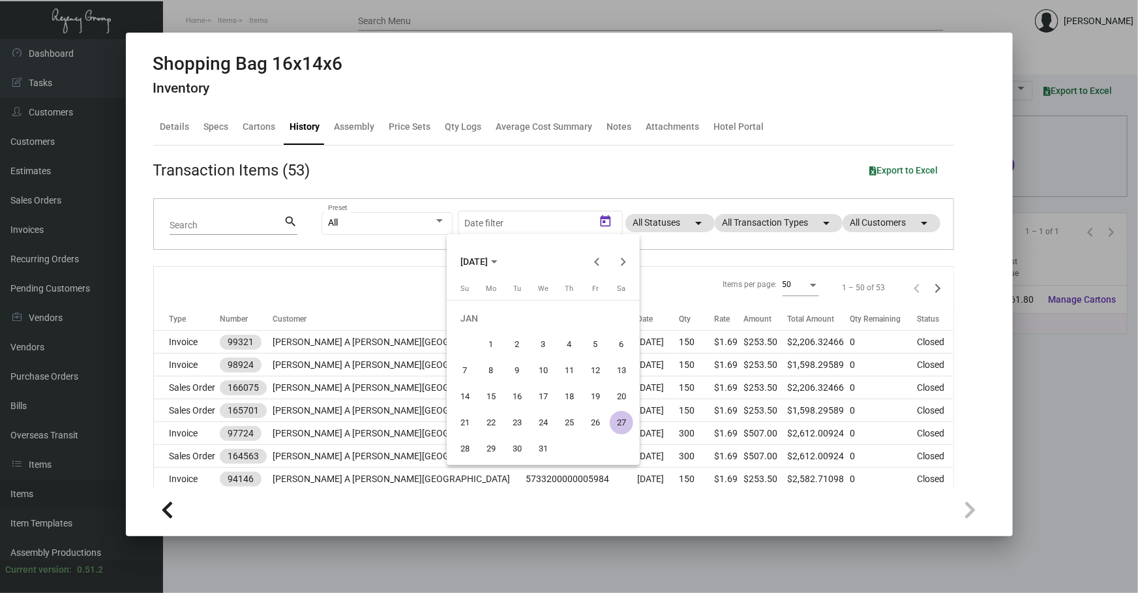
click at [494, 341] on div "1" at bounding box center [490, 343] width 23 height 23
click at [497, 260] on icon "Choose month and year" at bounding box center [494, 261] width 7 height 3
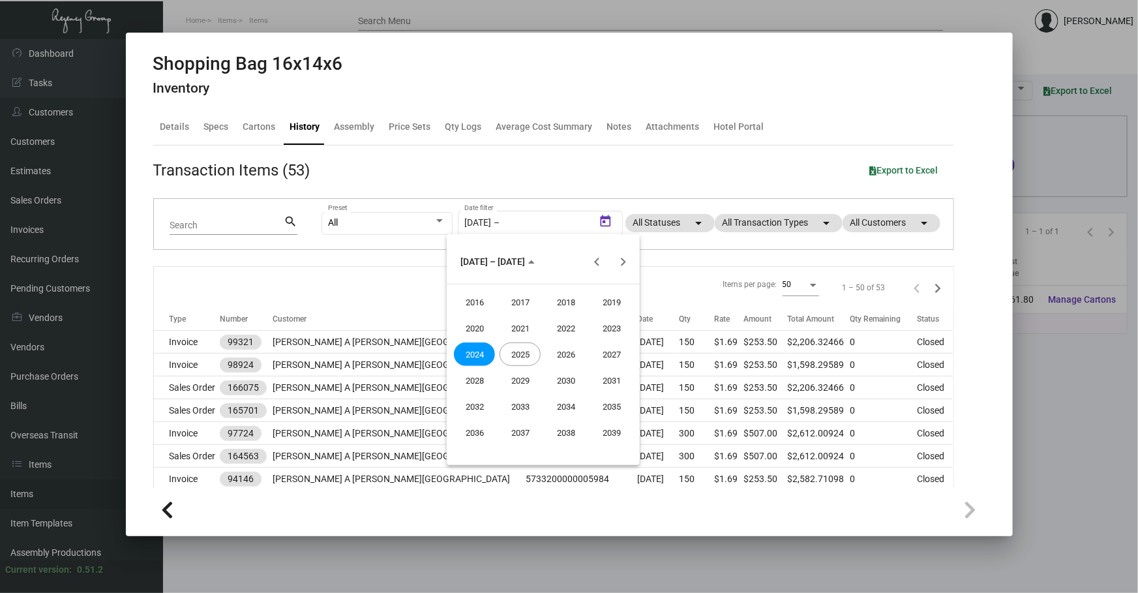
click at [520, 351] on div "2025" at bounding box center [519, 353] width 41 height 23
click at [616, 386] on div "DEC" at bounding box center [611, 379] width 41 height 23
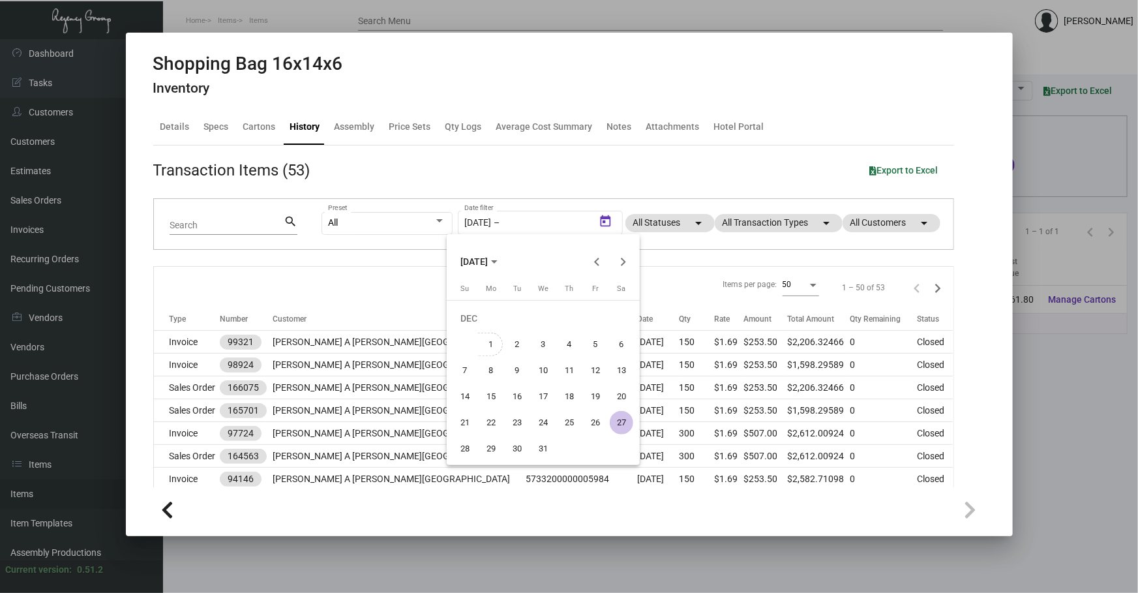
click at [493, 338] on div "1" at bounding box center [490, 343] width 23 height 23
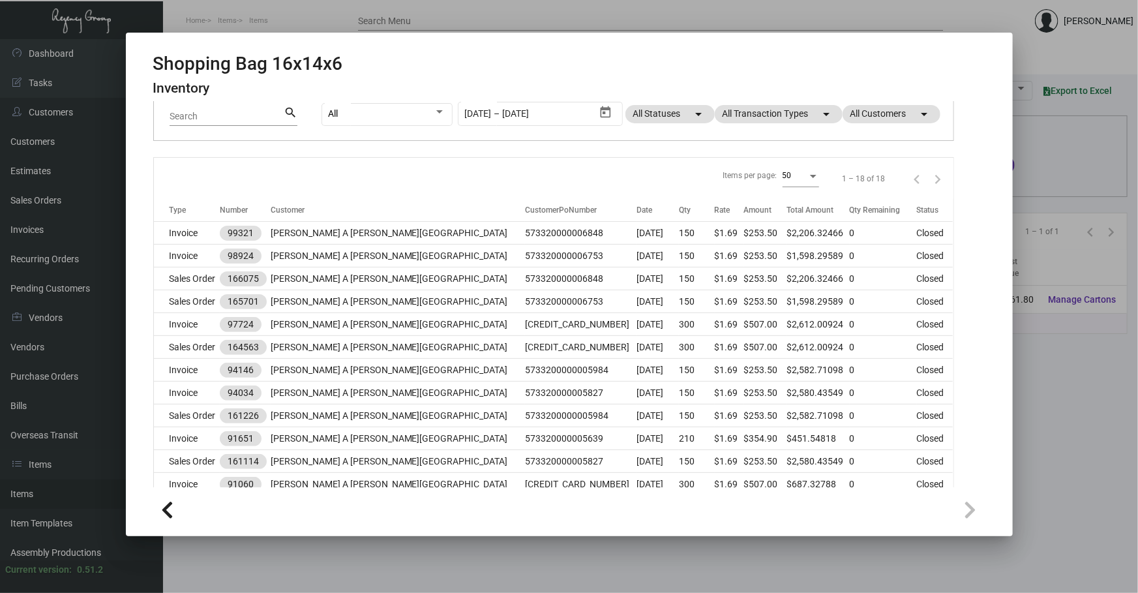
scroll to position [106, 0]
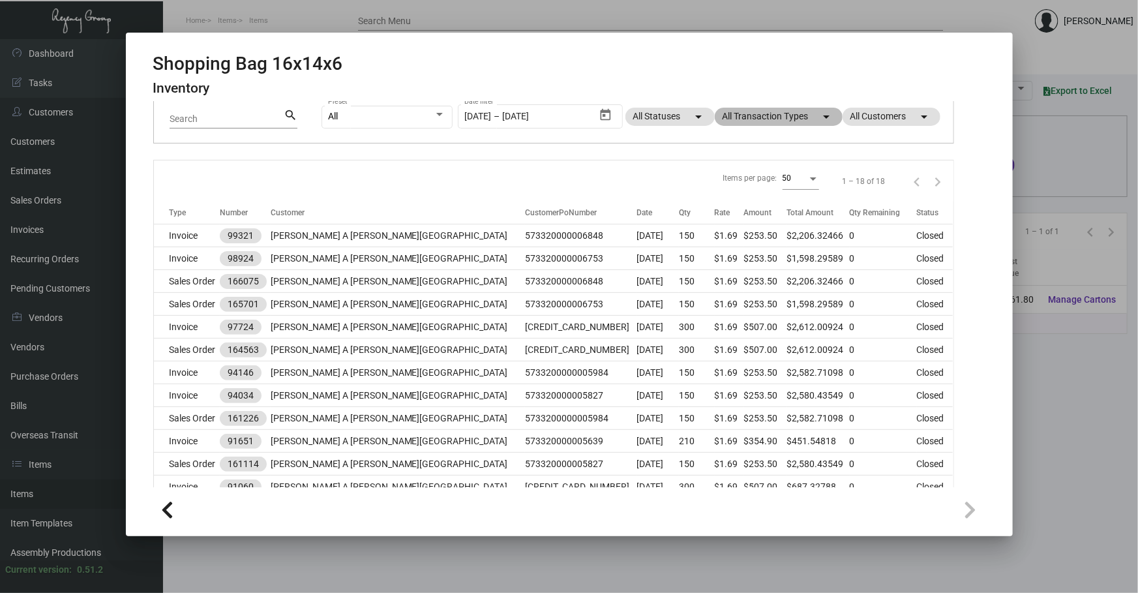
click at [762, 119] on mat-chip "All Transaction Types arrow_drop_down" at bounding box center [779, 117] width 128 height 18
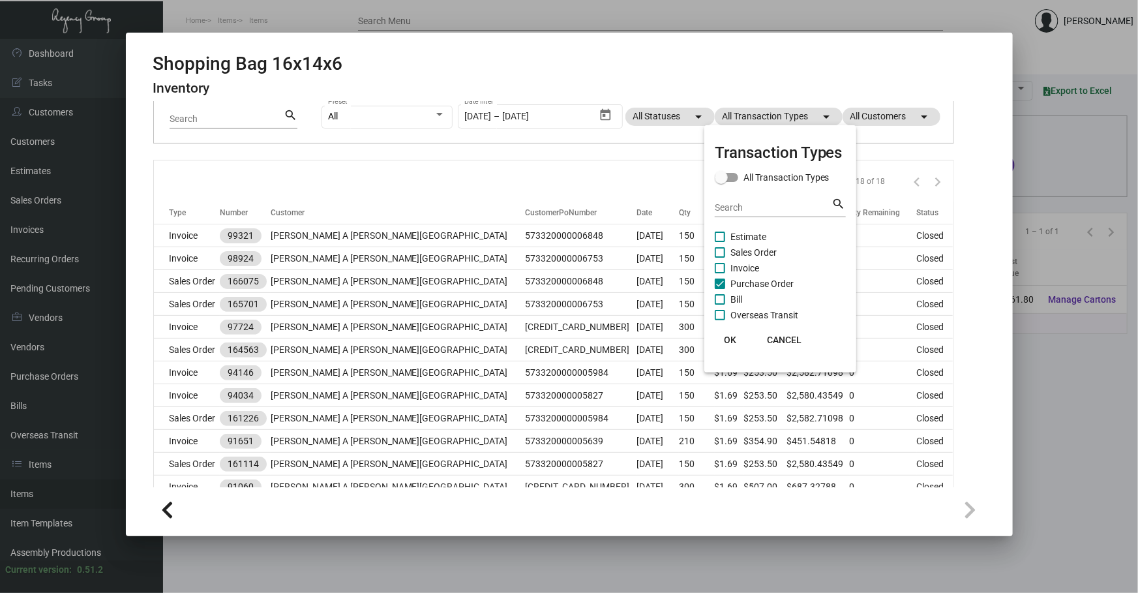
click at [743, 246] on span "Sales Order" at bounding box center [753, 252] width 46 height 16
click at [720, 258] on input "Sales Order" at bounding box center [719, 258] width 1 height 1
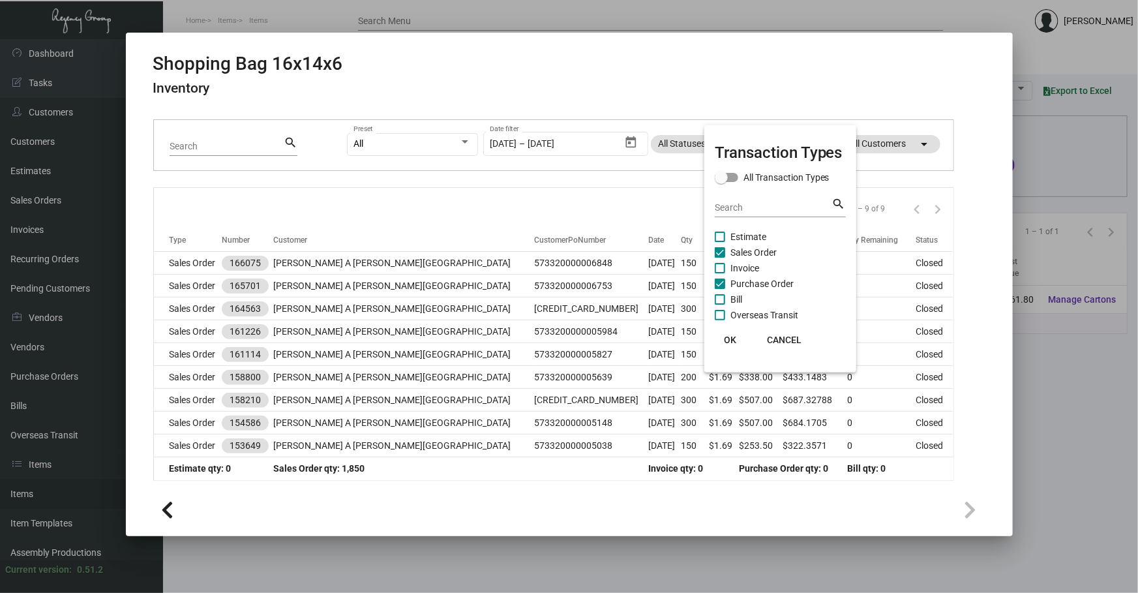
click at [743, 291] on mat-checkbox "Bill" at bounding box center [780, 299] width 131 height 16
click at [735, 284] on span "Purchase Order" at bounding box center [761, 284] width 63 height 16
click at [720, 289] on input "Purchase Order" at bounding box center [719, 289] width 1 height 1
click at [731, 332] on button "OK" at bounding box center [730, 339] width 42 height 23
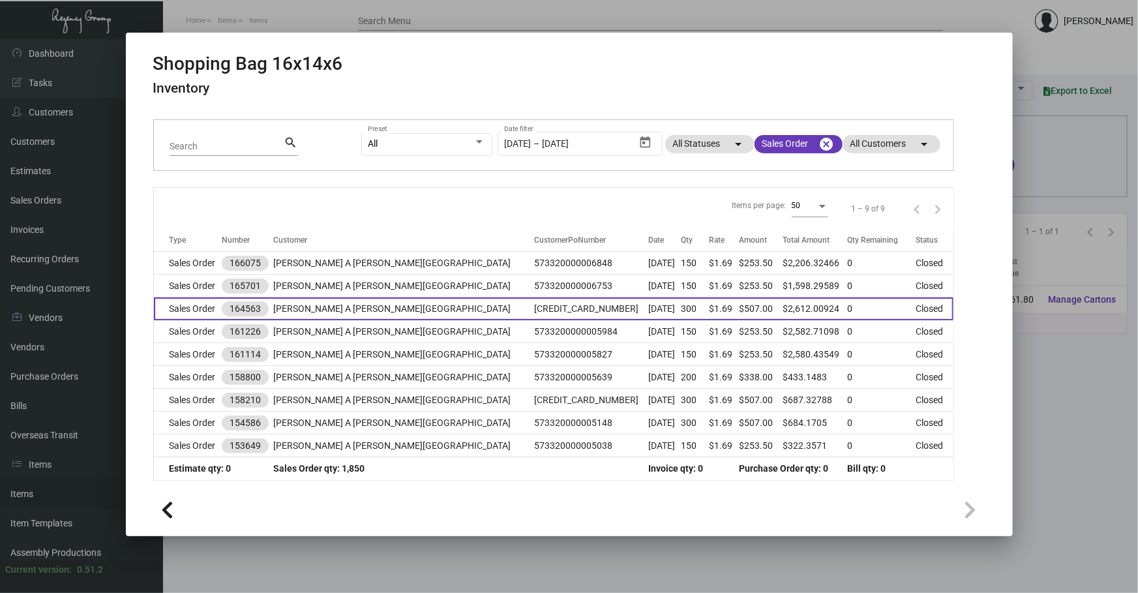
click at [538, 276] on td "573320000006753" at bounding box center [591, 285] width 115 height 23
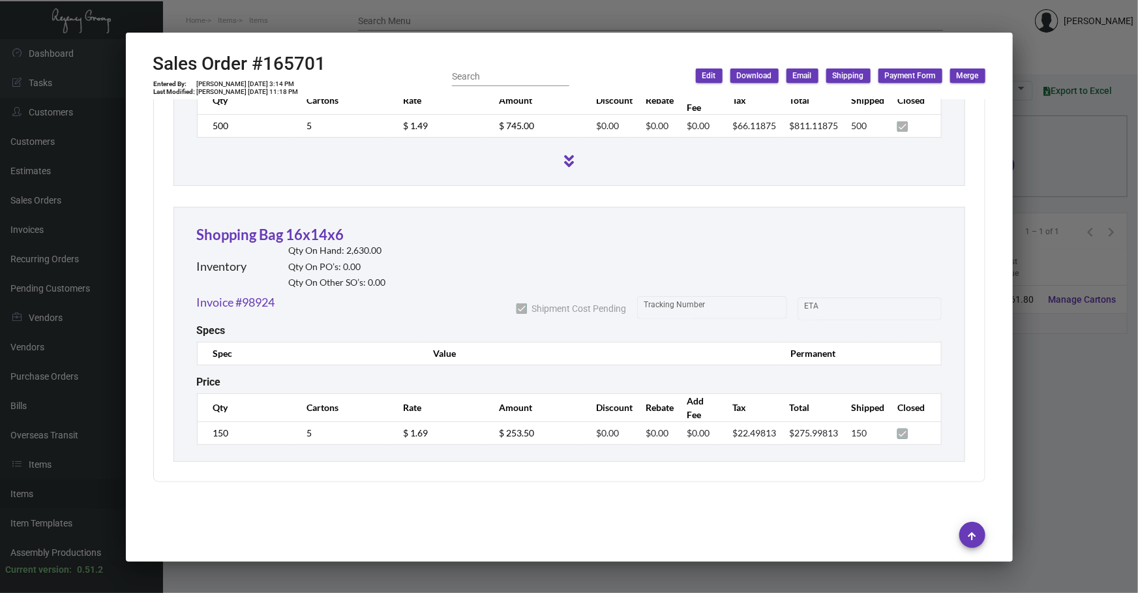
scroll to position [1445, 0]
click at [1024, 351] on div at bounding box center [569, 296] width 1138 height 593
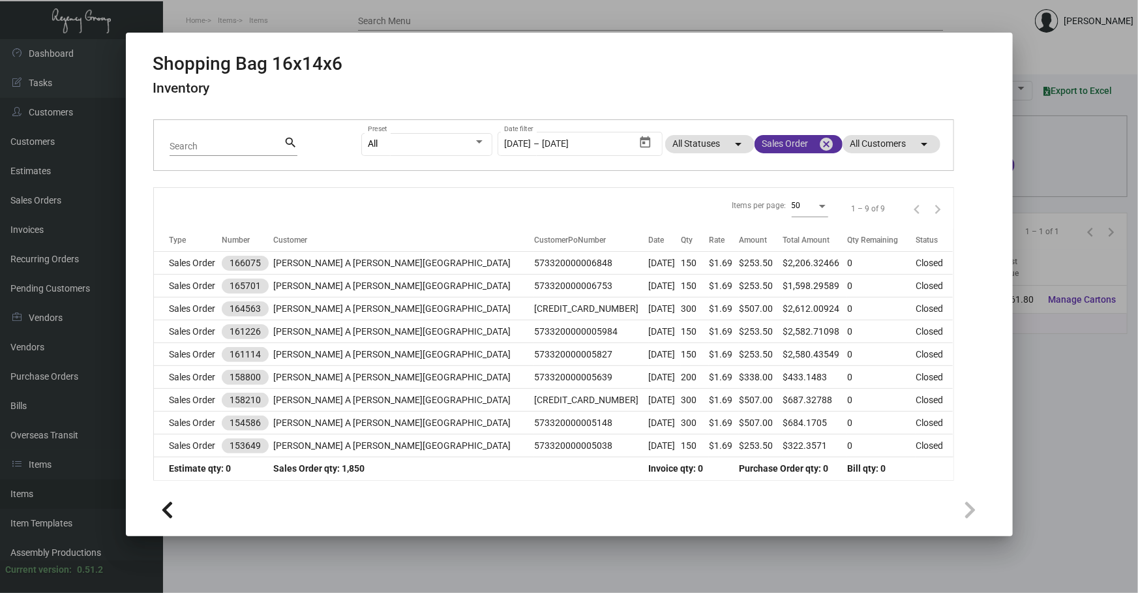
click at [819, 146] on mat-icon "cancel" at bounding box center [827, 144] width 16 height 16
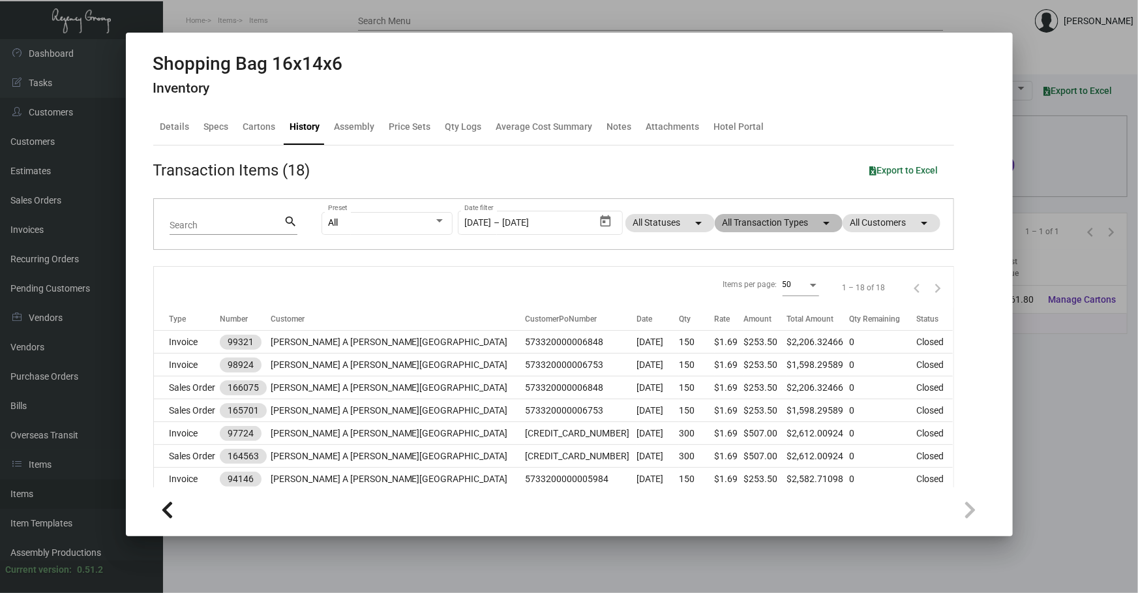
scroll to position [0, 0]
click at [212, 117] on div "Specs" at bounding box center [216, 126] width 35 height 31
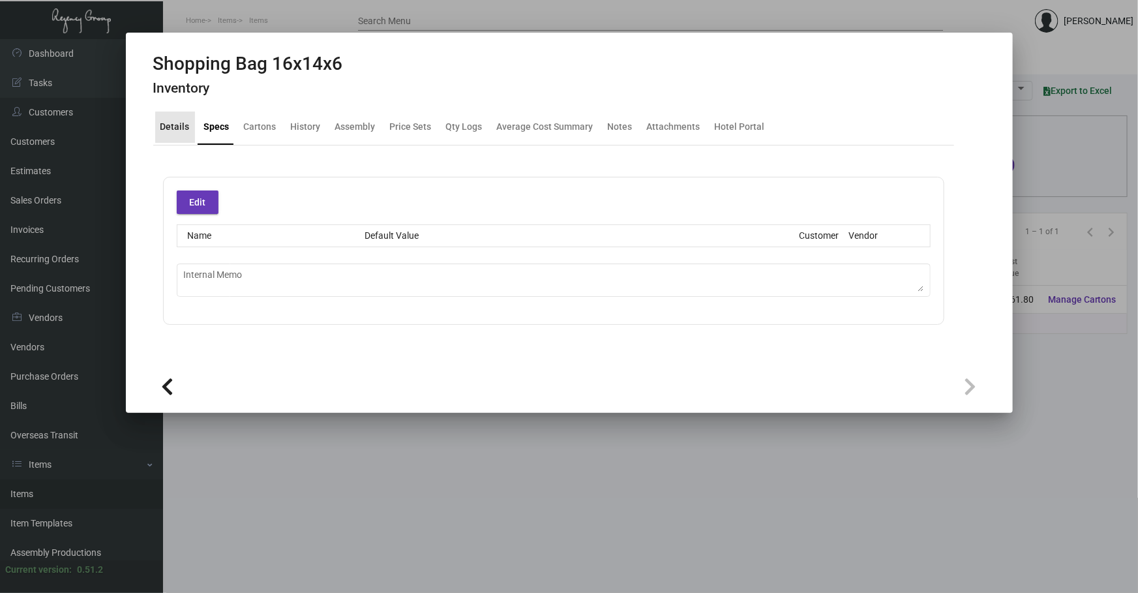
click at [182, 129] on div "Details" at bounding box center [174, 127] width 29 height 14
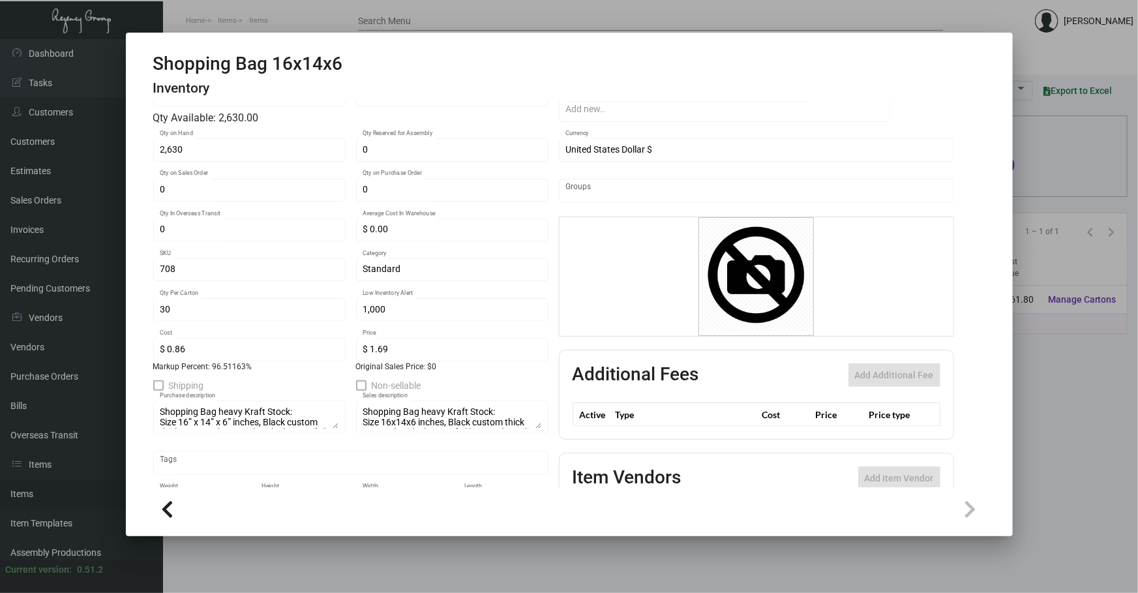
scroll to position [163, 0]
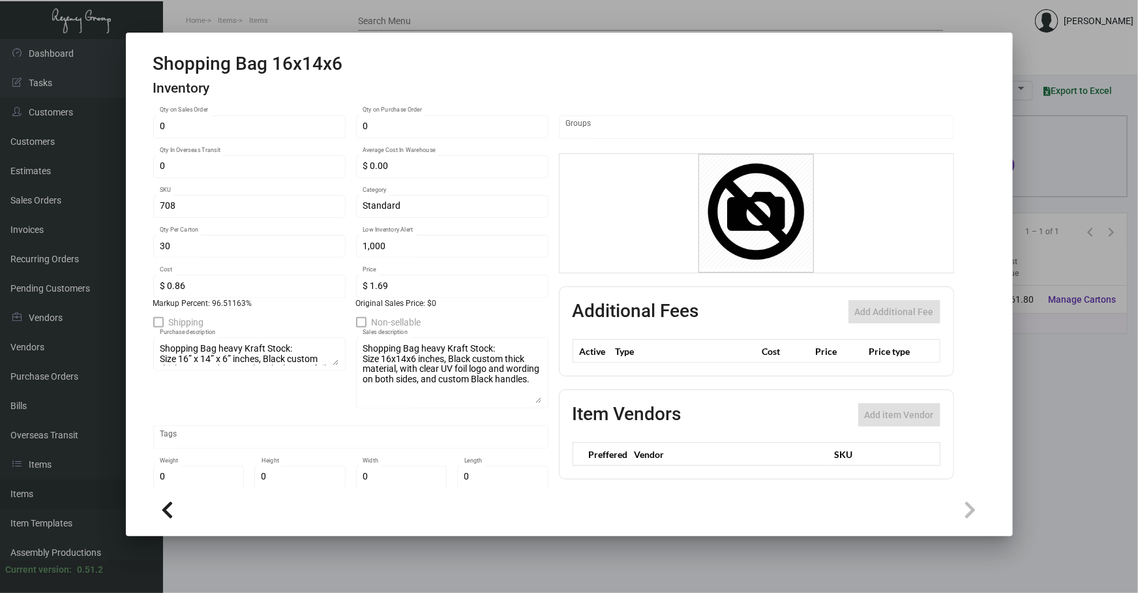
click at [538, 398] on div "Shopping Bag heavy Kraft Stock: Size 16x14x6 inches, Black custom thick materia…" at bounding box center [452, 371] width 192 height 73
click at [1084, 397] on div at bounding box center [569, 296] width 1138 height 593
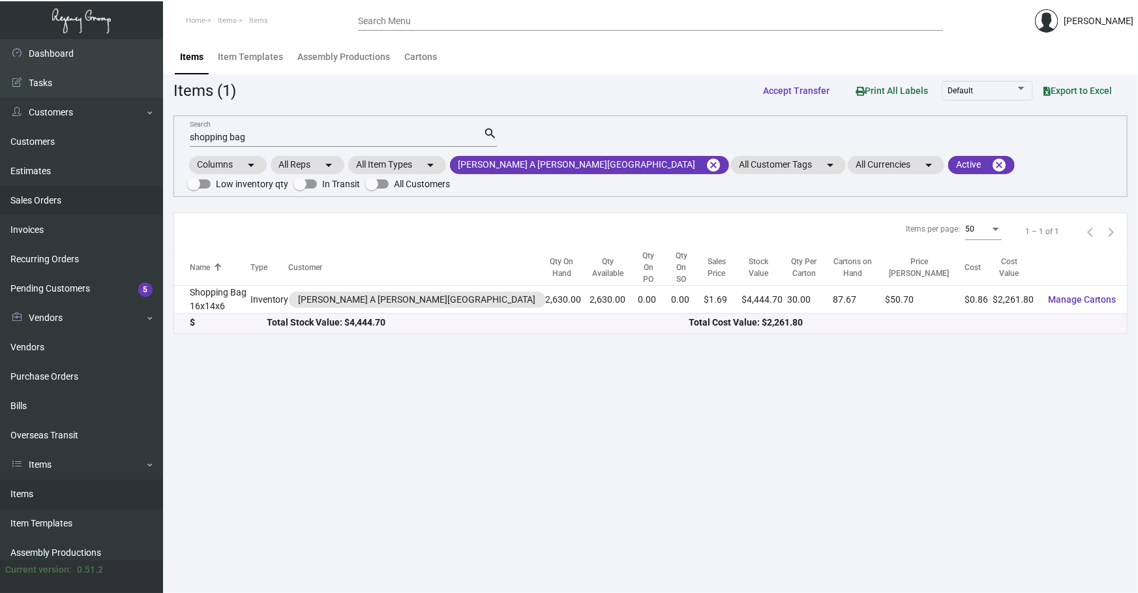
drag, startPoint x: 402, startPoint y: 134, endPoint x: 0, endPoint y: 186, distance: 405.5
click at [57, 175] on div "Dashboard Dashboard Tasks Customers Customers Estimates Sales Orders Invoices R…" at bounding box center [569, 315] width 1138 height 553
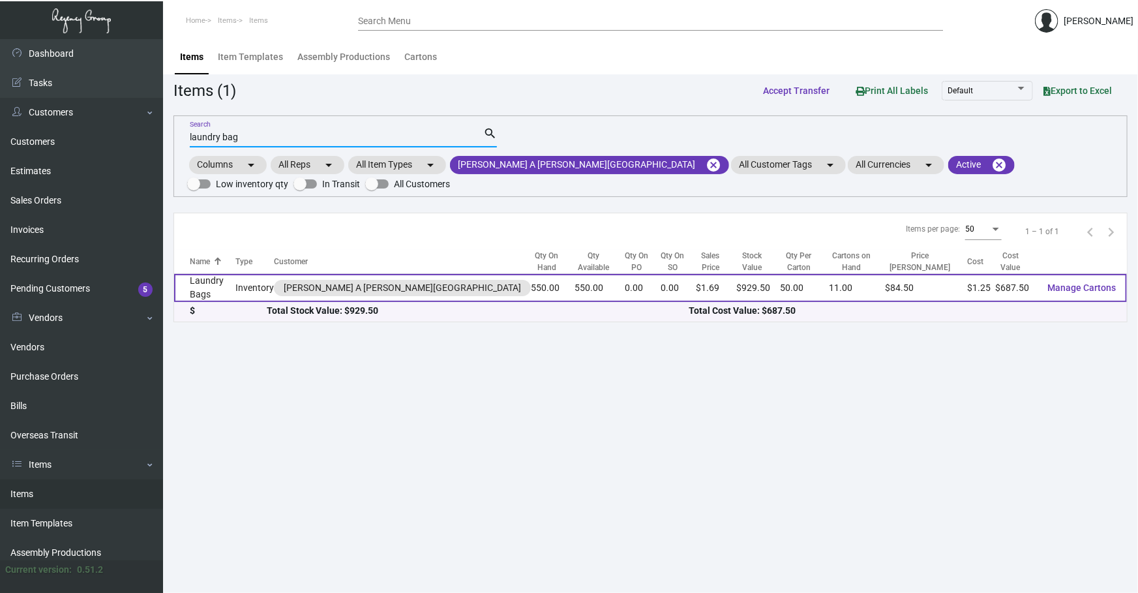
click at [260, 286] on td "Inventory" at bounding box center [254, 288] width 38 height 28
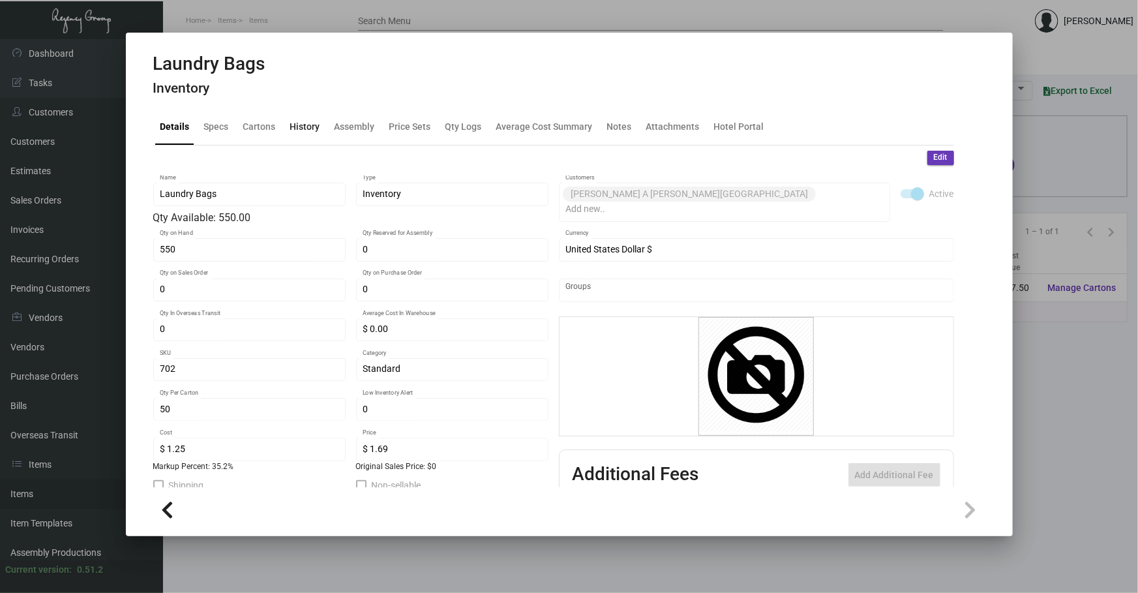
click at [316, 120] on div "History" at bounding box center [305, 127] width 30 height 14
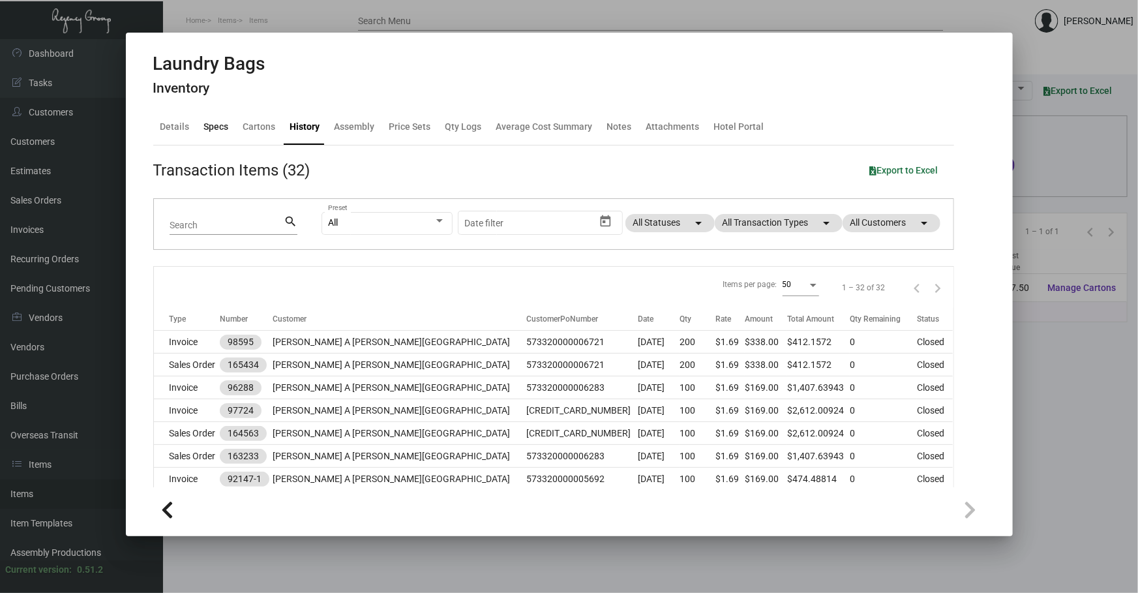
click at [222, 130] on div "Specs" at bounding box center [216, 127] width 25 height 14
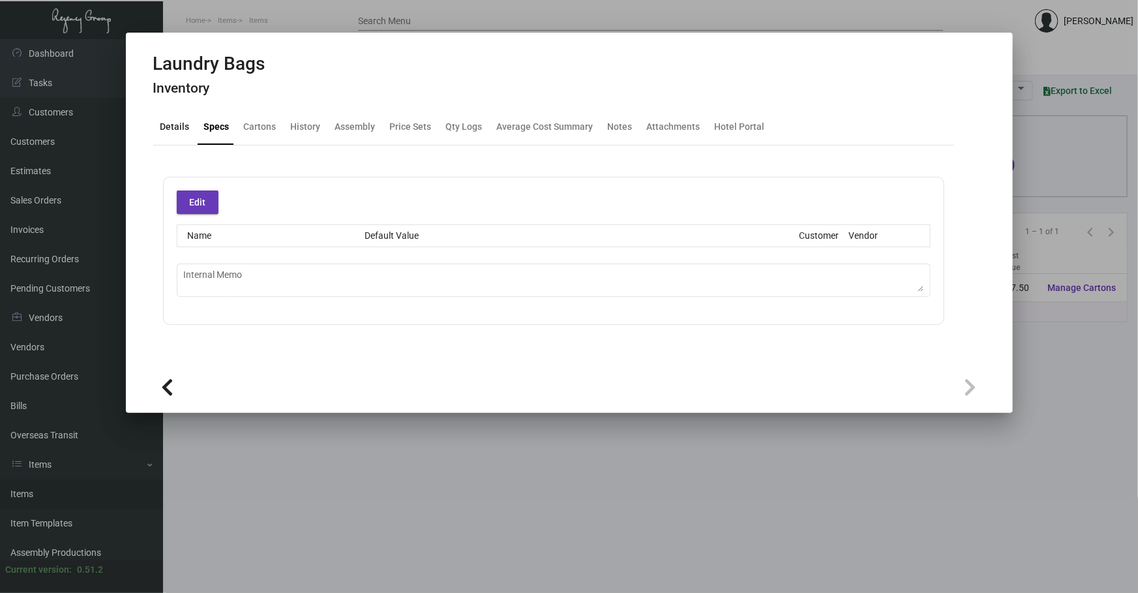
click at [173, 126] on div "Details" at bounding box center [174, 127] width 29 height 14
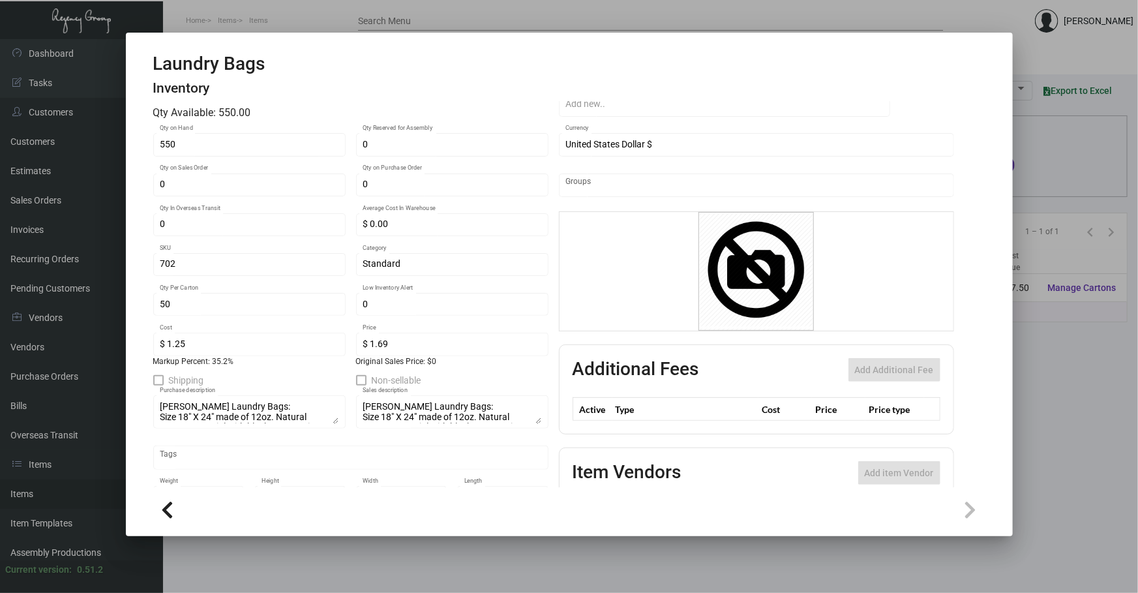
scroll to position [163, 0]
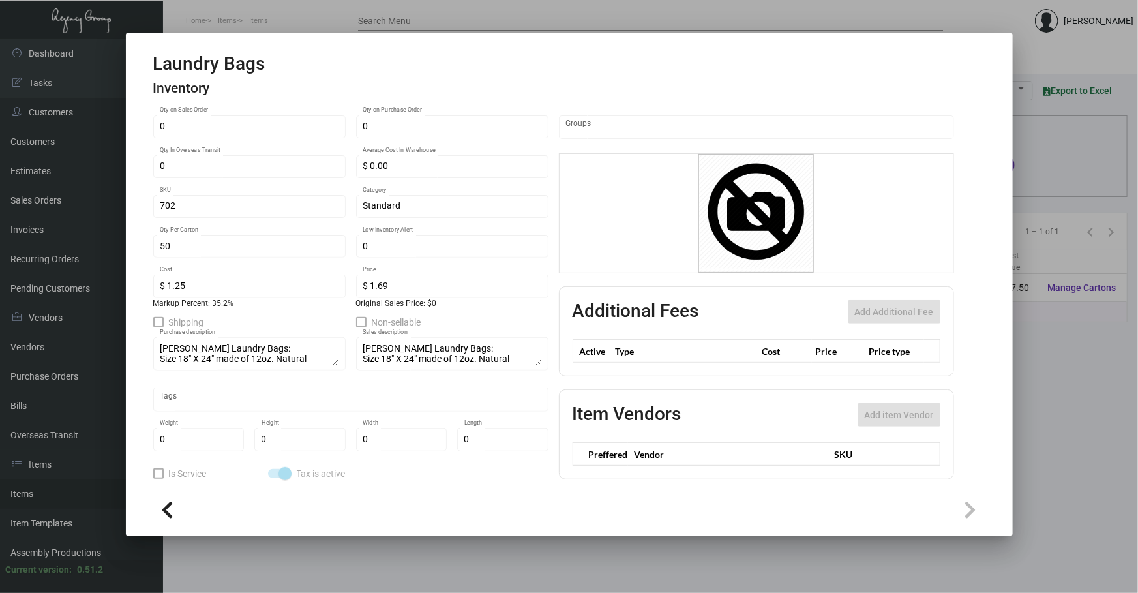
drag, startPoint x: 537, startPoint y: 360, endPoint x: 537, endPoint y: 368, distance: 7.9
click at [537, 368] on div "[PERSON_NAME] Laundry Bags: Size 18" X 24" made of 12oz. Natural Canvas Materia…" at bounding box center [452, 353] width 192 height 36
click at [541, 387] on div "[PERSON_NAME] Laundry Bags: Size 18" X 24" made of 12oz. Natural Canvas Materia…" at bounding box center [452, 367] width 192 height 65
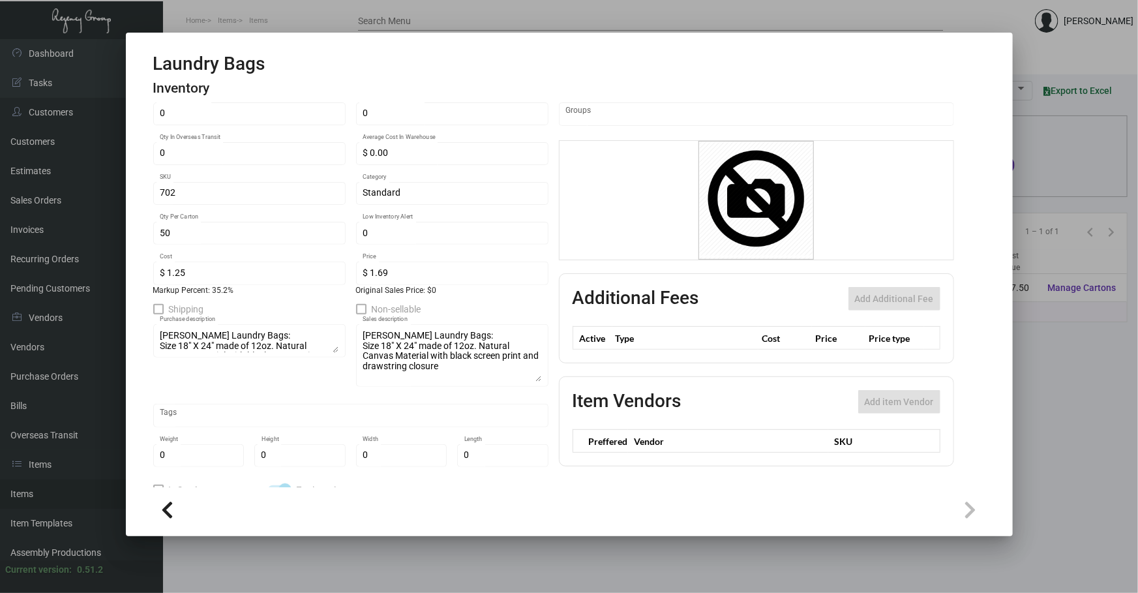
scroll to position [173, 0]
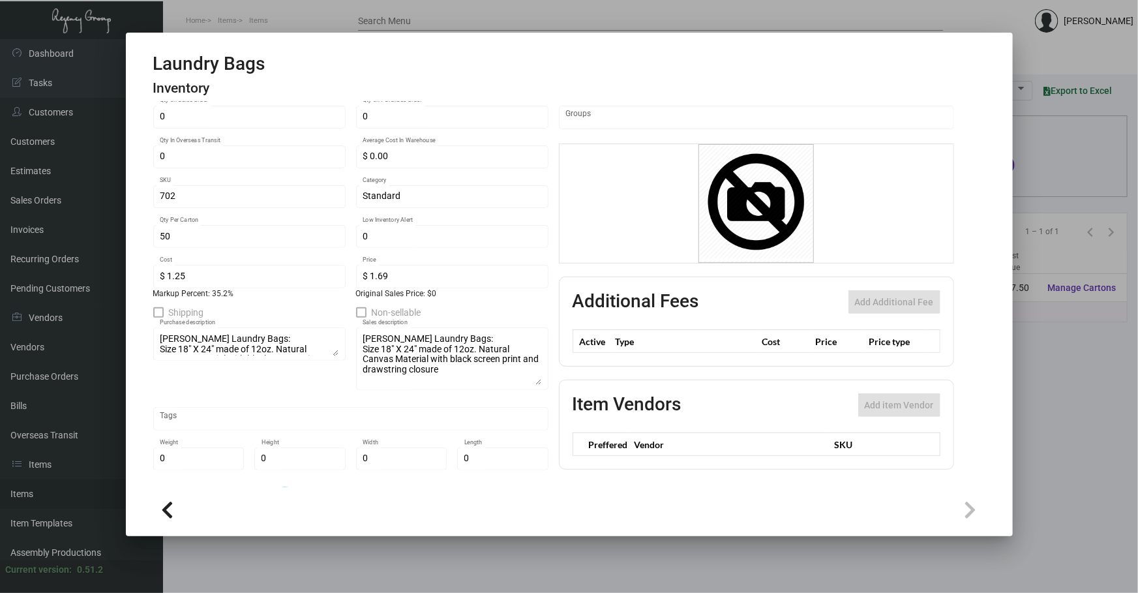
drag, startPoint x: 361, startPoint y: 346, endPoint x: 467, endPoint y: 382, distance: 112.8
click at [453, 384] on div "[PERSON_NAME] Laundry Bags: Size 18" X 24" made of 12oz. Natural Canvas Materia…" at bounding box center [451, 357] width 179 height 65
click at [353, 559] on div at bounding box center [569, 296] width 1138 height 593
click at [353, 559] on main "Items Item Templates Assembly Productions Cartons Items (1) Accept Transfer Pri…" at bounding box center [650, 315] width 975 height 553
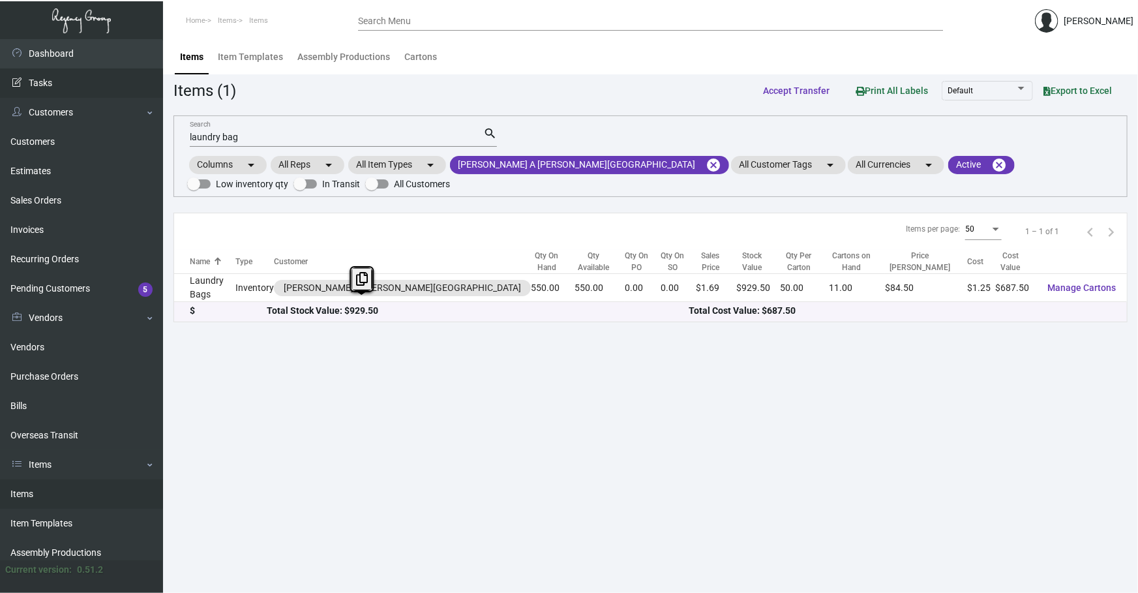
drag, startPoint x: 340, startPoint y: 137, endPoint x: 0, endPoint y: 81, distance: 344.1
click at [87, 112] on div "Dashboard Dashboard Tasks Customers Customers Estimates Sales Orders Invoices R…" at bounding box center [569, 315] width 1138 height 553
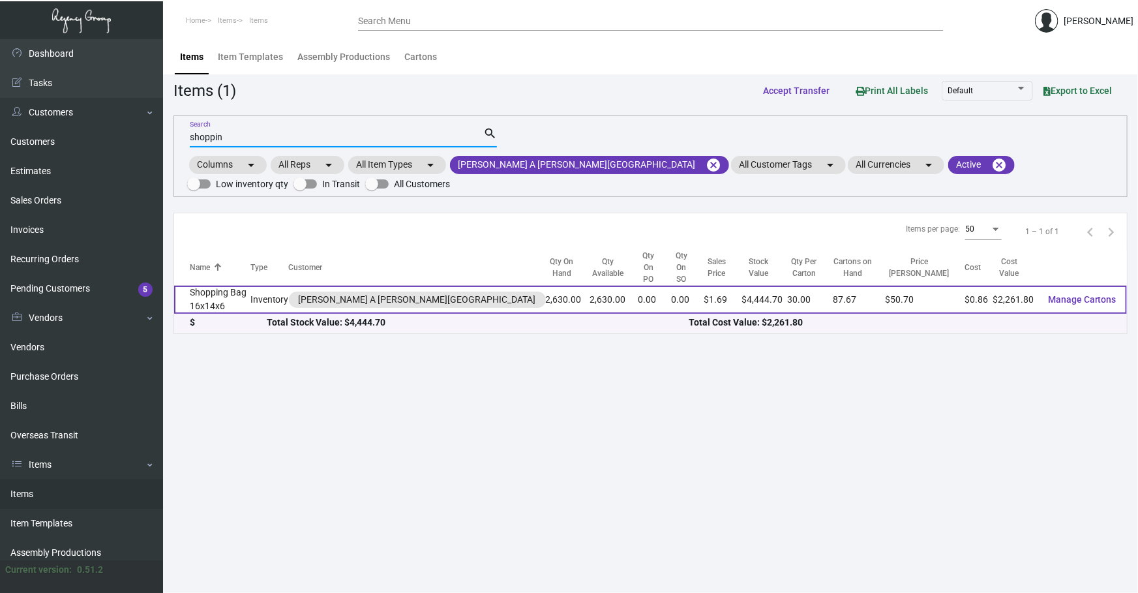
click at [286, 298] on td "Inventory" at bounding box center [269, 300] width 38 height 28
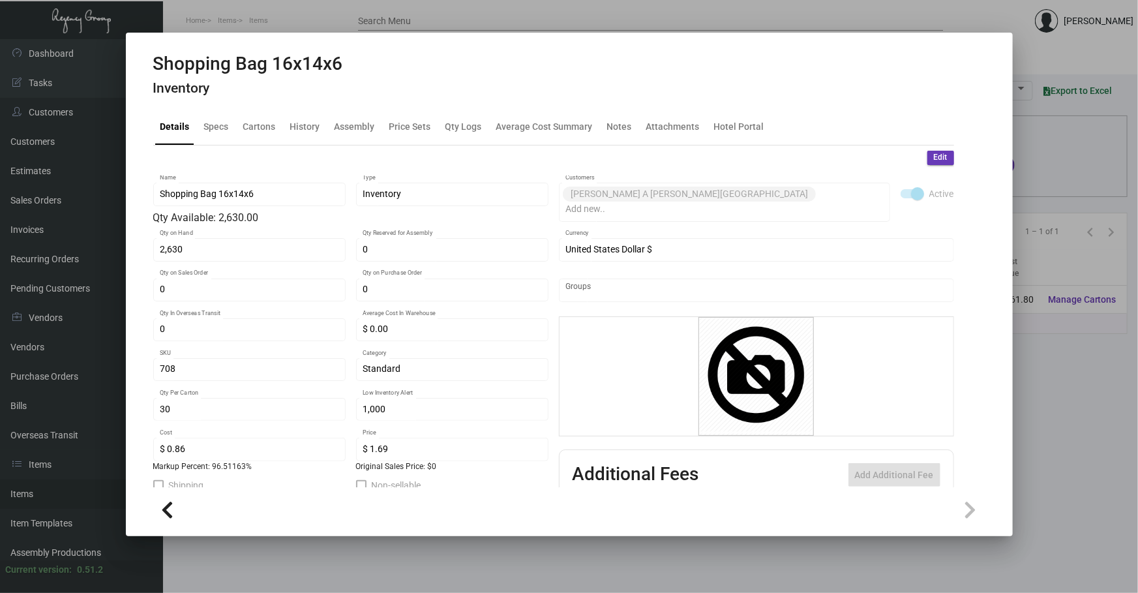
click at [417, 559] on div at bounding box center [569, 296] width 1138 height 593
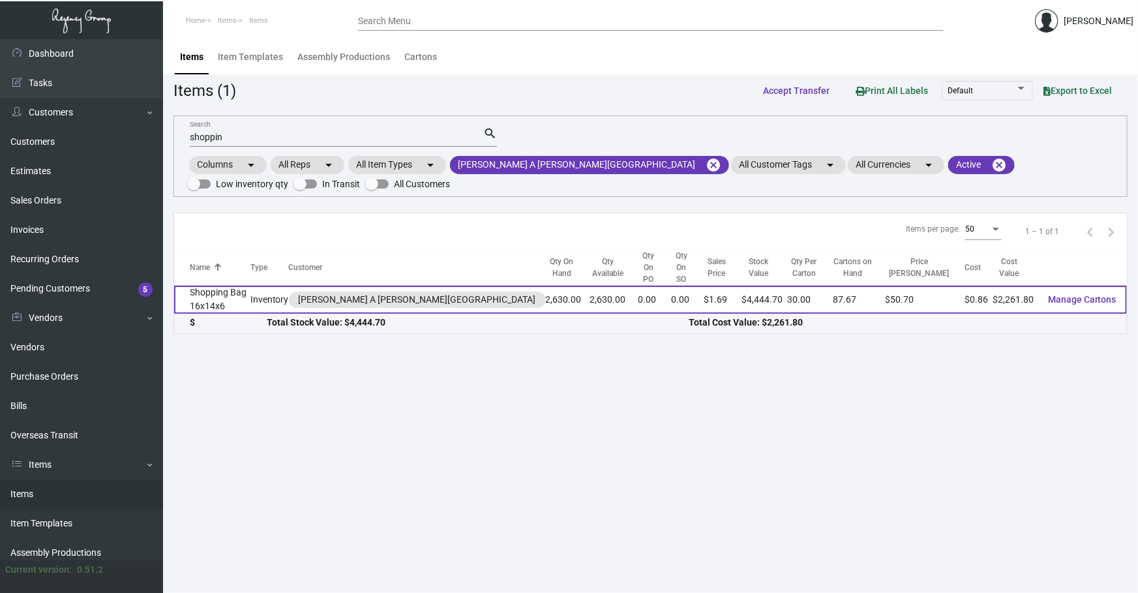
click at [218, 296] on td "Shopping Bag 16x14x6" at bounding box center [212, 300] width 76 height 28
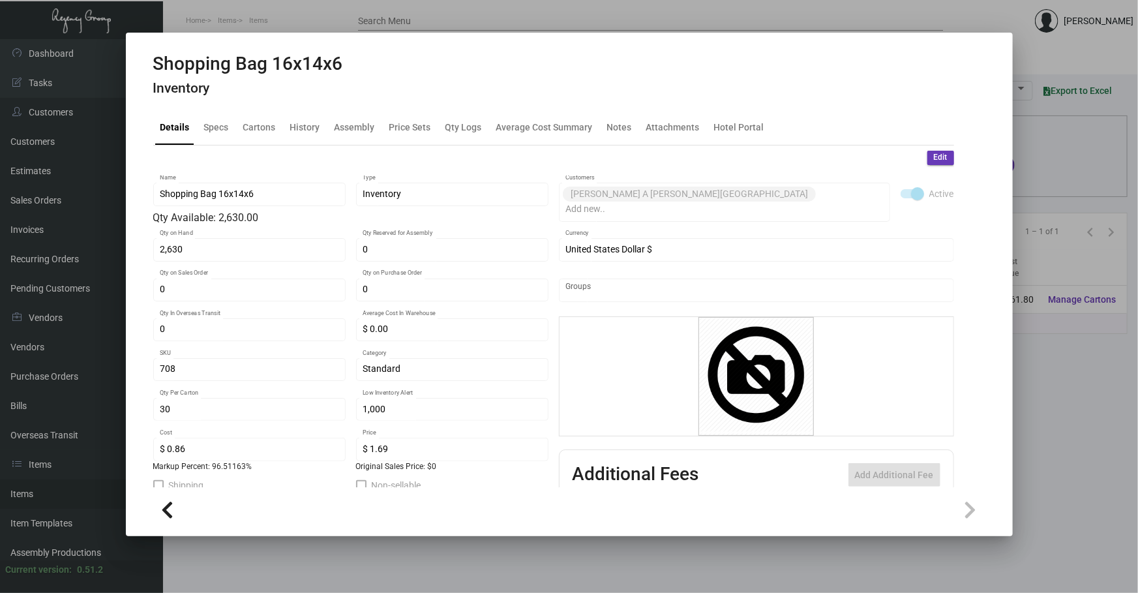
click at [205, 95] on h4 "Inventory" at bounding box center [248, 88] width 190 height 16
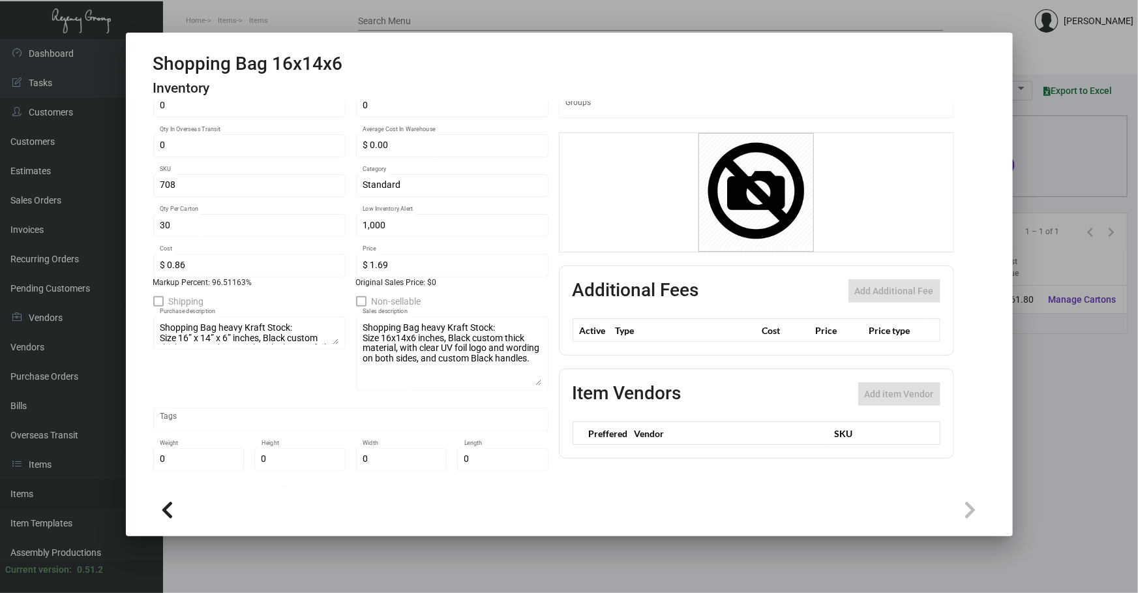
scroll to position [203, 0]
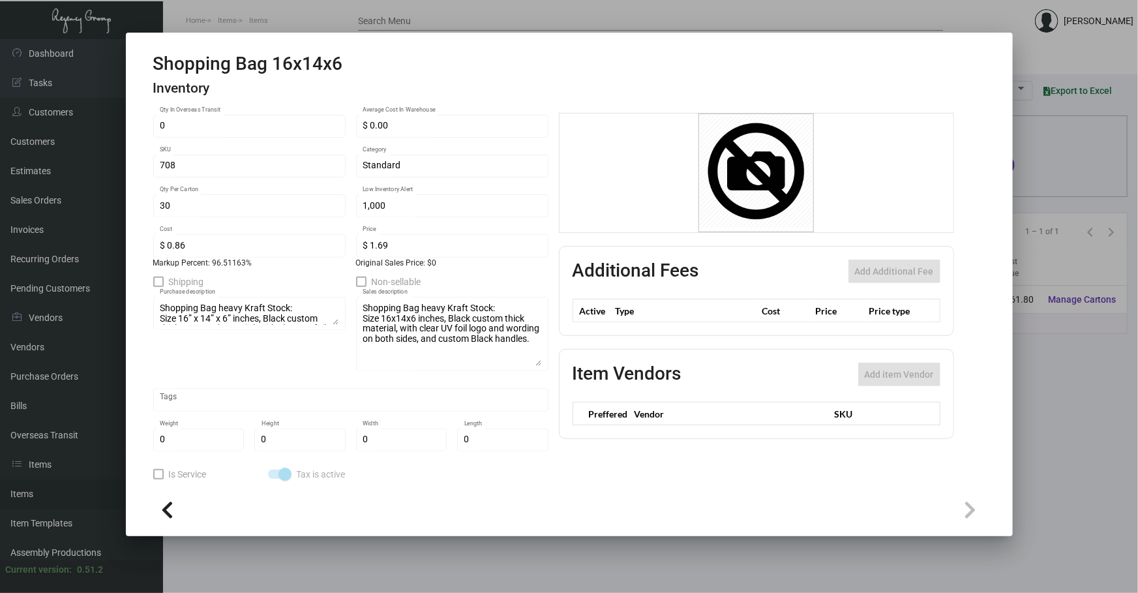
click at [593, 559] on div at bounding box center [569, 296] width 1138 height 593
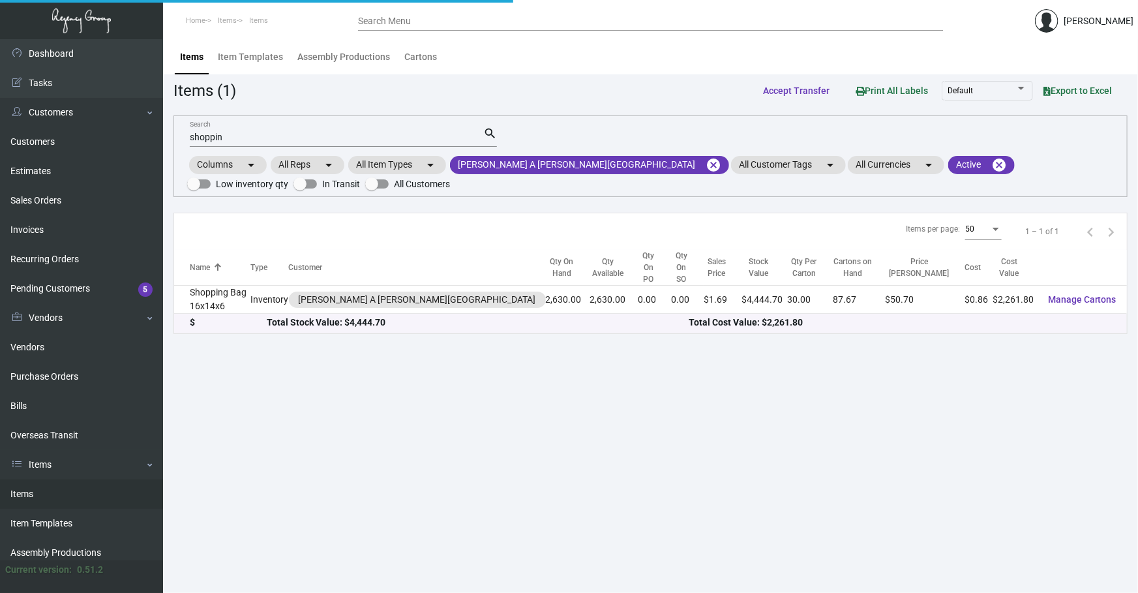
click at [593, 559] on main "Items Item Templates Assembly Productions Cartons Items (1) Accept Transfer Pri…" at bounding box center [650, 315] width 975 height 553
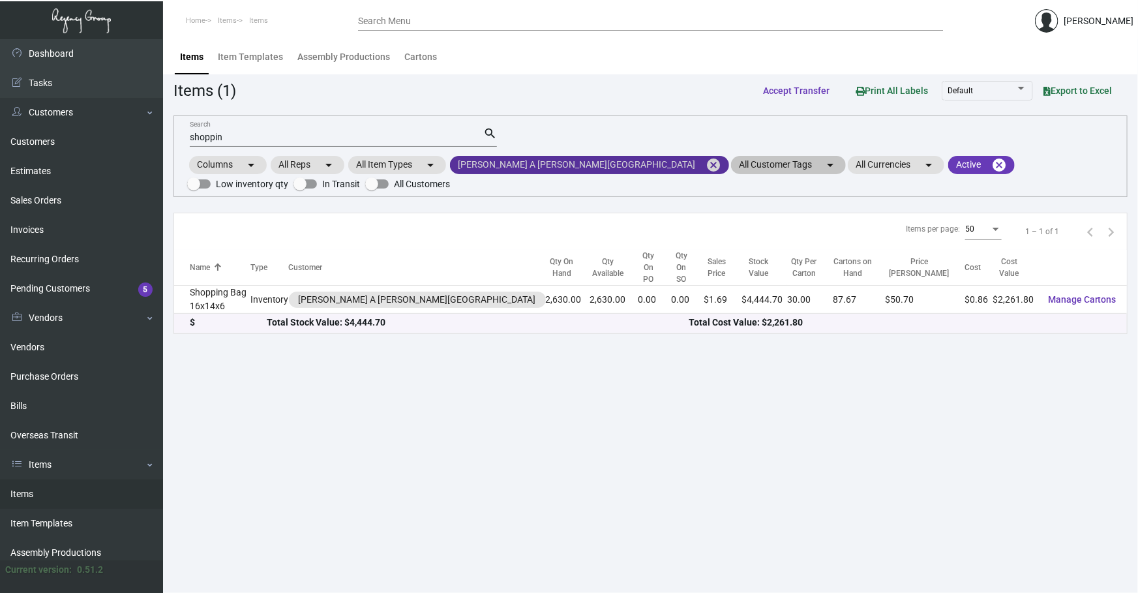
click at [705, 160] on mat-icon "cancel" at bounding box center [713, 165] width 16 height 16
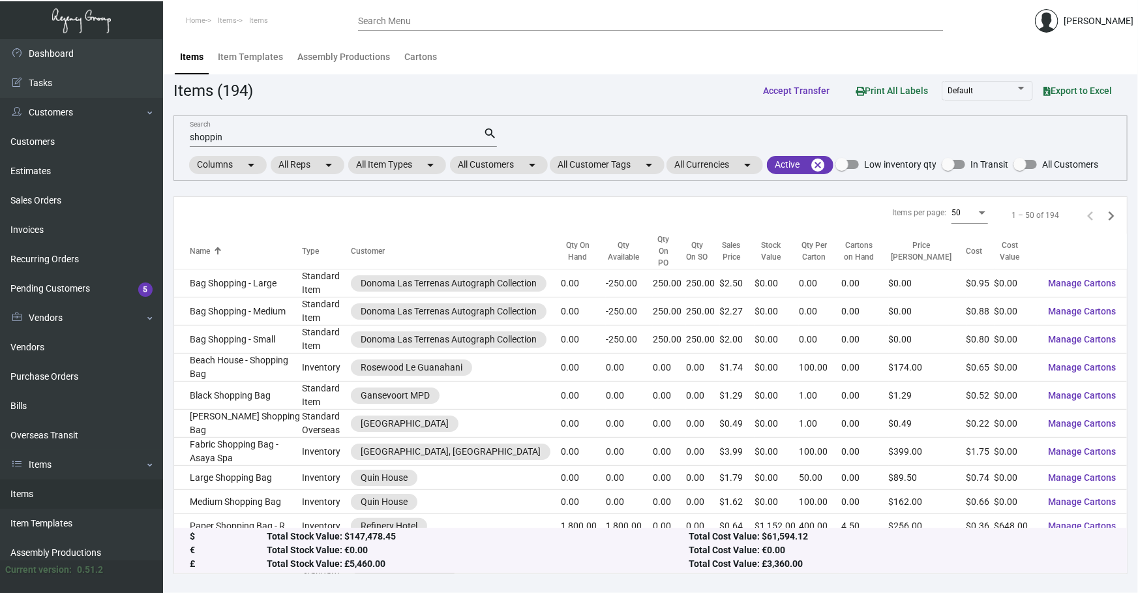
click at [434, 141] on div "shoppin Search" at bounding box center [336, 136] width 293 height 20
drag, startPoint x: 433, startPoint y: 138, endPoint x: 83, endPoint y: 164, distance: 351.1
click at [83, 164] on div "Dashboard Dashboard Tasks Customers Customers Estimates Sales Orders Invoices R…" at bounding box center [569, 315] width 1138 height 553
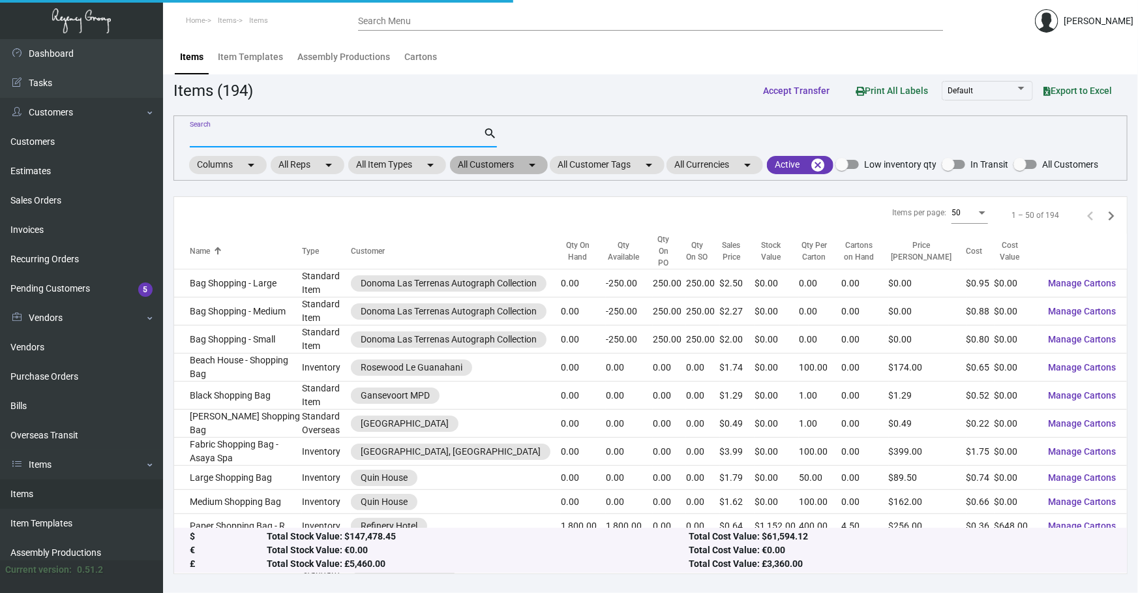
click at [511, 168] on mat-chip "All Customers arrow_drop_down" at bounding box center [499, 165] width 98 height 18
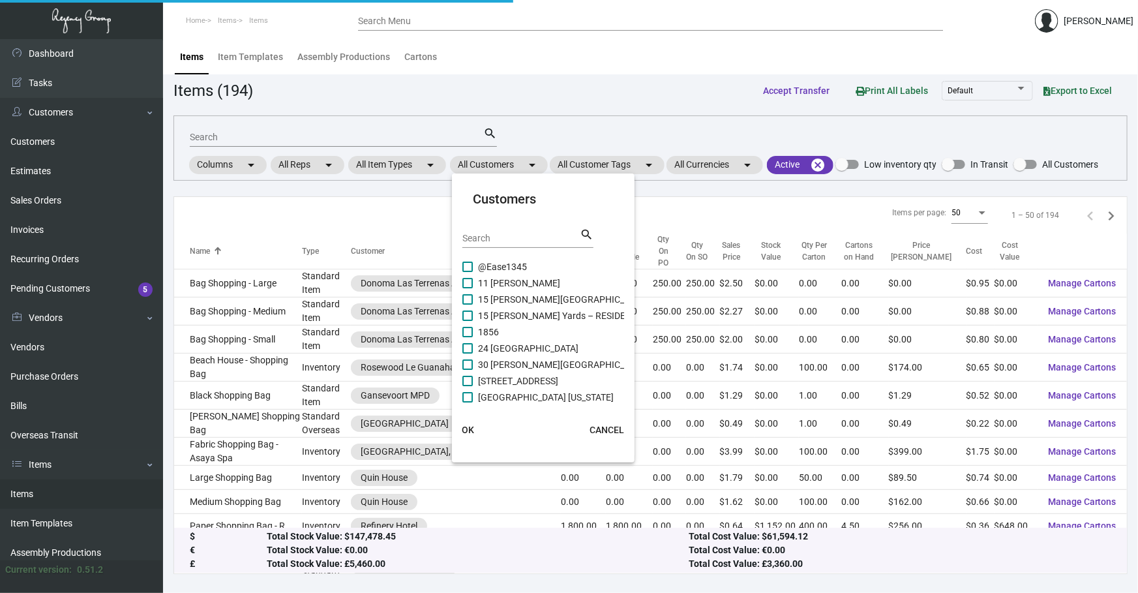
click at [497, 245] on div "Search" at bounding box center [520, 238] width 117 height 20
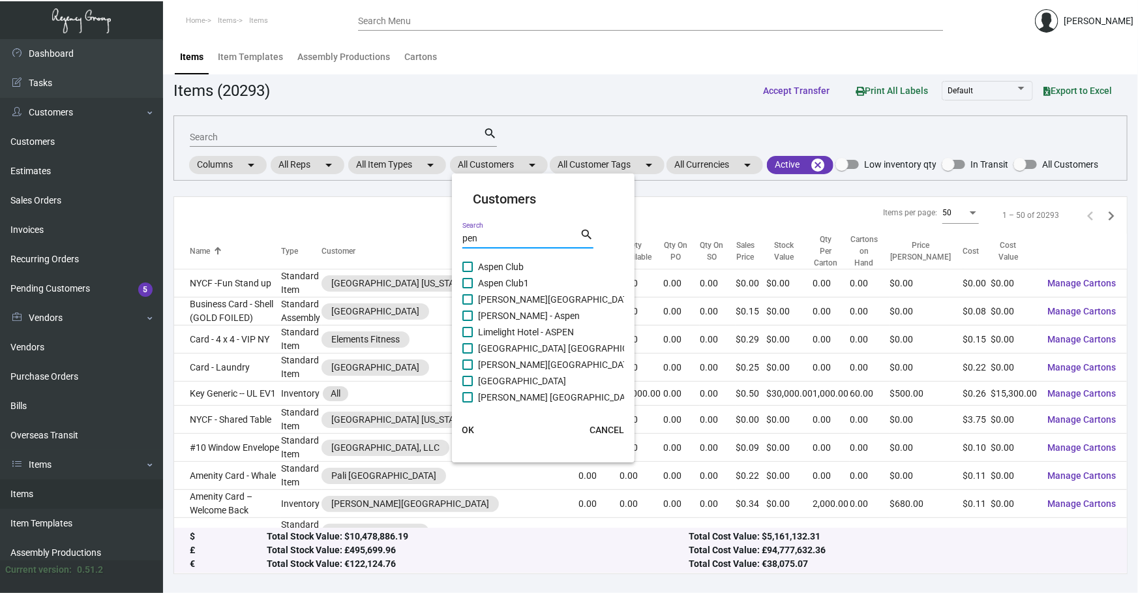
drag, startPoint x: 523, startPoint y: 241, endPoint x: 295, endPoint y: 166, distance: 241.0
click at [357, 209] on div "Customers pen Search search Aspen Club Aspen Club1 [PERSON_NAME][GEOGRAPHIC_DAT…" at bounding box center [569, 296] width 1138 height 593
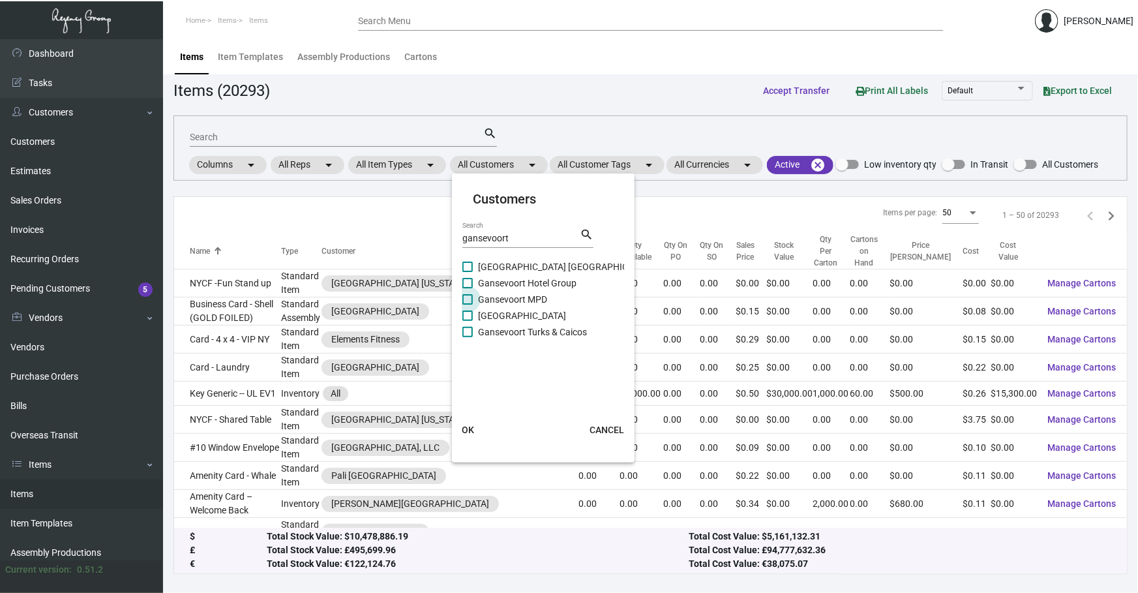
click at [522, 302] on span "Gansevoort MPD" at bounding box center [512, 299] width 69 height 16
click at [467, 304] on input "Gansevoort MPD" at bounding box center [467, 304] width 1 height 1
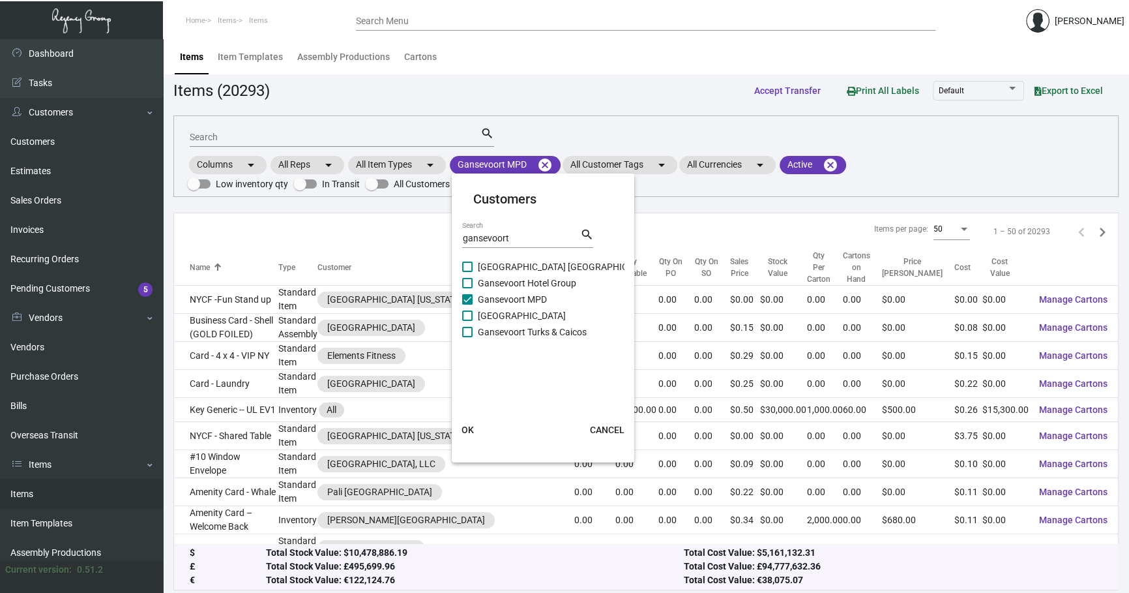
click at [476, 430] on button "OK" at bounding box center [468, 429] width 42 height 23
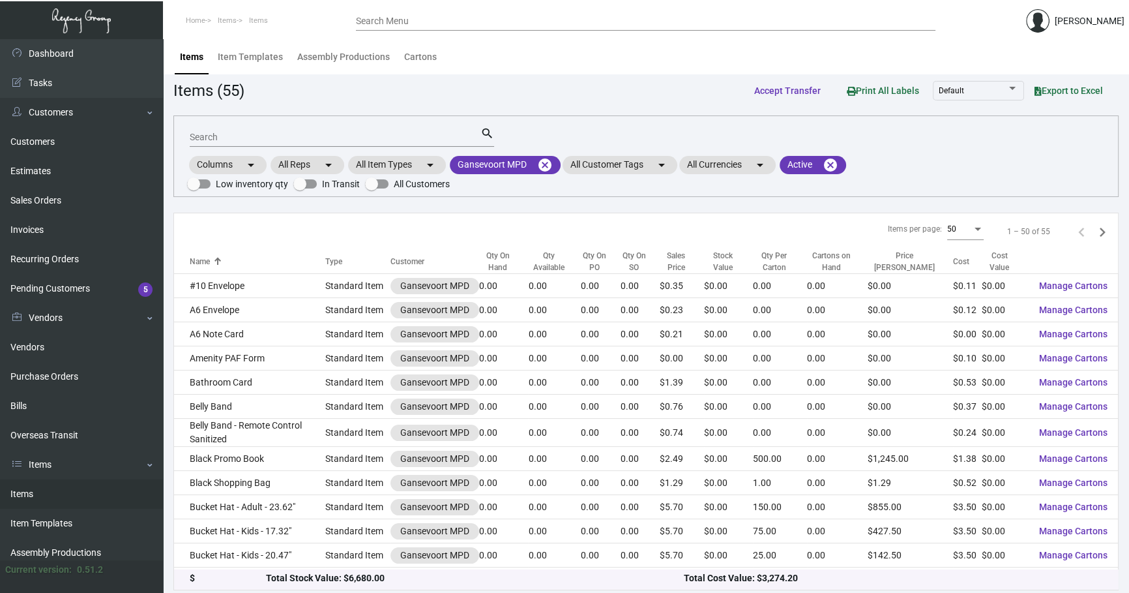
click at [336, 138] on input "Search" at bounding box center [335, 137] width 291 height 10
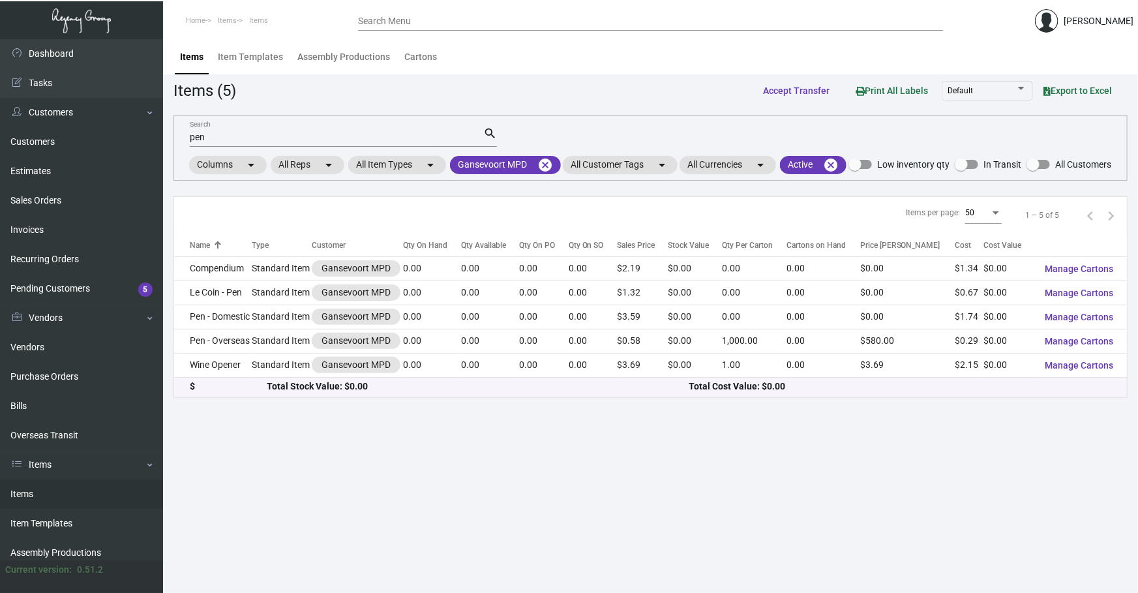
click at [581, 567] on main "Items Item Templates Assembly Productions Cartons Items (5) Accept Transfer Pri…" at bounding box center [650, 315] width 975 height 553
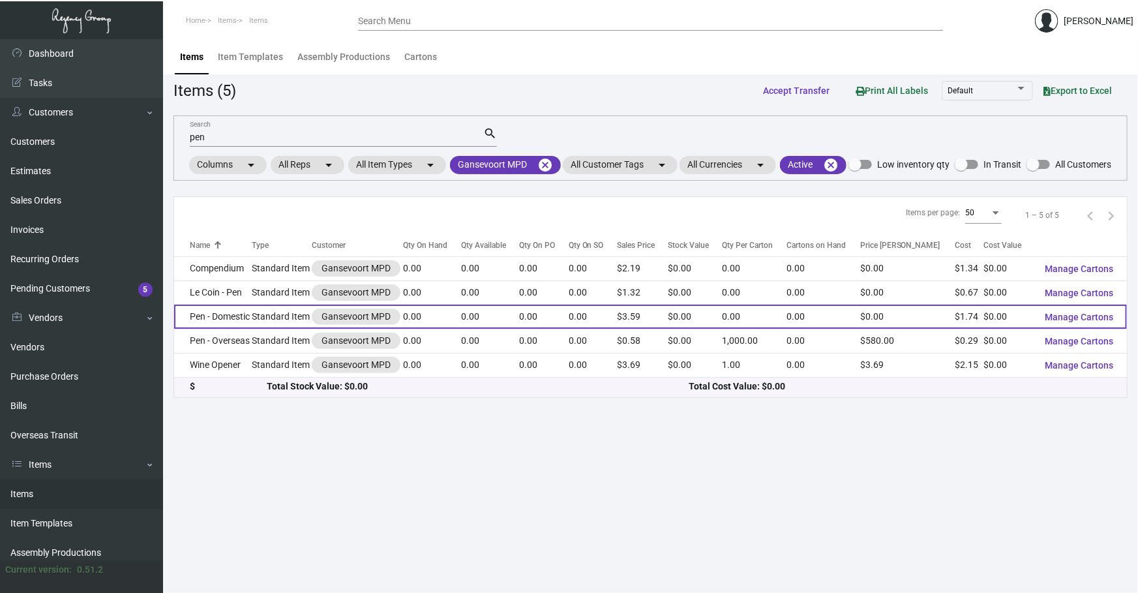
click at [249, 329] on td "Pen - Domestic" at bounding box center [213, 316] width 78 height 24
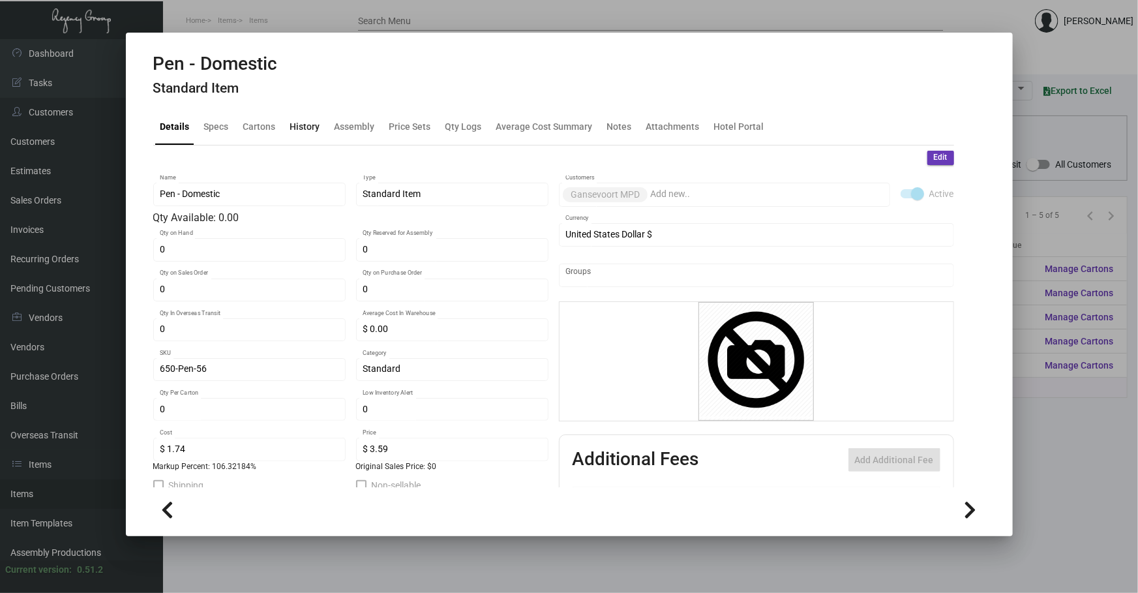
click at [316, 123] on div "History" at bounding box center [305, 127] width 30 height 14
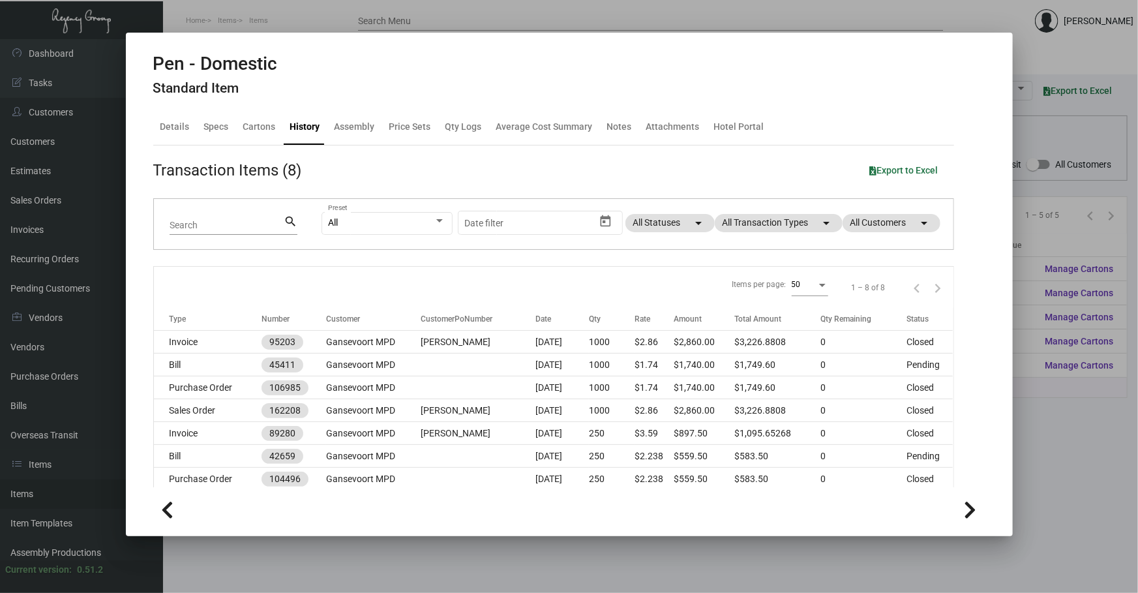
click at [470, 378] on td at bounding box center [478, 387] width 115 height 23
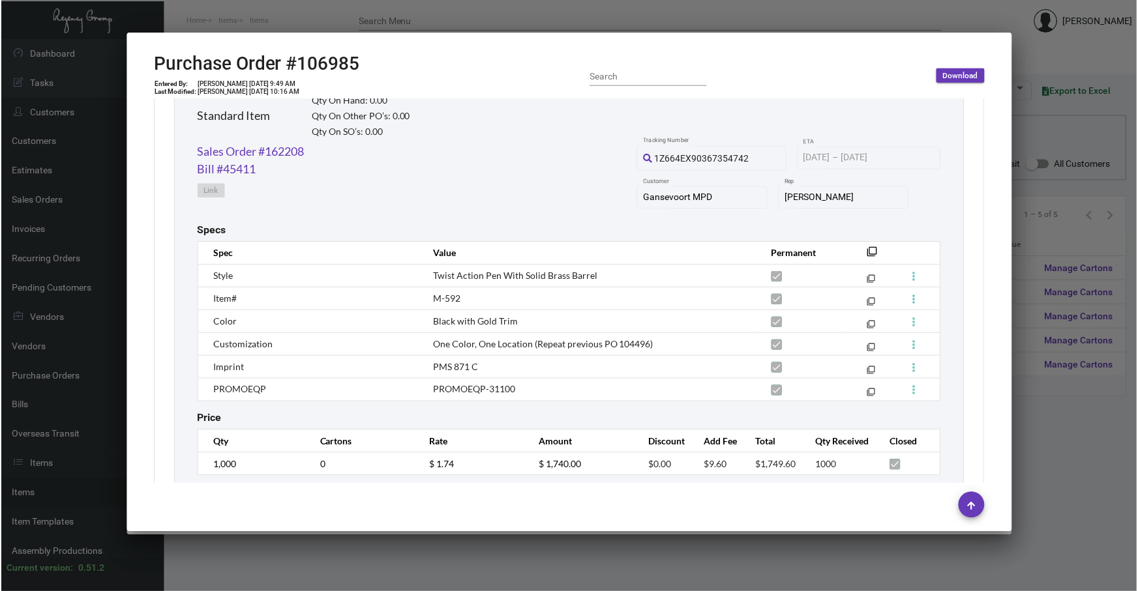
scroll to position [686, 0]
